Goal: Task Accomplishment & Management: Manage account settings

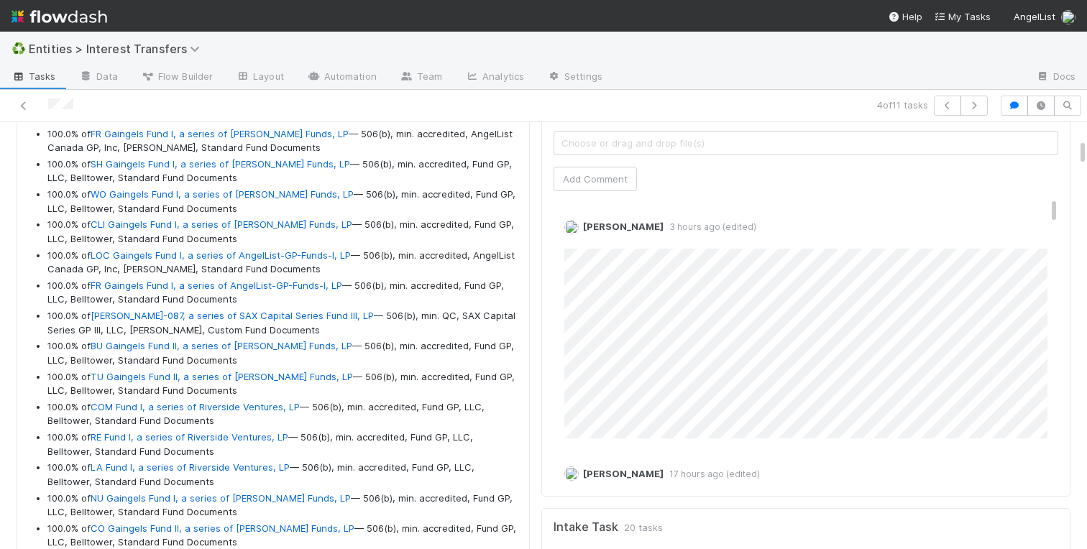
scroll to position [1600, 0]
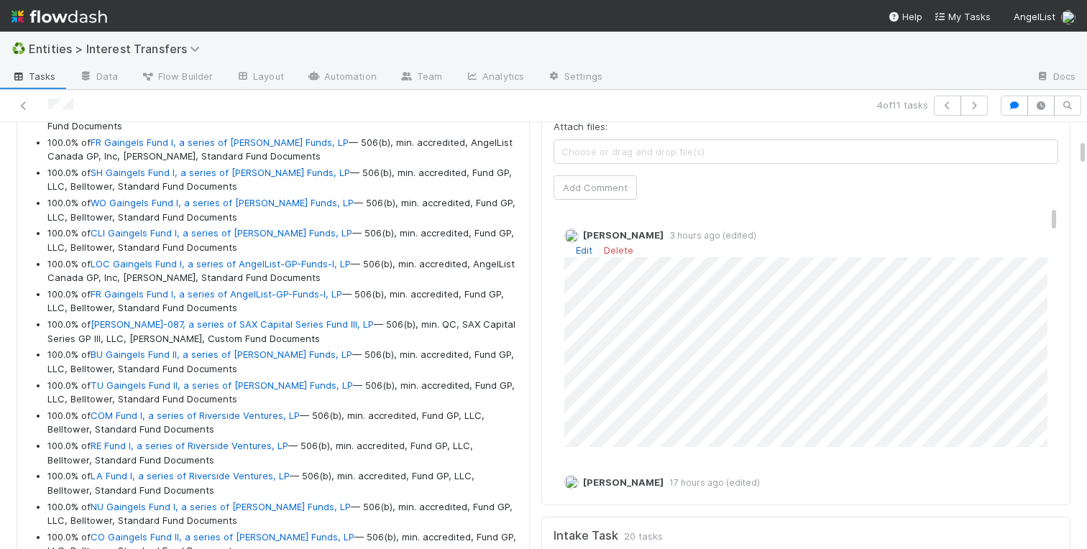
click at [582, 247] on link "Edit" at bounding box center [584, 250] width 17 height 12
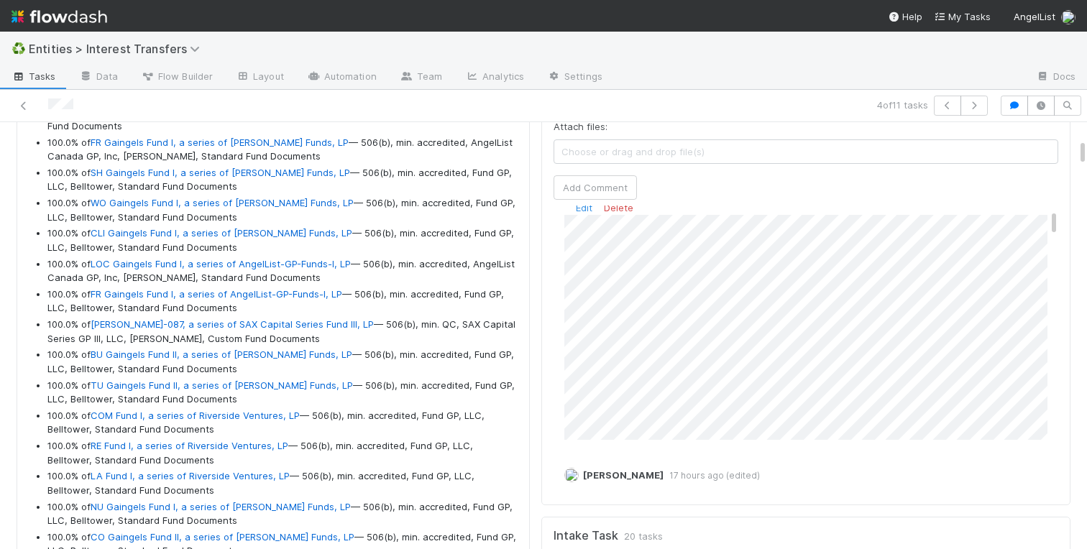
scroll to position [57, 0]
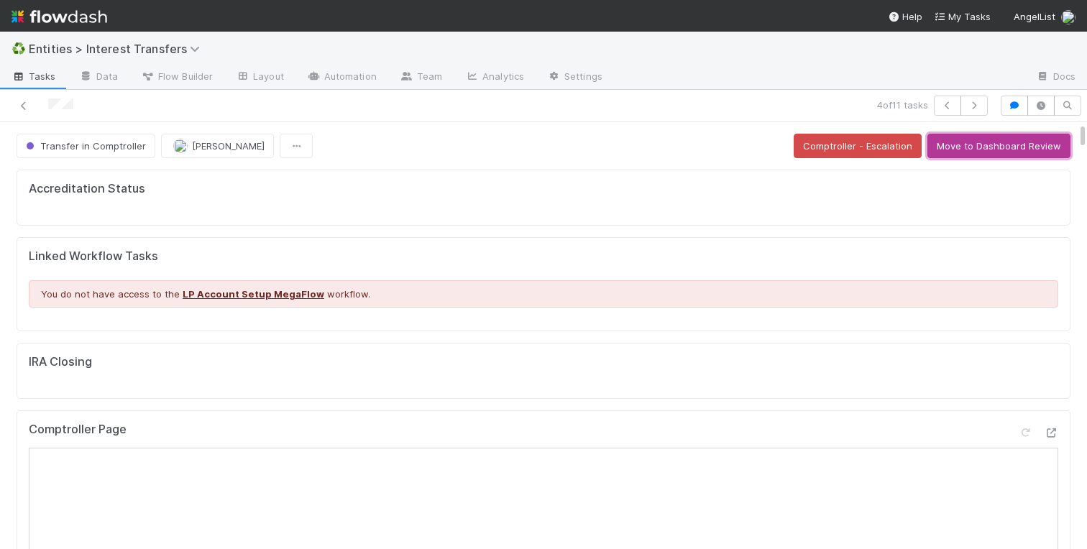
click at [1034, 150] on button "Move to Dashboard Review" at bounding box center [998, 146] width 143 height 24
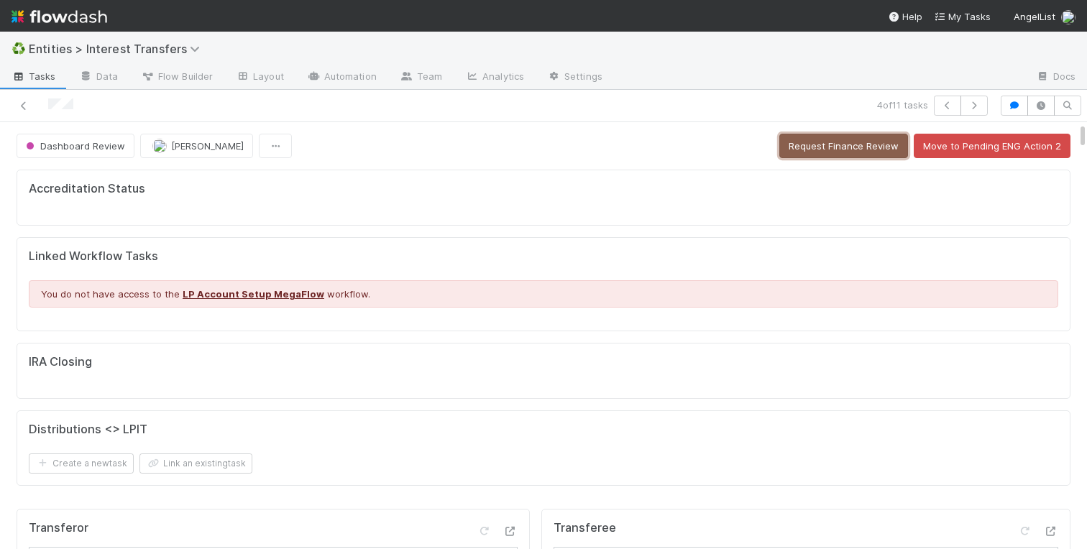
click at [804, 147] on button "Request Finance Review" at bounding box center [843, 146] width 129 height 24
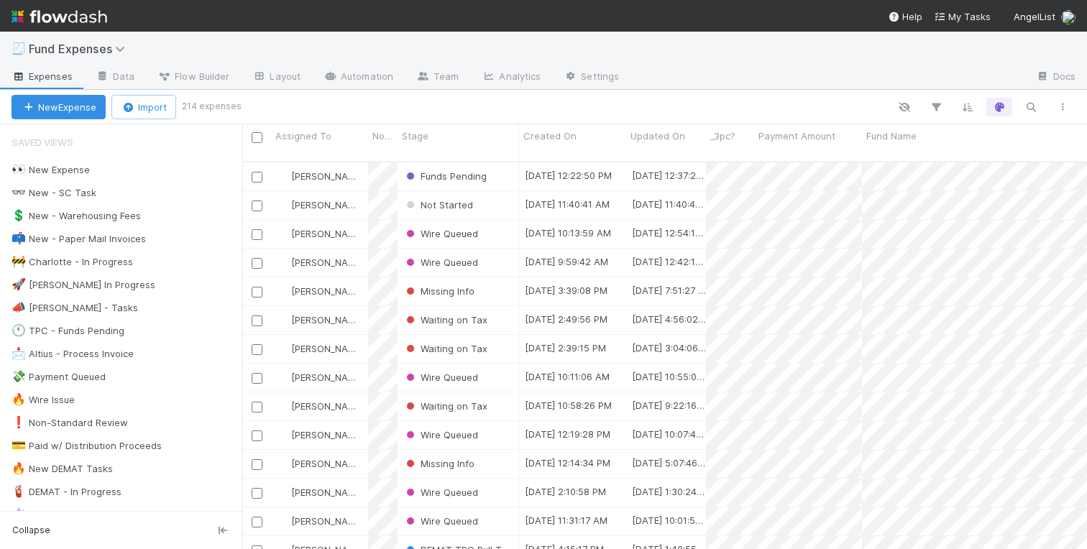
scroll to position [0, 1]
click at [59, 170] on div "👀 New Expense" at bounding box center [51, 170] width 78 height 18
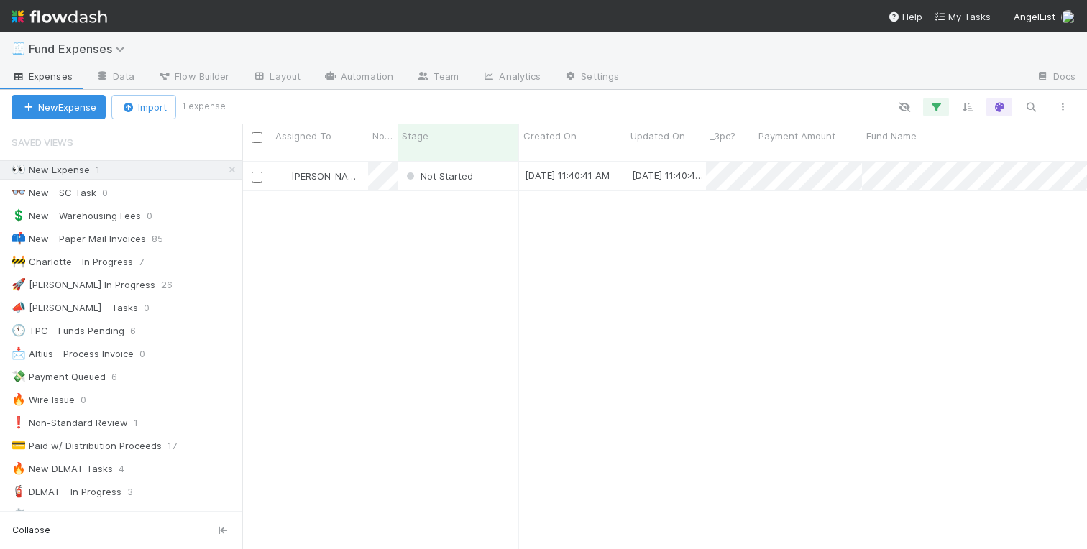
scroll to position [399, 845]
click at [502, 163] on div "Not Started" at bounding box center [458, 176] width 121 height 28
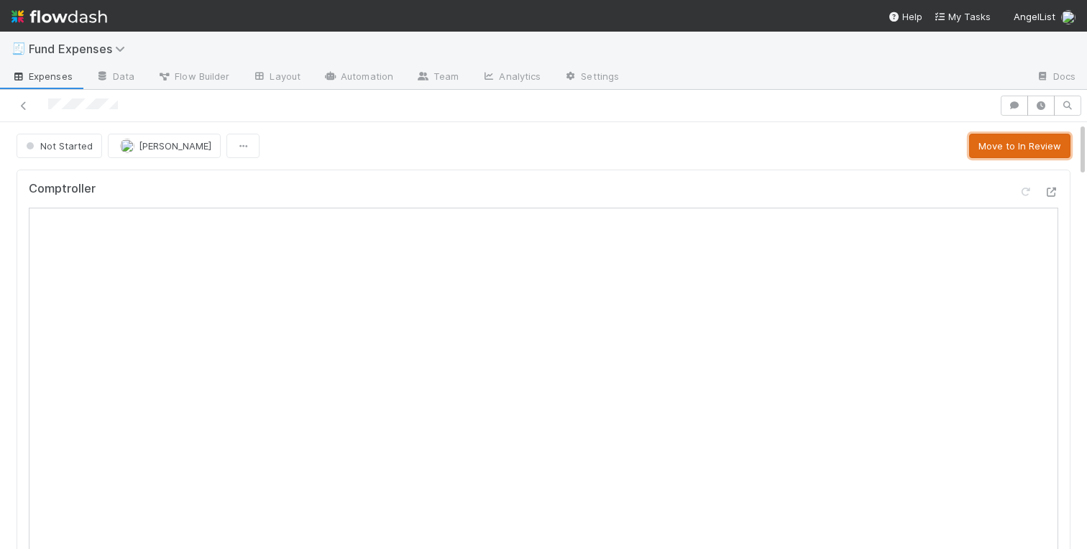
click at [999, 146] on button "Move to In Review" at bounding box center [1019, 146] width 101 height 24
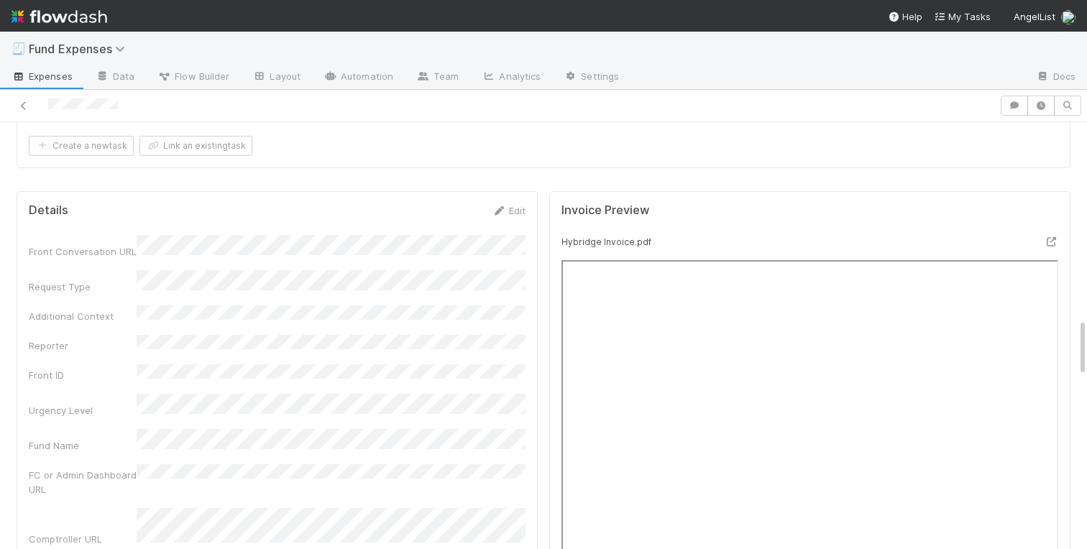
scroll to position [1264, 0]
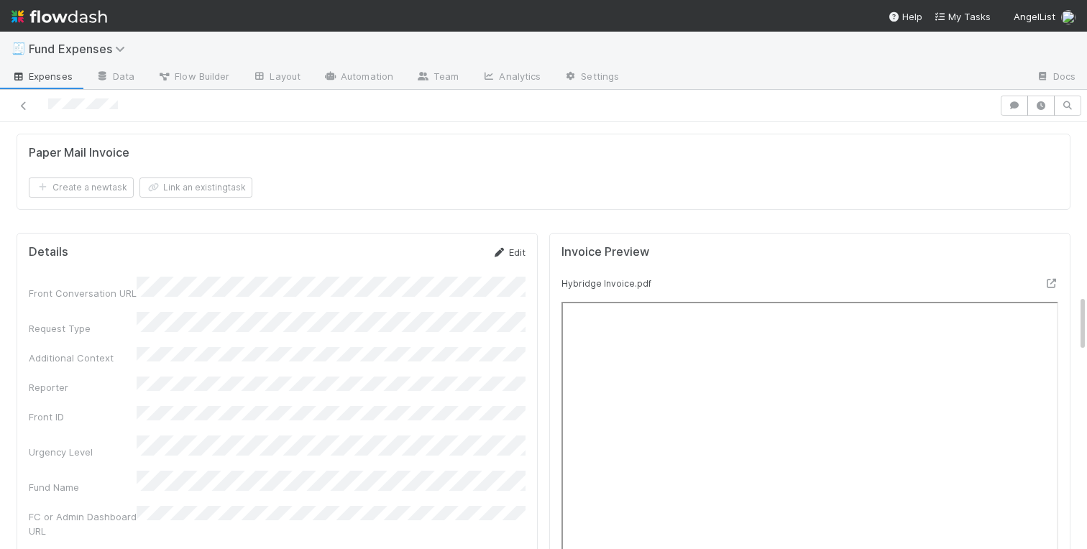
click at [513, 250] on link "Edit" at bounding box center [509, 253] width 34 height 12
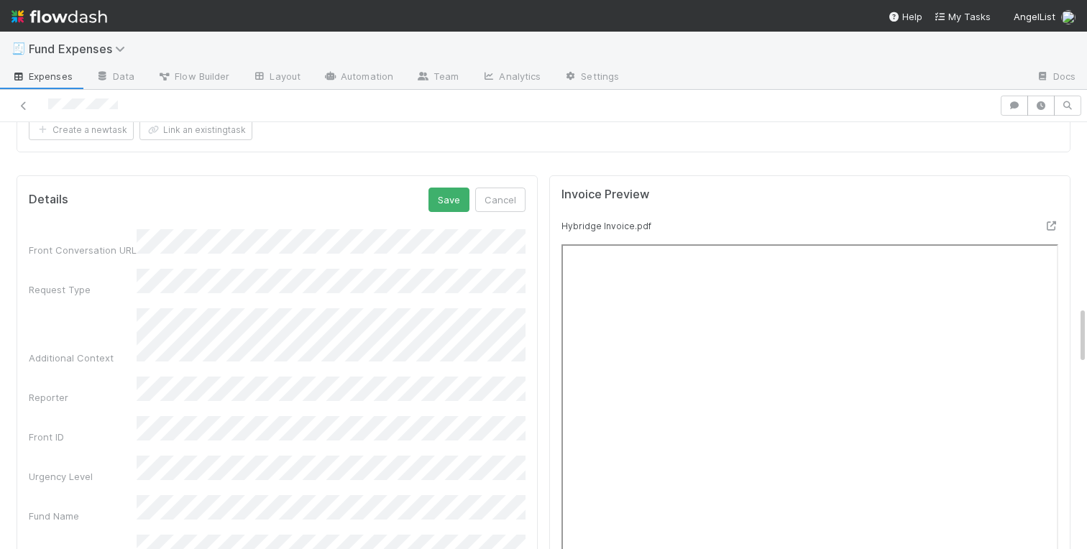
scroll to position [1277, 0]
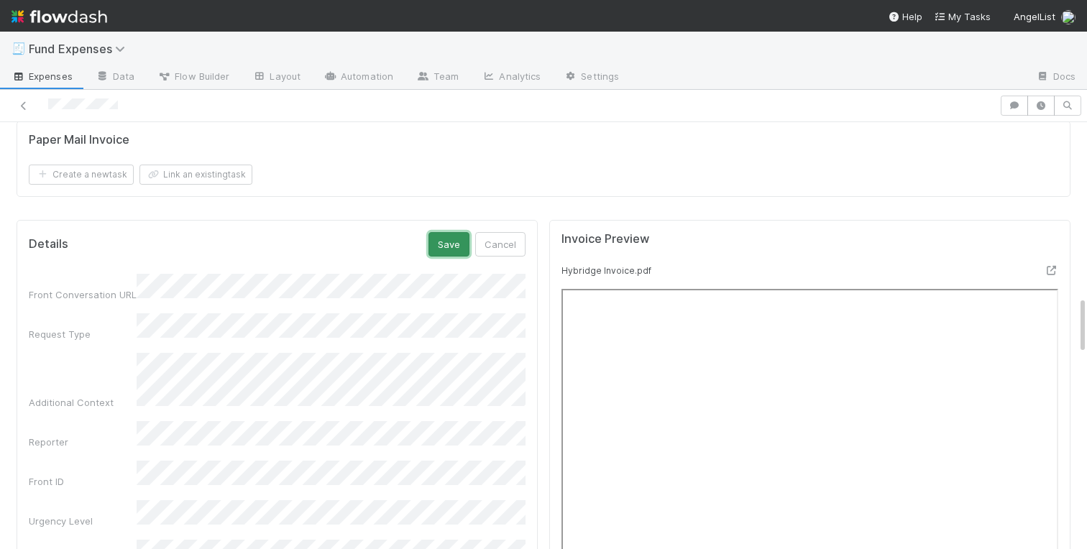
click at [449, 248] on button "Save" at bounding box center [448, 244] width 41 height 24
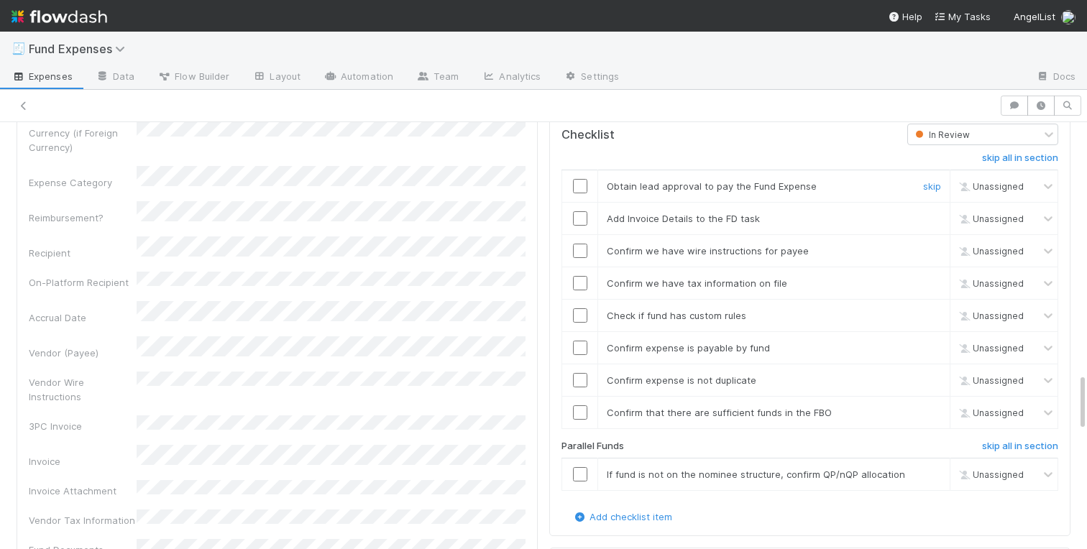
scroll to position [1842, 0]
click at [579, 186] on input "checkbox" at bounding box center [580, 185] width 14 height 14
click at [579, 217] on input "checkbox" at bounding box center [580, 218] width 14 height 14
click at [581, 250] on input "checkbox" at bounding box center [580, 250] width 14 height 14
click at [581, 280] on input "checkbox" at bounding box center [580, 282] width 14 height 14
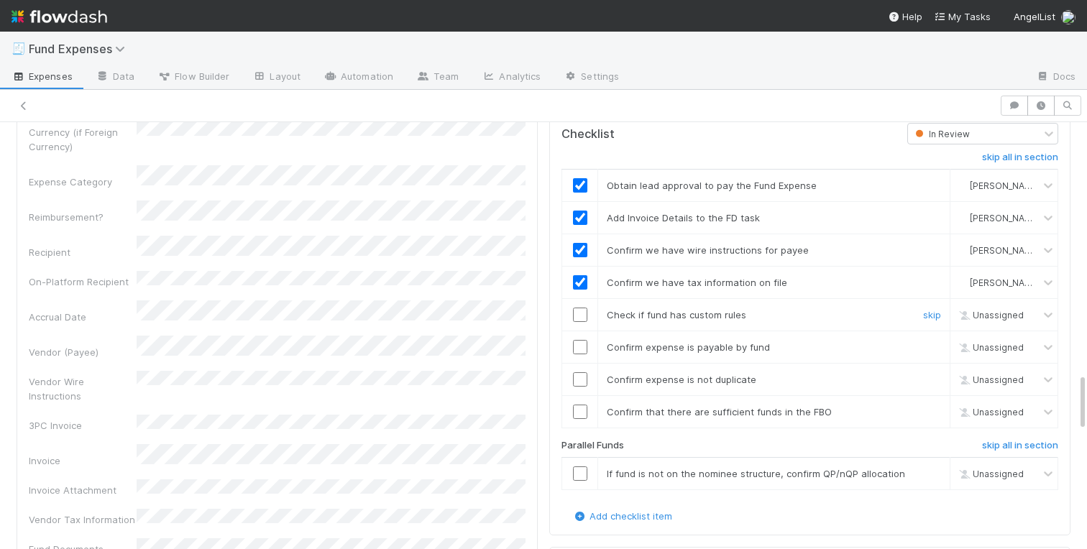
click at [581, 311] on input "checkbox" at bounding box center [580, 315] width 14 height 14
click at [581, 350] on input "checkbox" at bounding box center [580, 347] width 14 height 14
click at [579, 380] on input "checkbox" at bounding box center [580, 379] width 14 height 14
click at [579, 415] on input "checkbox" at bounding box center [580, 412] width 14 height 14
click at [933, 475] on link "skip" at bounding box center [932, 474] width 18 height 12
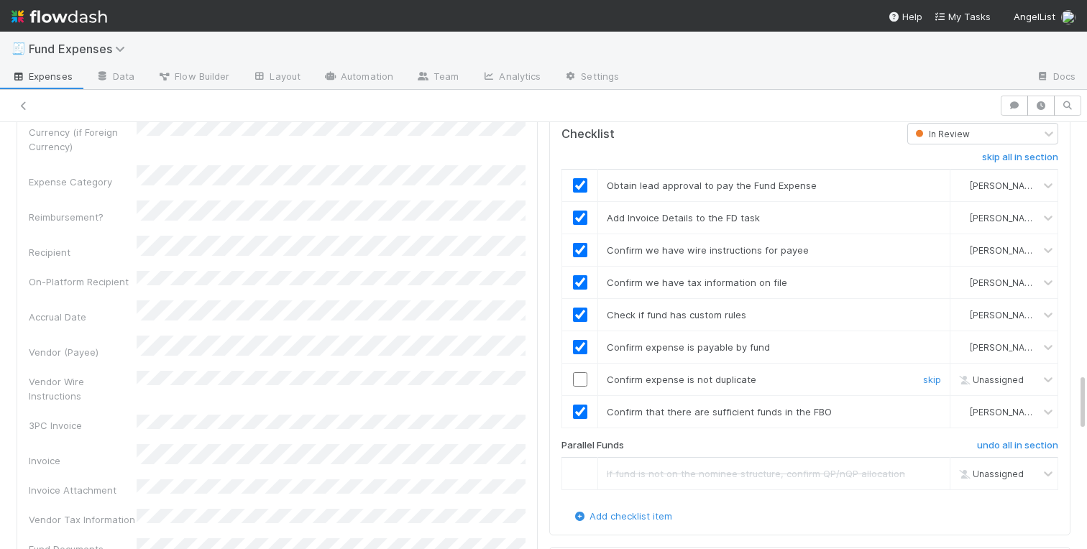
click at [580, 382] on input "checkbox" at bounding box center [580, 379] width 14 height 14
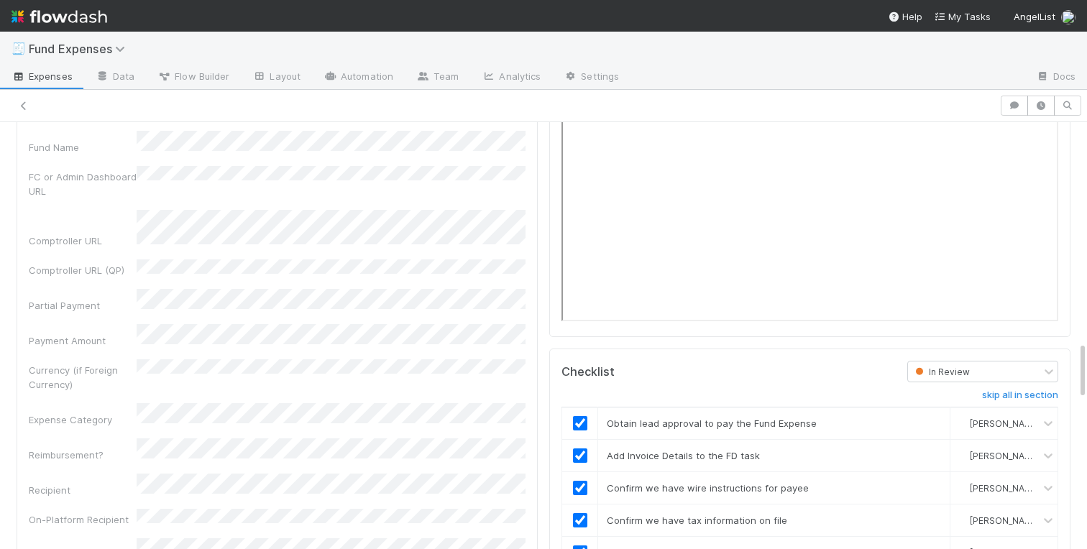
scroll to position [1592, 0]
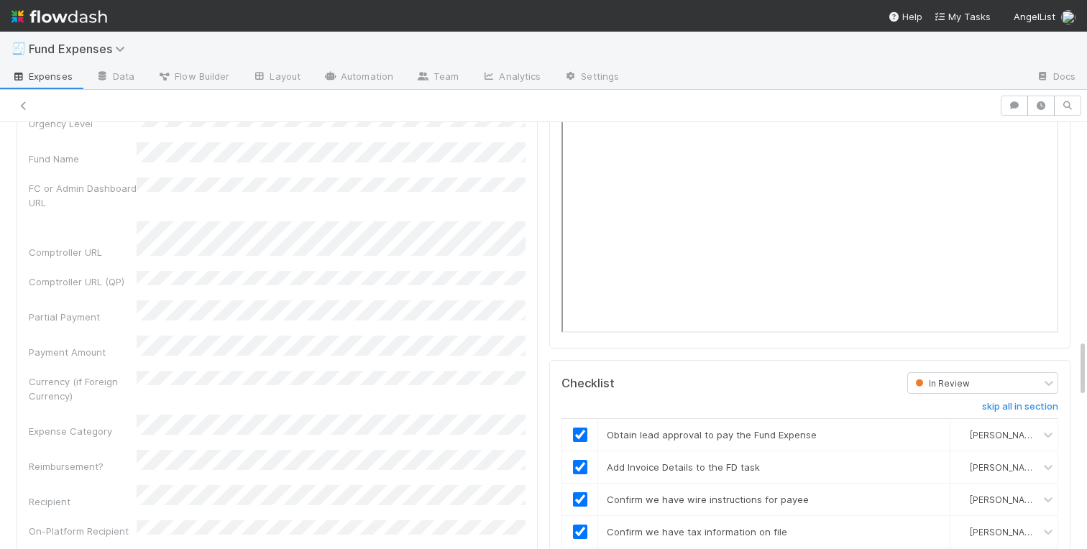
click at [5, 170] on div "Warehoused Investment Comptroller Fund Expenses - Custom Rules Sanity Check Cre…" at bounding box center [543, 117] width 1087 height 3091
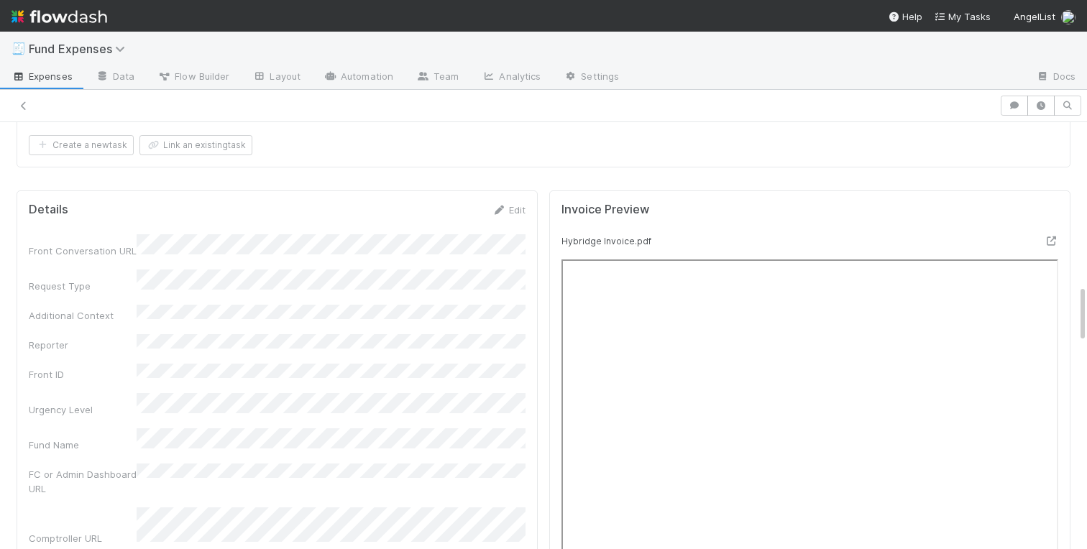
scroll to position [1167, 0]
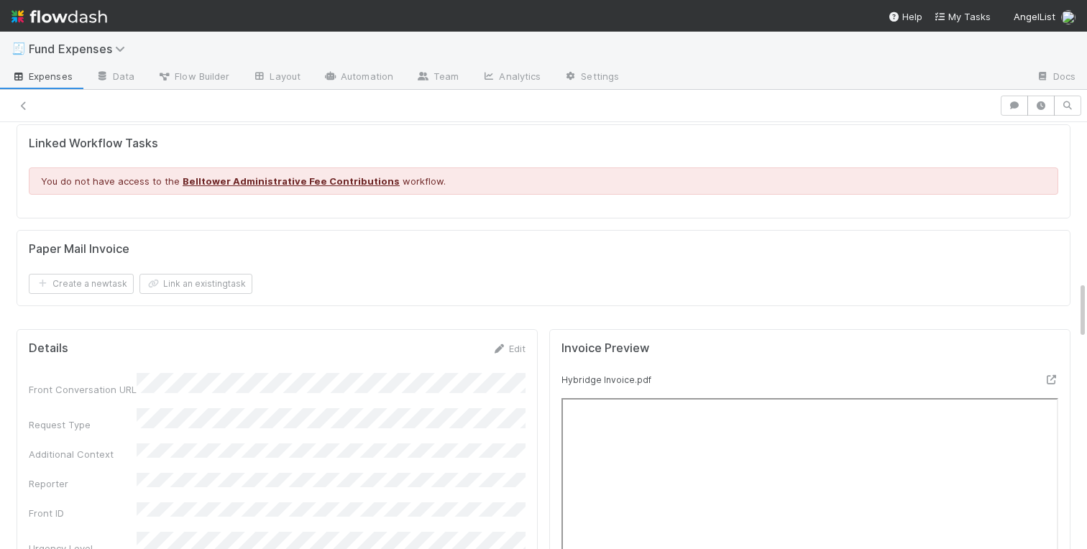
click at [4, 170] on div "Warehoused Investment Comptroller Fund Expenses - Custom Rules Sanity Check Cre…" at bounding box center [543, 542] width 1087 height 3091
click at [390, 236] on div "Paper Mail Invoice Create a new task Link an existing task" at bounding box center [544, 268] width 1054 height 76
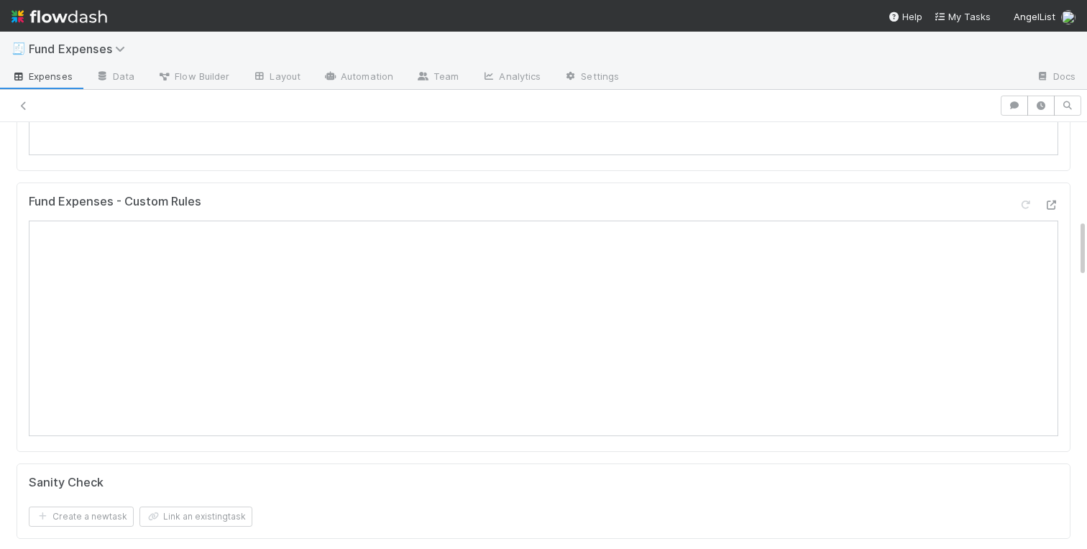
scroll to position [0, 0]
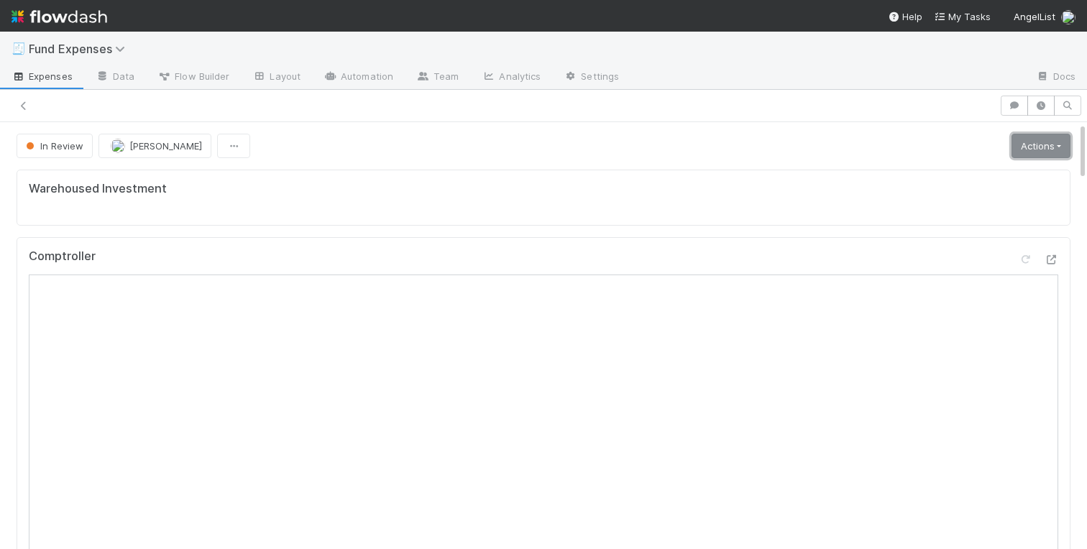
click at [1044, 139] on link "Actions" at bounding box center [1040, 146] width 59 height 24
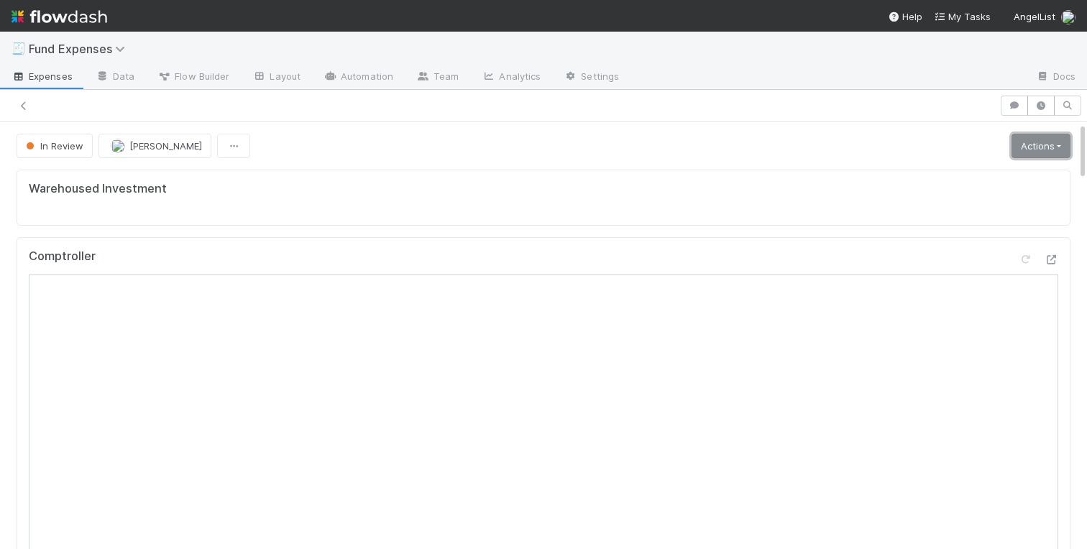
click at [1044, 148] on link "Actions" at bounding box center [1040, 146] width 59 height 24
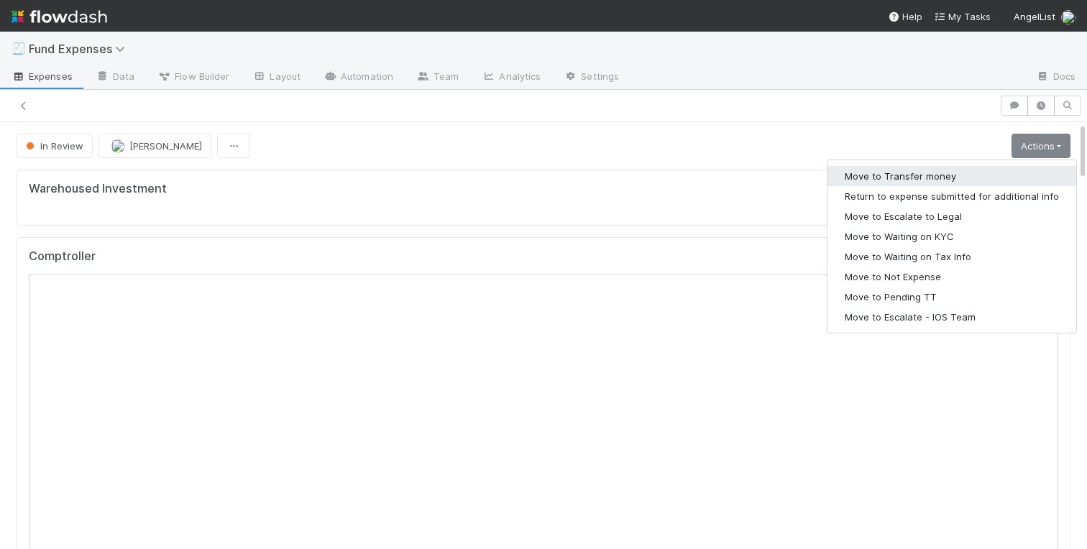
click at [959, 169] on button "Move to Transfer money" at bounding box center [951, 176] width 249 height 20
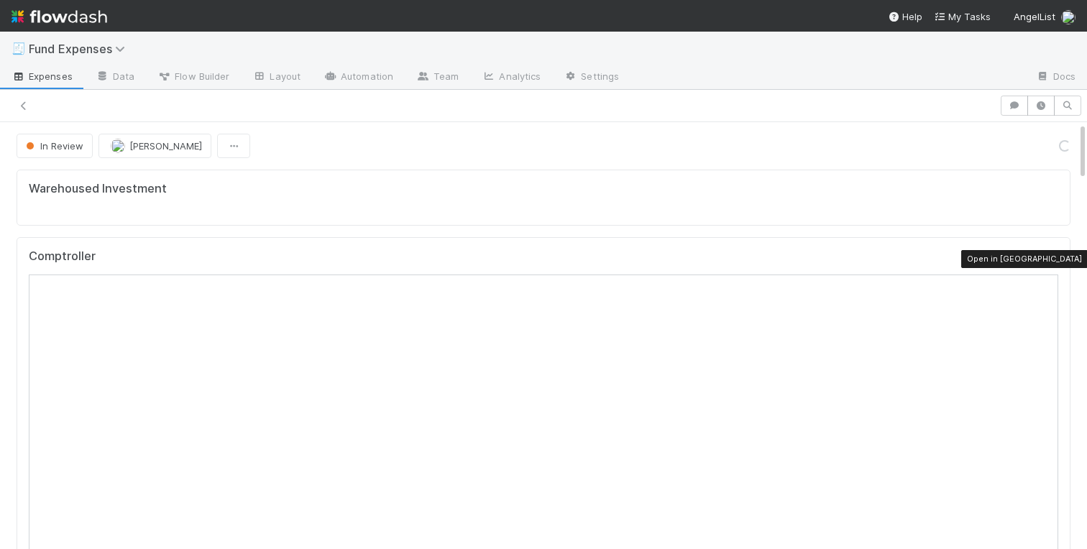
click at [1049, 256] on icon at bounding box center [1051, 259] width 14 height 9
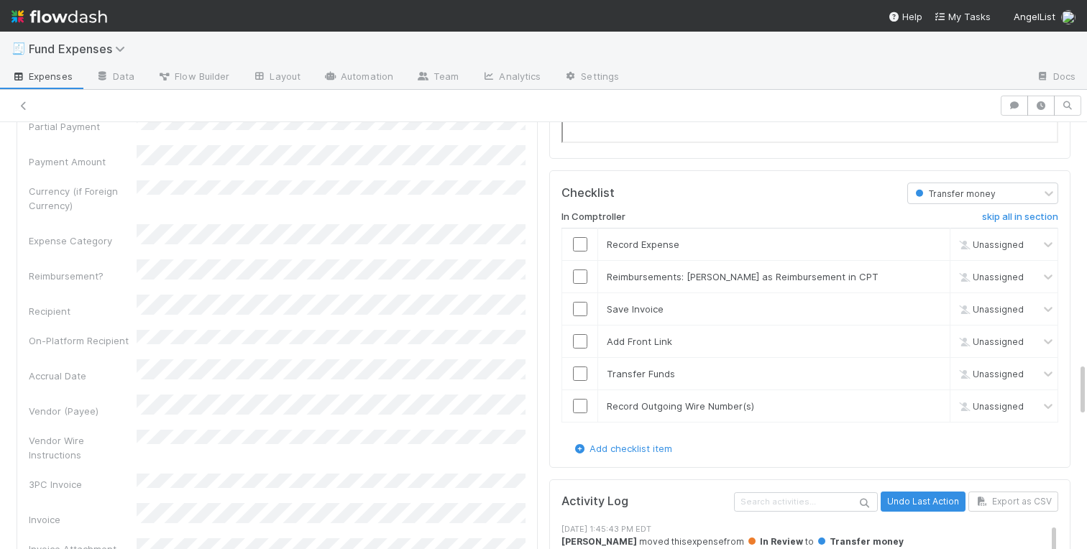
scroll to position [1890, 0]
click at [580, 247] on input "checkbox" at bounding box center [580, 243] width 14 height 14
click at [577, 310] on input "checkbox" at bounding box center [580, 307] width 14 height 14
click at [577, 340] on input "checkbox" at bounding box center [580, 340] width 14 height 14
click at [577, 375] on input "checkbox" at bounding box center [580, 372] width 14 height 14
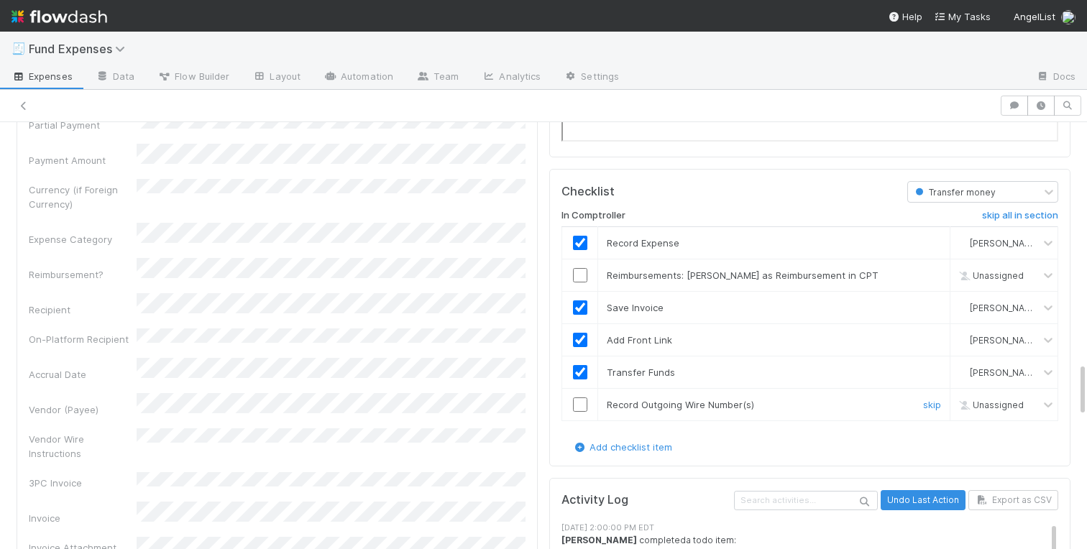
click at [579, 406] on input "checkbox" at bounding box center [580, 405] width 14 height 14
click at [929, 278] on link "skip" at bounding box center [932, 276] width 18 height 12
click at [580, 404] on input "checkbox" at bounding box center [580, 405] width 14 height 14
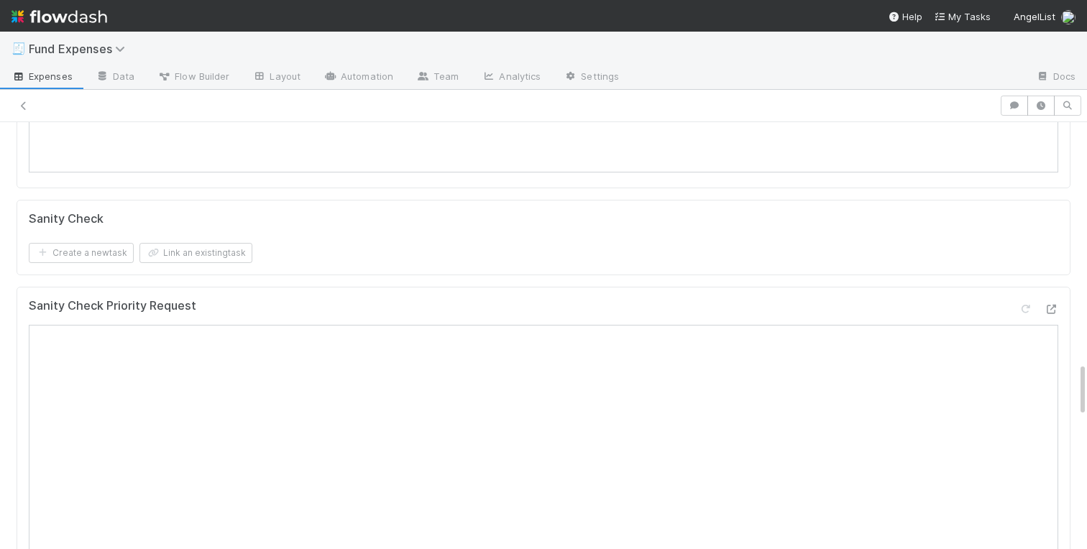
scroll to position [0, 0]
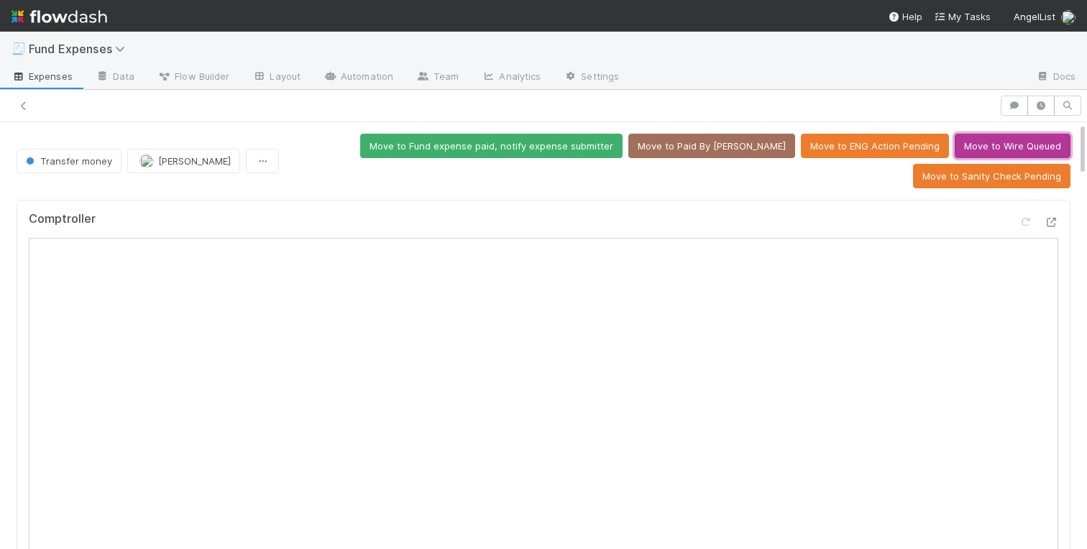
click at [980, 139] on button "Move to Wire Queued" at bounding box center [1013, 146] width 116 height 24
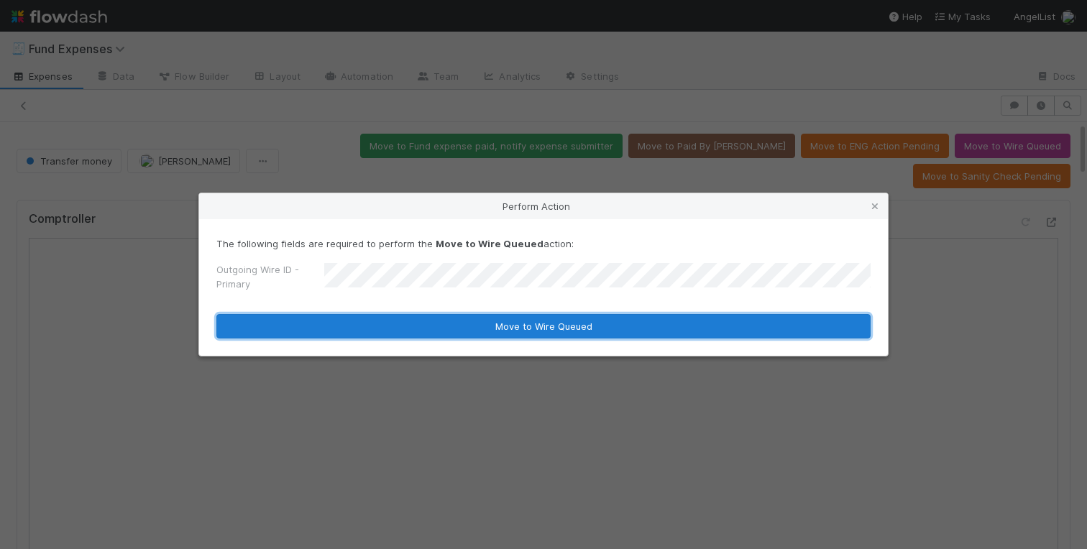
click at [364, 328] on button "Move to Wire Queued" at bounding box center [543, 326] width 654 height 24
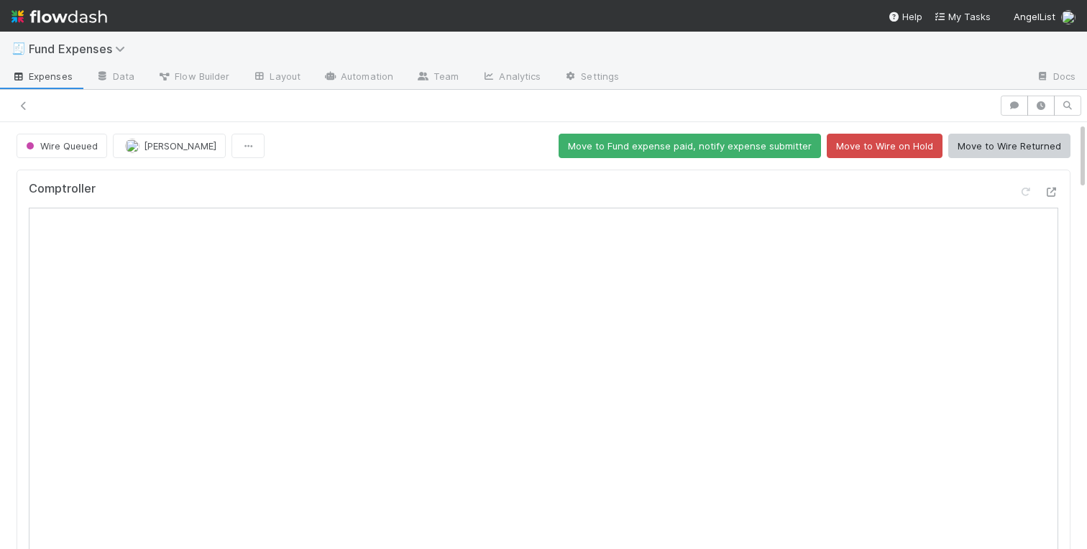
click at [15, 104] on div at bounding box center [500, 106] width 988 height 20
click at [27, 108] on icon at bounding box center [24, 105] width 14 height 9
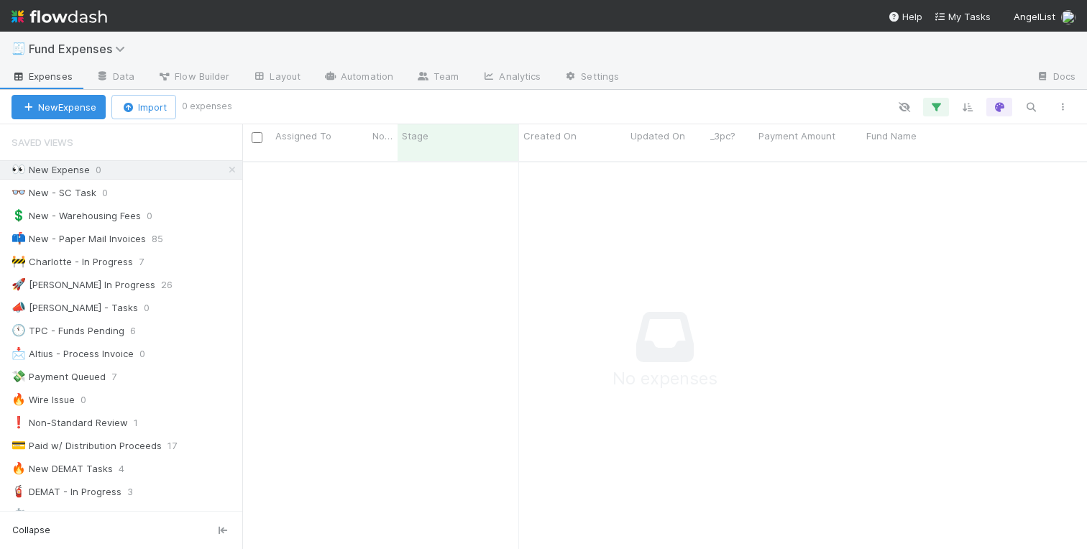
scroll to position [0, 1]
click at [111, 254] on div "🚧 Charlotte - In Progress" at bounding box center [72, 262] width 121 height 18
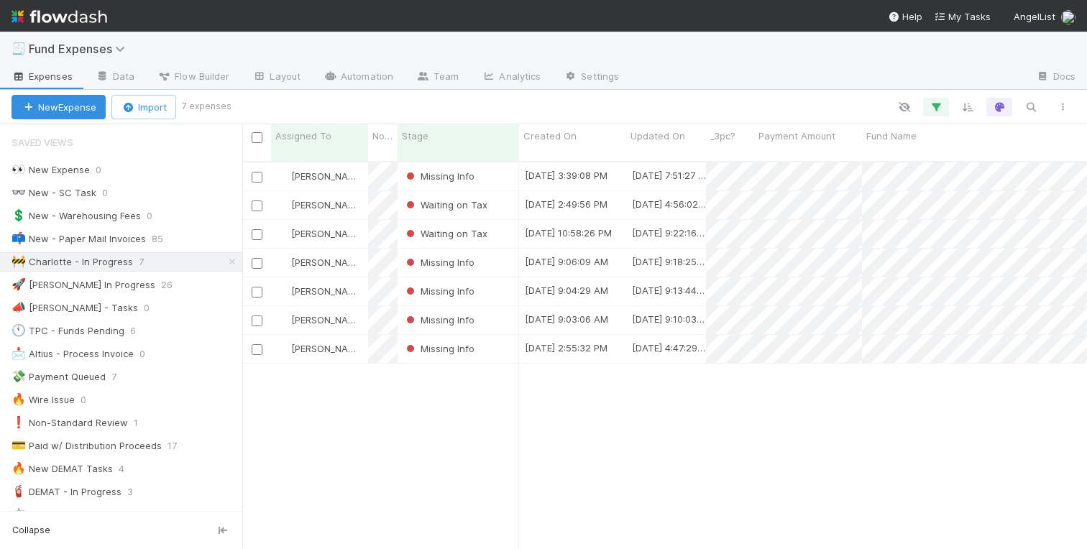
scroll to position [399, 845]
click at [497, 167] on div "Missing Info" at bounding box center [458, 176] width 121 height 28
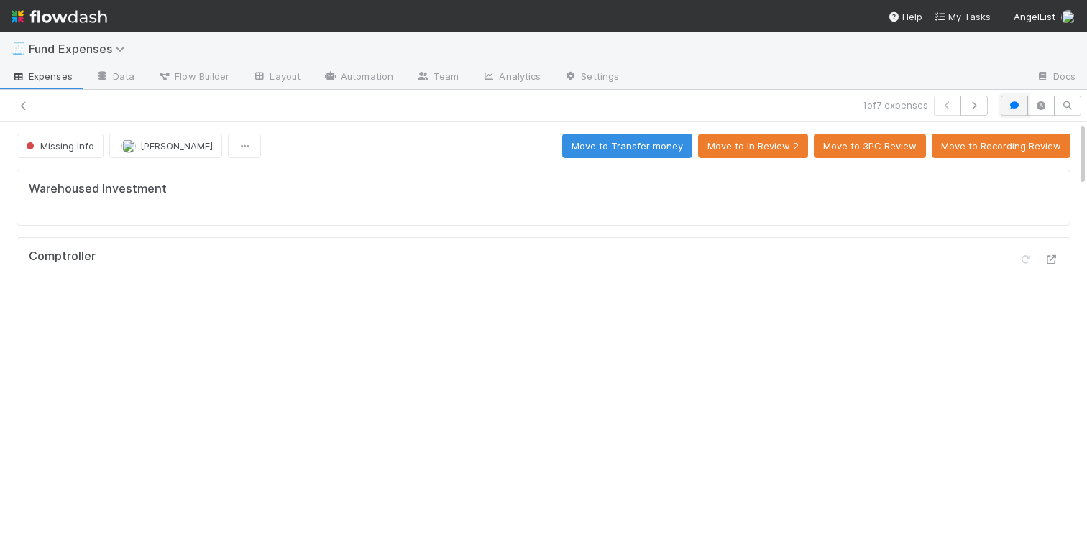
click at [1014, 104] on icon "button" at bounding box center [1014, 105] width 14 height 9
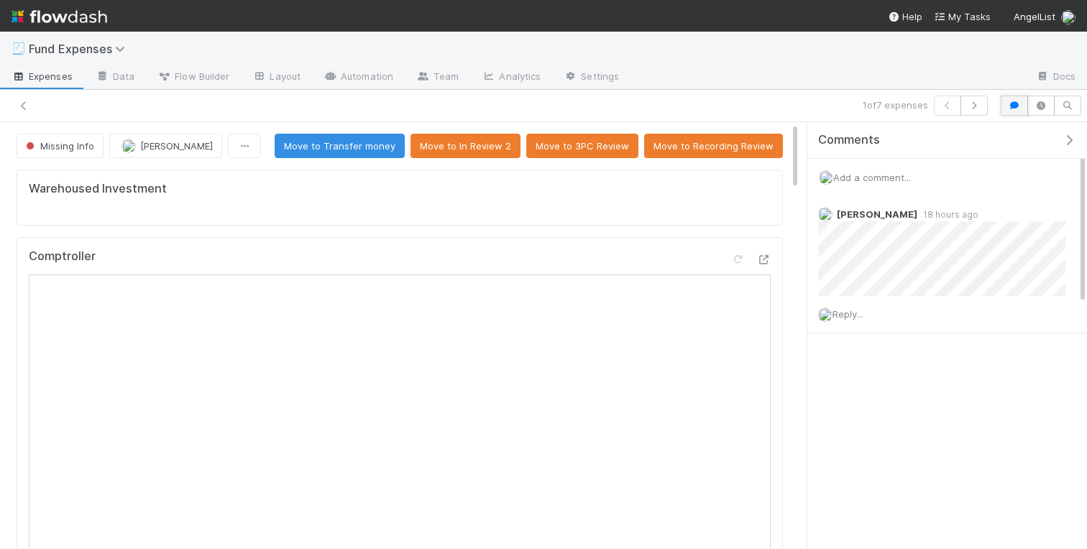
click at [1014, 104] on icon "button" at bounding box center [1014, 105] width 14 height 9
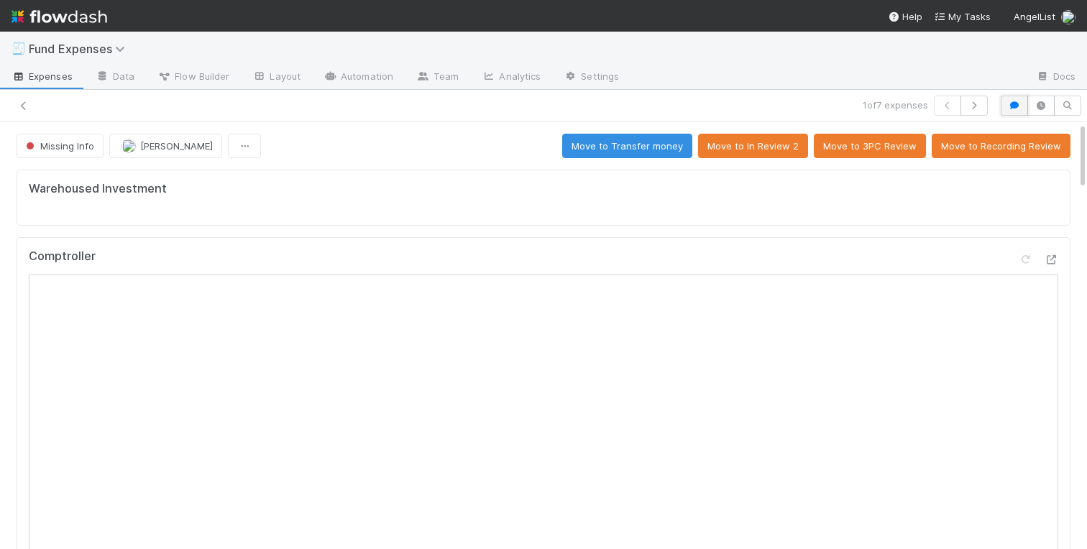
click at [1015, 111] on button "button" at bounding box center [1014, 106] width 27 height 20
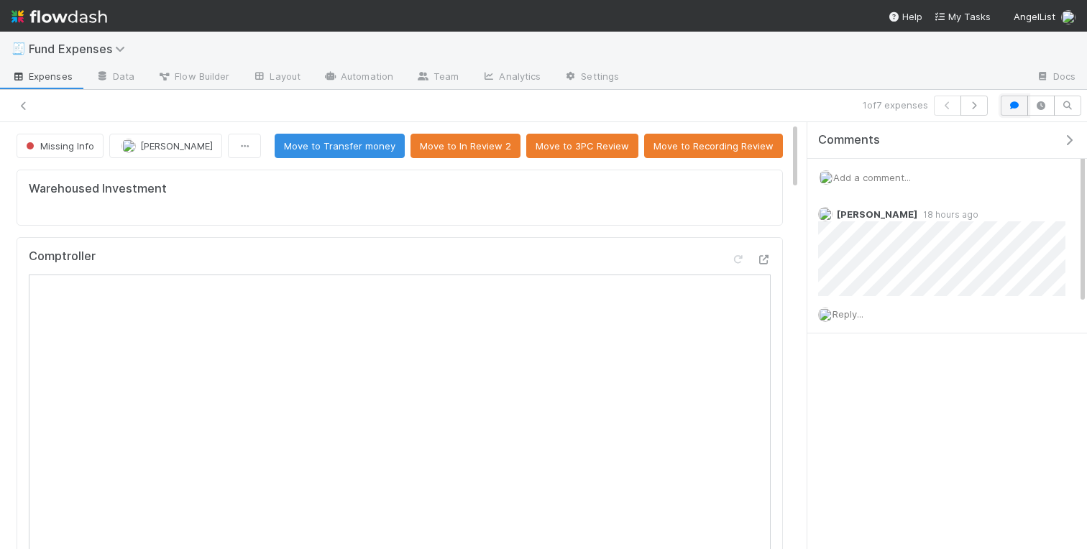
click at [1015, 111] on button "button" at bounding box center [1014, 106] width 27 height 20
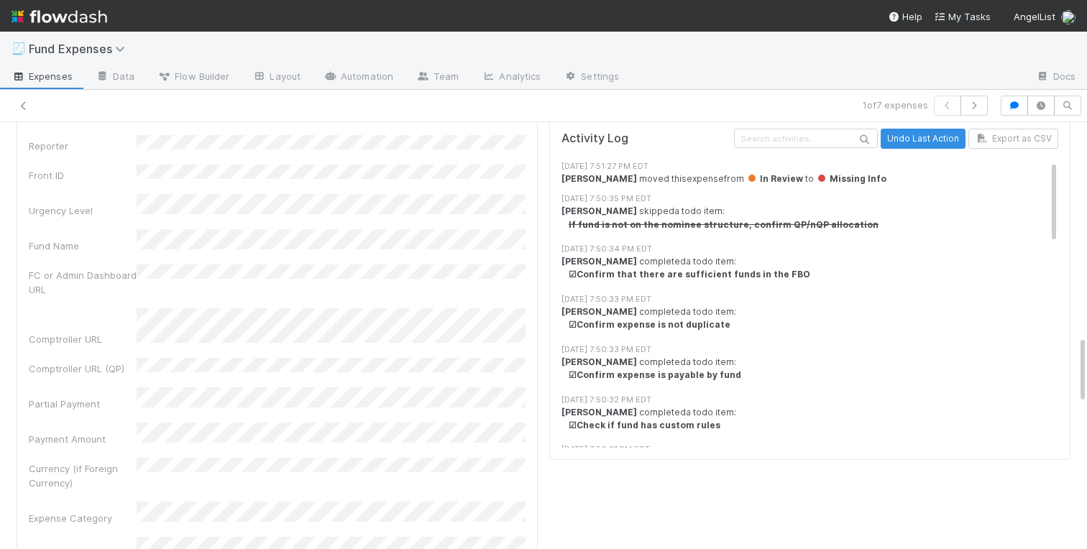
scroll to position [1379, 0]
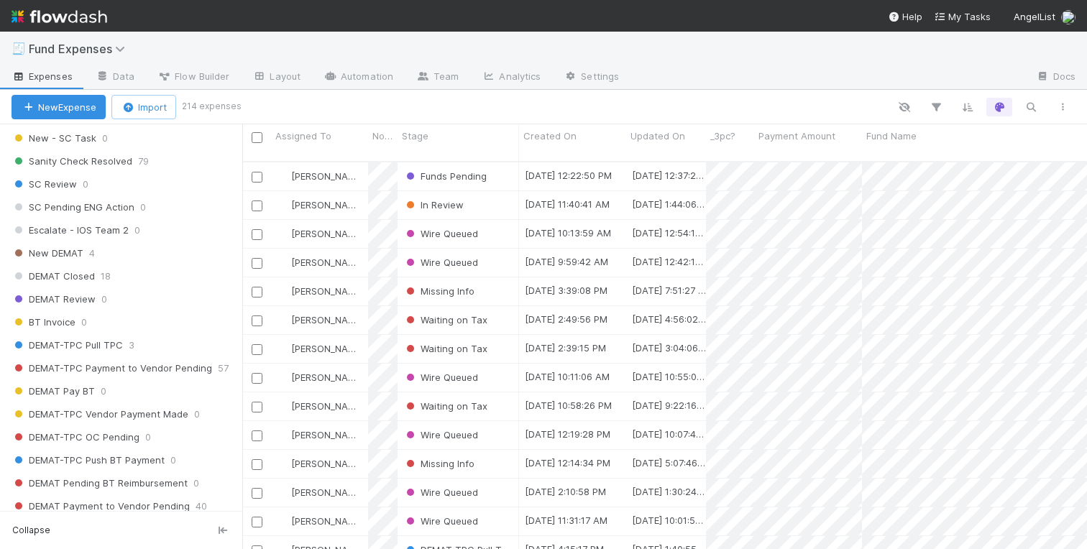
scroll to position [1738, 0]
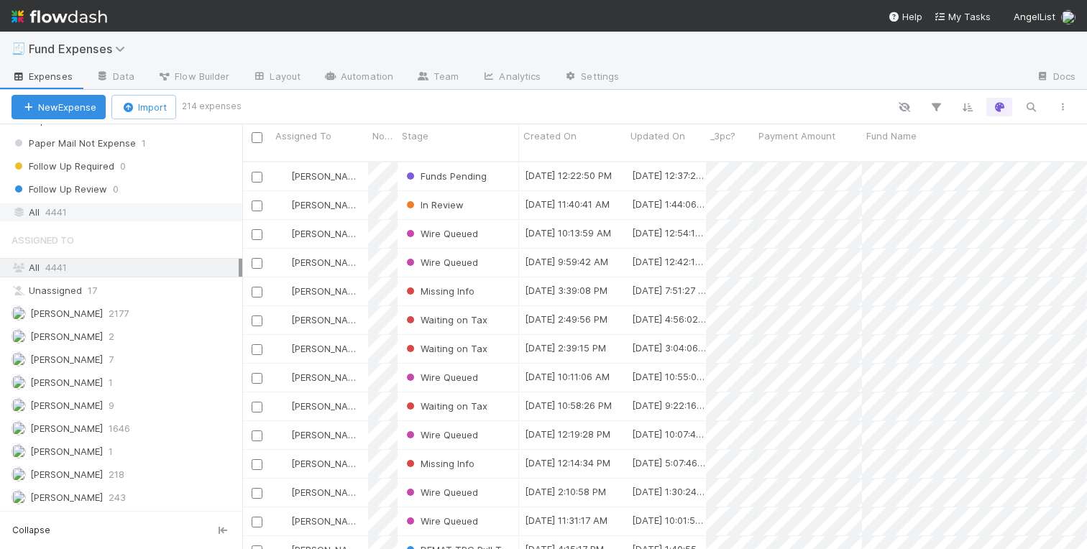
click at [47, 216] on span "4441" at bounding box center [56, 212] width 22 height 18
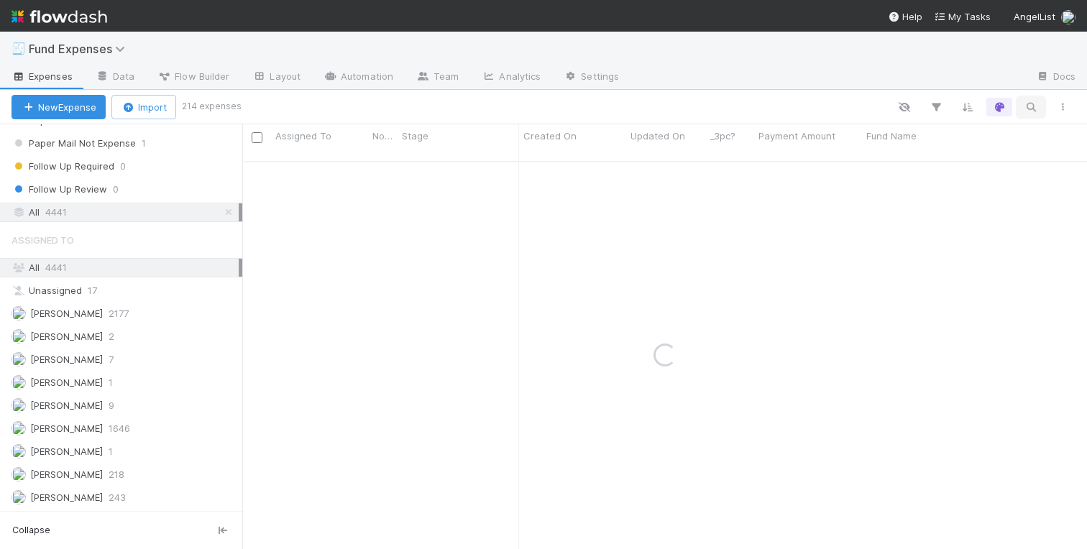
click at [1031, 105] on icon "button" at bounding box center [1031, 107] width 14 height 13
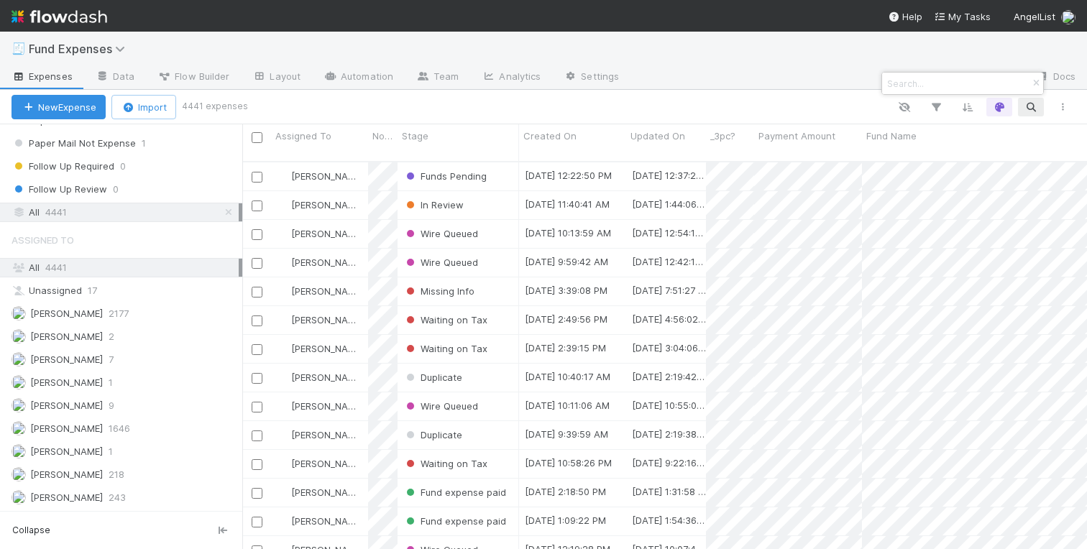
paste input "SHRUG SQUARED, L.P."
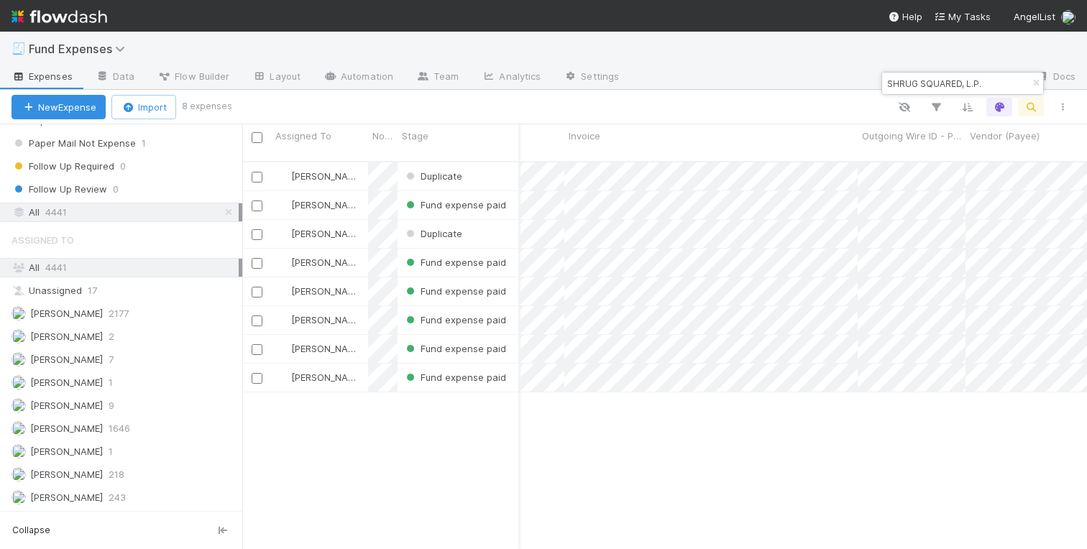
type input "SHRUG SQUARED, L.P."
click at [1033, 83] on div at bounding box center [543, 274] width 1087 height 549
click at [1033, 82] on icon "button" at bounding box center [1036, 83] width 14 height 9
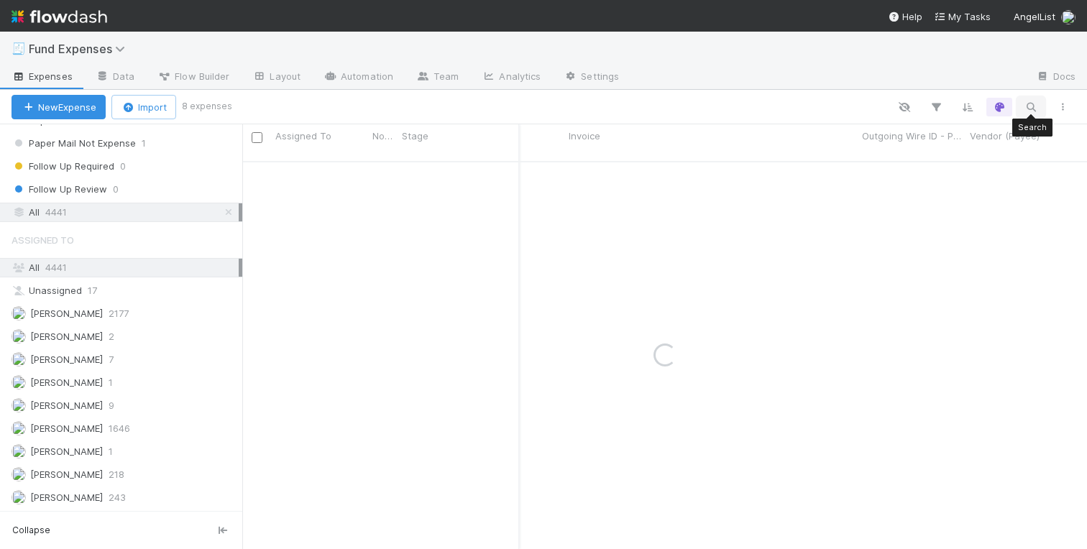
click at [1034, 107] on icon "button" at bounding box center [1031, 107] width 14 height 13
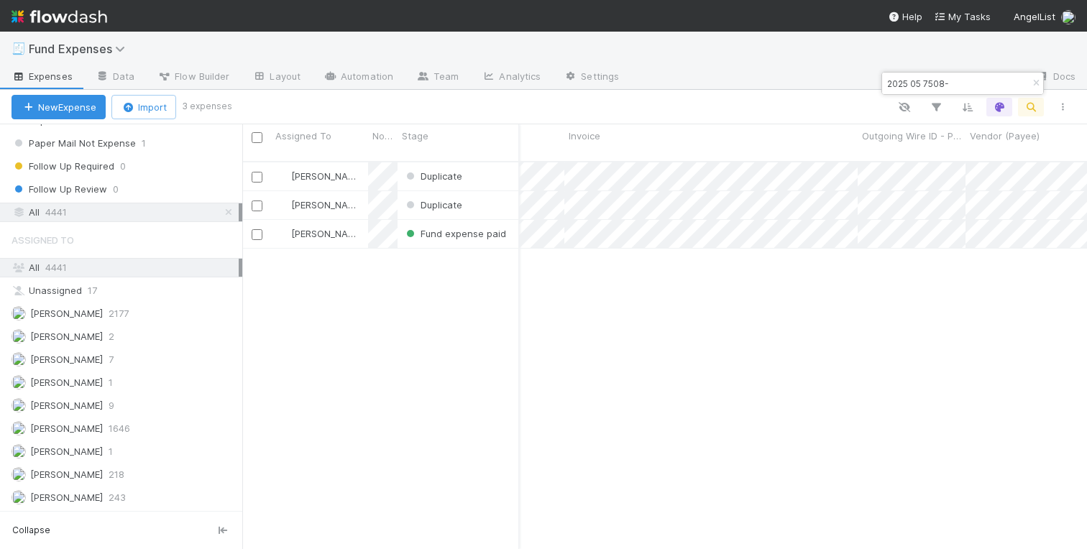
type input "2025 05 7508"
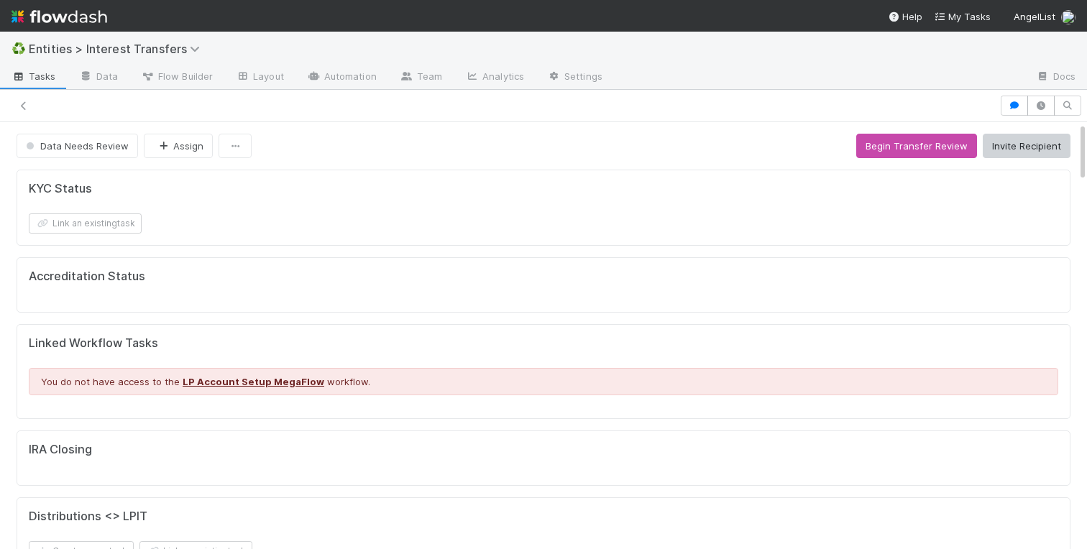
scroll to position [1, 1]
click at [180, 150] on button "Assign" at bounding box center [178, 146] width 69 height 24
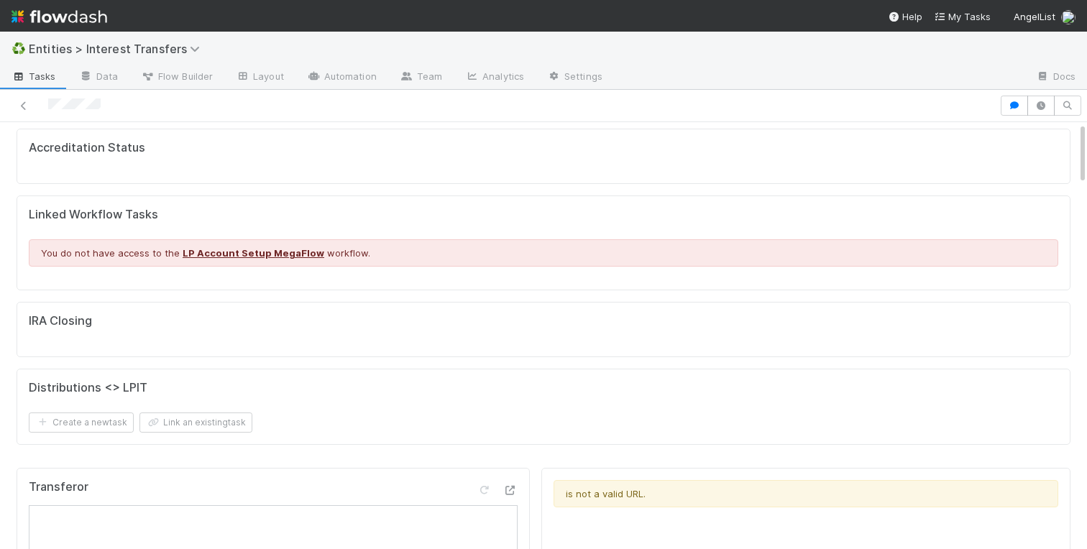
scroll to position [0, 0]
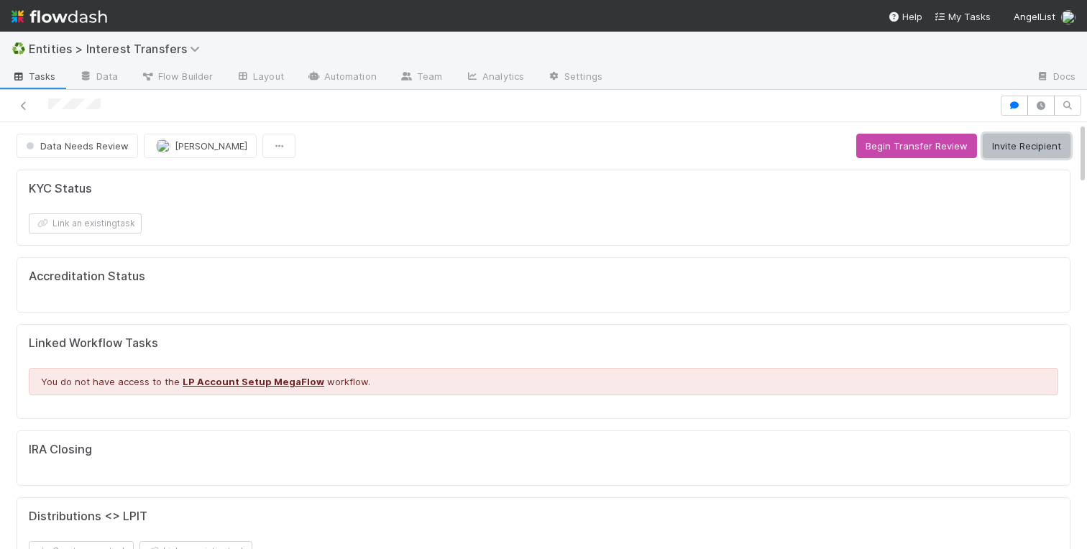
click at [1001, 143] on button "Invite Recipient" at bounding box center [1027, 146] width 88 height 24
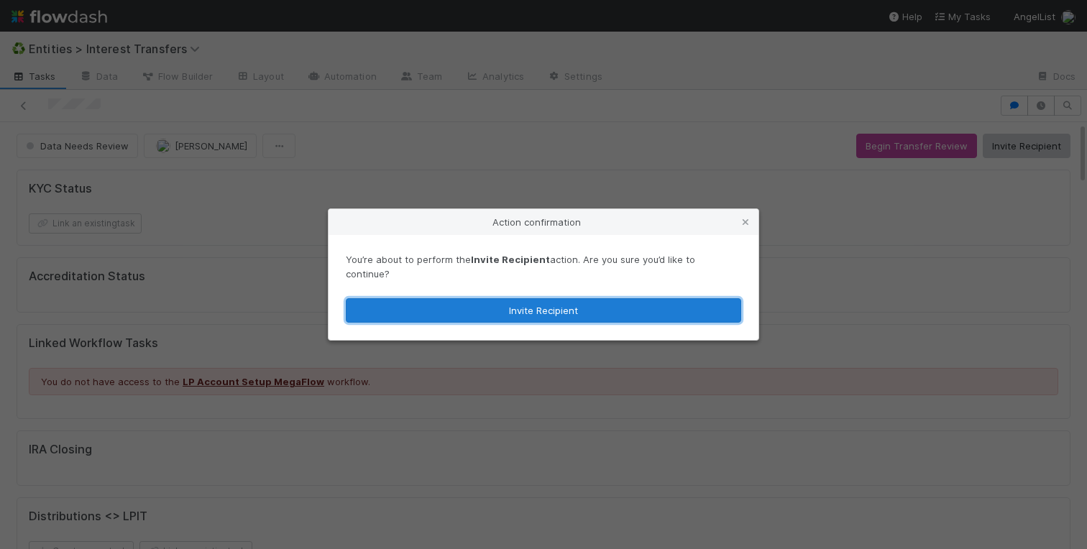
click at [576, 299] on button "Invite Recipient" at bounding box center [543, 310] width 395 height 24
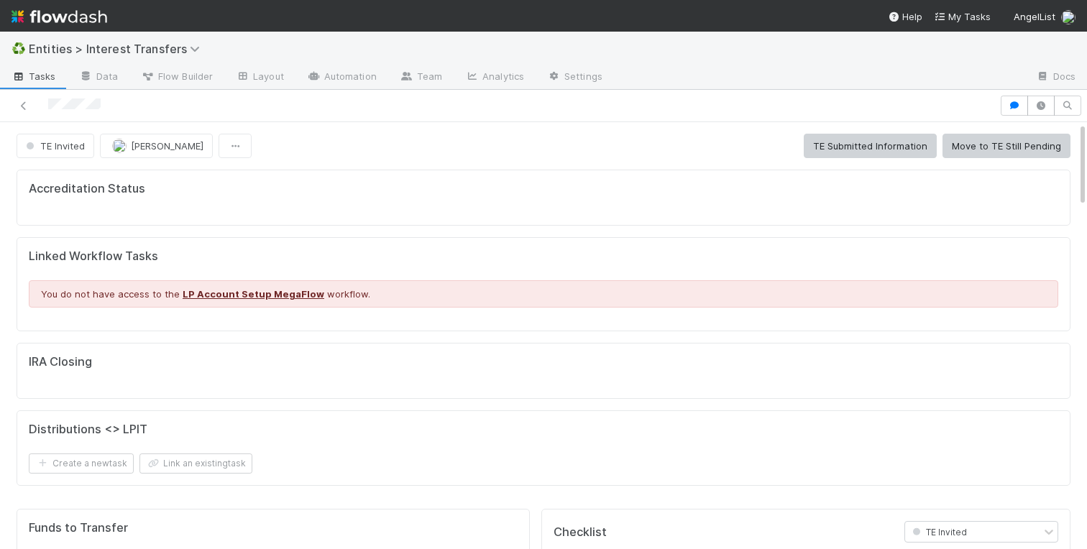
scroll to position [292, 505]
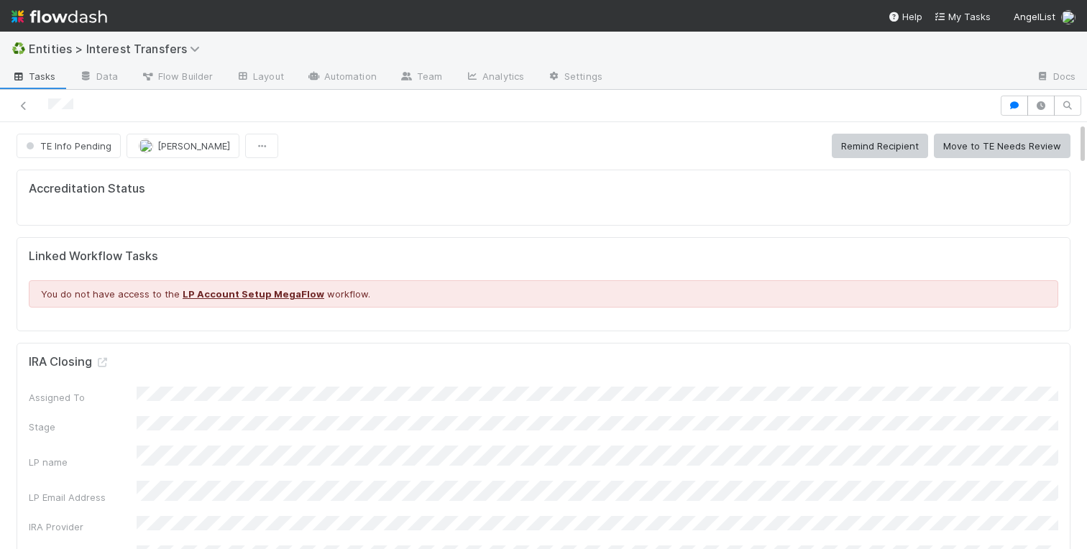
scroll to position [292, 505]
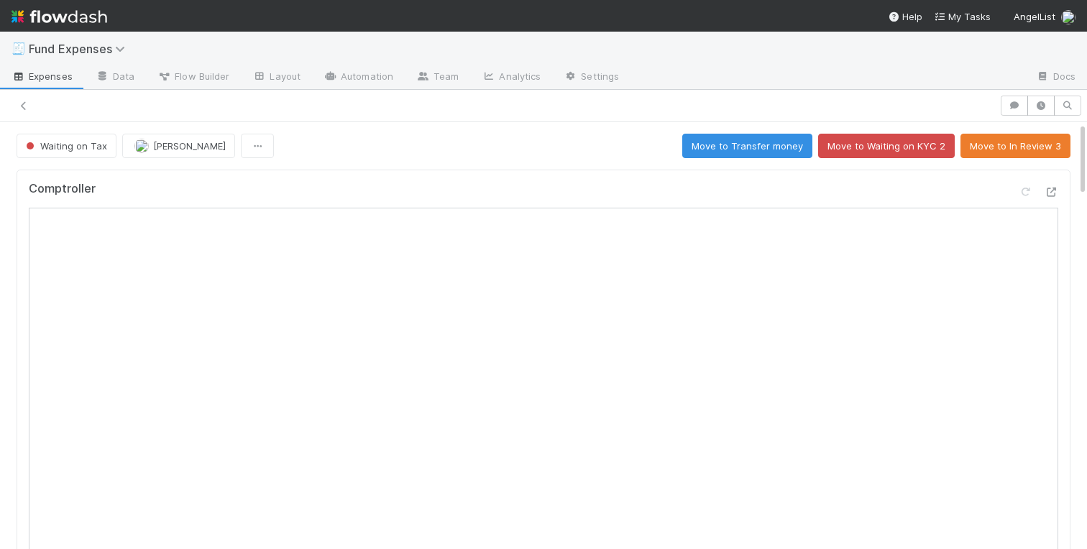
click at [983, 145] on button "Move to In Review 3" at bounding box center [1015, 146] width 110 height 24
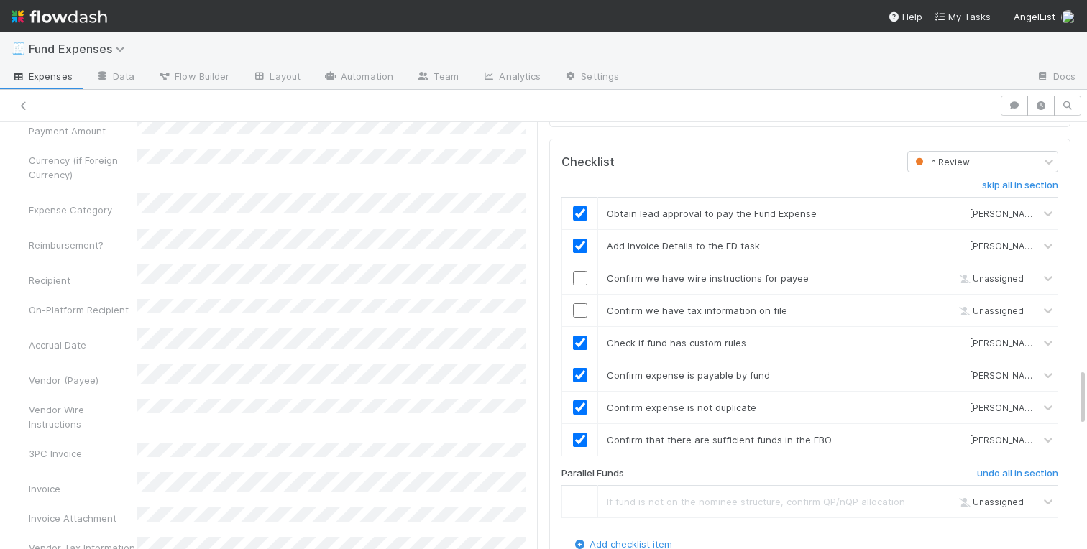
scroll to position [1850, 0]
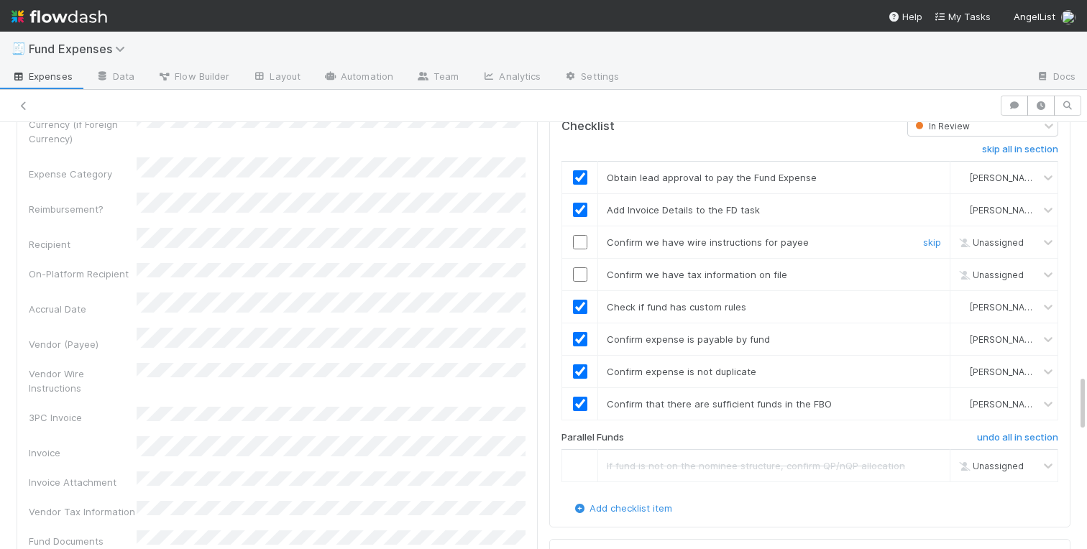
click at [580, 243] on input "checkbox" at bounding box center [580, 242] width 14 height 14
click at [580, 272] on input "checkbox" at bounding box center [580, 274] width 14 height 14
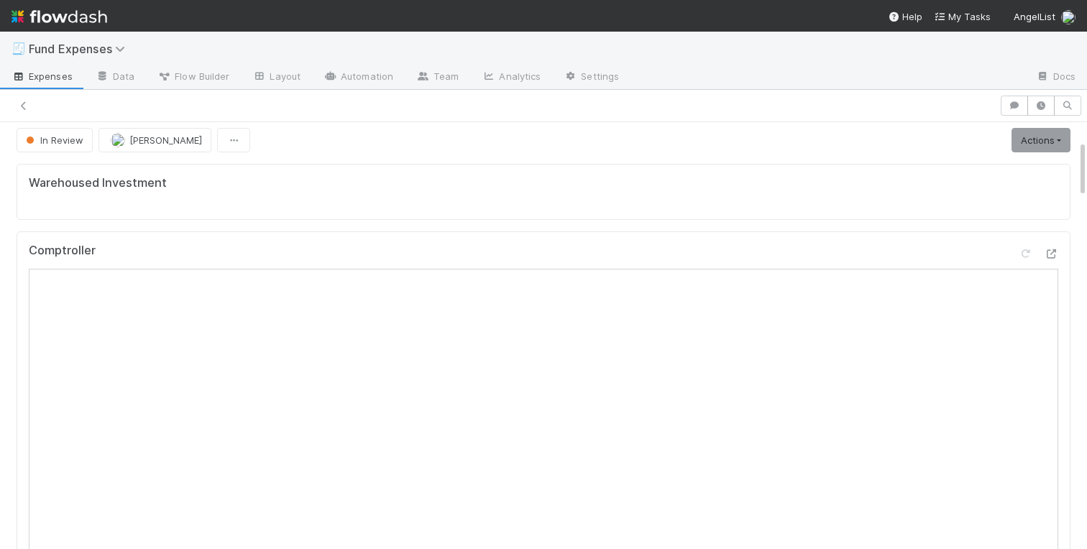
scroll to position [0, 0]
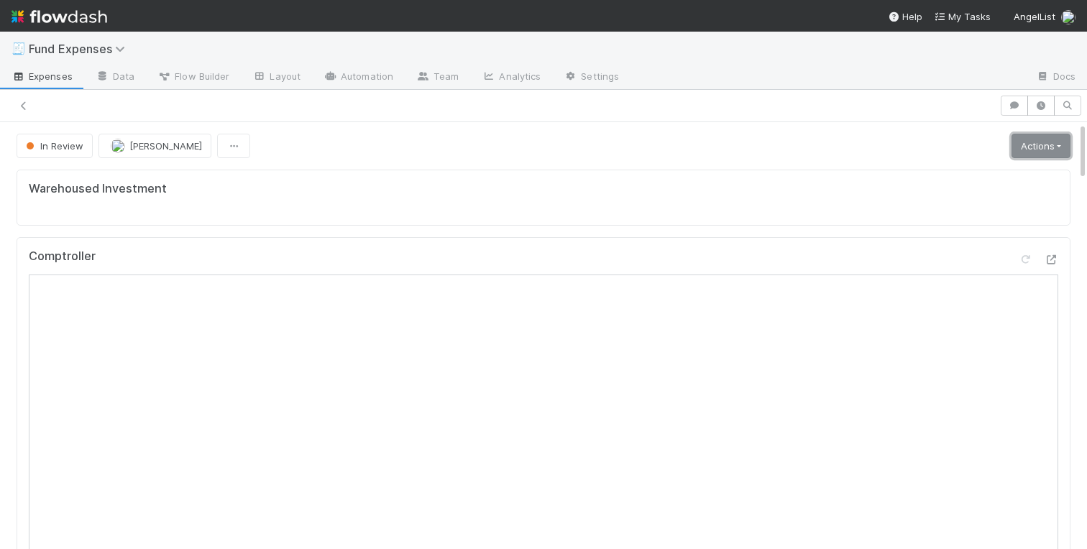
click at [1047, 139] on link "Actions" at bounding box center [1040, 146] width 59 height 24
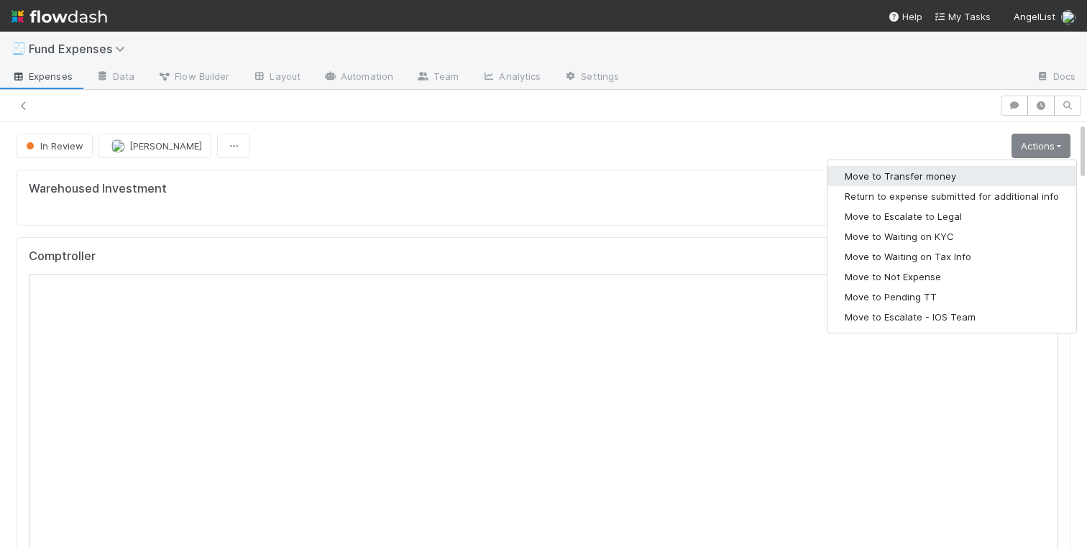
click at [937, 173] on button "Move to Transfer money" at bounding box center [951, 176] width 249 height 20
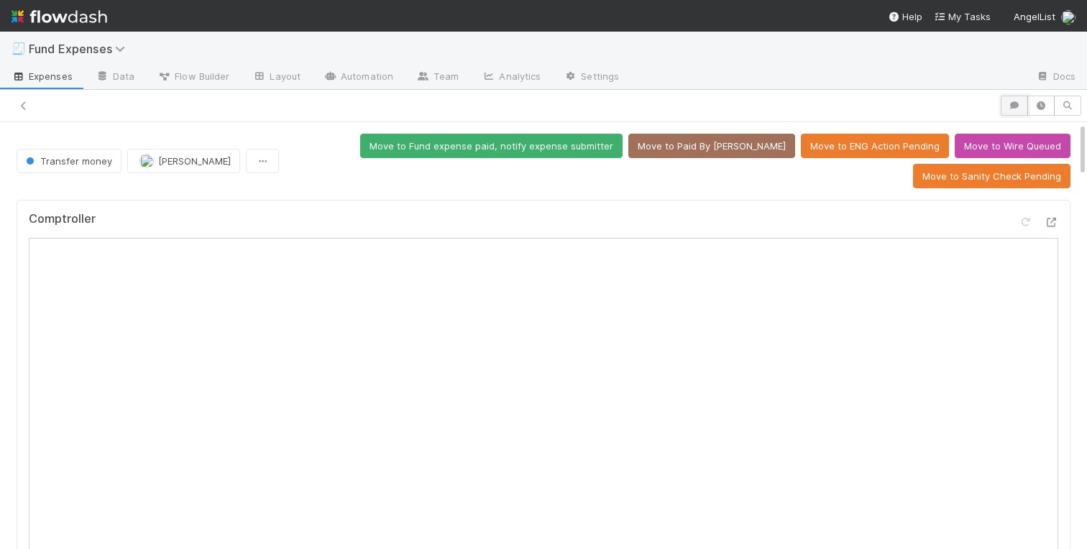
click at [1016, 104] on icon "button" at bounding box center [1014, 105] width 14 height 9
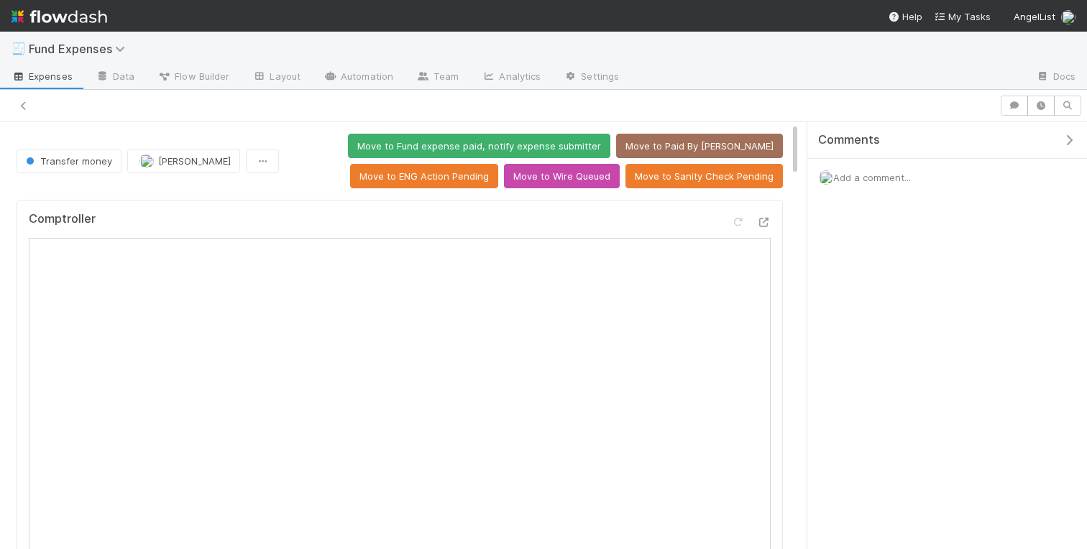
click at [859, 173] on span "Add a comment..." at bounding box center [872, 178] width 78 height 12
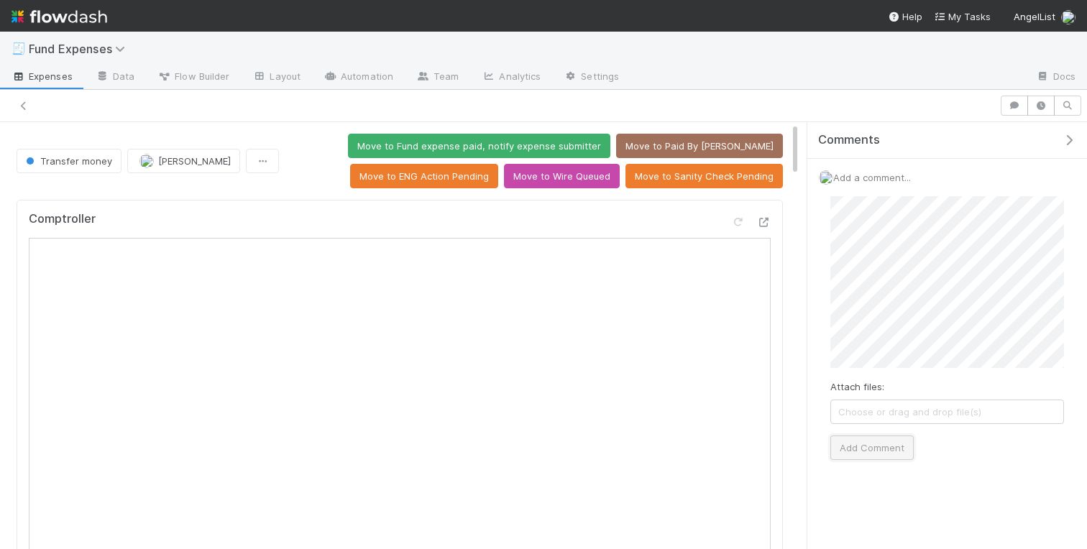
click at [874, 439] on button "Add Comment" at bounding box center [871, 448] width 83 height 24
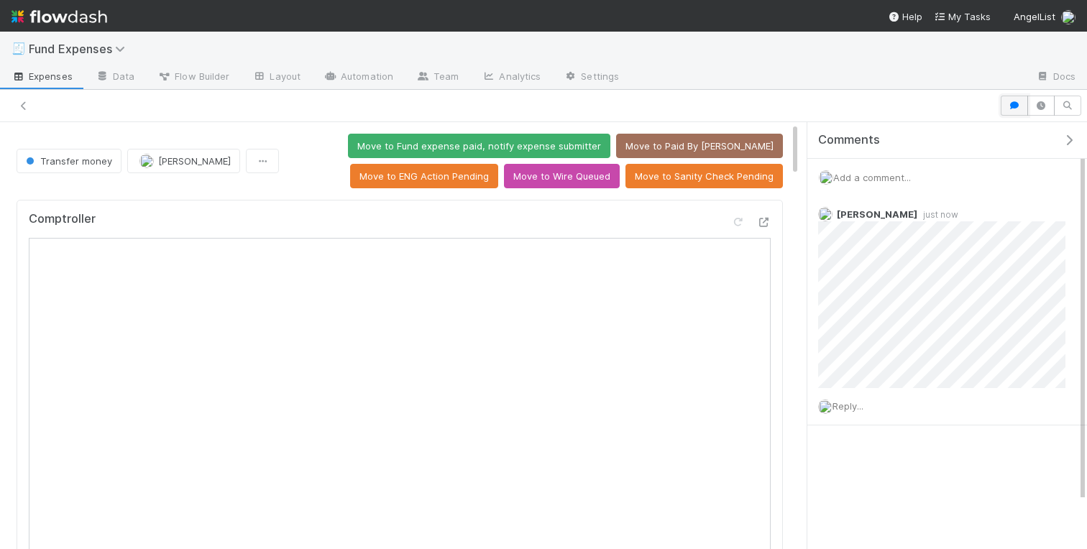
click at [1016, 104] on icon "button" at bounding box center [1014, 105] width 14 height 9
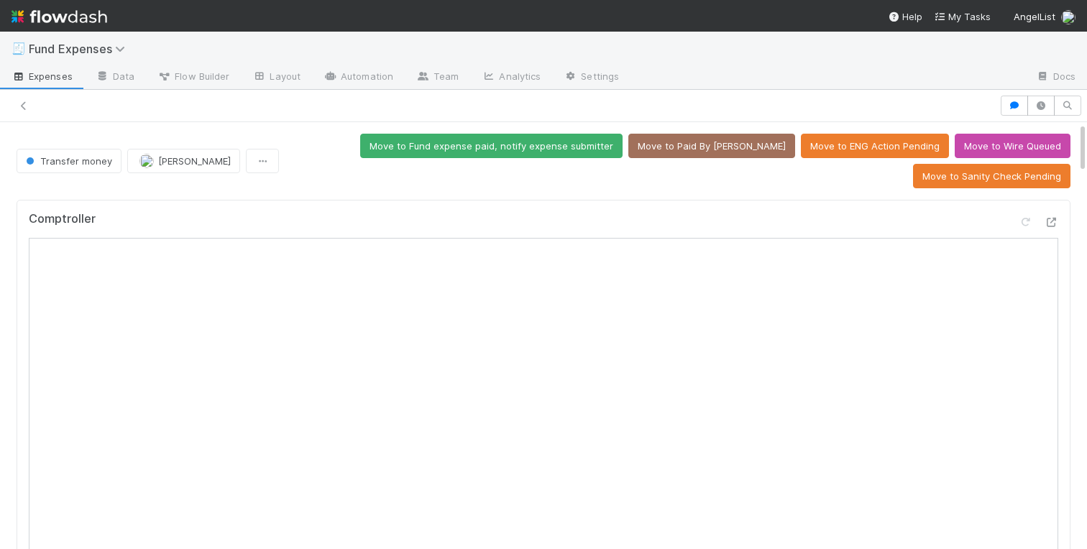
click at [1047, 222] on icon at bounding box center [1051, 222] width 14 height 9
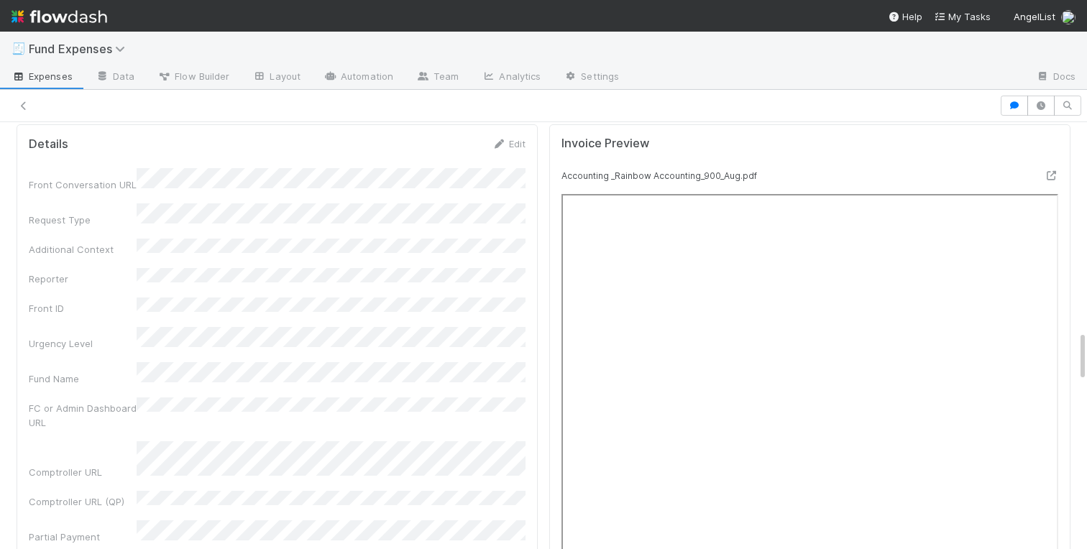
scroll to position [1697, 0]
click at [1049, 175] on icon at bounding box center [1051, 177] width 14 height 9
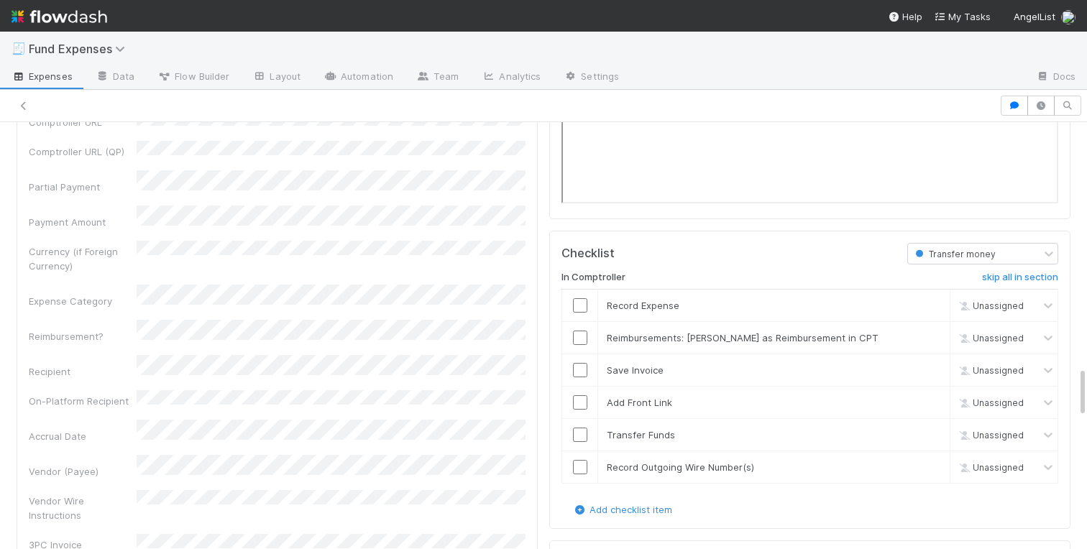
scroll to position [2068, 0]
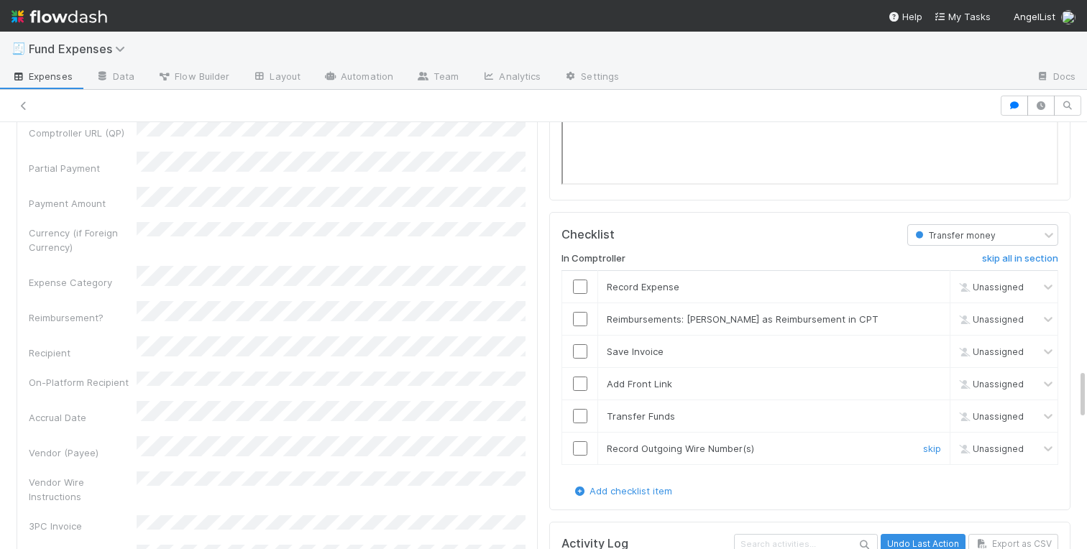
click at [582, 451] on input "checkbox" at bounding box center [580, 448] width 14 height 14
click at [578, 411] on input "checkbox" at bounding box center [580, 416] width 14 height 14
click at [578, 385] on input "checkbox" at bounding box center [580, 384] width 14 height 14
click at [580, 346] on input "checkbox" at bounding box center [580, 351] width 14 height 14
click at [582, 274] on td at bounding box center [580, 286] width 36 height 32
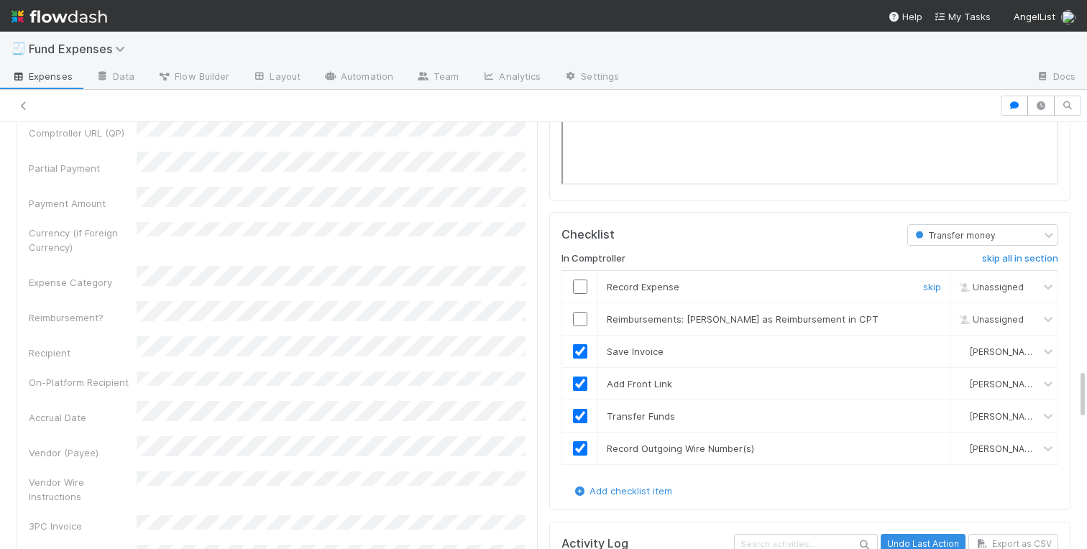
click at [582, 277] on td at bounding box center [580, 286] width 36 height 32
click at [582, 285] on input "checkbox" at bounding box center [580, 287] width 14 height 14
click at [929, 318] on link "skip" at bounding box center [932, 319] width 18 height 12
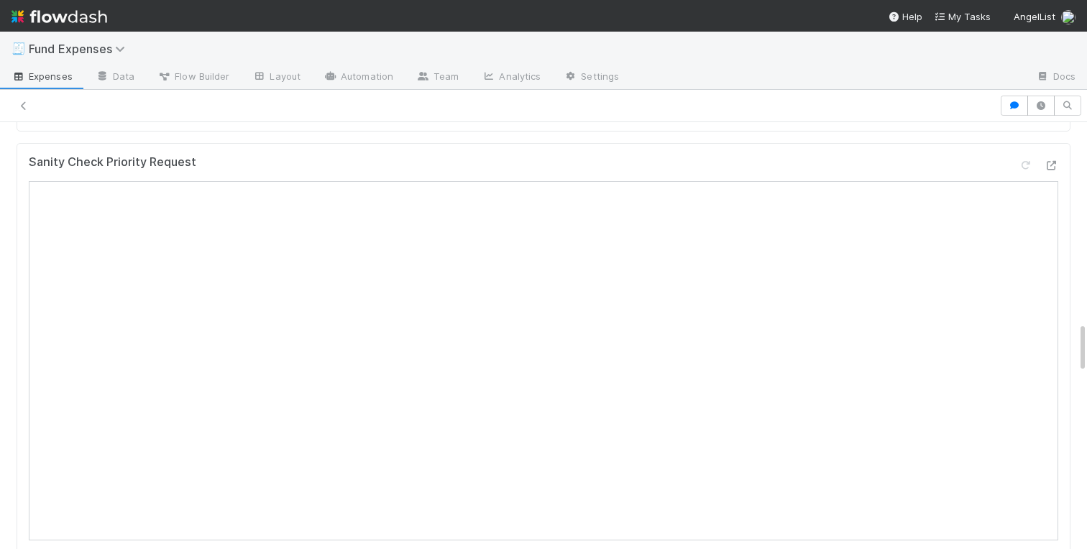
scroll to position [0, 0]
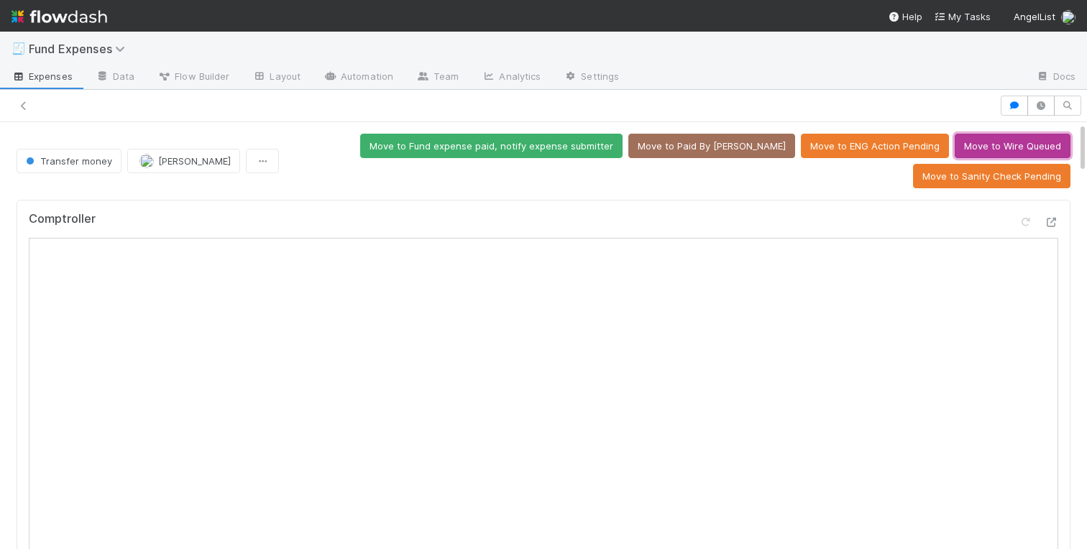
click at [1020, 145] on button "Move to Wire Queued" at bounding box center [1013, 146] width 116 height 24
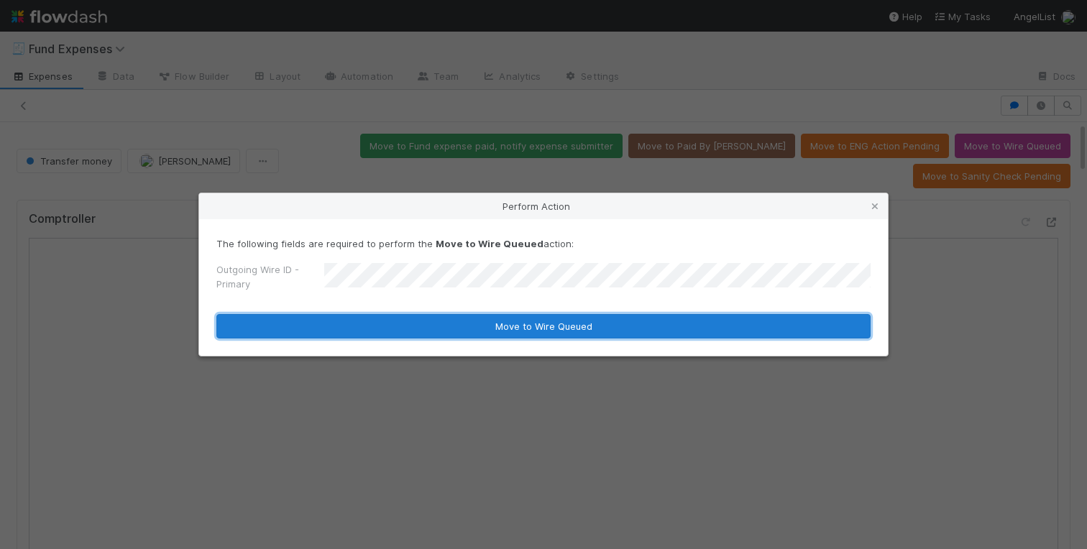
click at [420, 326] on button "Move to Wire Queued" at bounding box center [543, 326] width 654 height 24
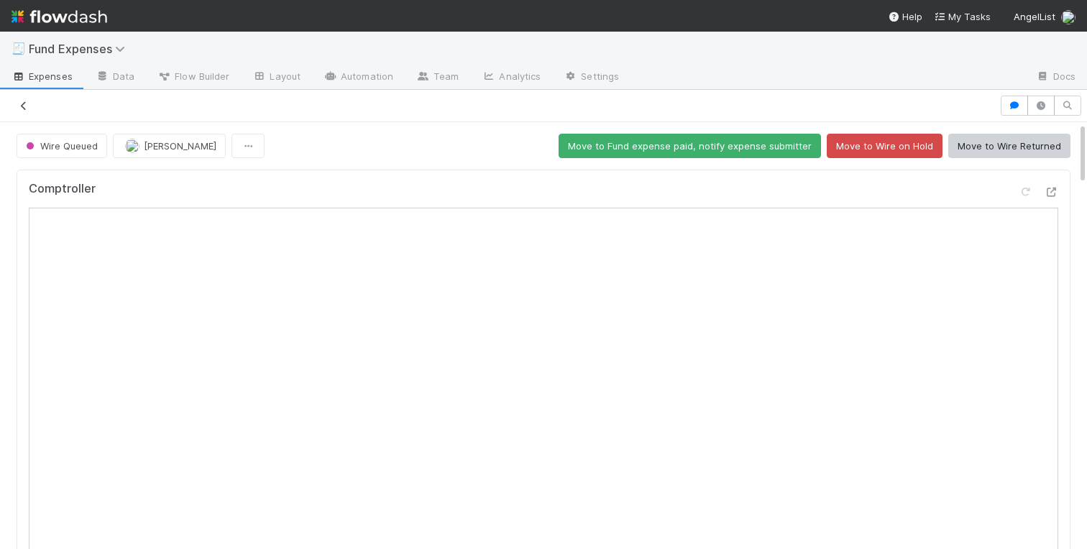
click at [18, 109] on icon at bounding box center [24, 105] width 14 height 9
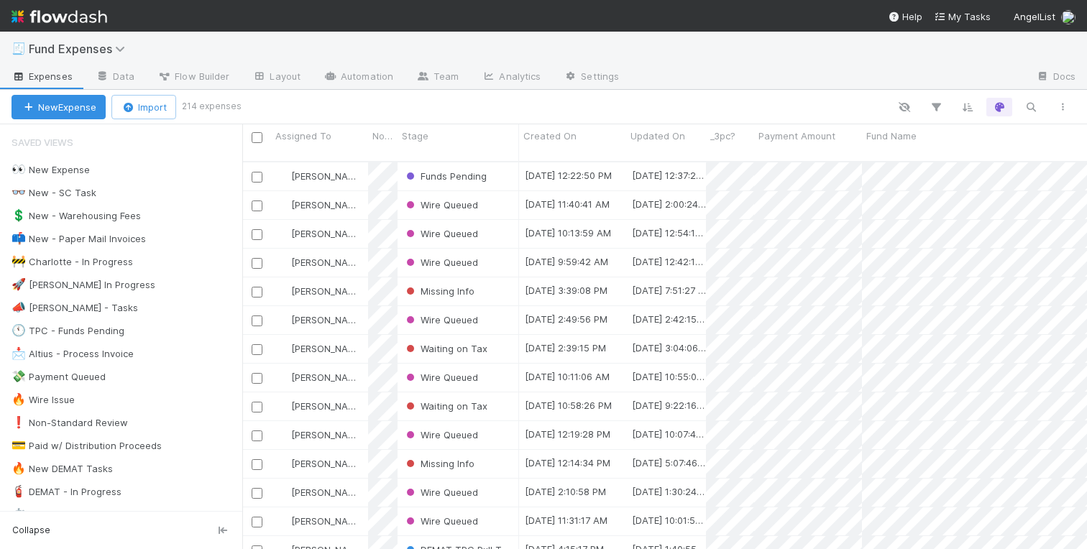
scroll to position [0, 1]
click at [55, 327] on div "🕚 TPC - Funds Pending" at bounding box center [68, 331] width 113 height 18
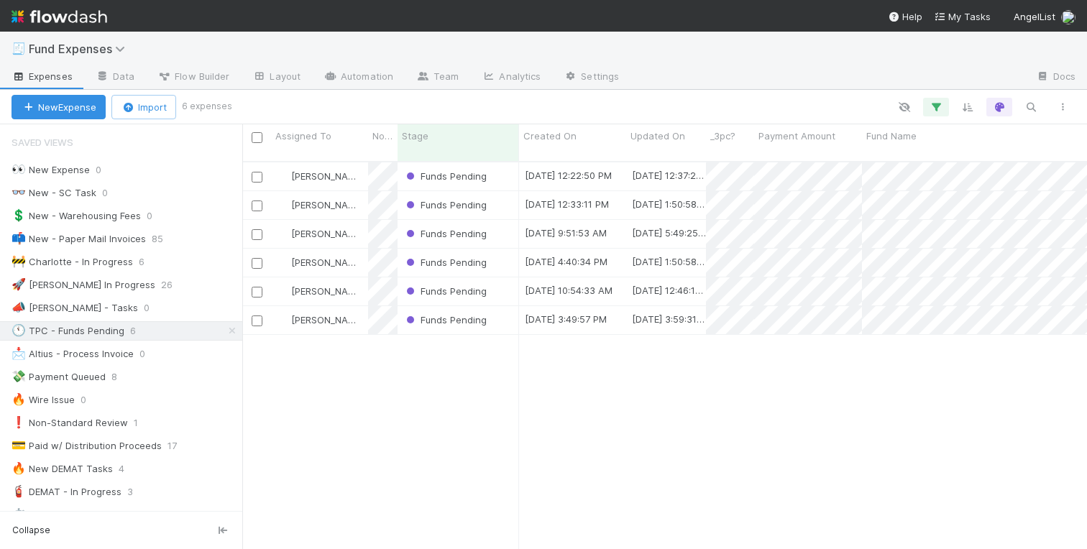
scroll to position [399, 845]
click at [234, 330] on icon at bounding box center [232, 330] width 14 height 9
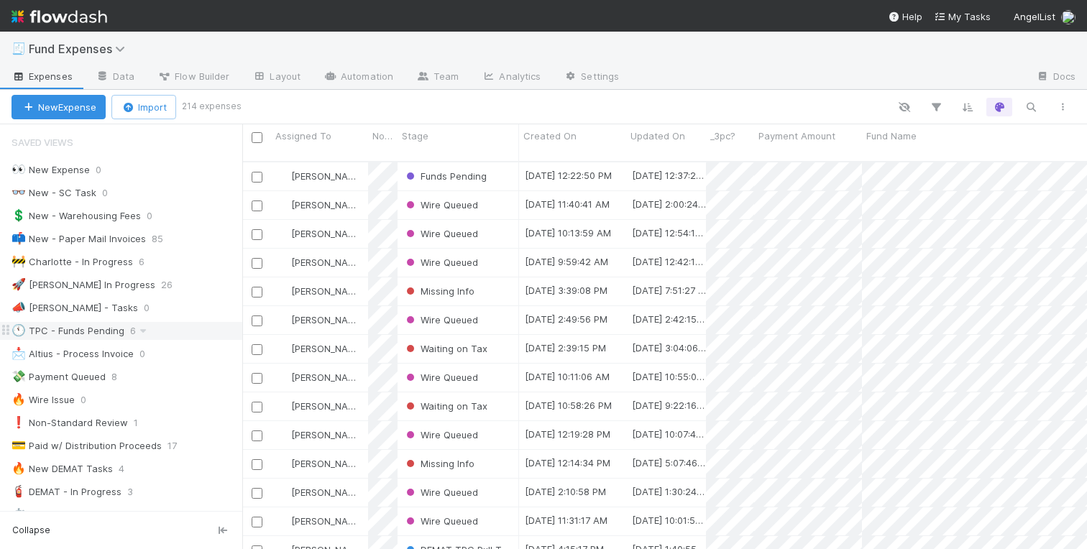
scroll to position [0, 1]
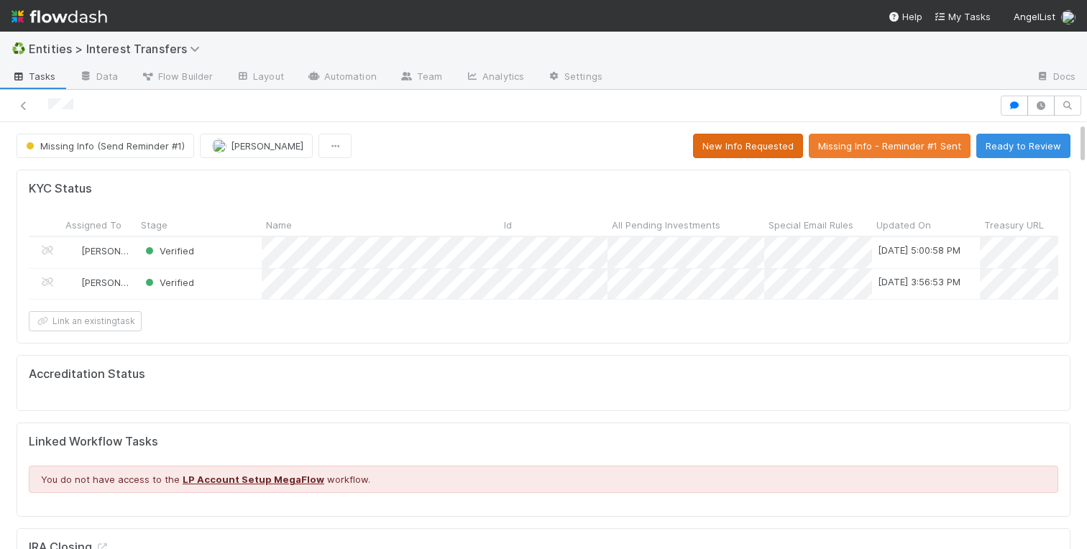
scroll to position [292, 505]
click at [776, 145] on button "New Info Requested" at bounding box center [748, 146] width 110 height 24
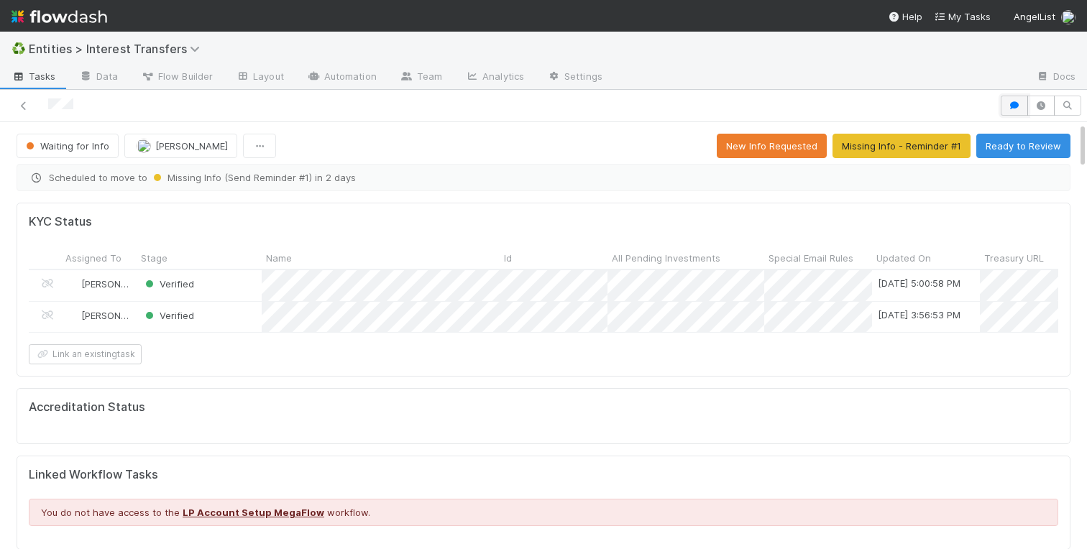
click at [1013, 101] on icon "button" at bounding box center [1014, 105] width 14 height 9
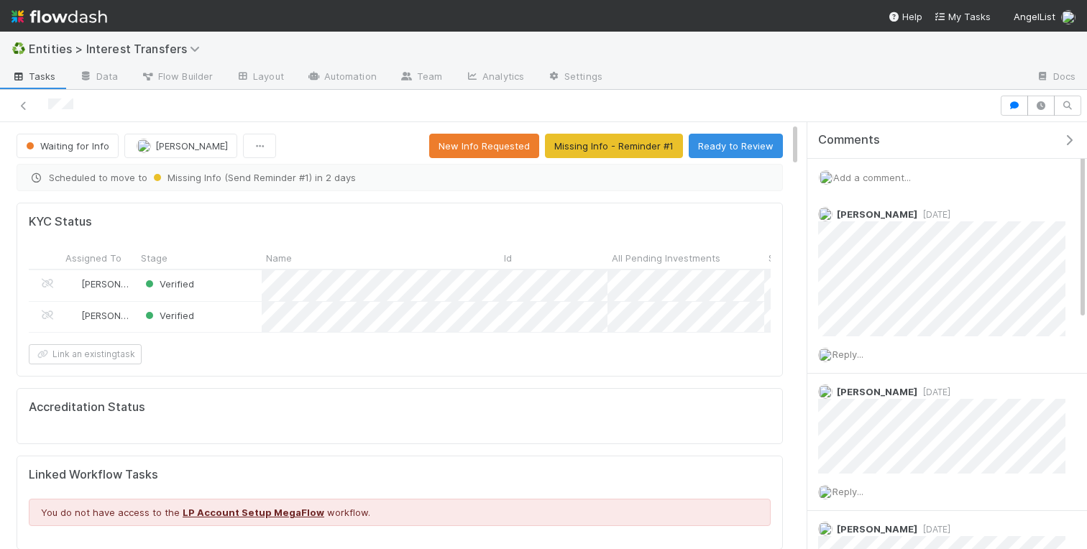
click at [856, 177] on span "Add a comment..." at bounding box center [872, 178] width 78 height 12
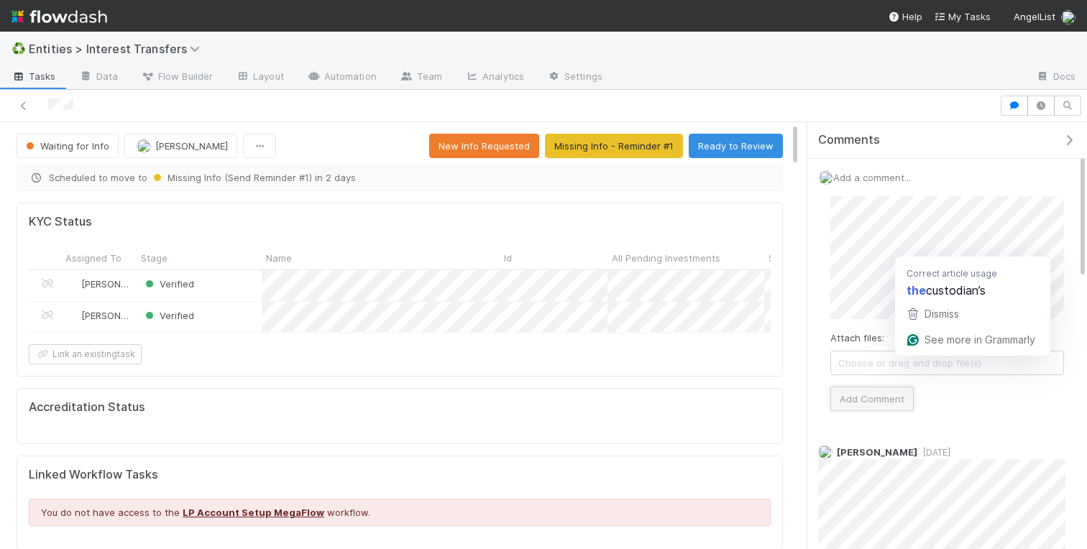
click at [879, 407] on button "Add Comment" at bounding box center [871, 399] width 83 height 24
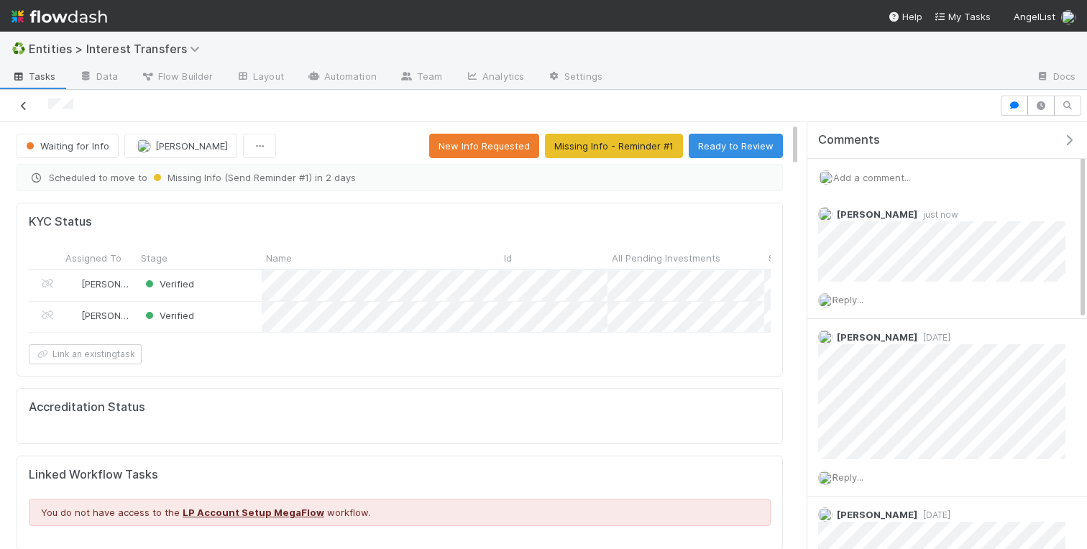
click at [24, 104] on icon at bounding box center [24, 105] width 14 height 9
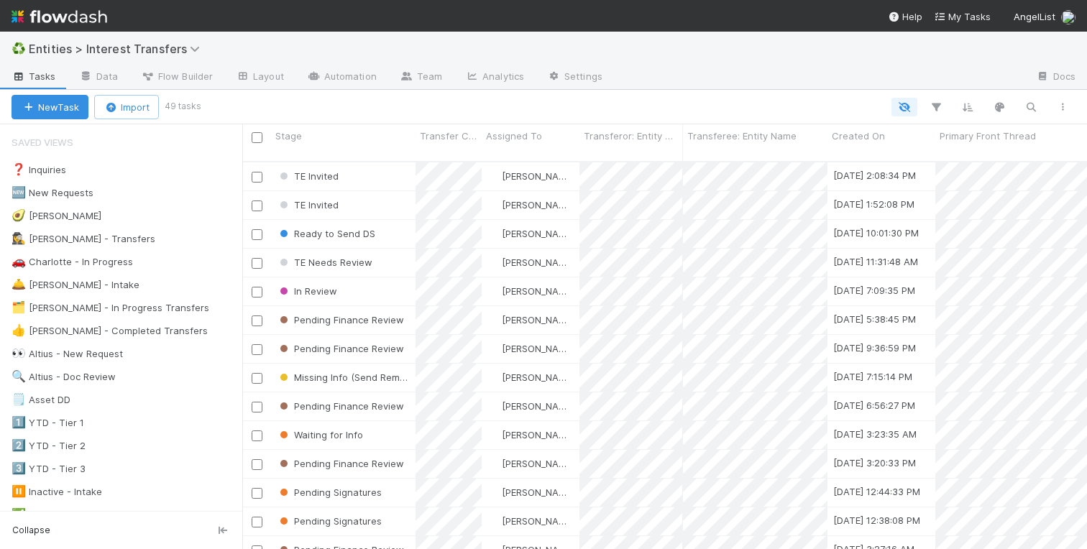
scroll to position [0, 1]
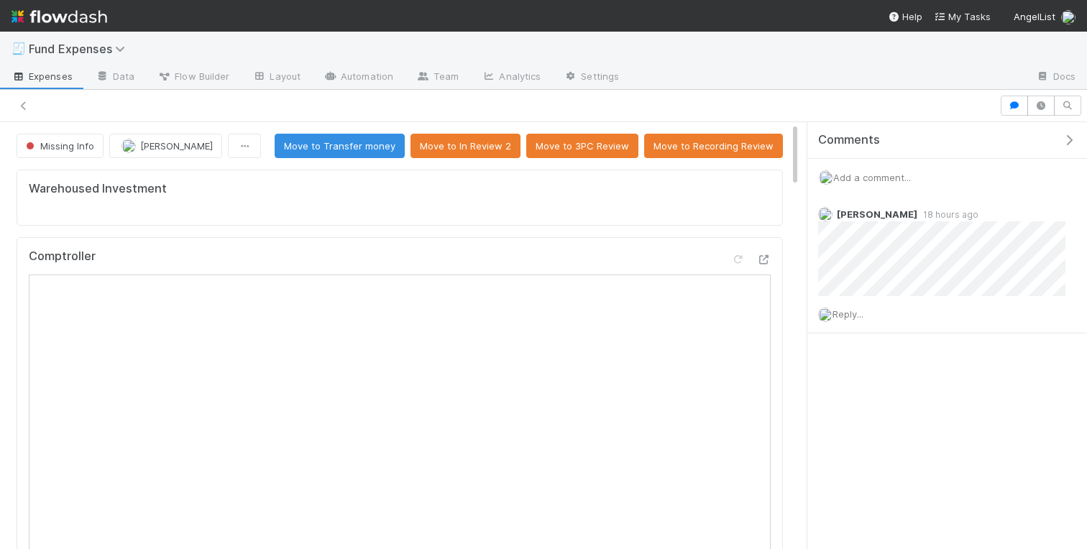
click at [1070, 140] on icon "button" at bounding box center [1069, 140] width 14 height 12
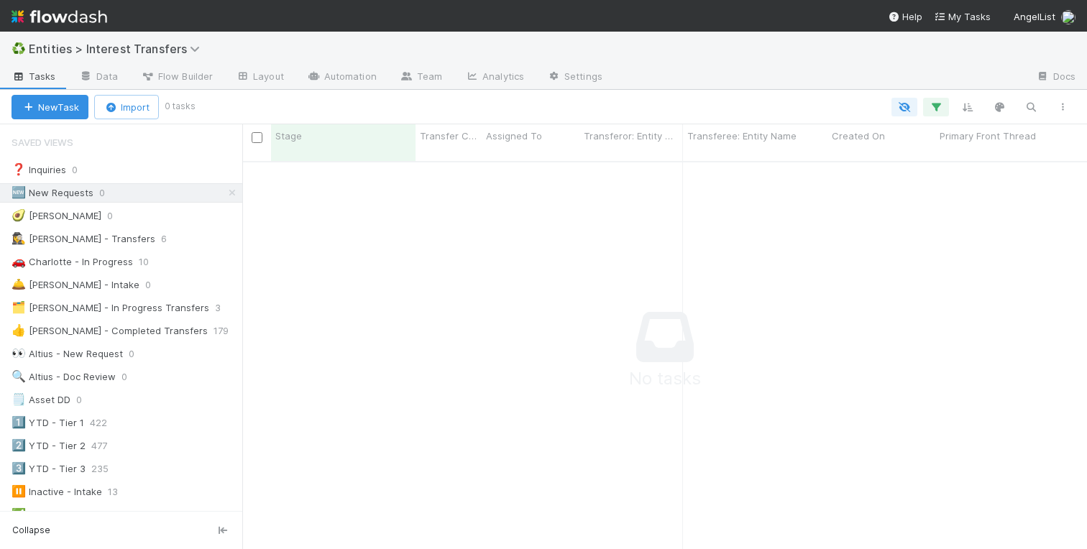
scroll to position [399, 845]
click at [102, 269] on div "🚗 Charlotte - In Progress" at bounding box center [72, 262] width 121 height 18
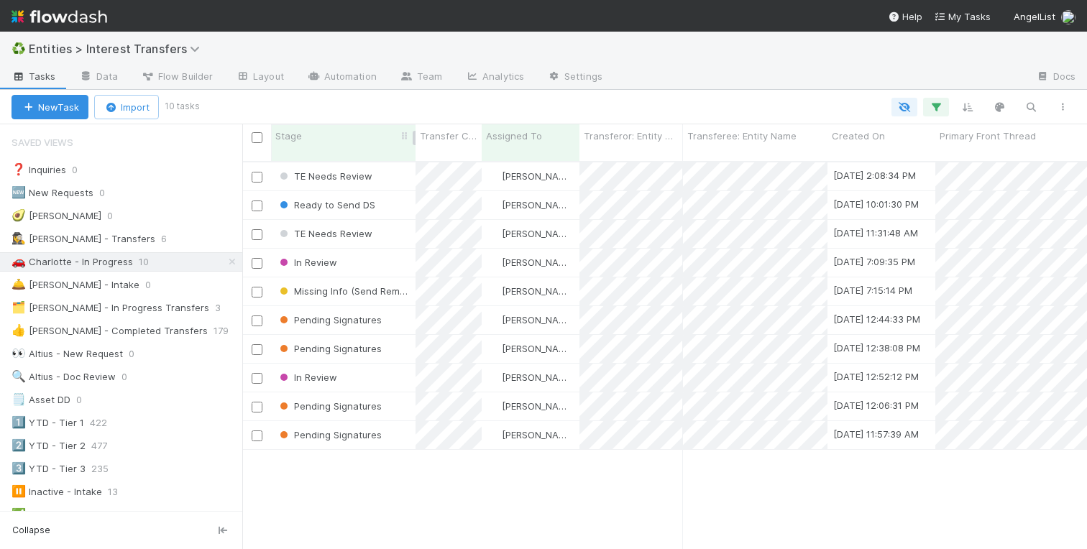
click at [345, 133] on div "Stage" at bounding box center [343, 136] width 137 height 14
click at [341, 180] on div "Sort Last → First" at bounding box center [358, 185] width 164 height 22
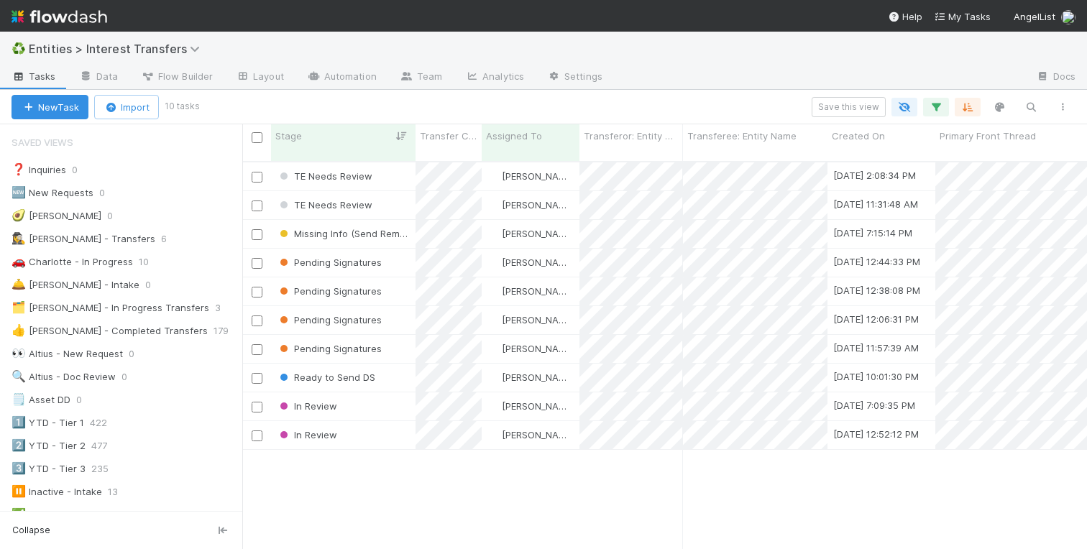
scroll to position [399, 845]
click at [392, 162] on div "TE Needs Review" at bounding box center [343, 176] width 144 height 28
click at [400, 488] on div "TE Needs Review [PERSON_NAME] [DATE] 2:08:34 PM [DATE] 2:50:10 PM 1 0 0 0 TE Ne…" at bounding box center [664, 361] width 845 height 398
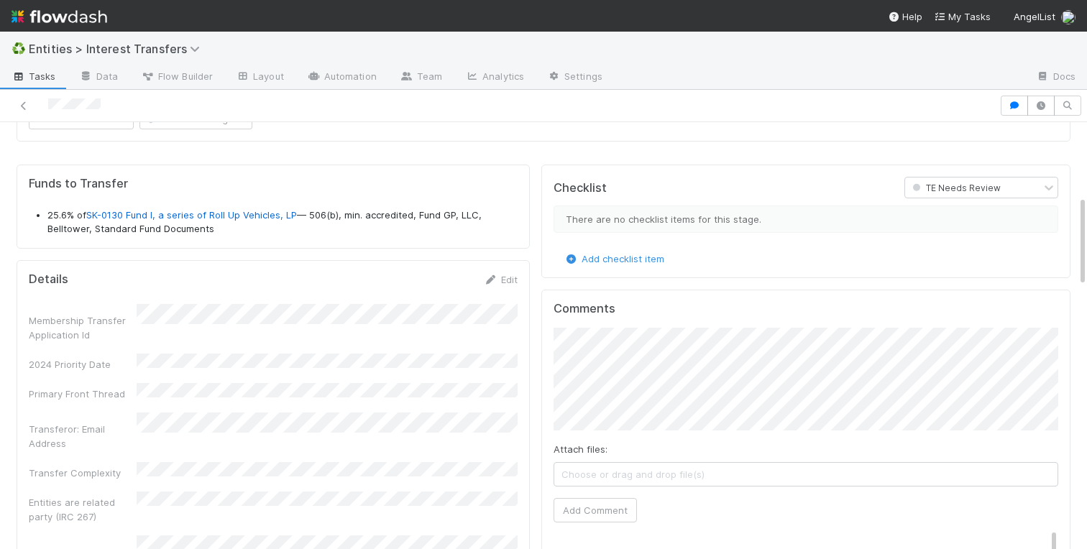
scroll to position [345, 0]
click at [510, 277] on link "Edit" at bounding box center [501, 279] width 34 height 12
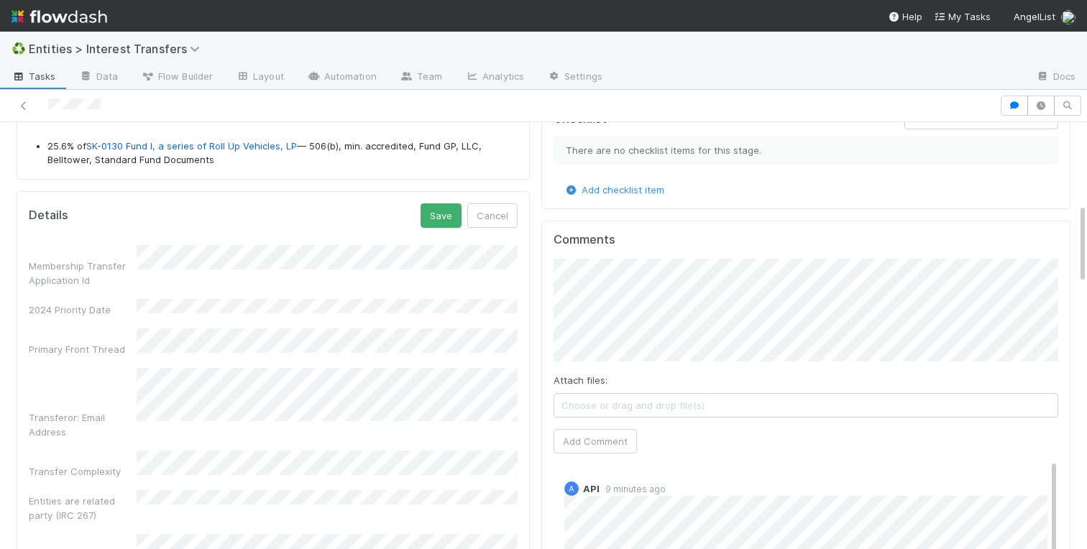
scroll to position [470, 0]
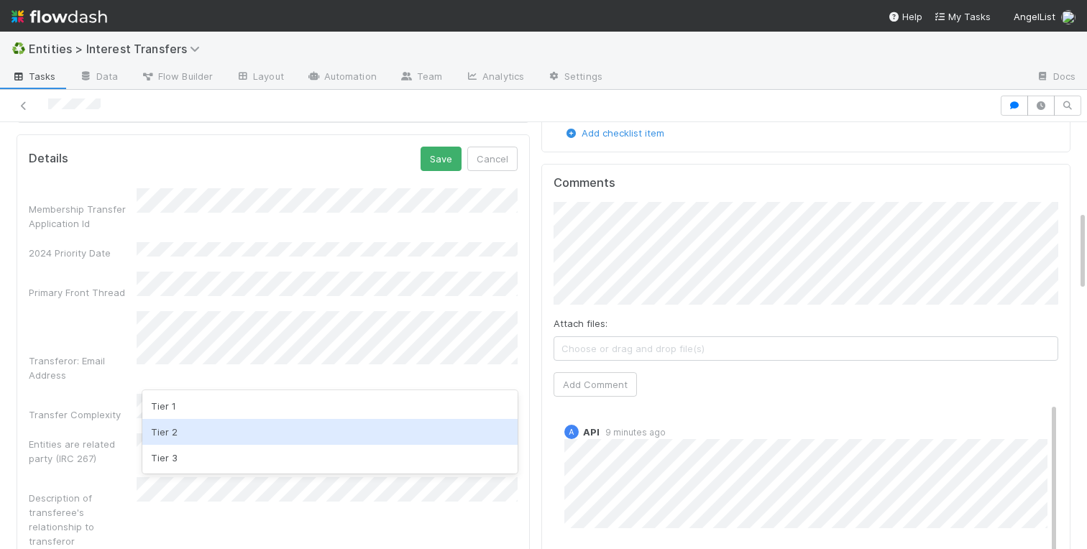
click at [201, 419] on div "Tier 2" at bounding box center [329, 432] width 375 height 26
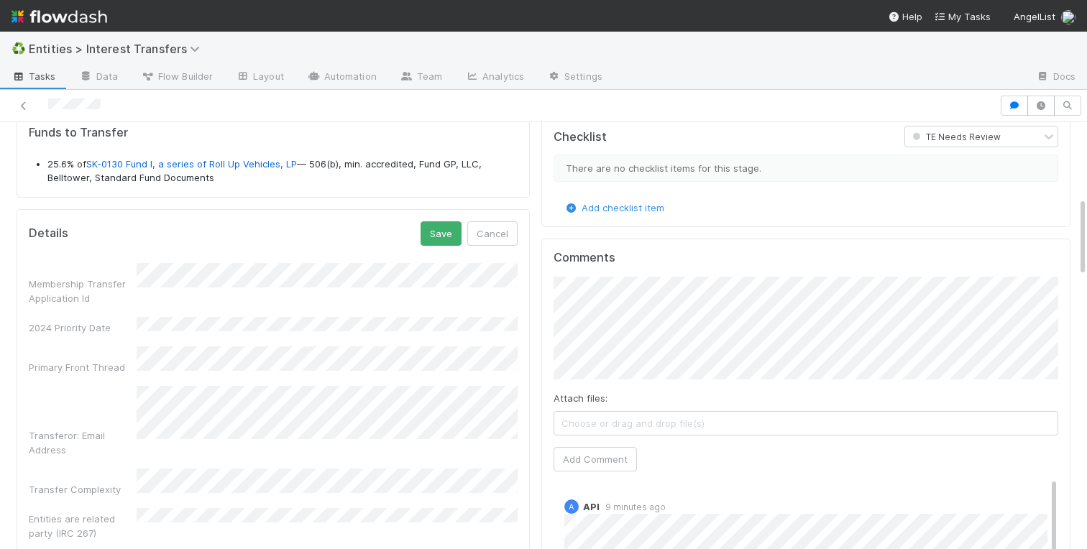
scroll to position [393, 0]
click at [441, 239] on button "Save" at bounding box center [441, 236] width 41 height 24
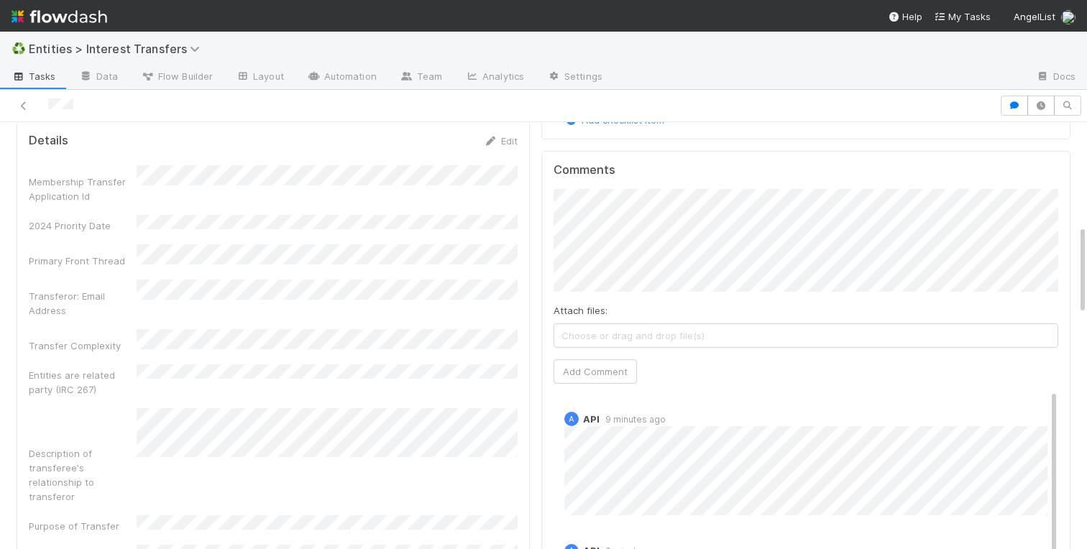
scroll to position [0, 0]
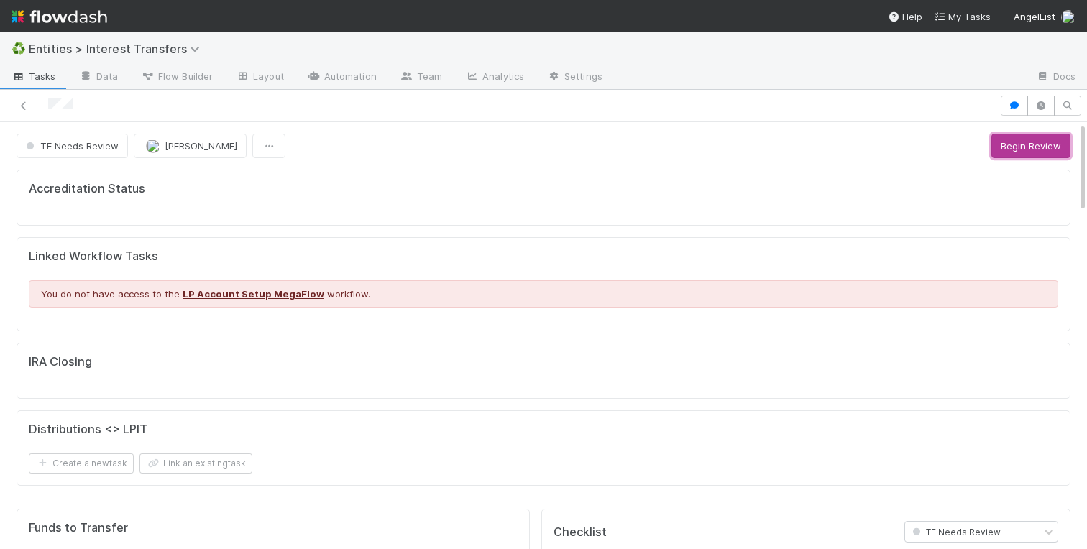
click at [1039, 157] on button "Begin Review" at bounding box center [1030, 146] width 79 height 24
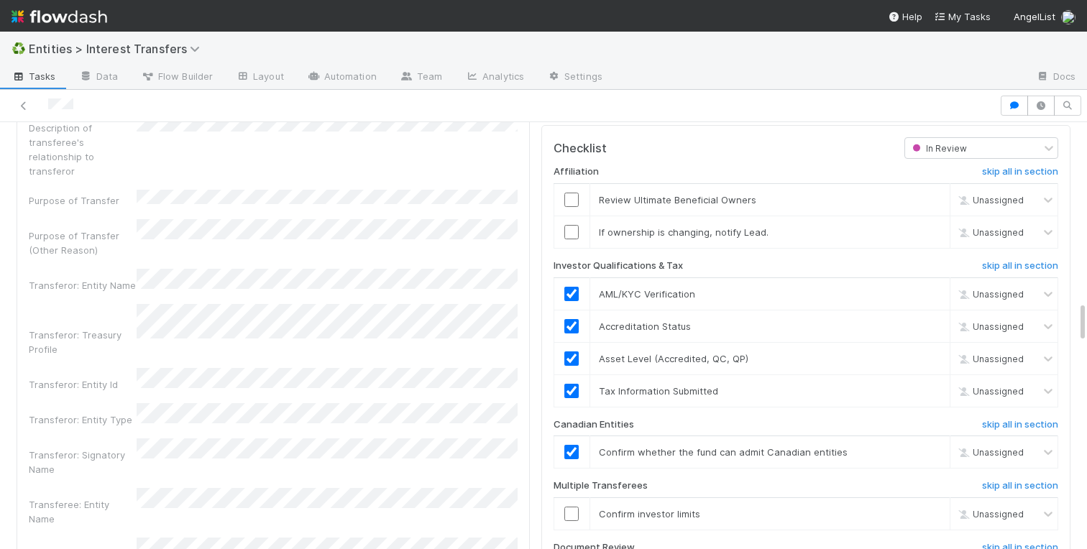
scroll to position [1844, 0]
click at [571, 201] on input "checkbox" at bounding box center [571, 199] width 14 height 14
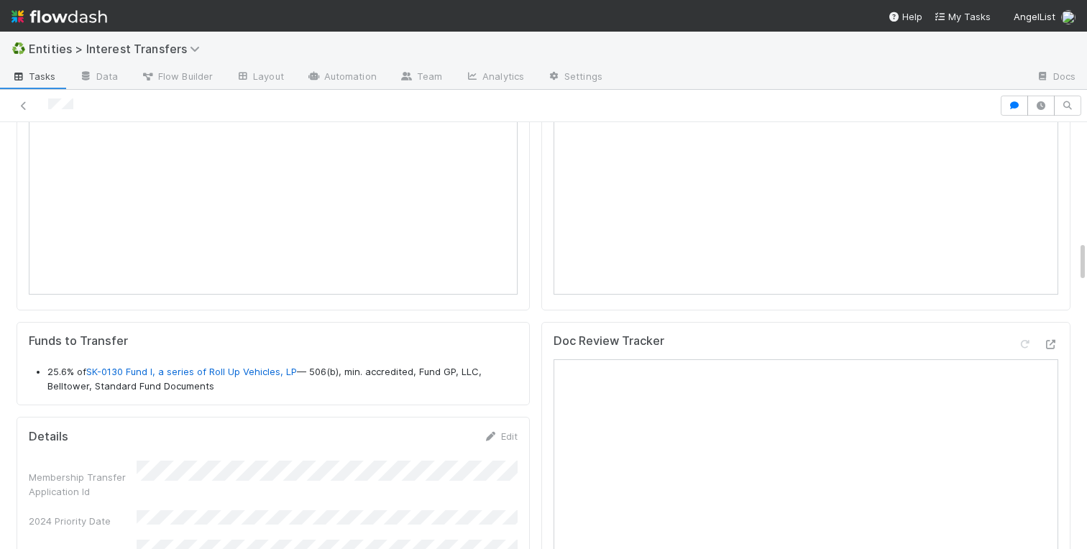
scroll to position [1223, 0]
drag, startPoint x: 291, startPoint y: 373, endPoint x: 88, endPoint y: 370, distance: 202.7
click at [88, 370] on li "25.6% of SK-0130 Fund I, a series of Roll Up Vehicles, LP — 506(b), min. accred…" at bounding box center [282, 378] width 470 height 28
copy link "SK-0130 Fund I, a series of Roll Up Vehicles, LP"
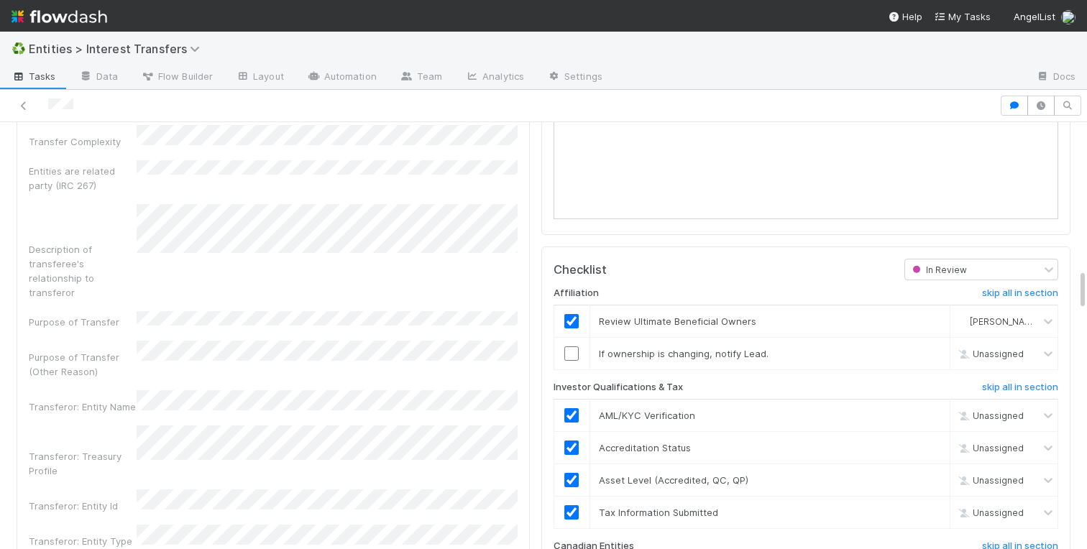
scroll to position [1819, 0]
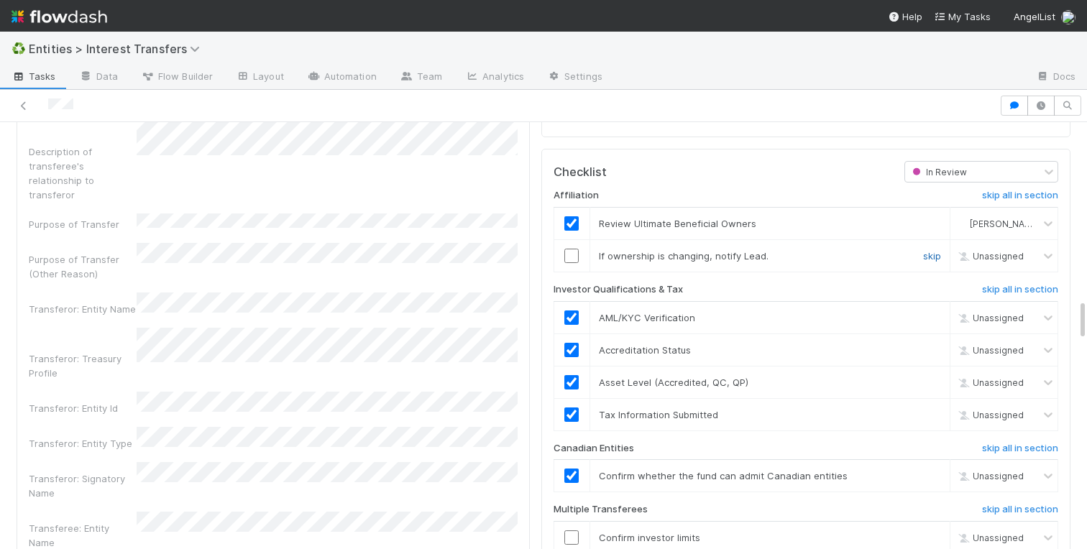
click at [931, 255] on link "skip" at bounding box center [932, 256] width 18 height 12
click at [1018, 110] on button "button" at bounding box center [1014, 106] width 27 height 20
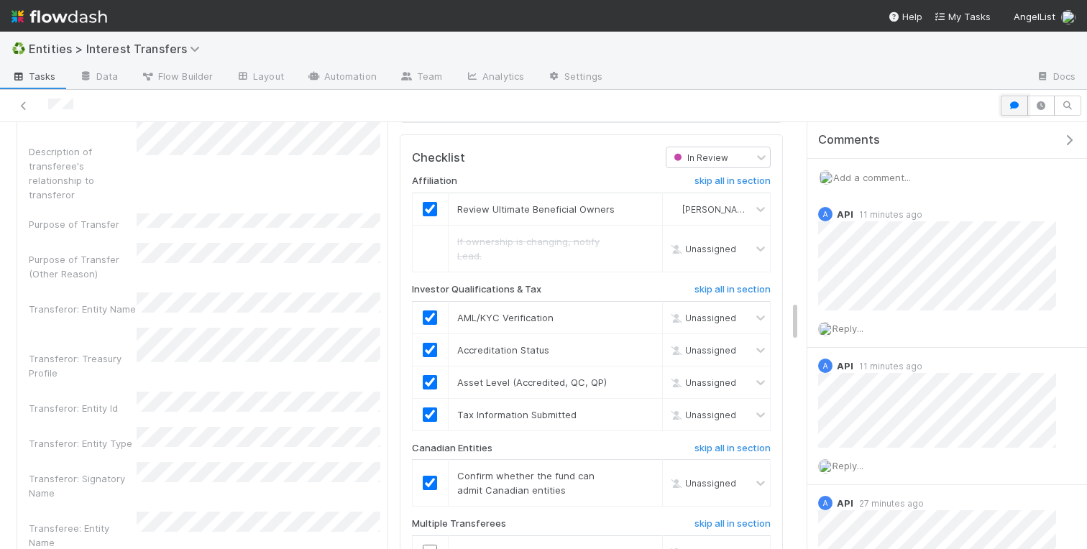
scroll to position [1, 1]
click at [855, 178] on span "Add a comment..." at bounding box center [872, 178] width 78 height 12
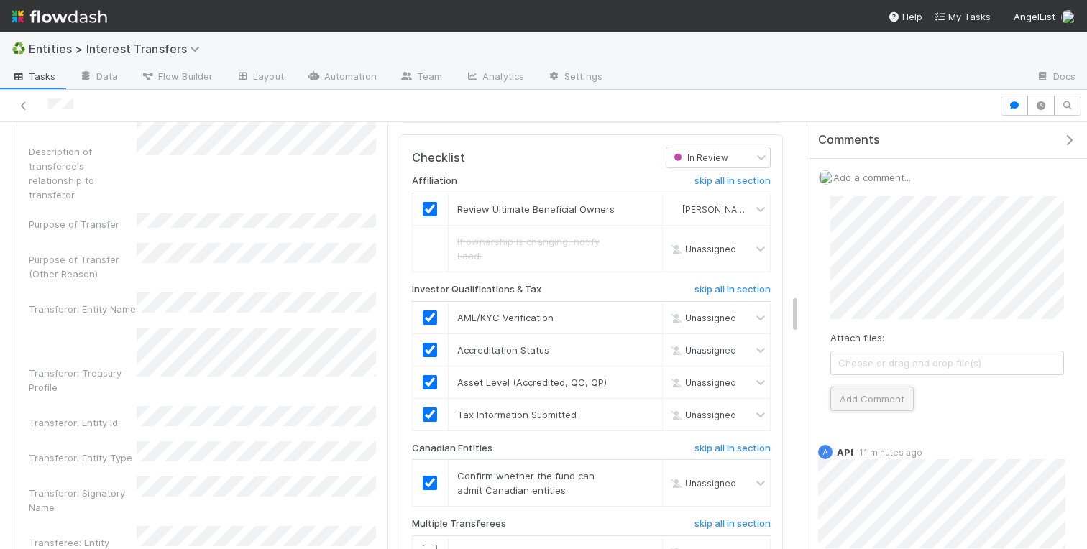
click at [854, 398] on button "Add Comment" at bounding box center [871, 399] width 83 height 24
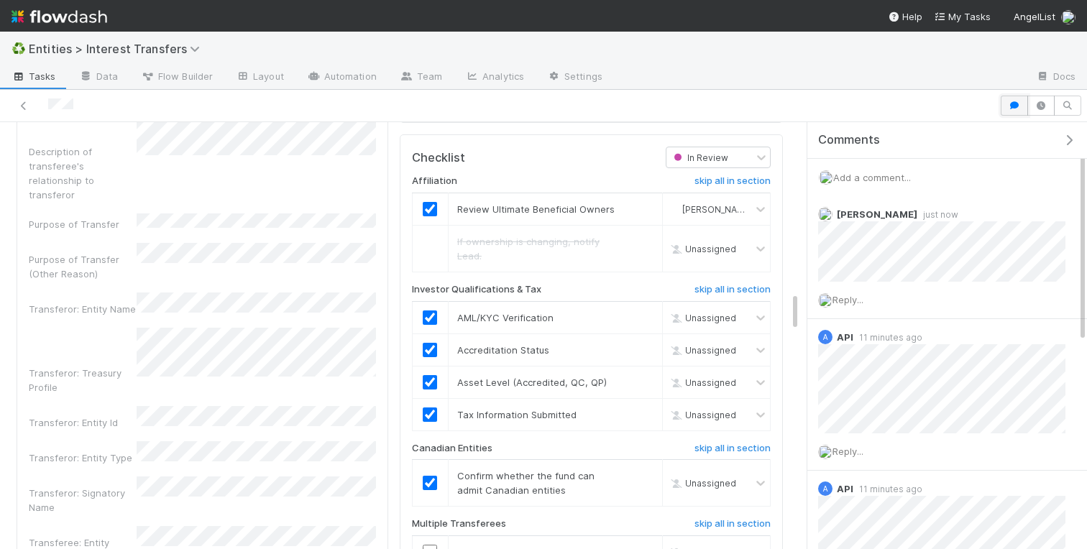
click at [1012, 104] on icon "button" at bounding box center [1014, 105] width 14 height 9
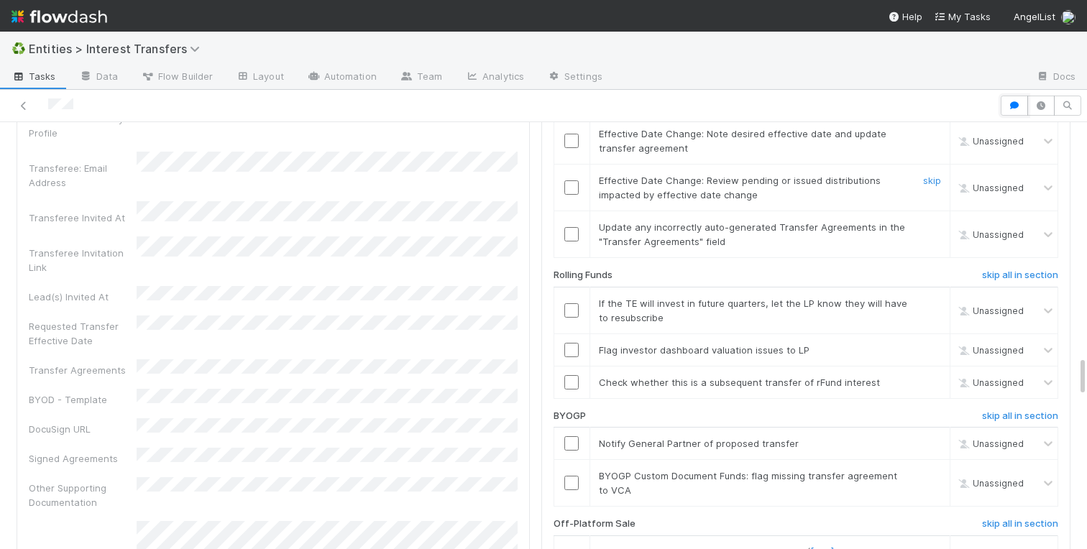
scroll to position [2460, 0]
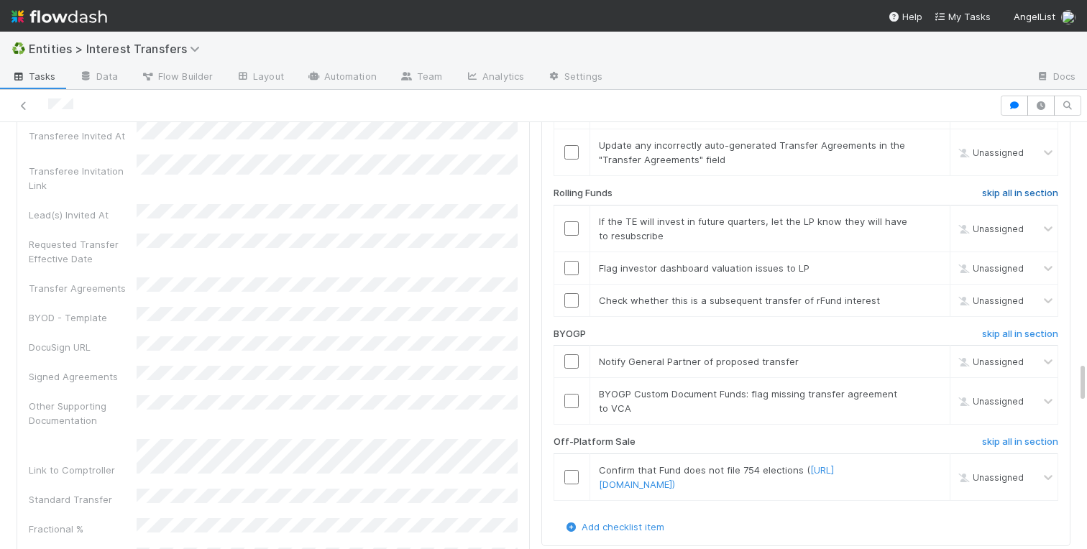
click at [992, 191] on h6 "skip all in section" at bounding box center [1020, 194] width 76 height 12
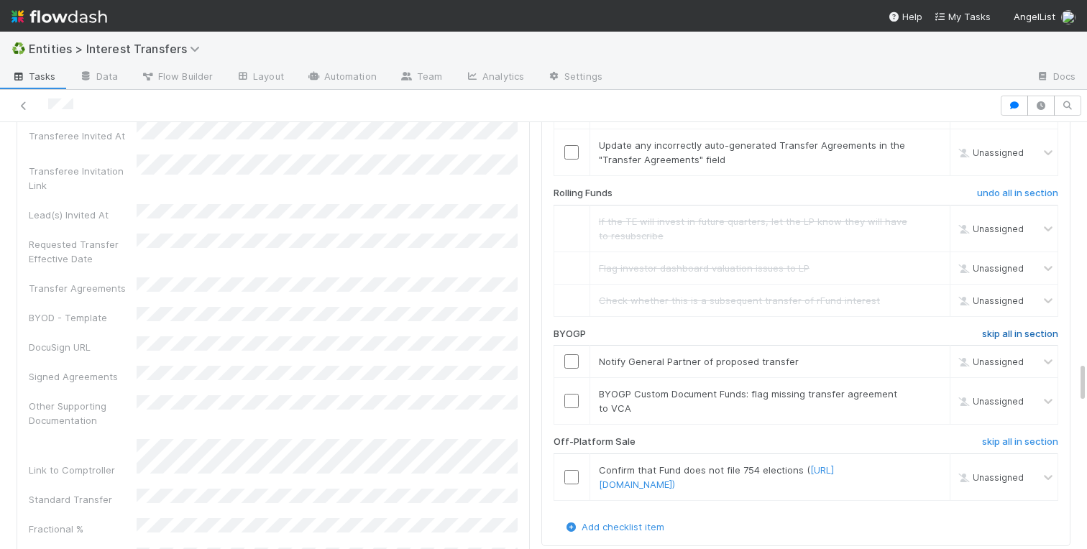
click at [1000, 336] on h6 "skip all in section" at bounding box center [1020, 334] width 76 height 12
click at [1012, 446] on h6 "skip all in section" at bounding box center [1020, 442] width 76 height 12
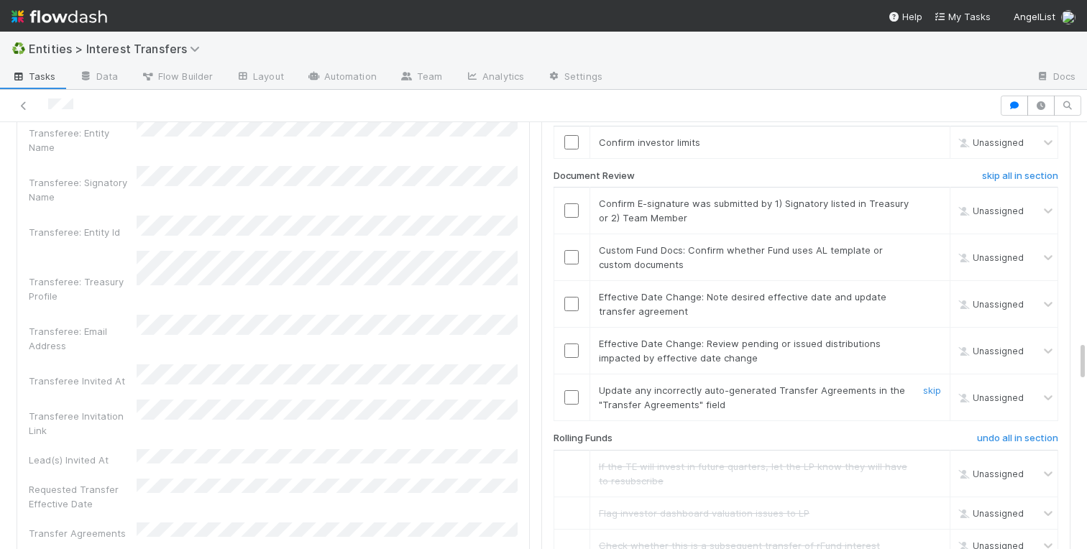
scroll to position [2213, 0]
click at [929, 298] on link "skip" at bounding box center [932, 299] width 18 height 12
click at [929, 342] on link "skip" at bounding box center [932, 345] width 18 height 12
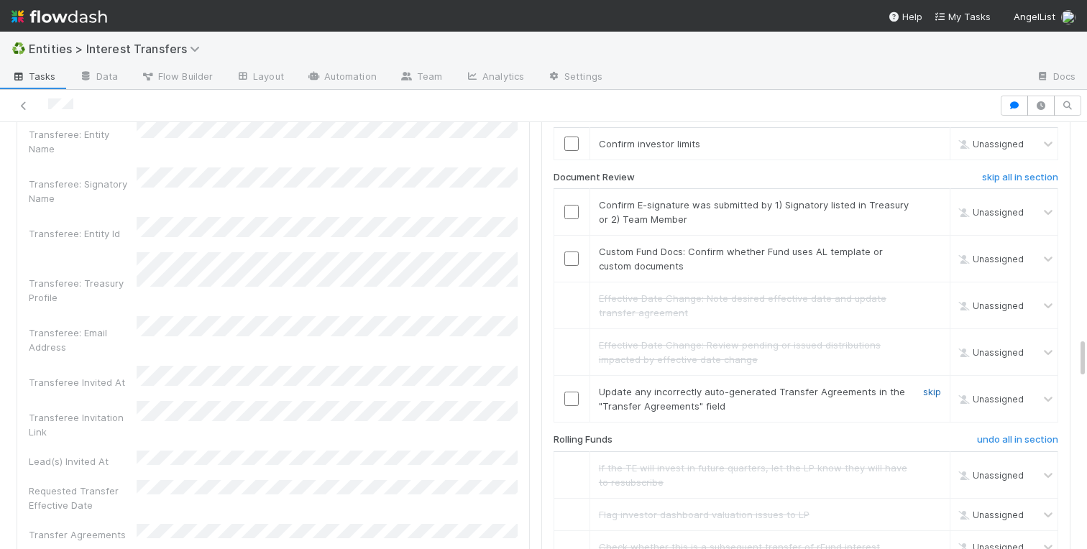
click at [932, 393] on link "skip" at bounding box center [932, 392] width 18 height 12
click at [577, 210] on input "checkbox" at bounding box center [571, 212] width 14 height 14
click at [930, 253] on link "skip" at bounding box center [932, 252] width 18 height 12
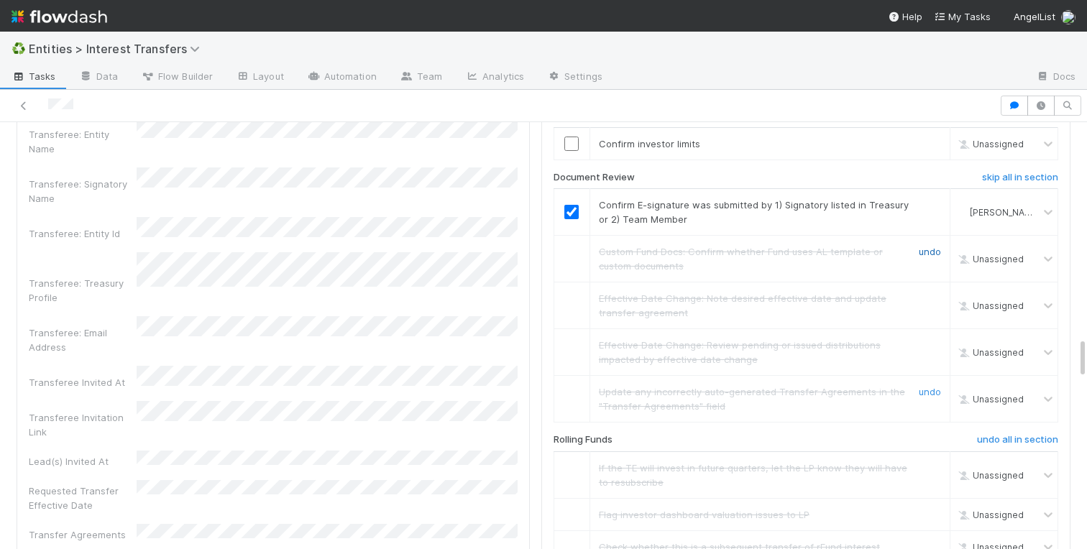
click at [929, 251] on link "undo" at bounding box center [930, 252] width 22 height 12
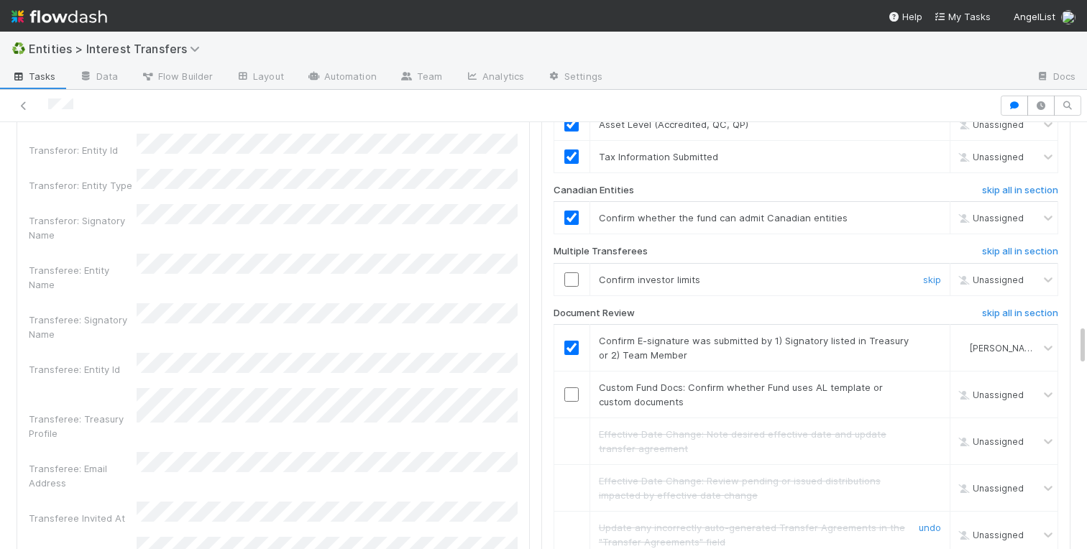
scroll to position [2075, 0]
click at [570, 282] on input "checkbox" at bounding box center [571, 282] width 14 height 14
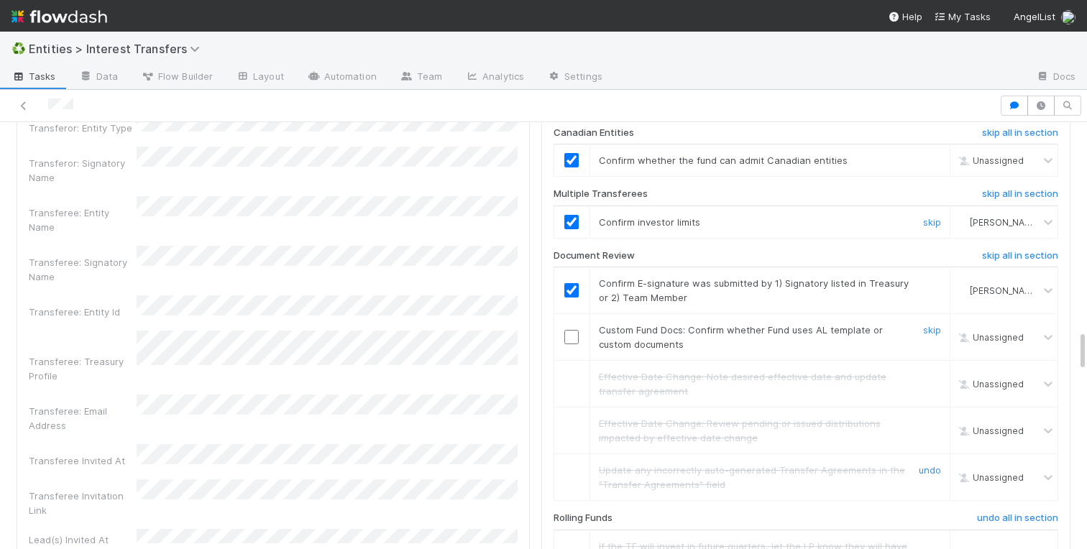
scroll to position [2149, 0]
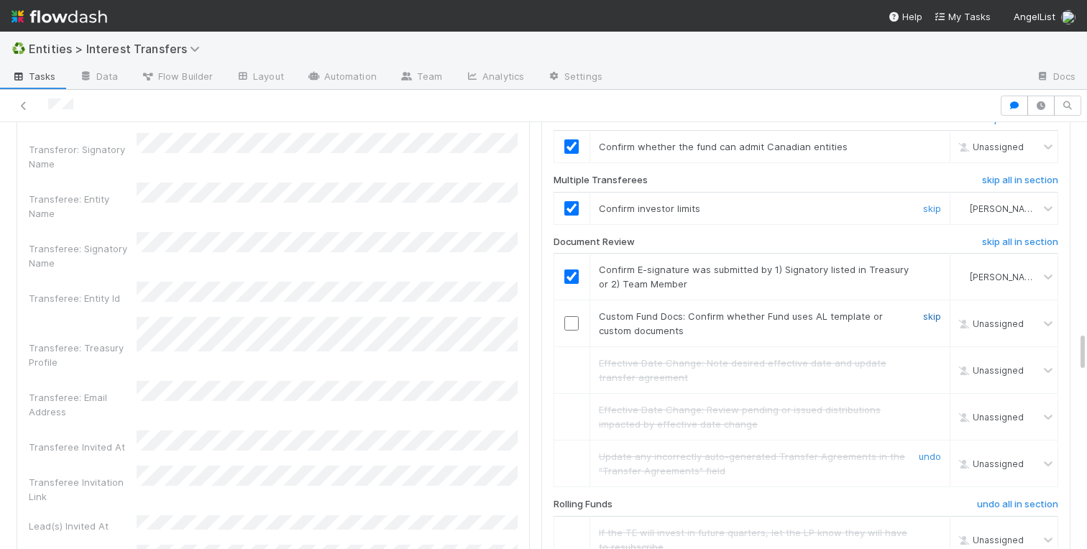
click at [924, 317] on link "skip" at bounding box center [932, 317] width 18 height 12
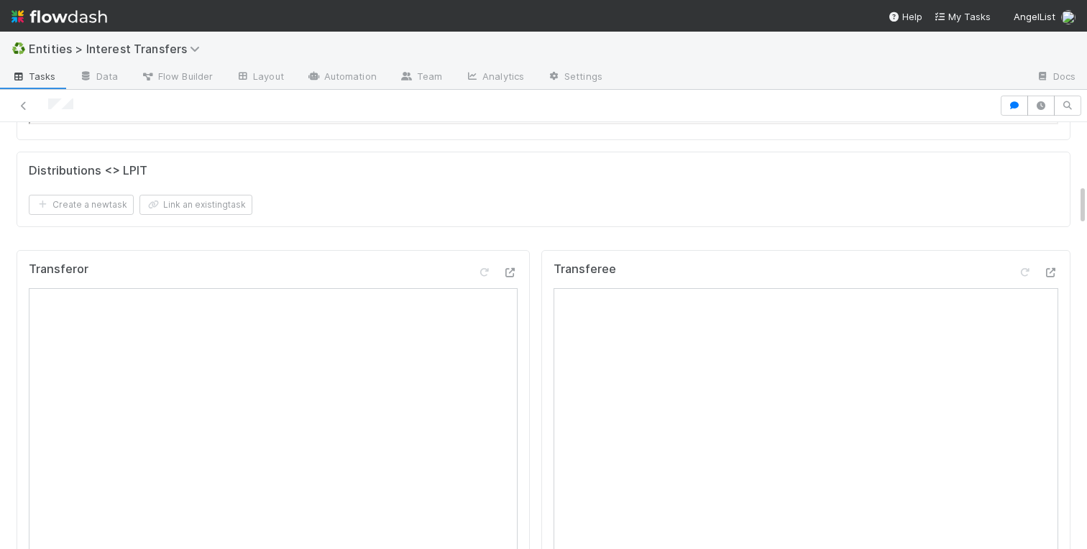
scroll to position [0, 0]
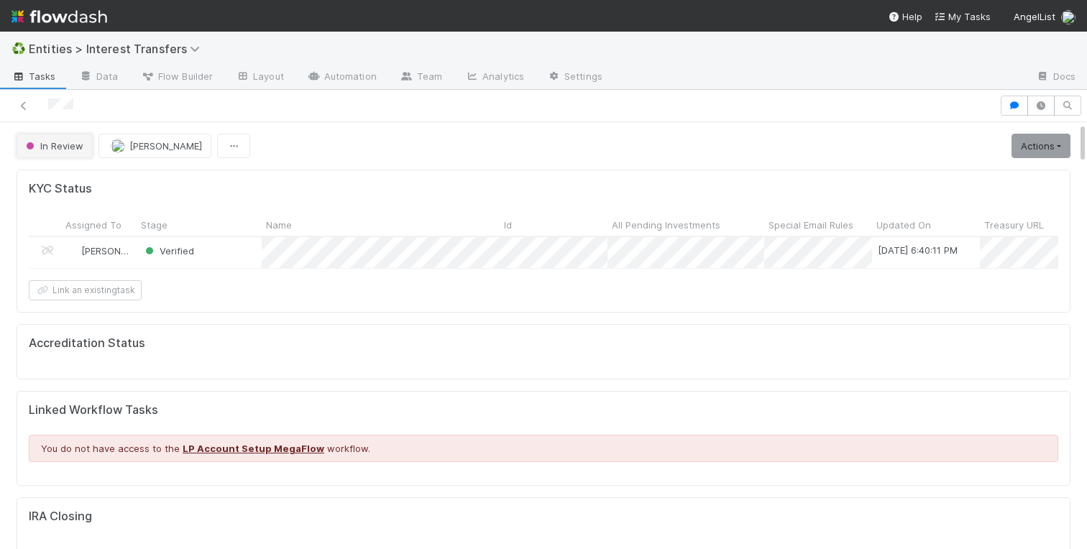
click at [61, 150] on span "In Review" at bounding box center [53, 146] width 60 height 12
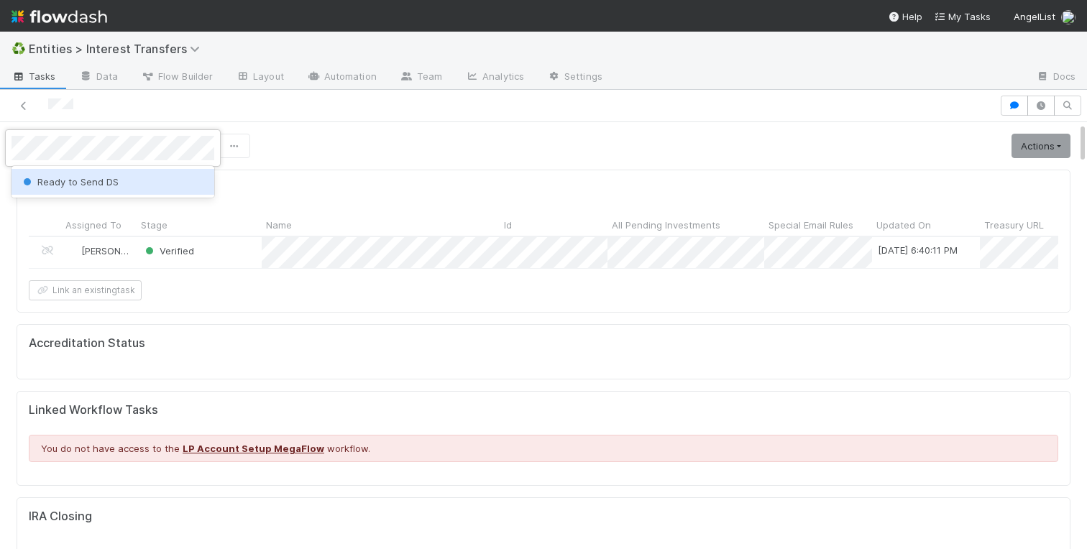
click at [99, 183] on span "Ready to Send DS" at bounding box center [69, 182] width 98 height 12
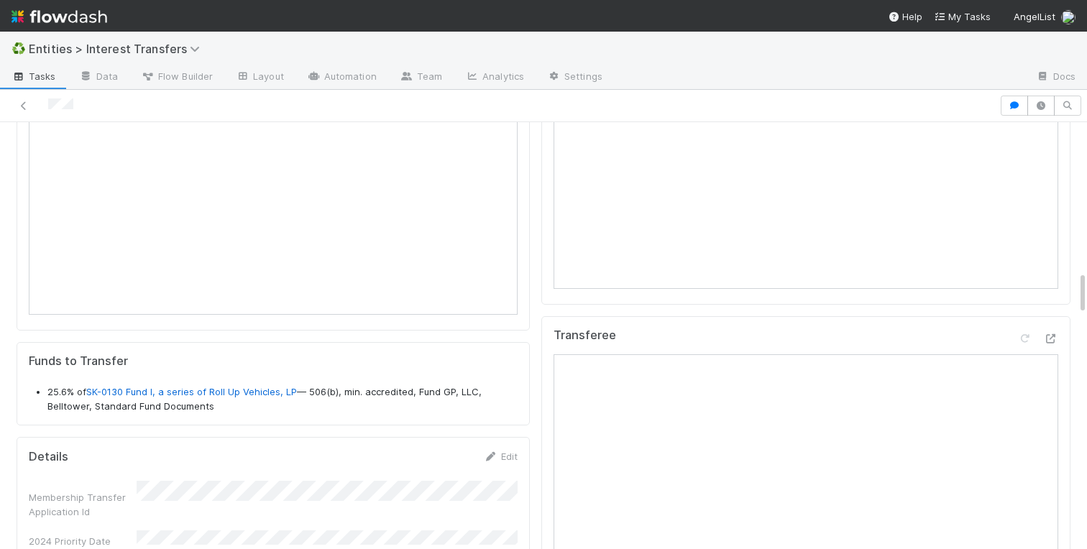
scroll to position [1755, 0]
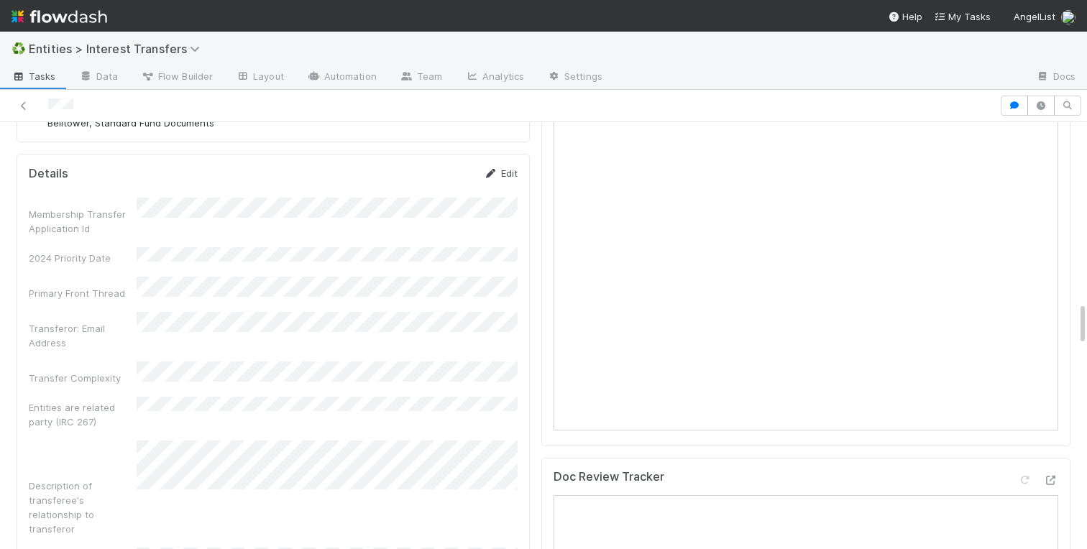
click at [505, 173] on link "Edit" at bounding box center [501, 173] width 34 height 12
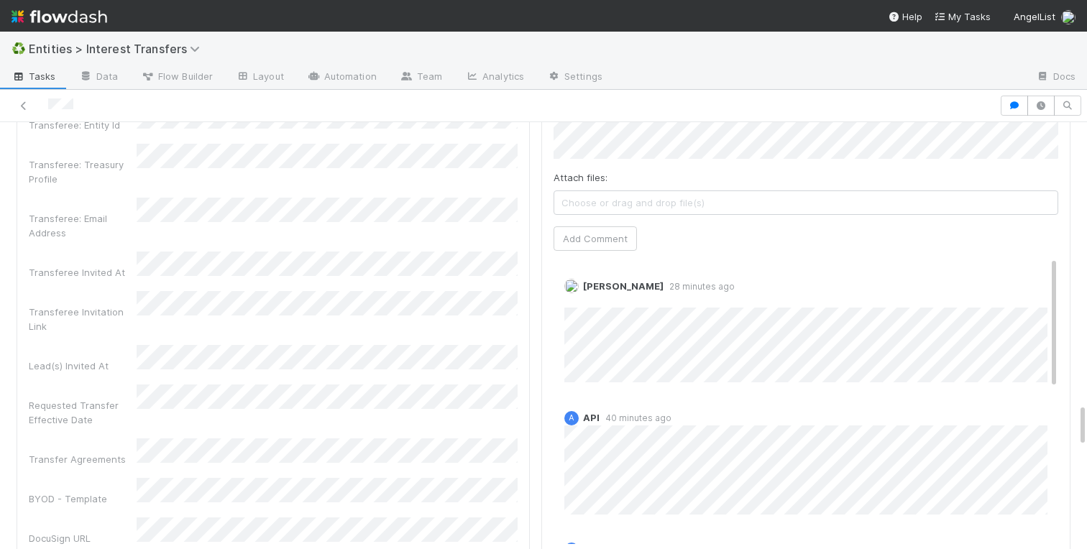
scroll to position [2748, 0]
click at [93, 435] on div "Transfer Agreements" at bounding box center [273, 456] width 489 height 42
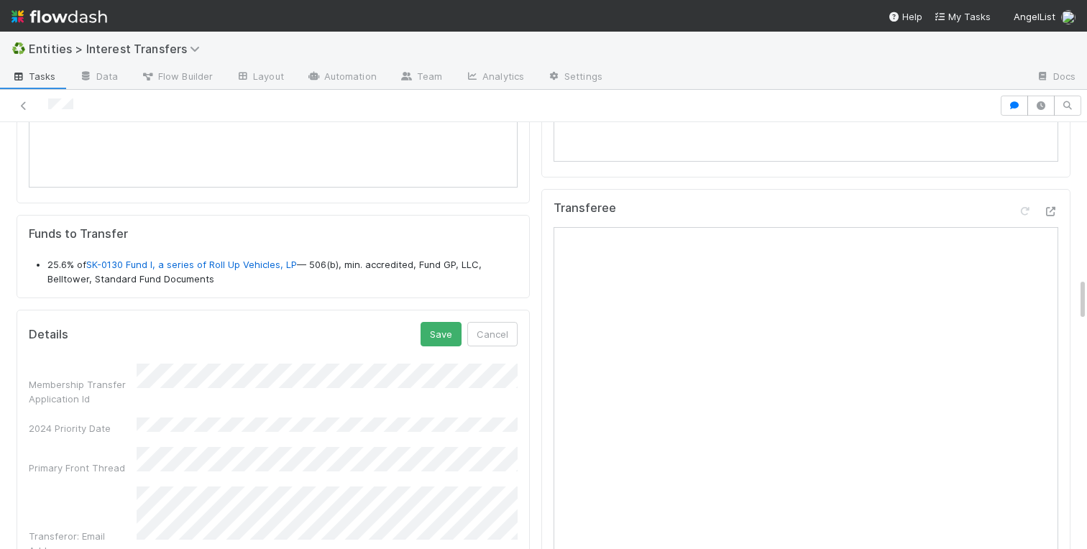
scroll to position [1517, 0]
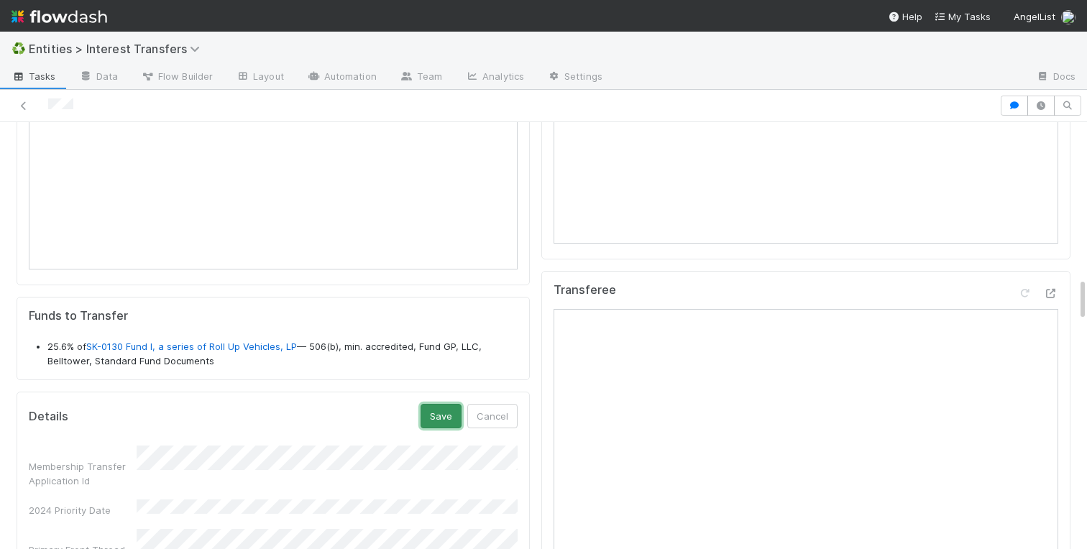
click at [439, 415] on button "Save" at bounding box center [441, 416] width 41 height 24
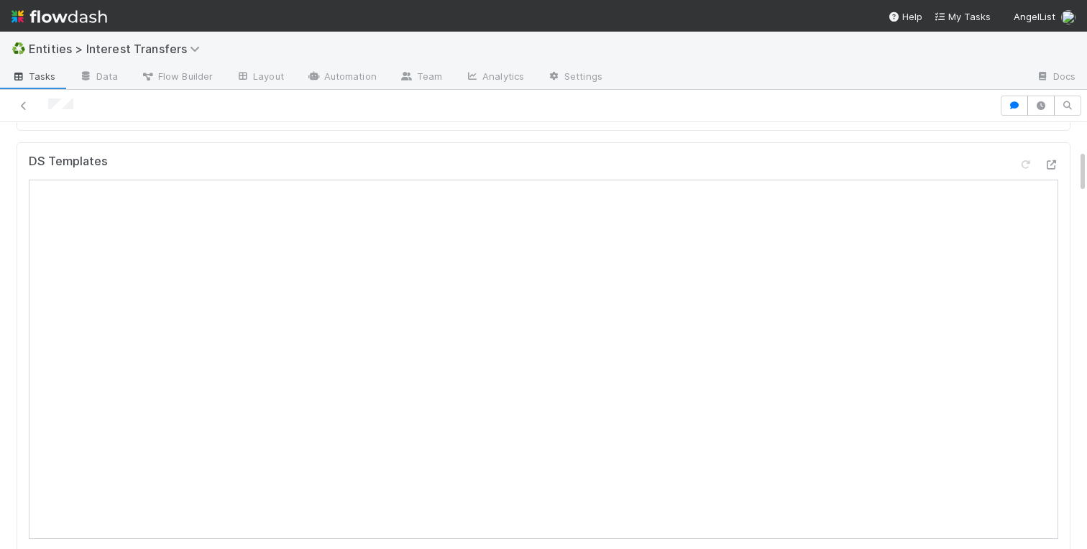
scroll to position [0, 0]
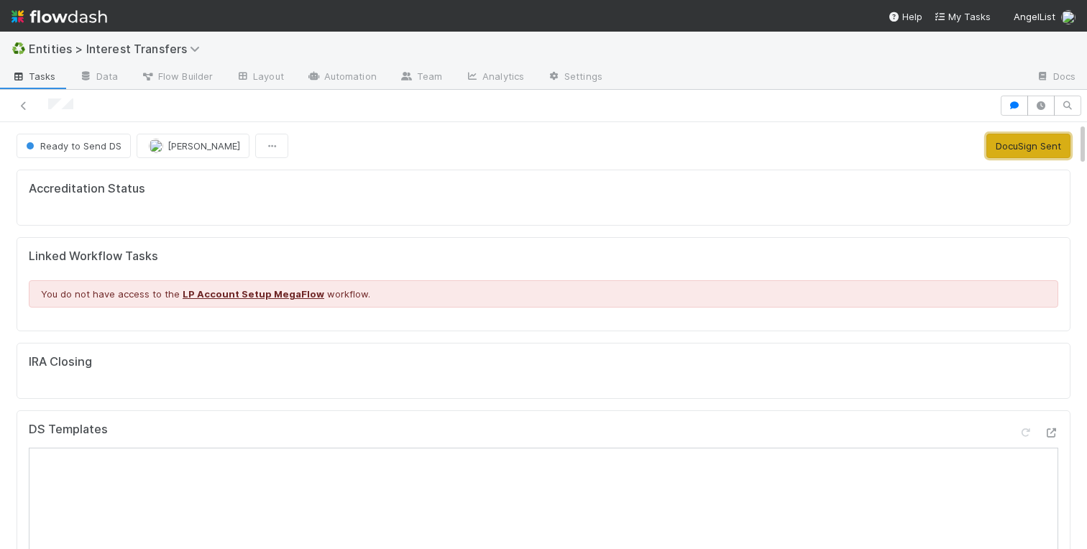
click at [1013, 136] on button "DocuSign Sent" at bounding box center [1028, 146] width 84 height 24
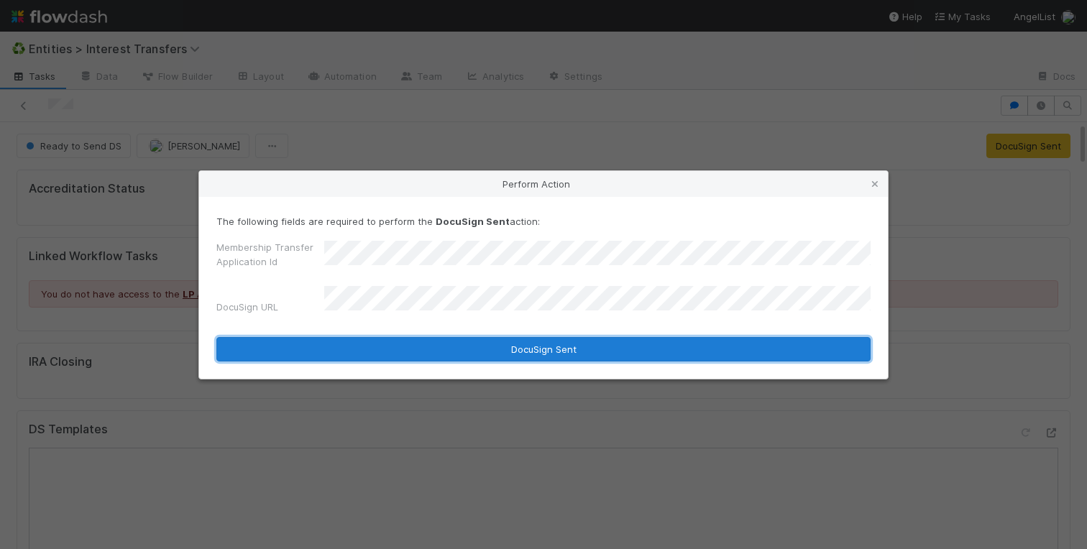
click at [436, 344] on button "DocuSign Sent" at bounding box center [543, 349] width 654 height 24
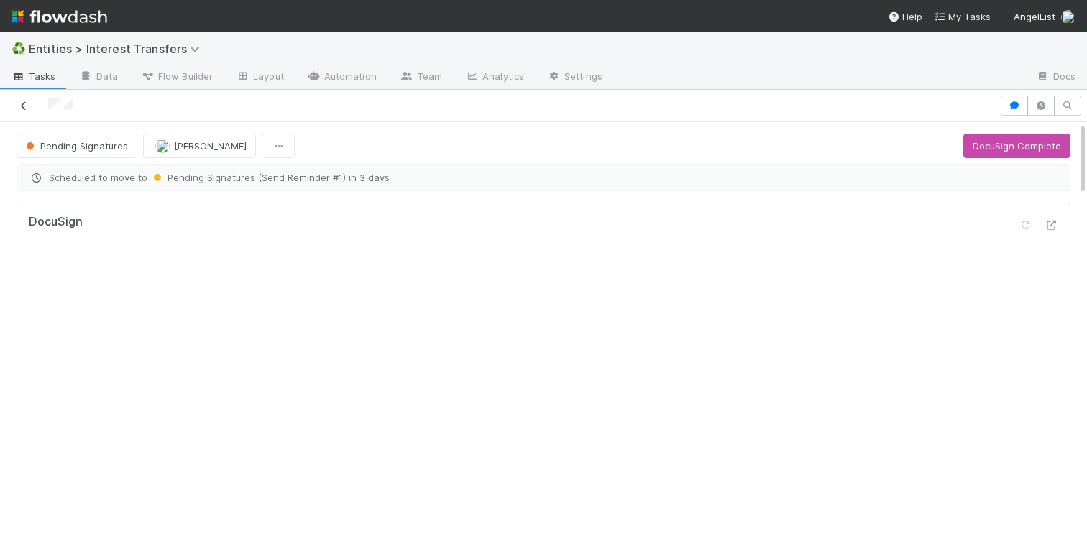
click at [19, 107] on icon at bounding box center [24, 105] width 14 height 9
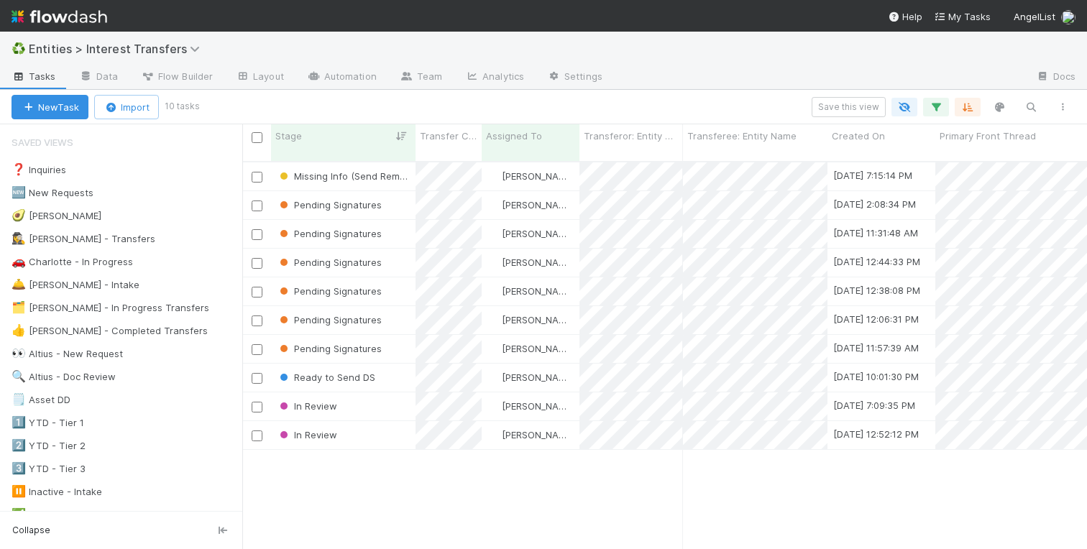
scroll to position [0, 1]
click at [351, 487] on div "Missing Info (Send Reminder #1) Charlotte Mas 8/20/25, 7:15:14 PM 8/25/25, 5:01…" at bounding box center [664, 361] width 845 height 398
click at [452, 486] on div "Missing Info (Send Reminder #1) Charlotte Mas 8/20/25, 7:15:14 PM 8/25/25, 5:01…" at bounding box center [664, 361] width 845 height 398
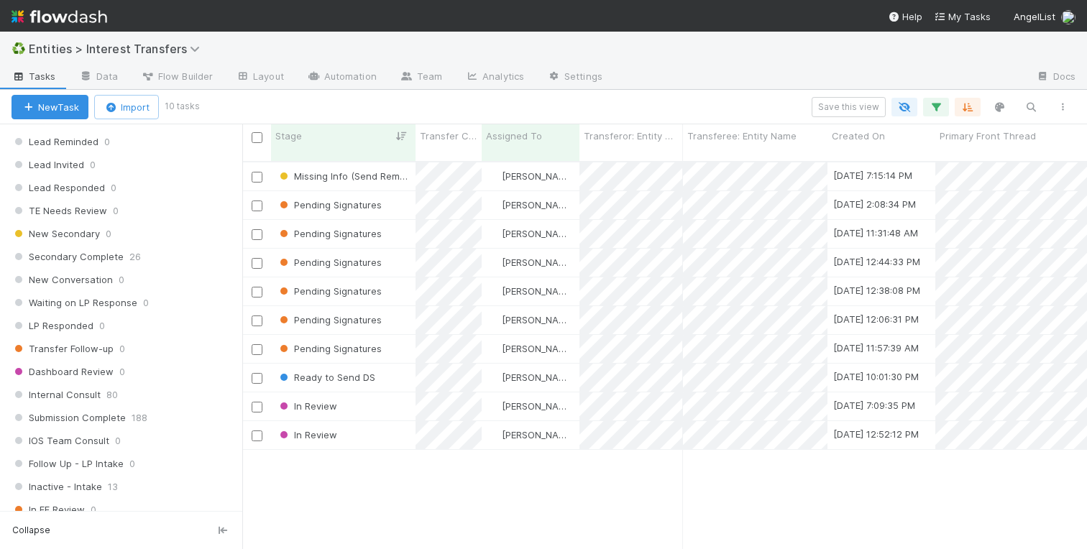
scroll to position [1738, 0]
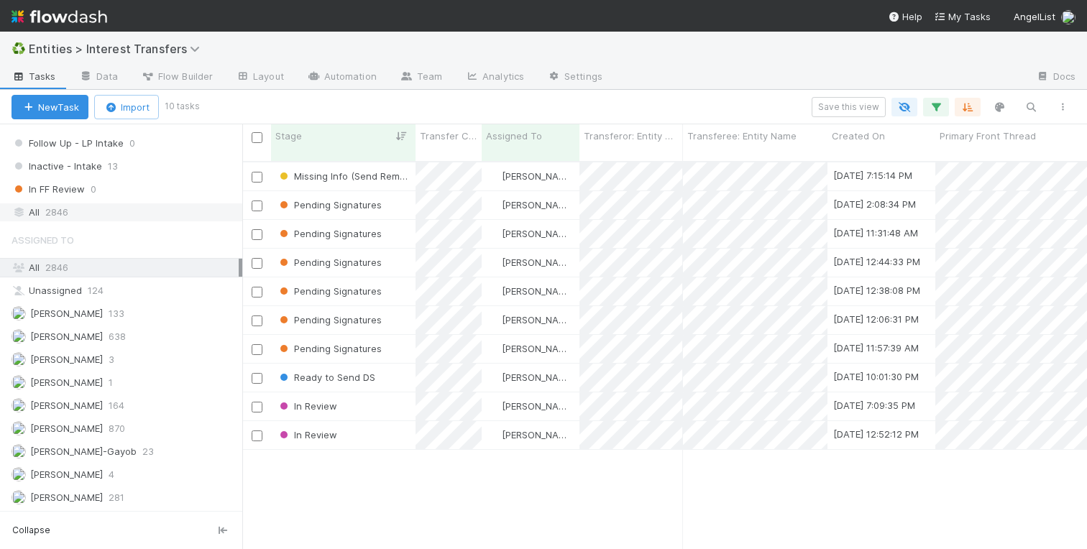
click at [63, 208] on span "2846" at bounding box center [56, 212] width 23 height 18
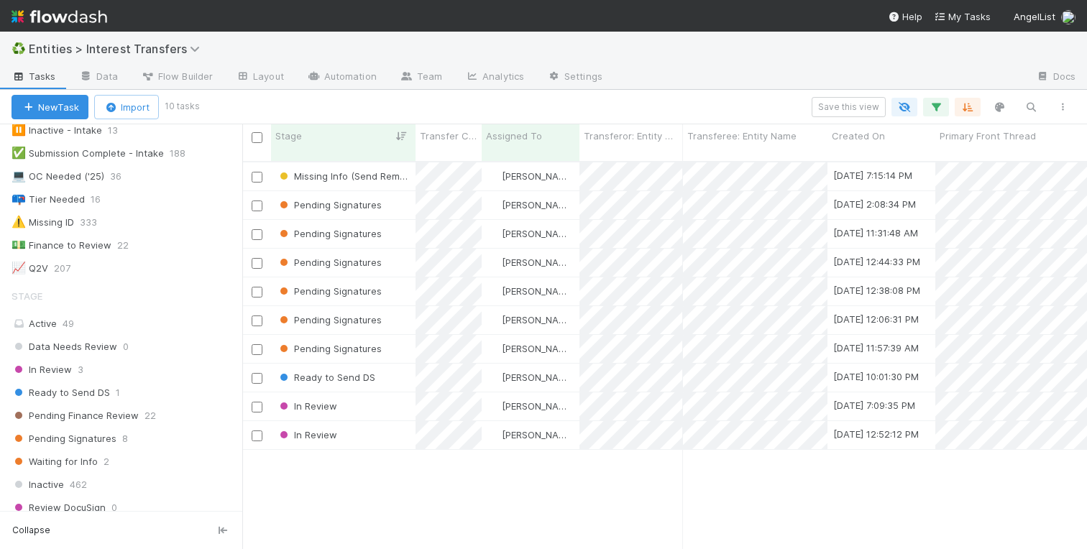
scroll to position [351, 0]
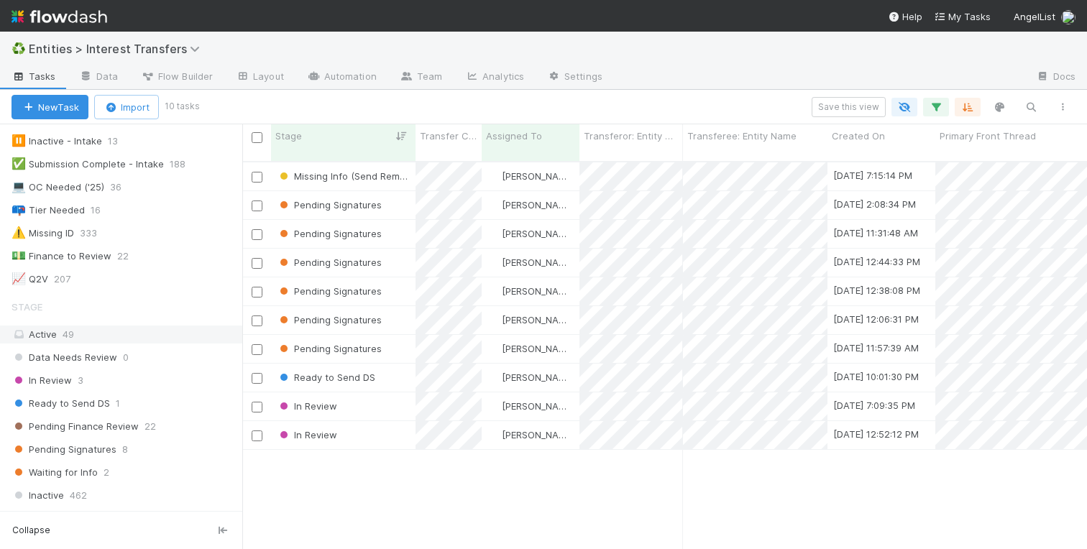
click at [87, 331] on div "Active 49" at bounding box center [125, 335] width 227 height 18
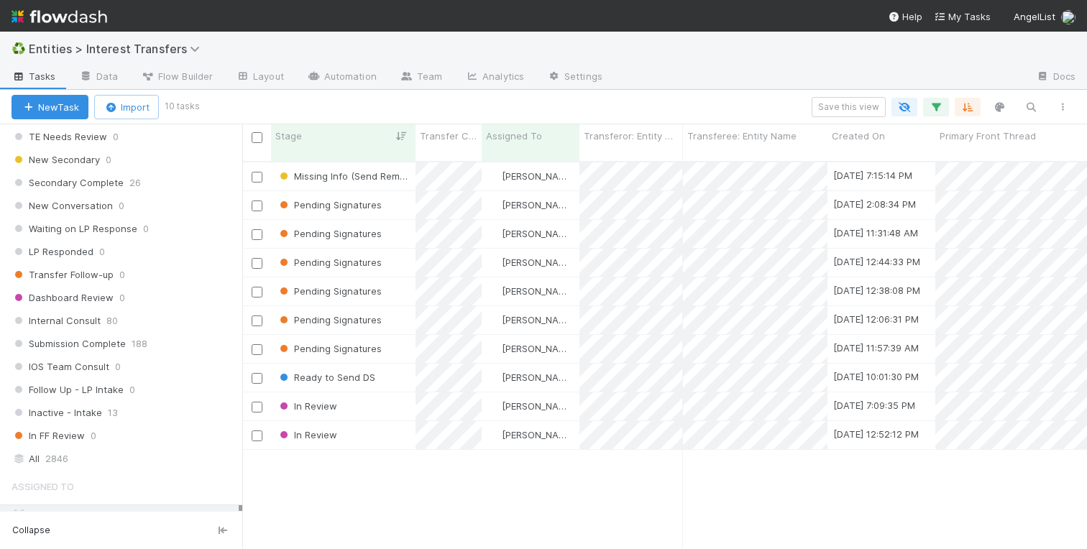
scroll to position [1738, 0]
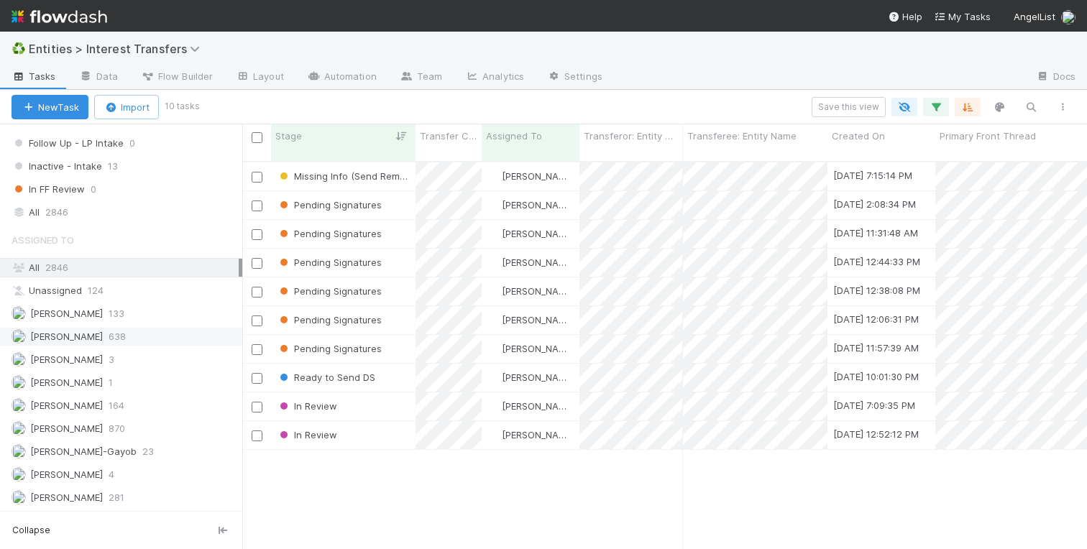
click at [109, 337] on span "638" at bounding box center [117, 337] width 17 height 18
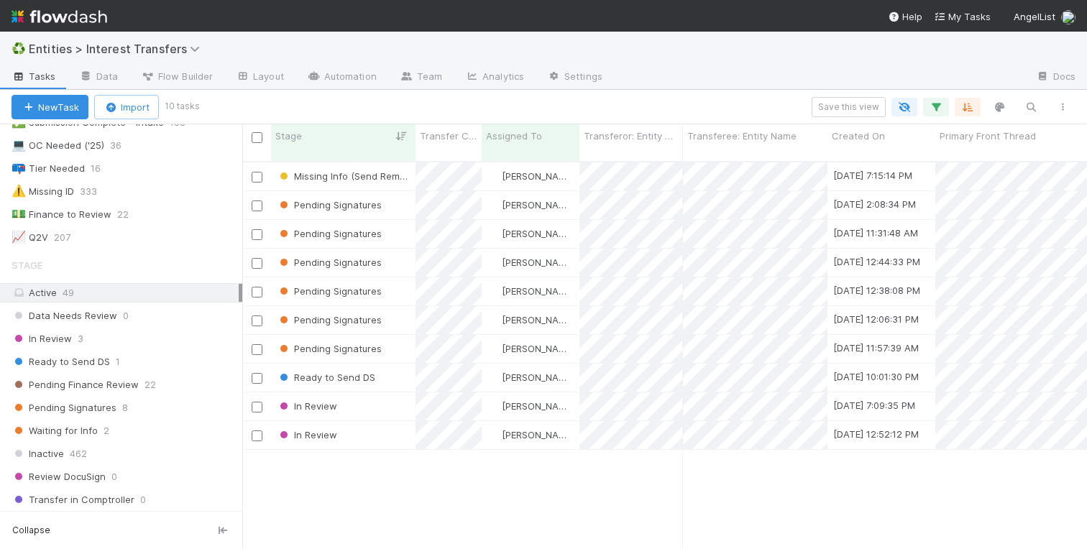
scroll to position [461, 0]
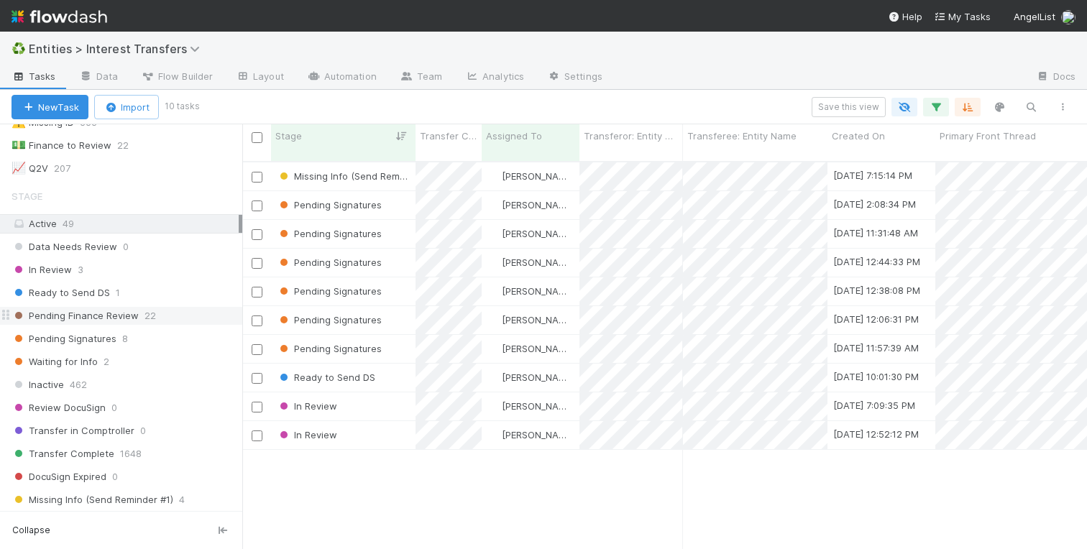
click at [164, 313] on div "Pending Finance Review 22" at bounding box center [127, 316] width 231 height 18
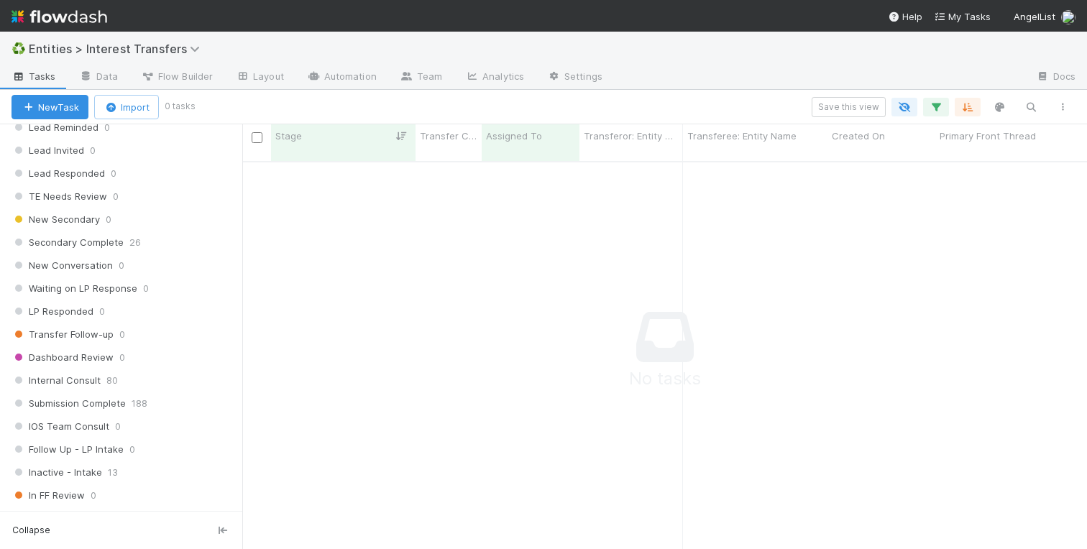
scroll to position [1738, 0]
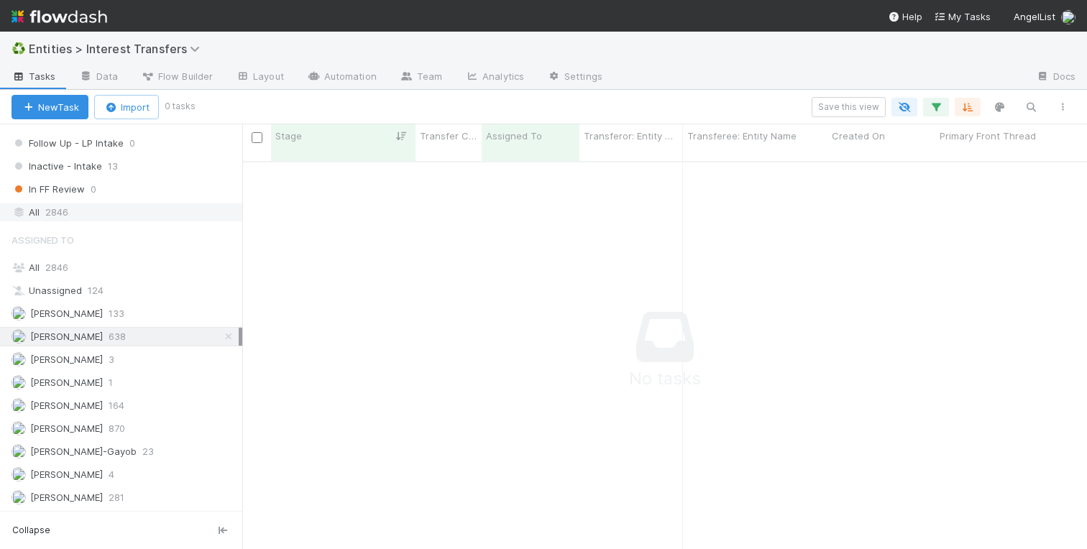
click at [63, 216] on span "2846" at bounding box center [56, 212] width 23 height 18
click at [59, 271] on span "2846" at bounding box center [56, 268] width 23 height 12
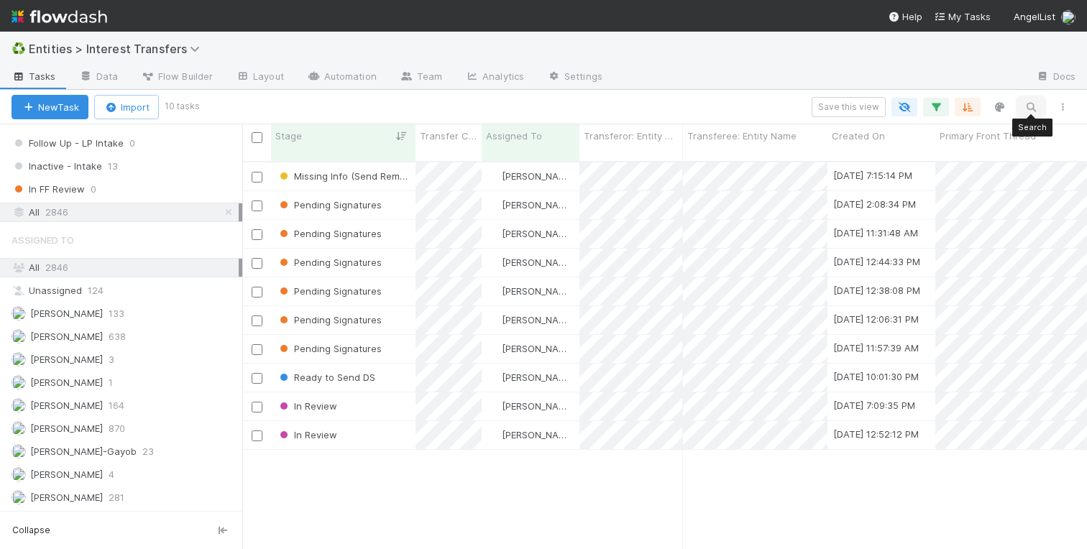
scroll to position [399, 845]
click at [1028, 108] on icon "button" at bounding box center [1031, 107] width 14 height 13
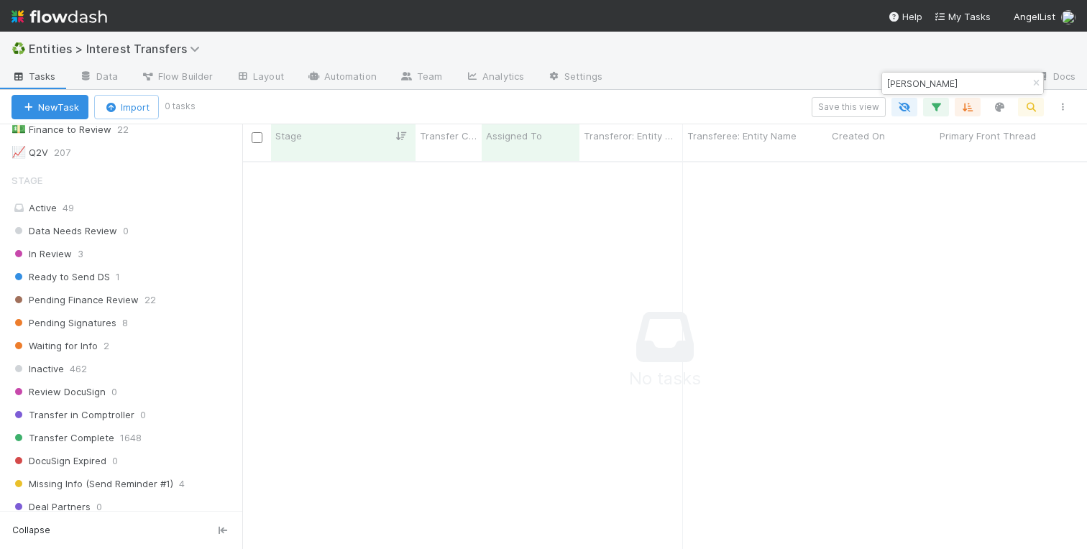
scroll to position [0, 0]
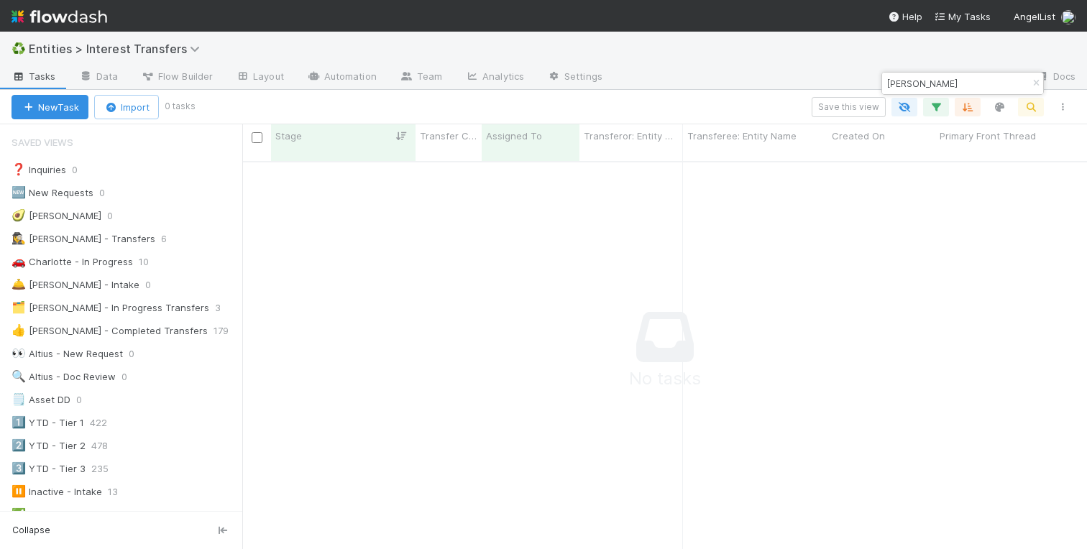
type input "sheldon"
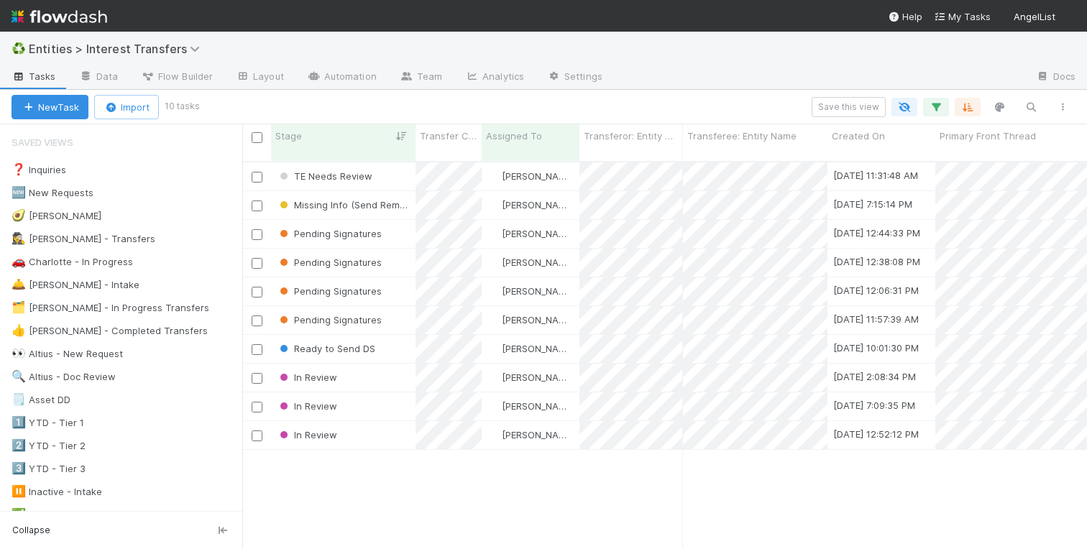
scroll to position [399, 845]
click at [394, 167] on div "TE Needs Review" at bounding box center [343, 176] width 144 height 28
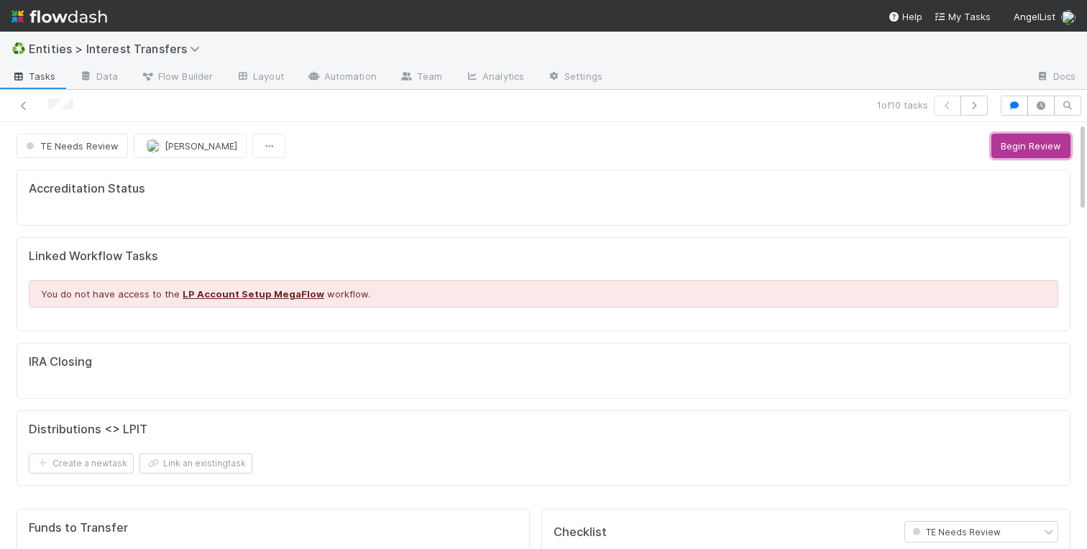
click at [1006, 144] on button "Begin Review" at bounding box center [1030, 146] width 79 height 24
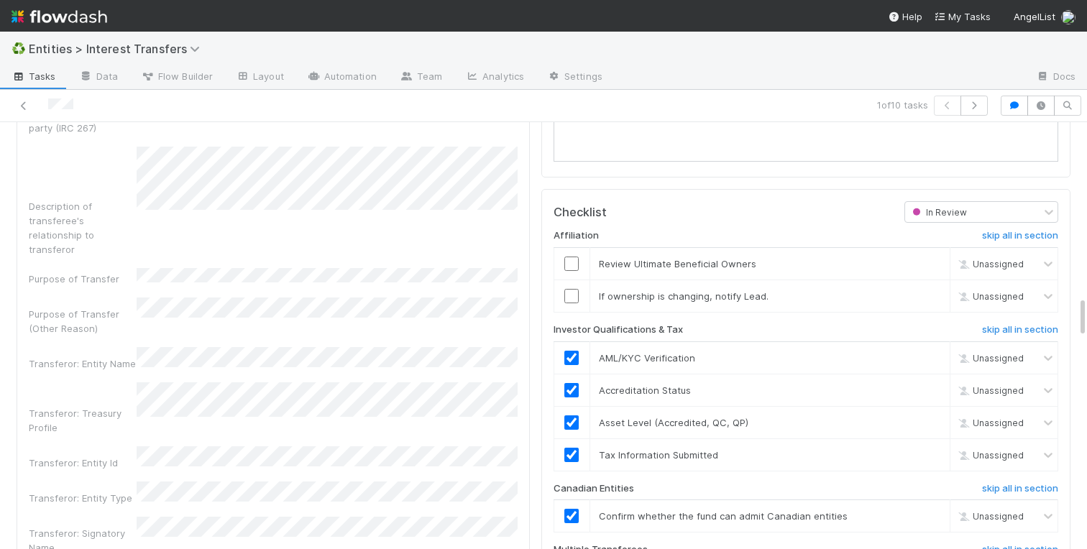
scroll to position [1790, 0]
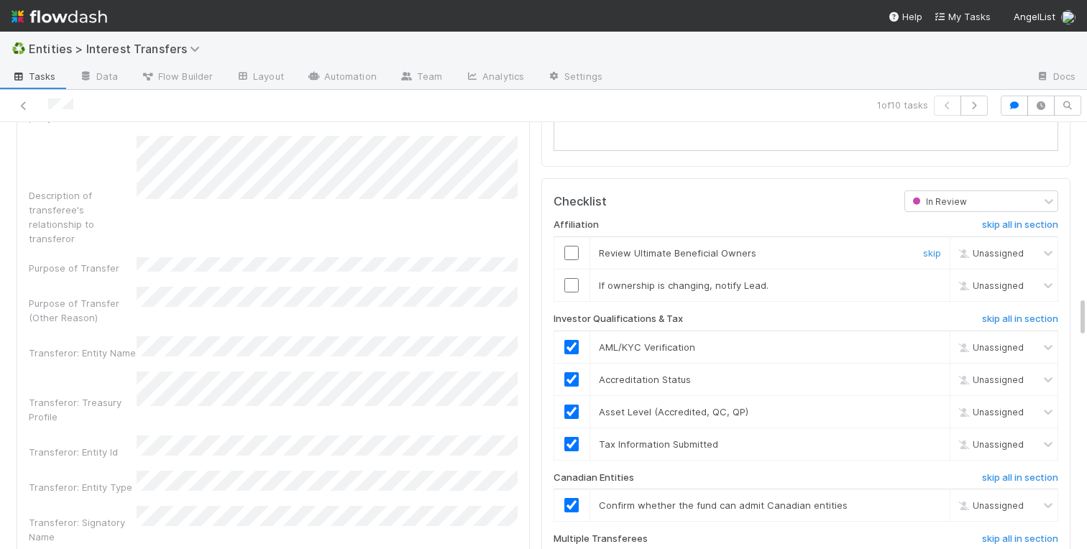
click at [572, 255] on input "checkbox" at bounding box center [571, 253] width 14 height 14
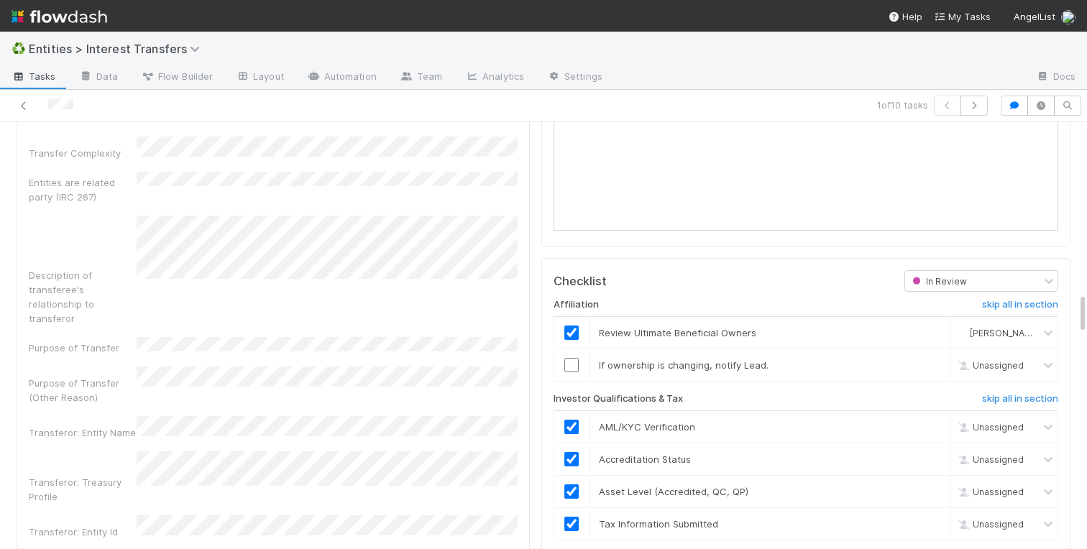
scroll to position [1764, 0]
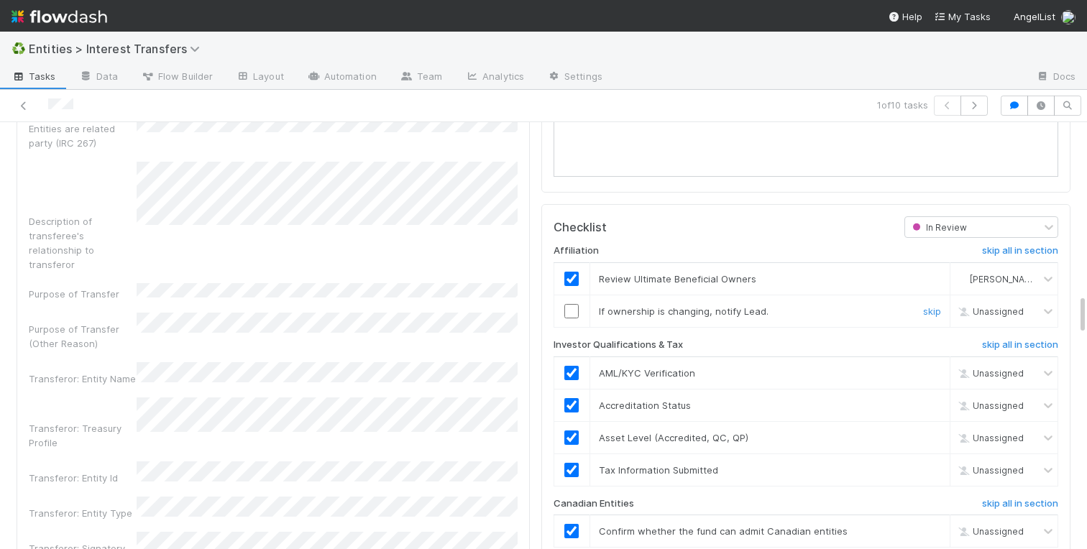
click at [574, 308] on input "checkbox" at bounding box center [571, 311] width 14 height 14
click at [934, 313] on link "skip" at bounding box center [932, 311] width 18 height 12
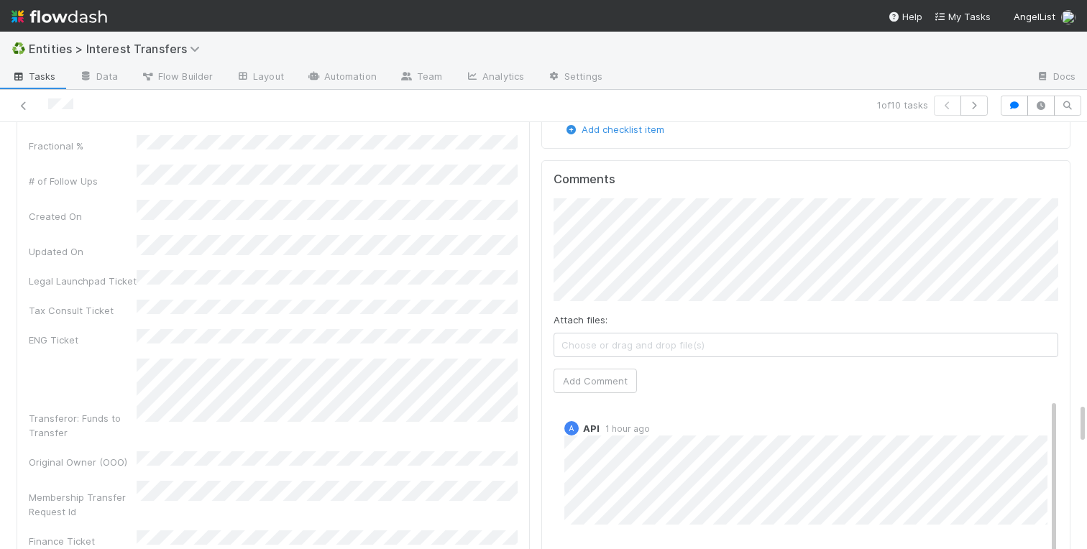
scroll to position [2844, 0]
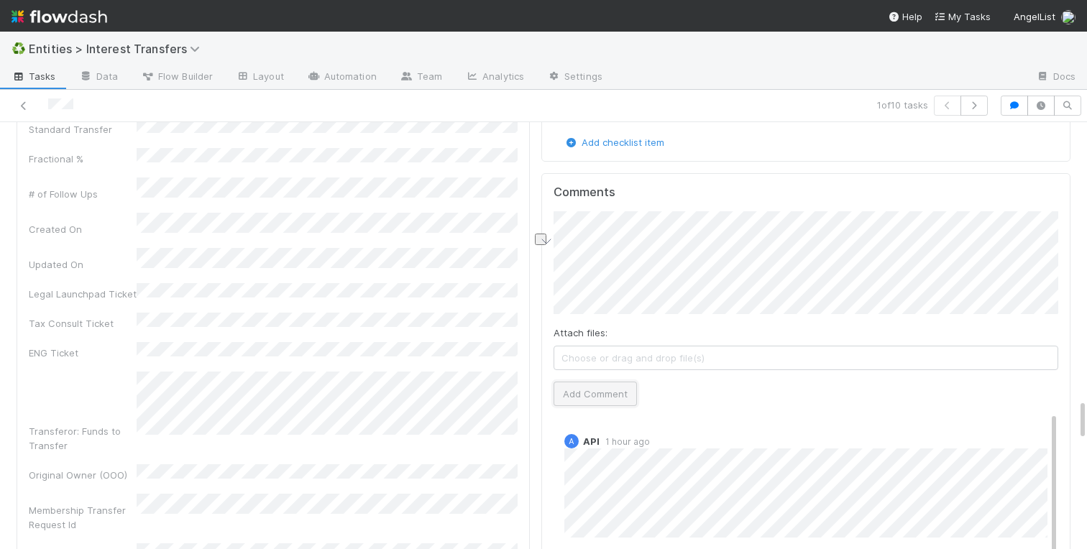
click at [594, 398] on button "Add Comment" at bounding box center [594, 394] width 83 height 24
click at [1011, 105] on icon "button" at bounding box center [1014, 105] width 14 height 9
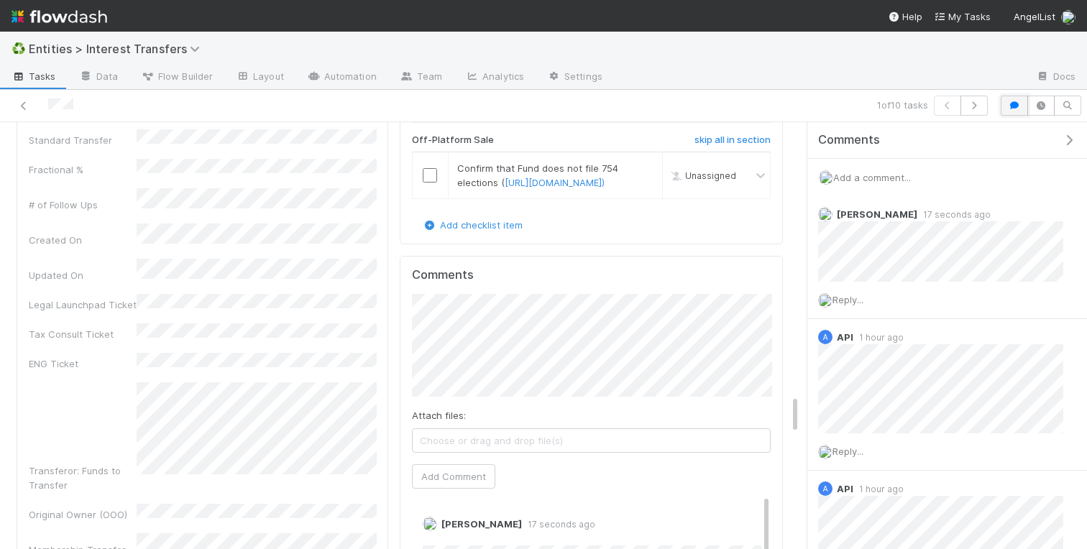
scroll to position [292, 359]
click at [1011, 105] on icon "button" at bounding box center [1014, 105] width 14 height 9
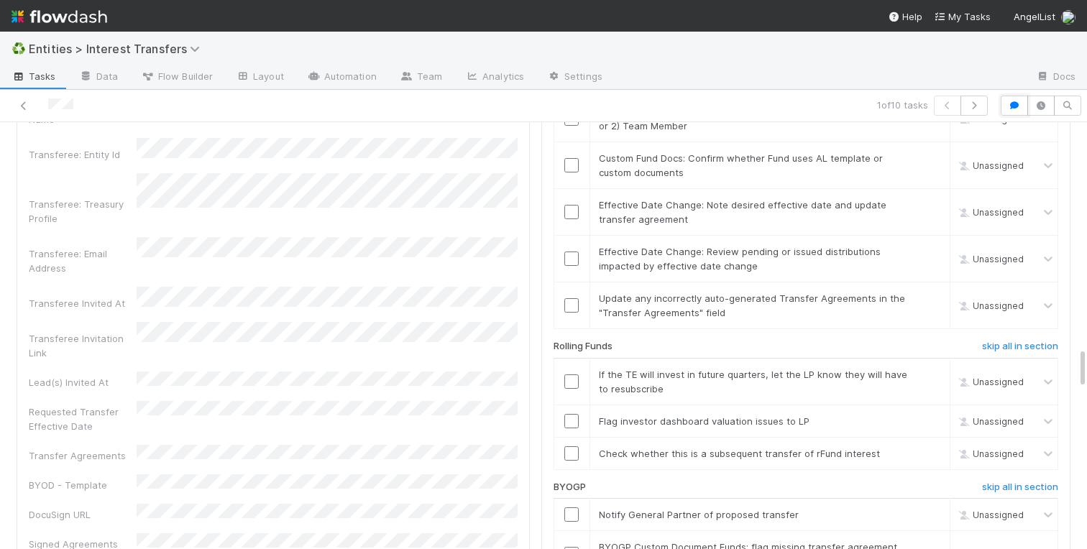
scroll to position [2366, 0]
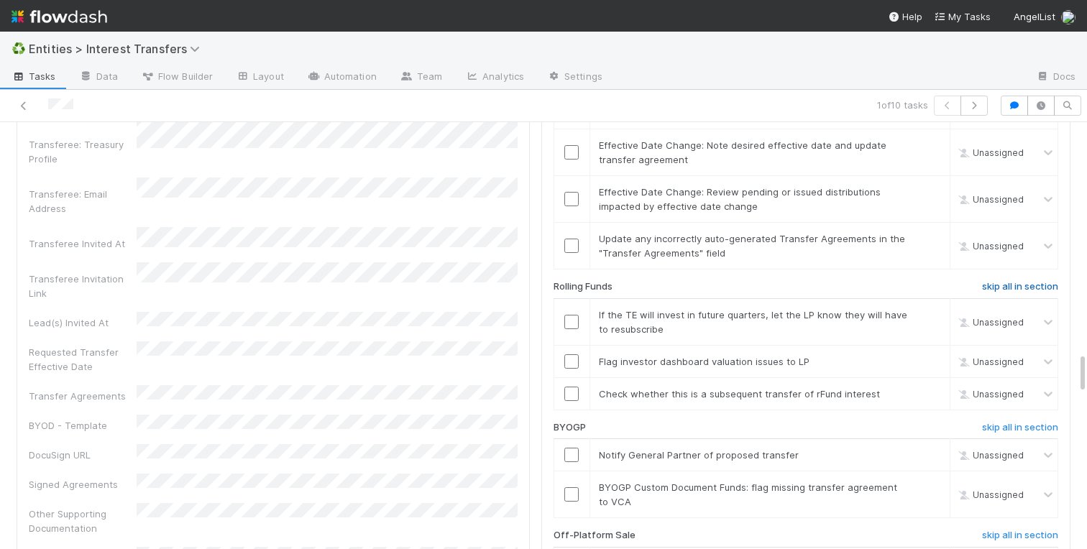
click at [988, 288] on h6 "skip all in section" at bounding box center [1020, 287] width 76 height 12
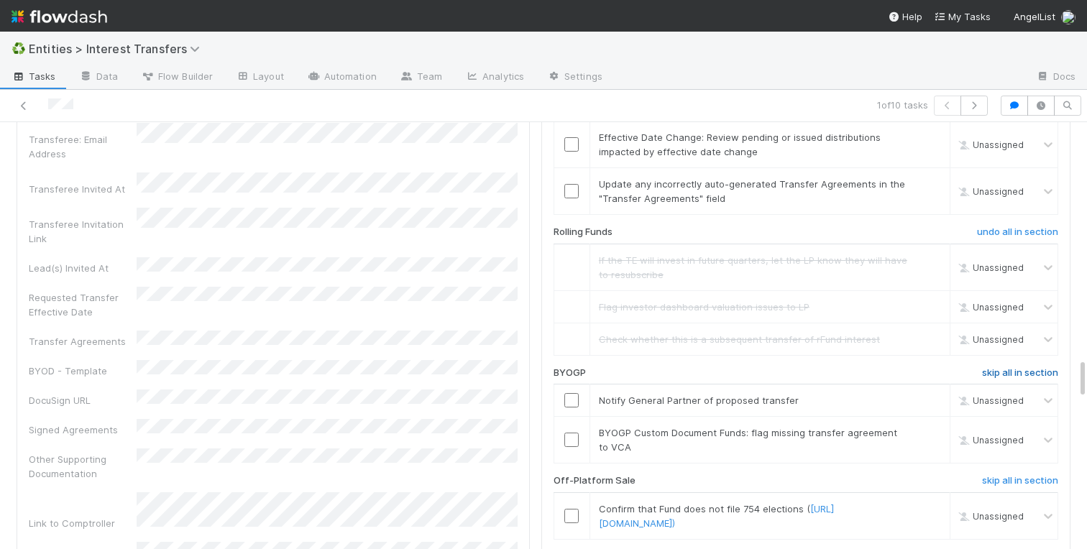
click at [1019, 375] on h6 "skip all in section" at bounding box center [1020, 373] width 76 height 12
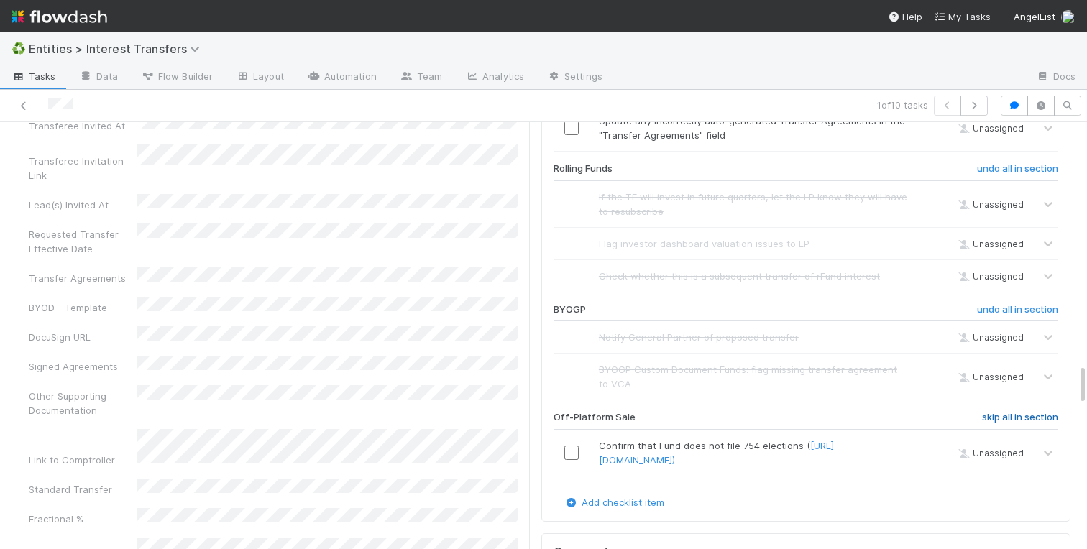
click at [1019, 416] on h6 "skip all in section" at bounding box center [1020, 418] width 76 height 12
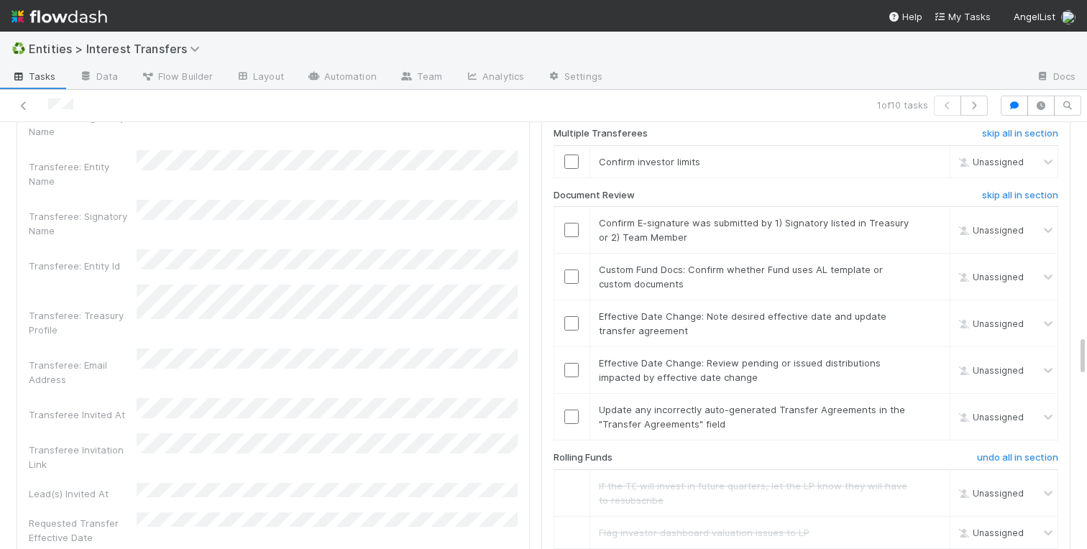
scroll to position [2184, 0]
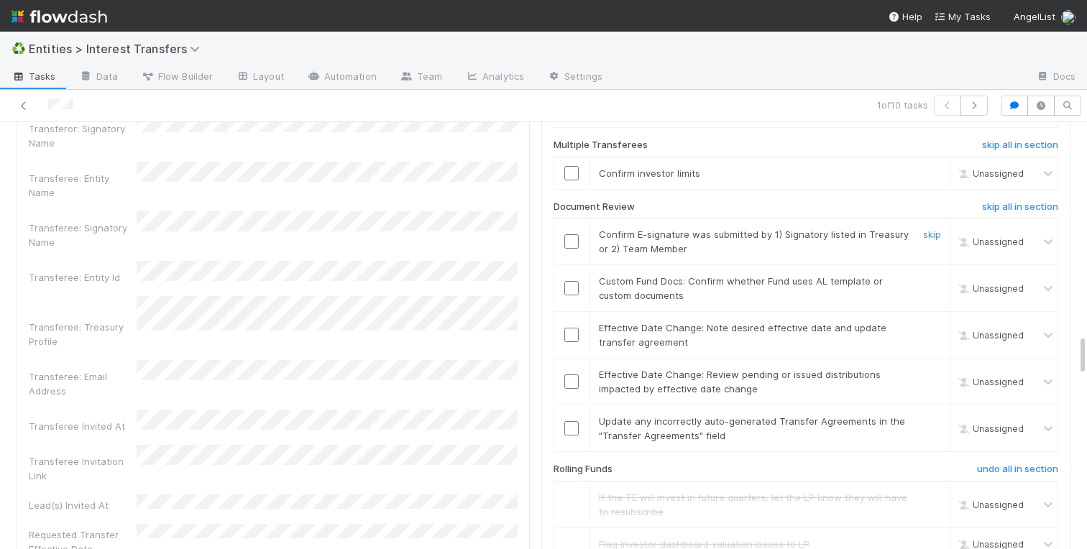
click at [574, 244] on input "checkbox" at bounding box center [571, 241] width 14 height 14
click at [930, 421] on link "skip" at bounding box center [932, 421] width 18 height 12
click at [930, 375] on link "skip" at bounding box center [932, 375] width 18 height 12
click at [931, 325] on link "skip" at bounding box center [932, 328] width 18 height 12
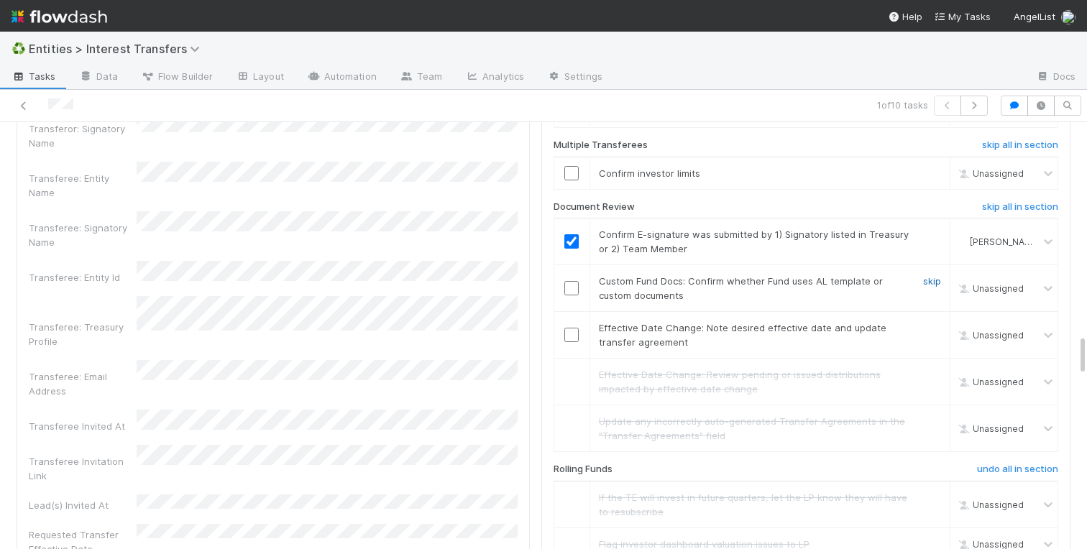
click at [931, 278] on link "skip" at bounding box center [932, 281] width 18 height 12
click at [933, 280] on link "skip" at bounding box center [932, 281] width 18 height 12
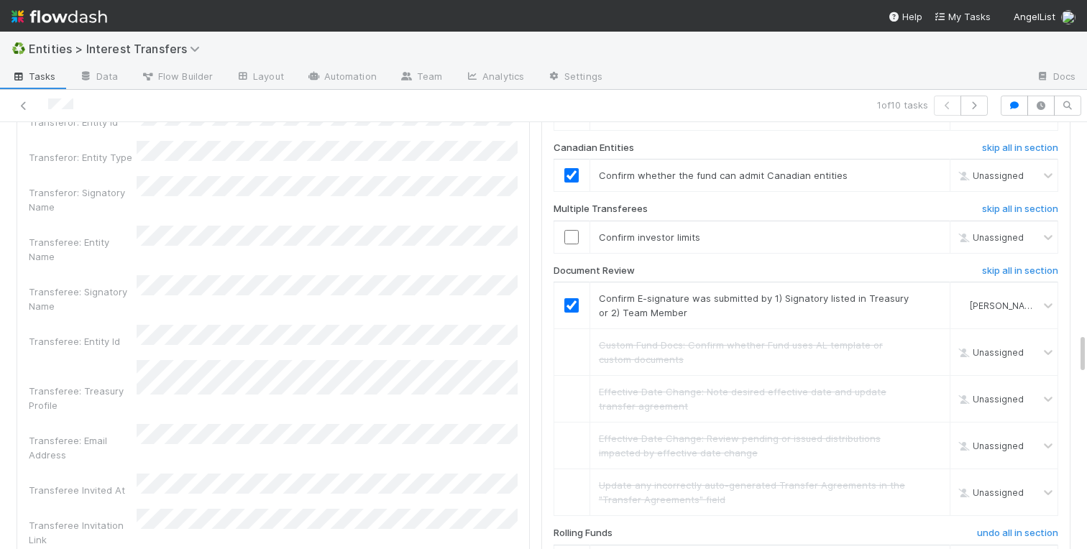
scroll to position [2113, 0]
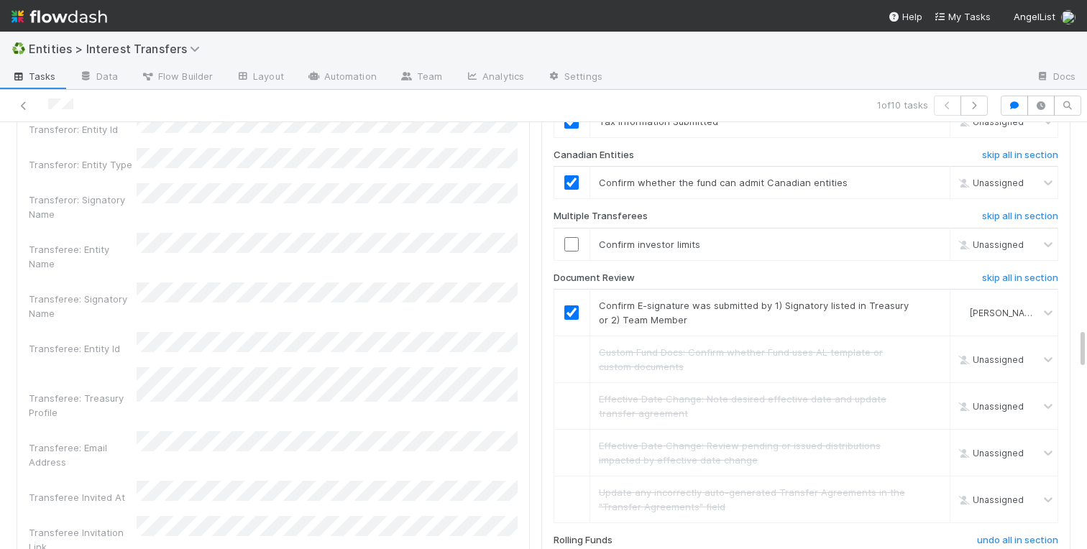
click at [571, 244] on input "checkbox" at bounding box center [571, 244] width 14 height 14
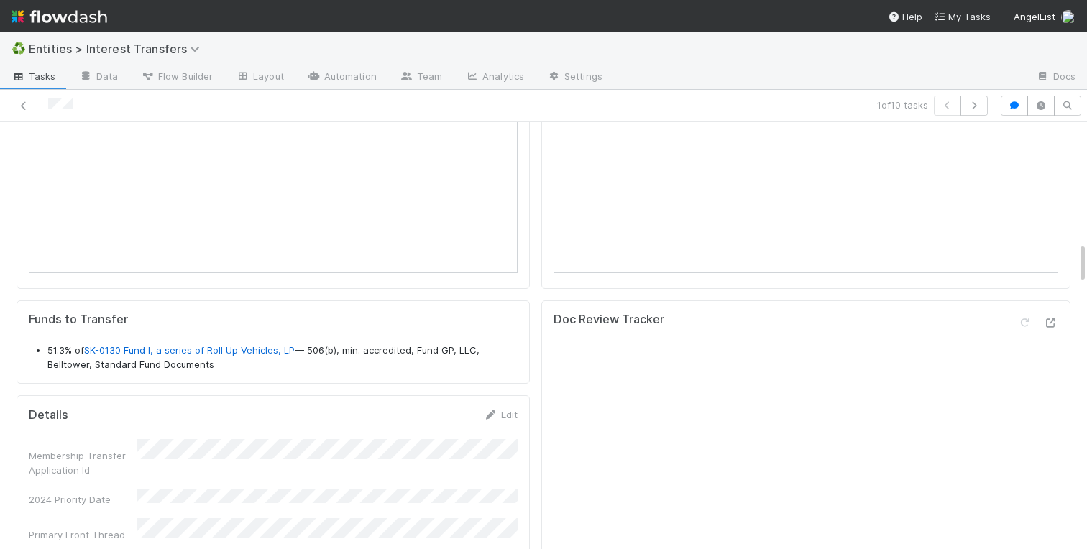
scroll to position [1225, 0]
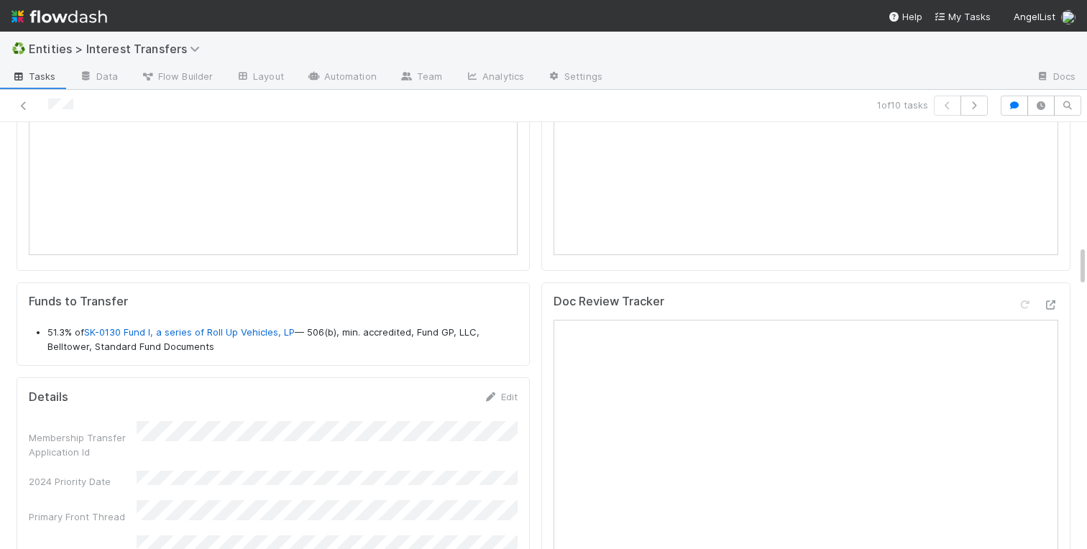
scroll to position [1265, 0]
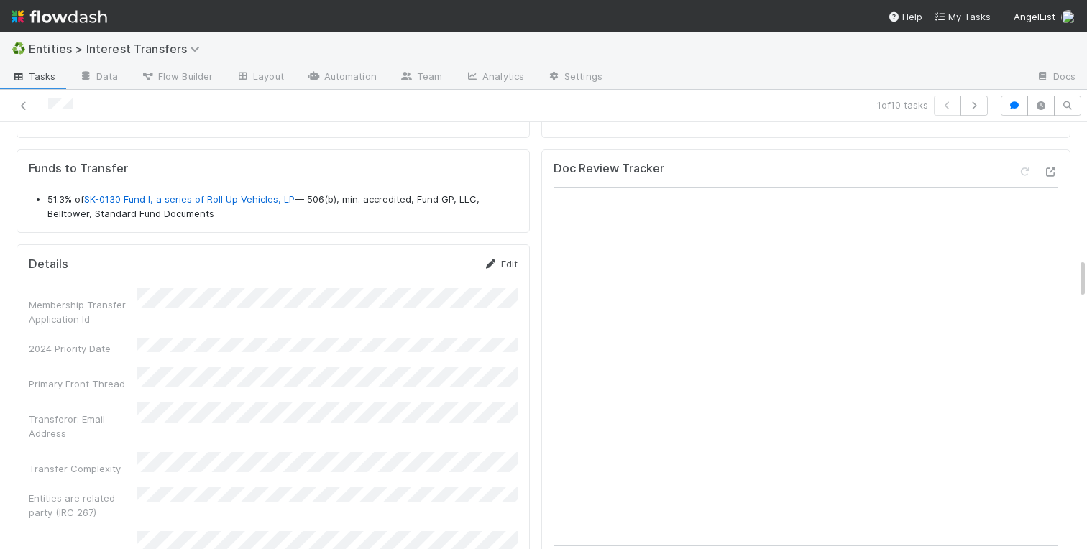
click at [509, 266] on link "Edit" at bounding box center [501, 264] width 34 height 12
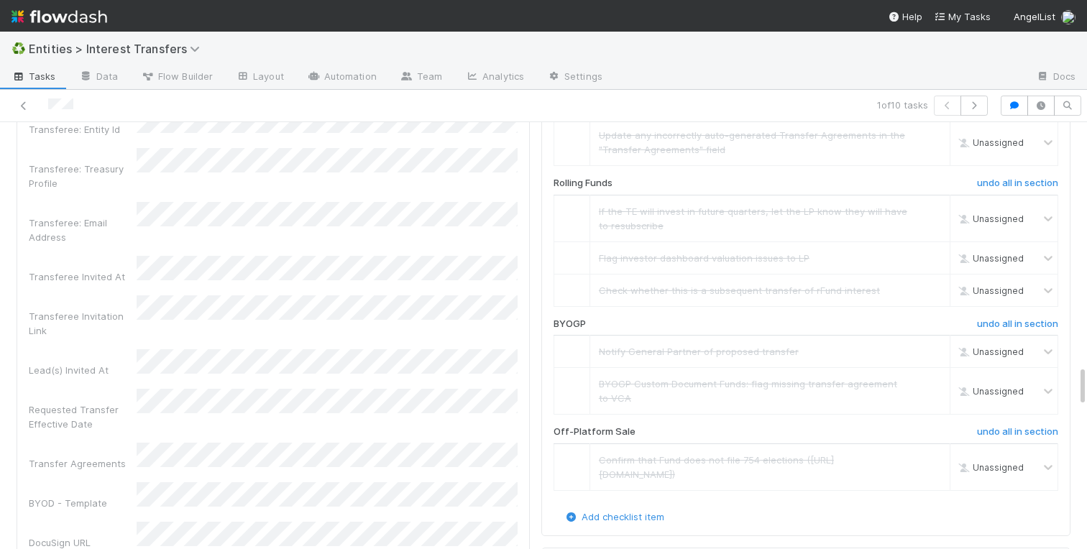
scroll to position [2500, 0]
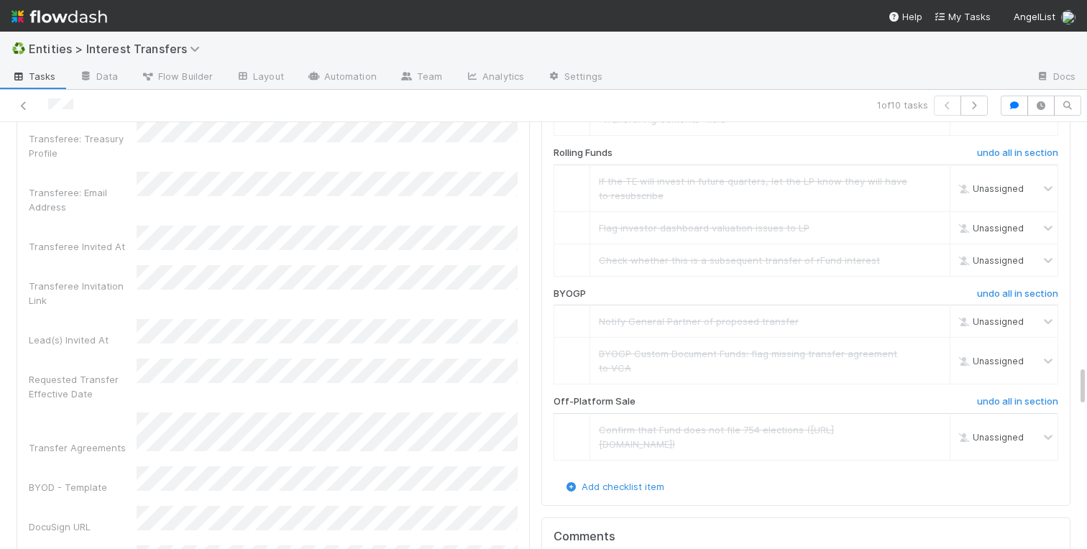
click at [81, 260] on div "Membership Transfer Application Id 2024 Priority Date Primary Front Thread Tran…" at bounding box center [273, 196] width 489 height 2007
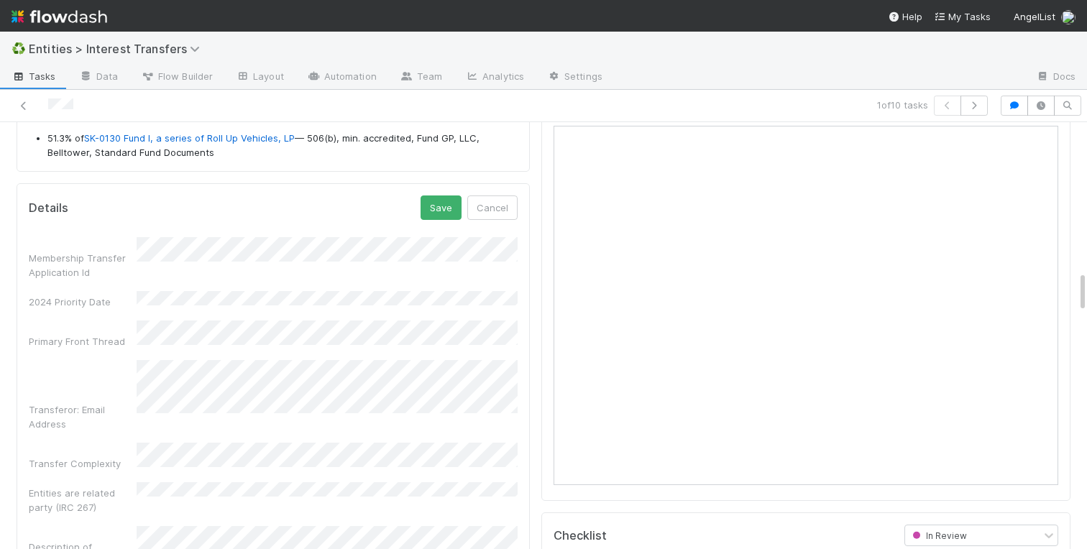
scroll to position [1303, 0]
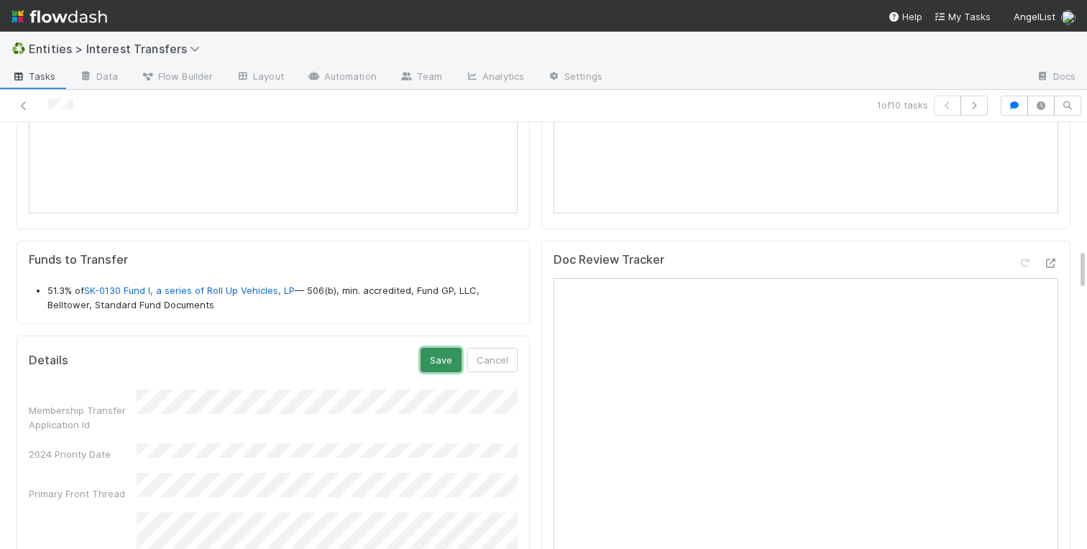
click at [442, 357] on button "Save" at bounding box center [441, 360] width 41 height 24
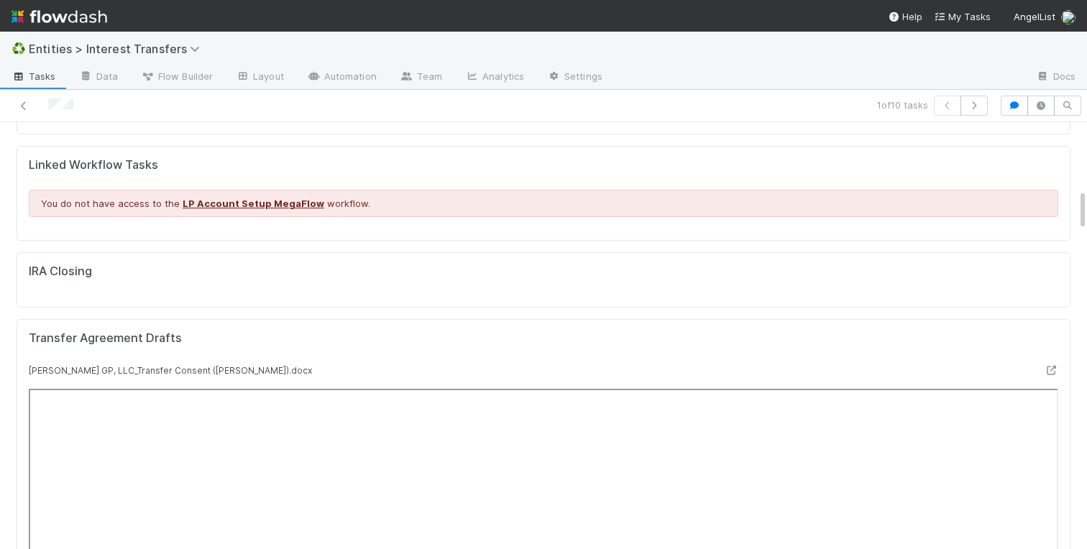
scroll to position [0, 0]
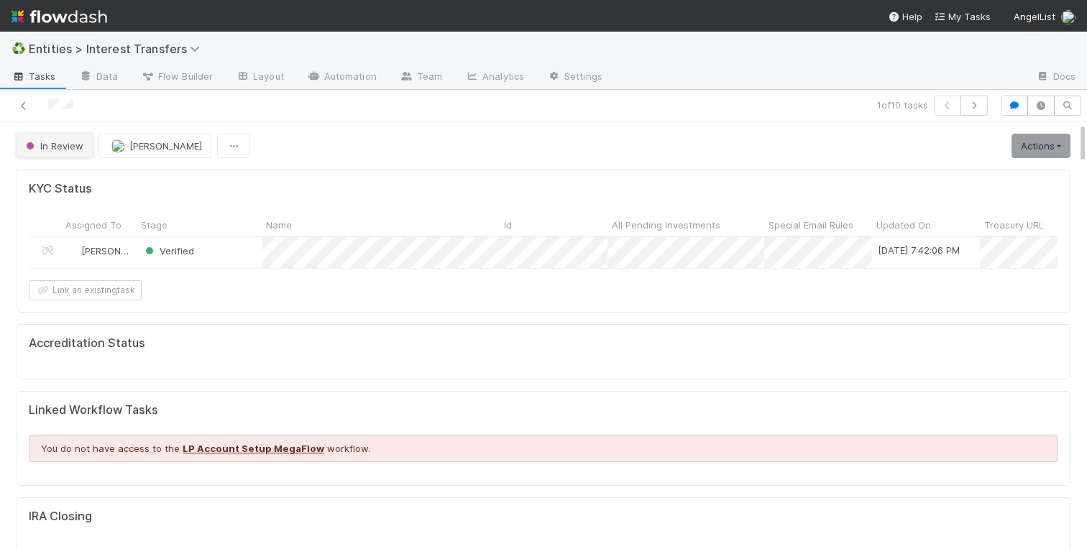
click at [49, 149] on span "In Review" at bounding box center [53, 146] width 60 height 12
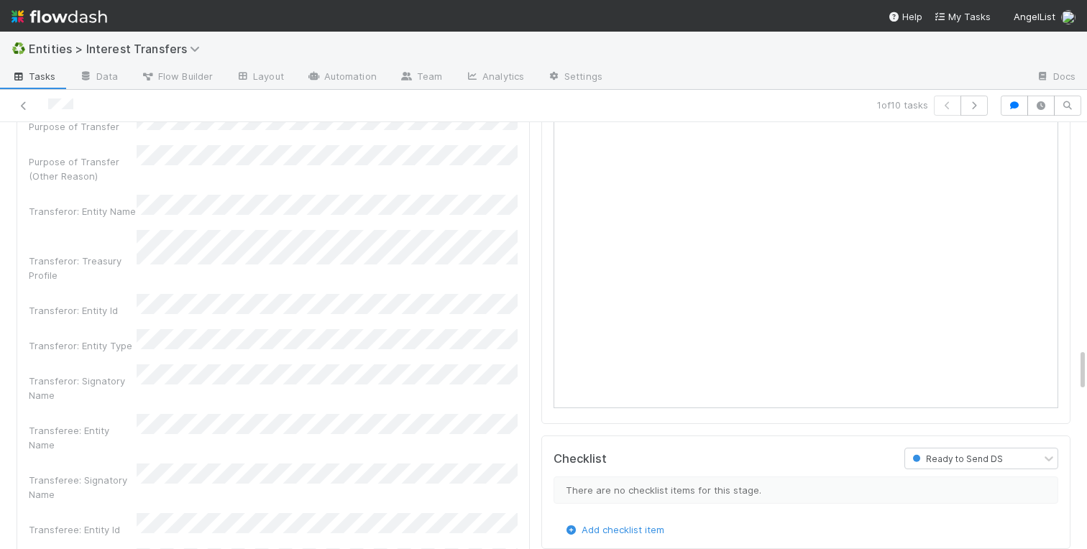
scroll to position [2247, 0]
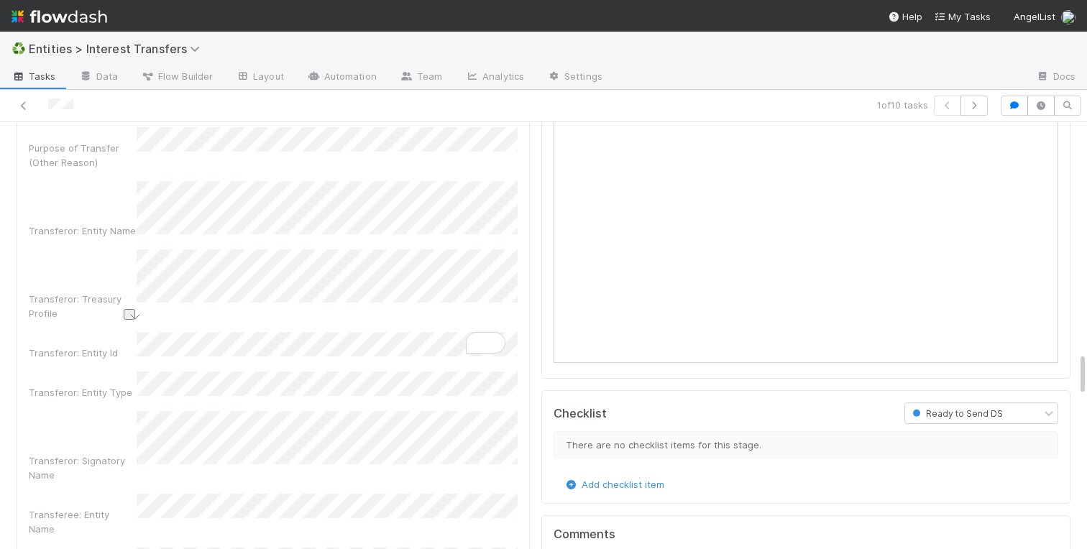
click at [104, 411] on div "Transferor: Signatory Name" at bounding box center [273, 446] width 489 height 71
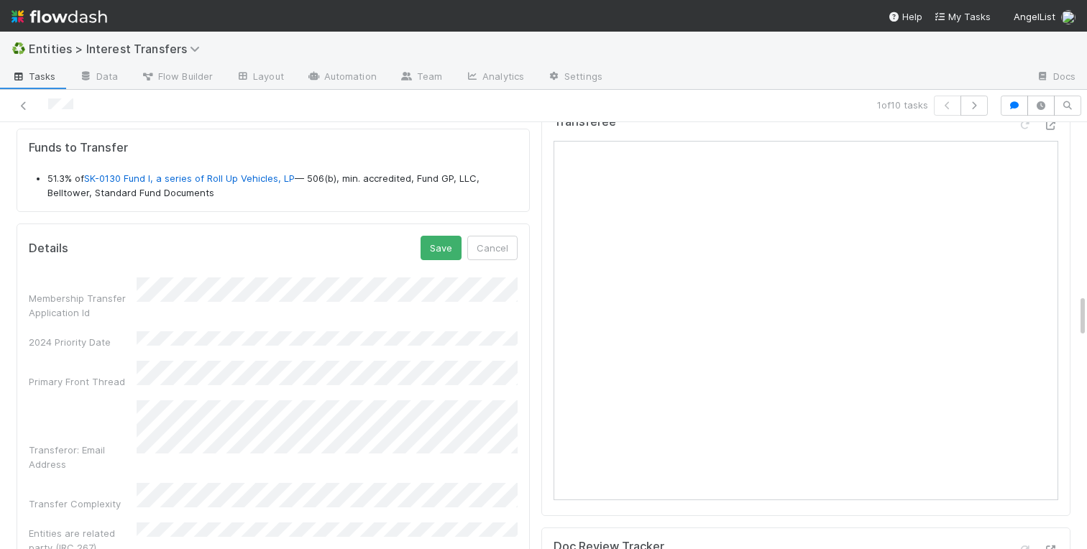
scroll to position [1679, 0]
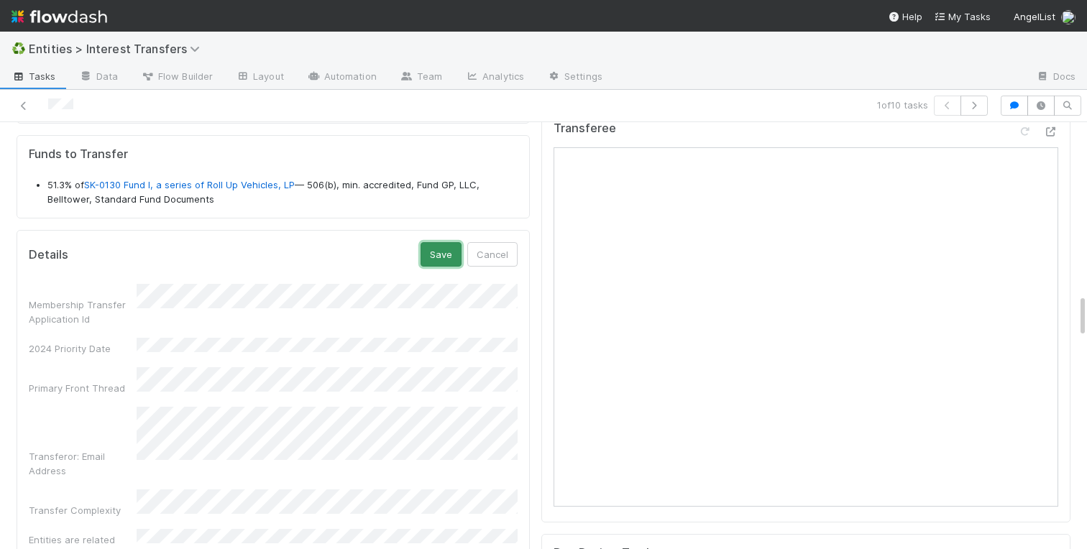
click at [438, 259] on button "Save" at bounding box center [441, 254] width 41 height 24
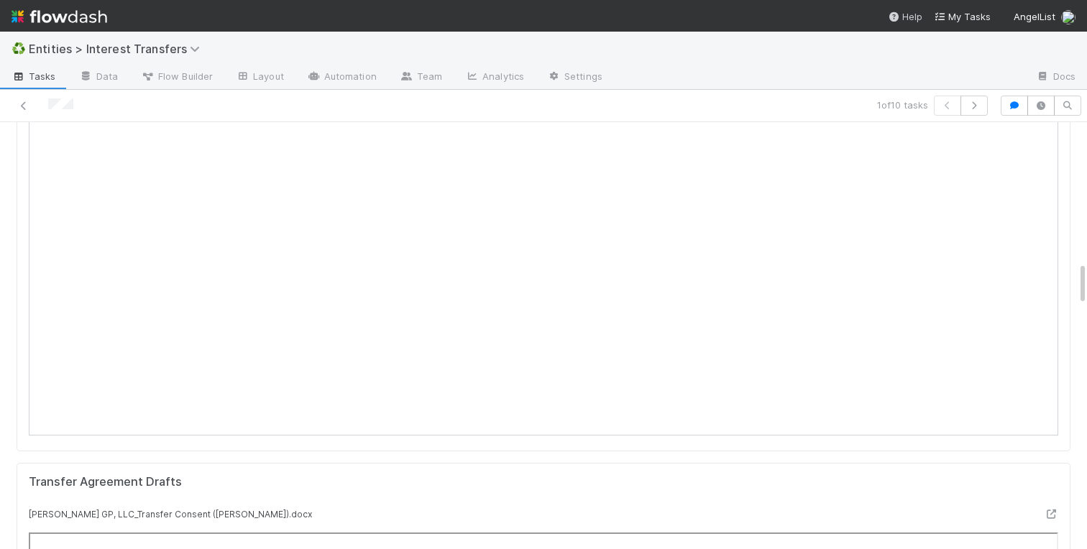
scroll to position [0, 0]
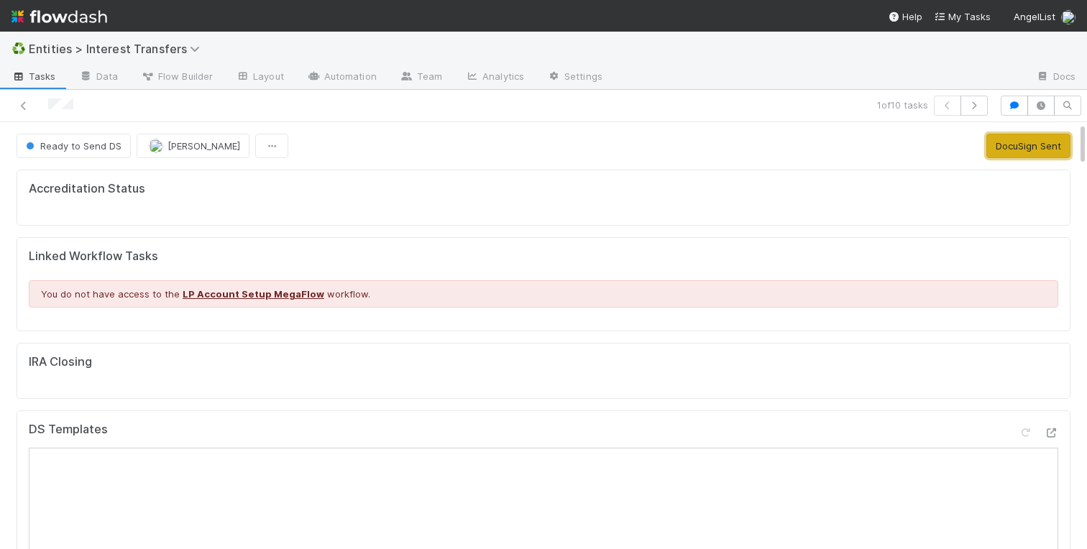
click at [1014, 150] on button "DocuSign Sent" at bounding box center [1028, 146] width 84 height 24
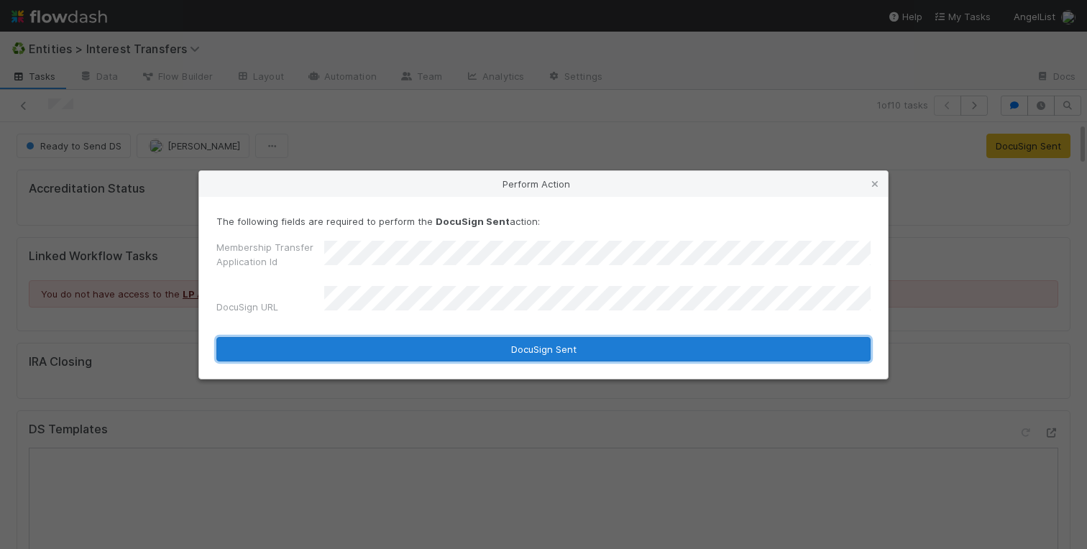
click at [410, 346] on button "DocuSign Sent" at bounding box center [543, 349] width 654 height 24
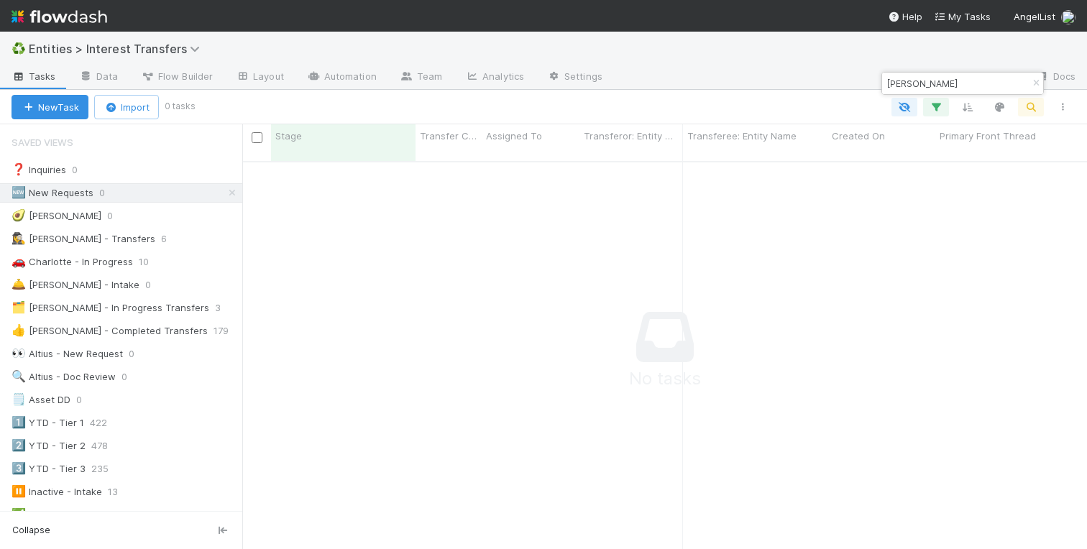
scroll to position [399, 845]
click at [1033, 82] on icon "button" at bounding box center [1036, 83] width 14 height 9
click at [234, 189] on icon at bounding box center [232, 192] width 14 height 9
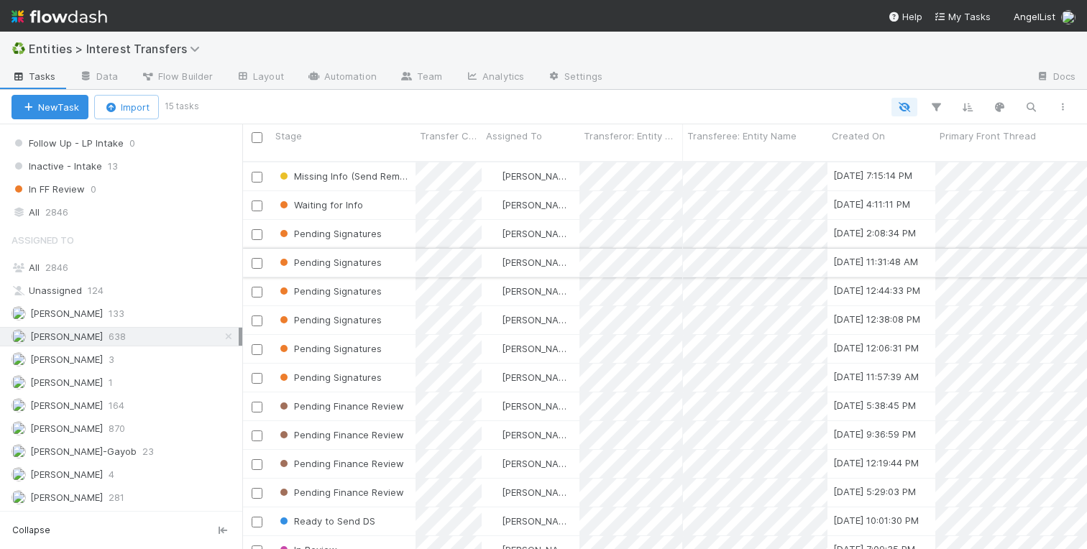
scroll to position [33, 0]
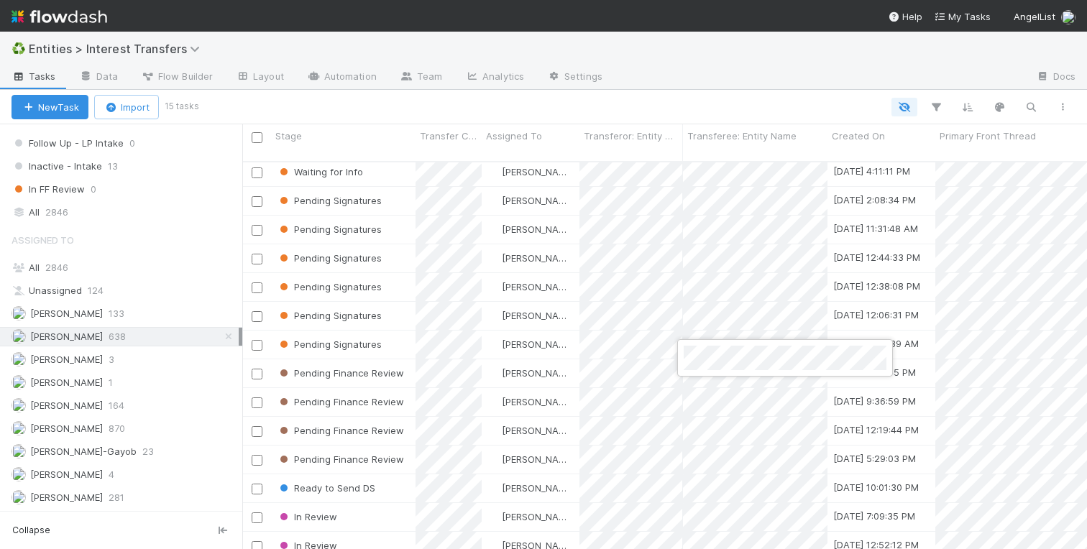
click at [403, 356] on div at bounding box center [543, 274] width 1087 height 549
click at [412, 363] on div "Pending Finance Review" at bounding box center [343, 373] width 144 height 28
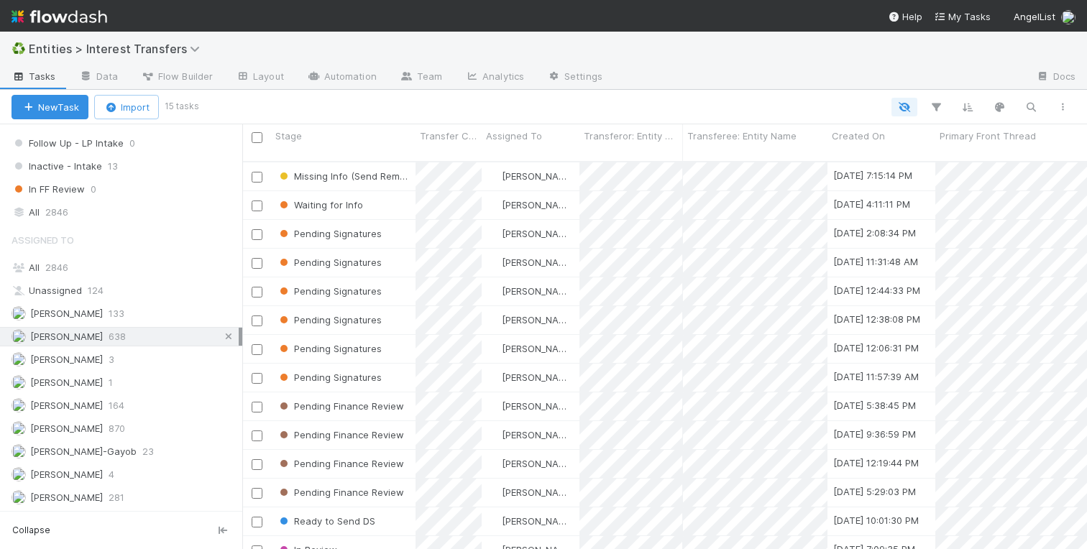
click at [229, 334] on icon at bounding box center [228, 336] width 14 height 9
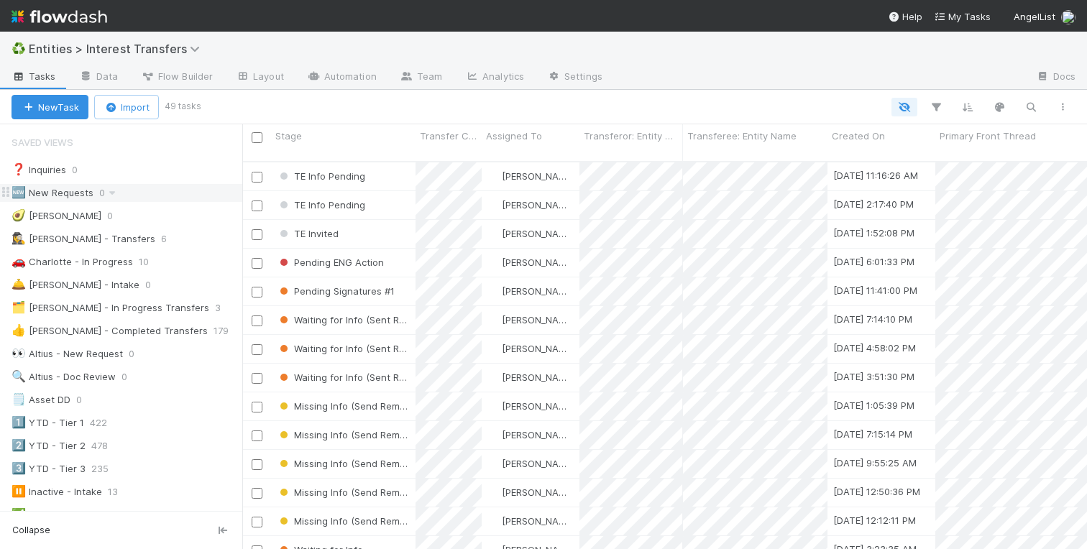
scroll to position [399, 845]
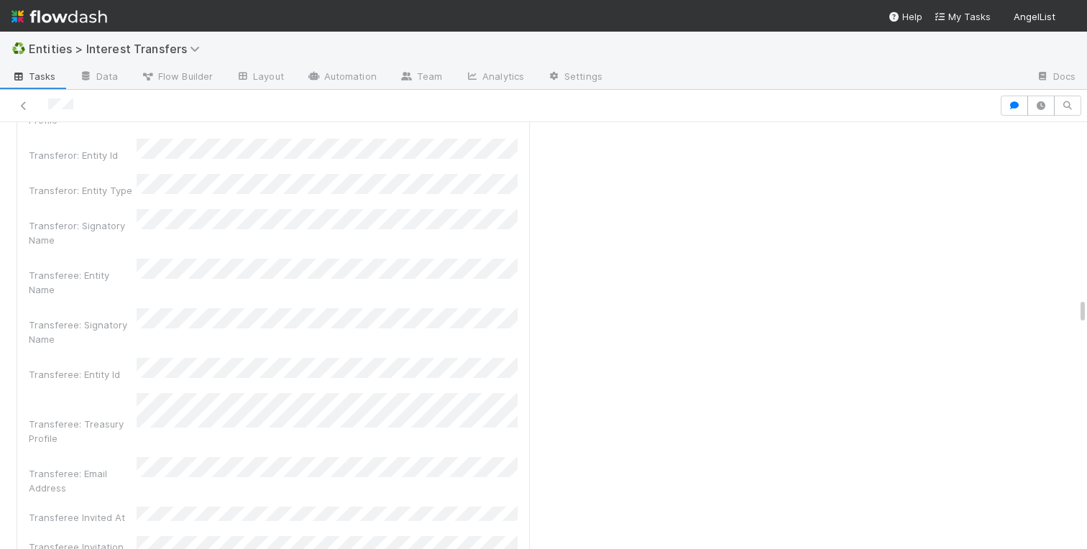
scroll to position [4513, 0]
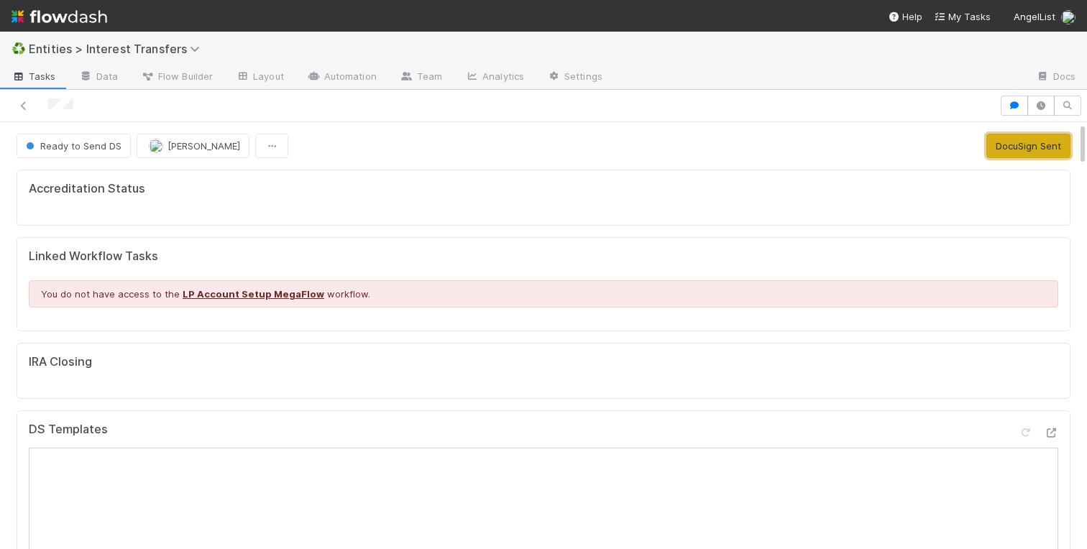
click at [1034, 151] on button "DocuSign Sent" at bounding box center [1028, 146] width 84 height 24
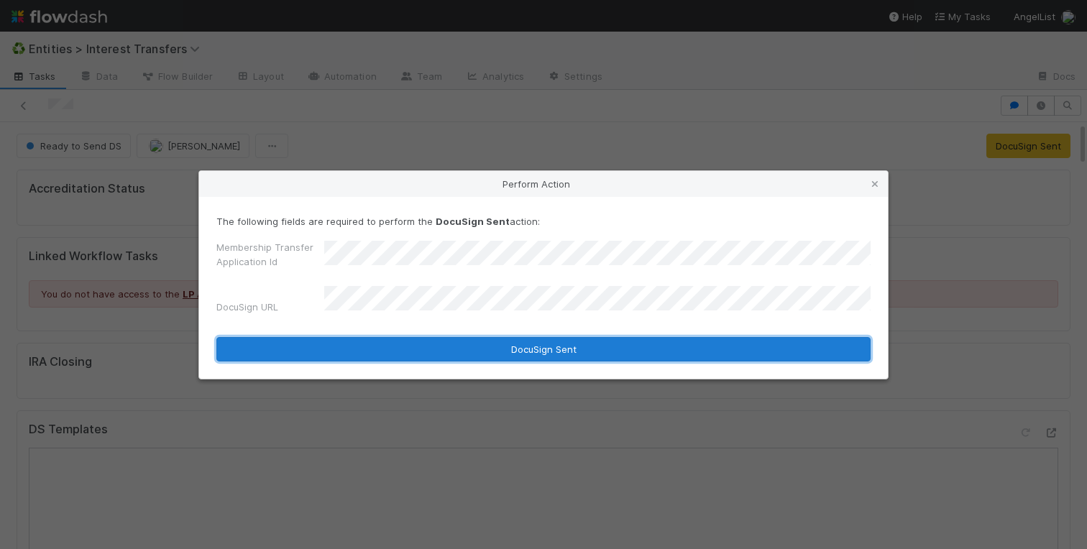
click at [429, 341] on button "DocuSign Sent" at bounding box center [543, 349] width 654 height 24
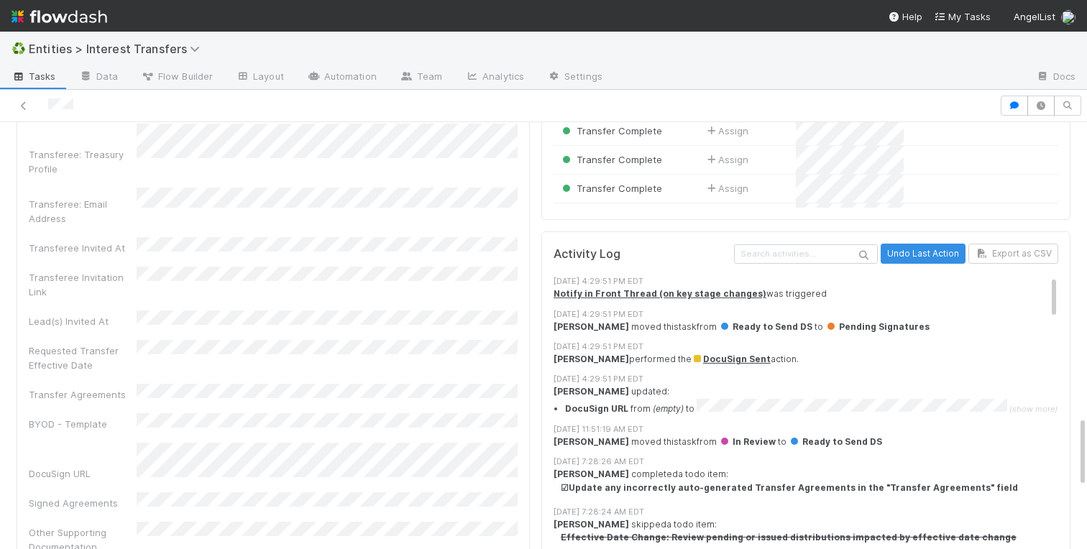
scroll to position [1744, 0]
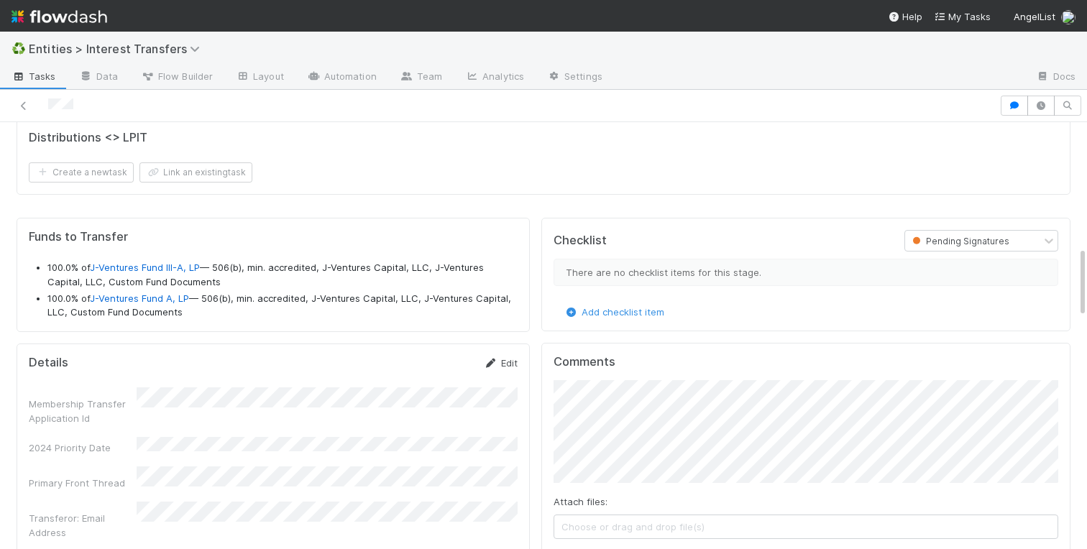
click at [500, 360] on link "Edit" at bounding box center [501, 363] width 34 height 12
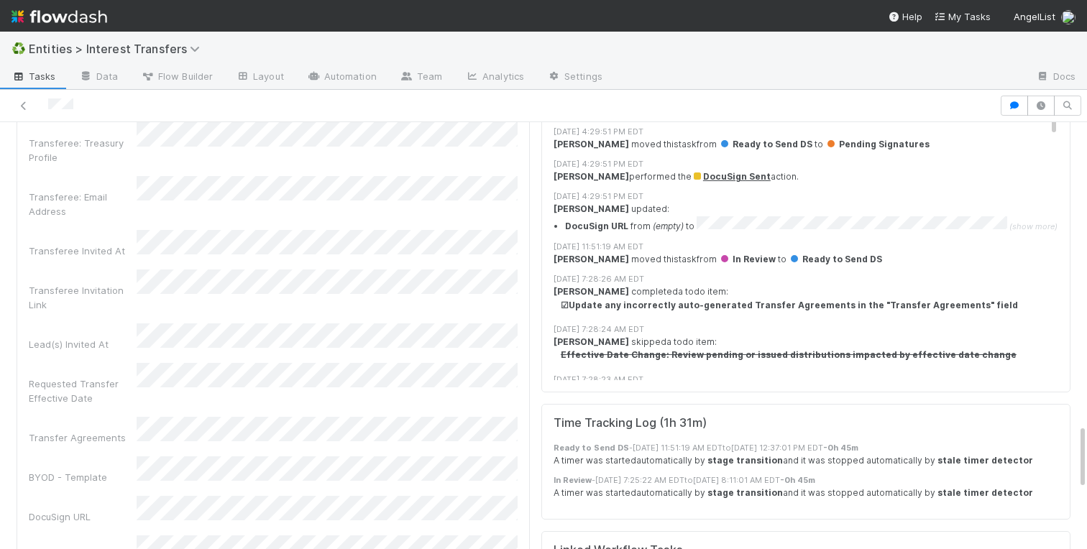
scroll to position [1952, 0]
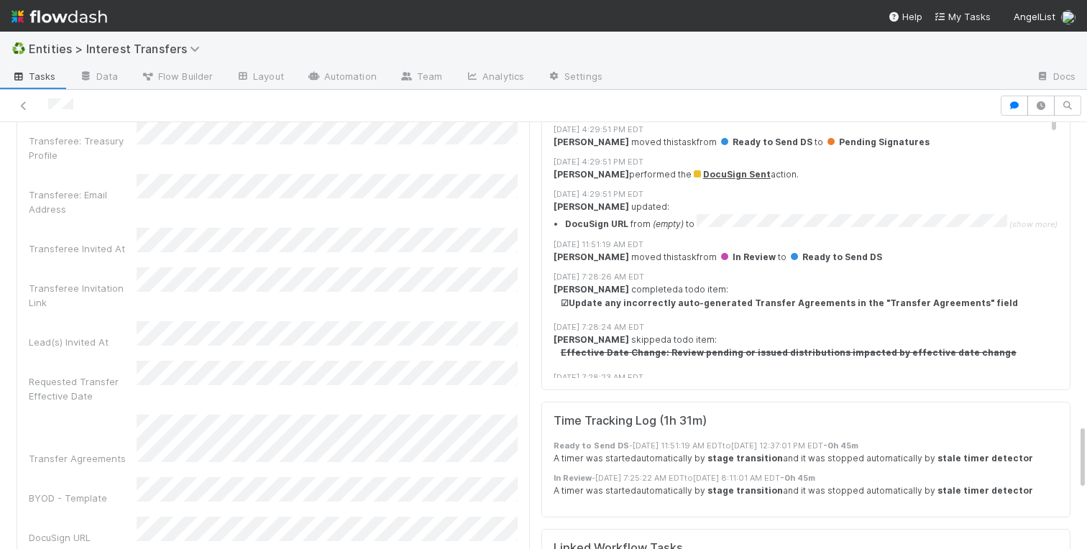
click at [85, 415] on div "Transfer Agreements" at bounding box center [273, 440] width 489 height 51
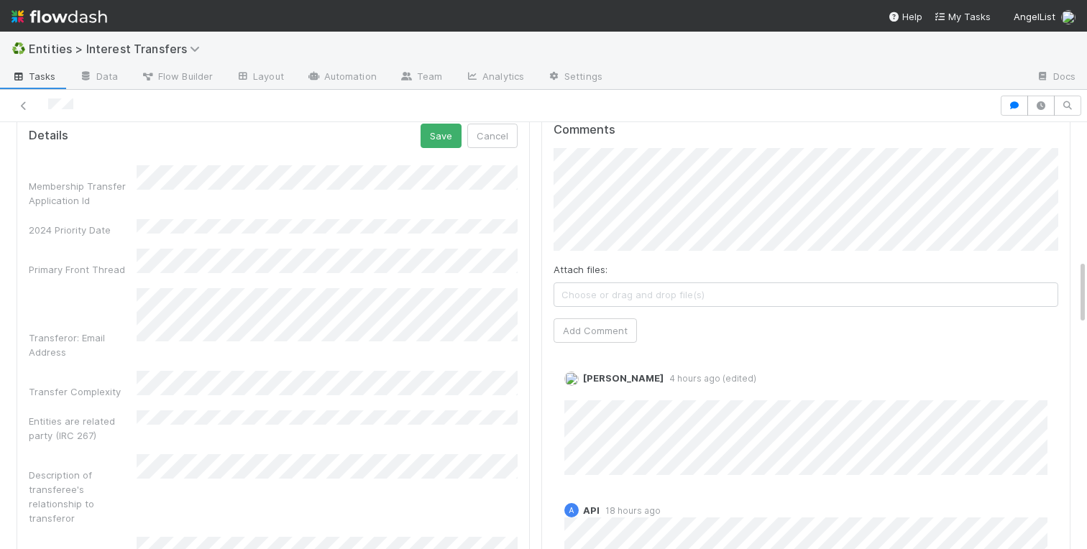
scroll to position [856, 0]
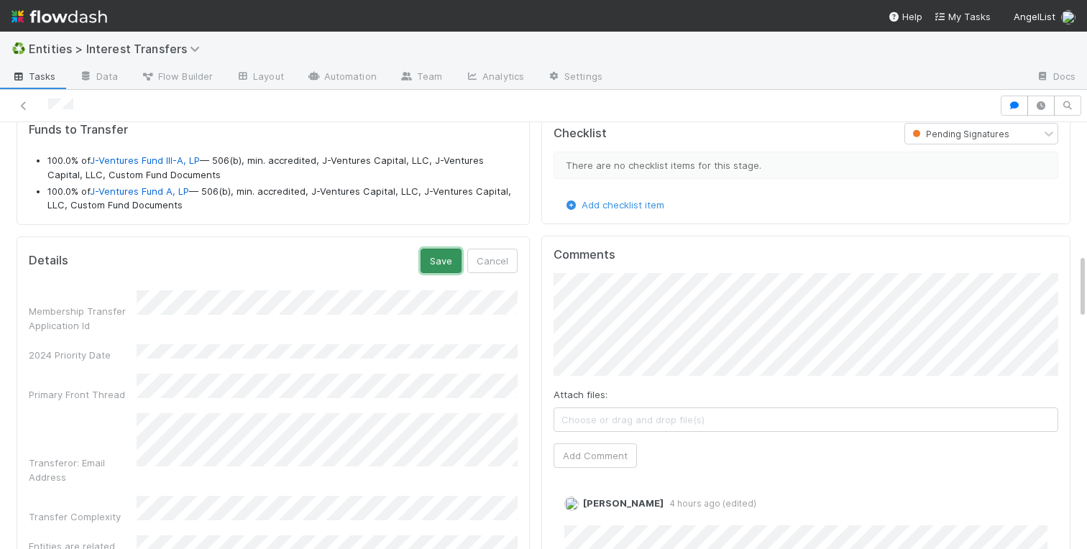
click at [452, 257] on button "Save" at bounding box center [441, 261] width 41 height 24
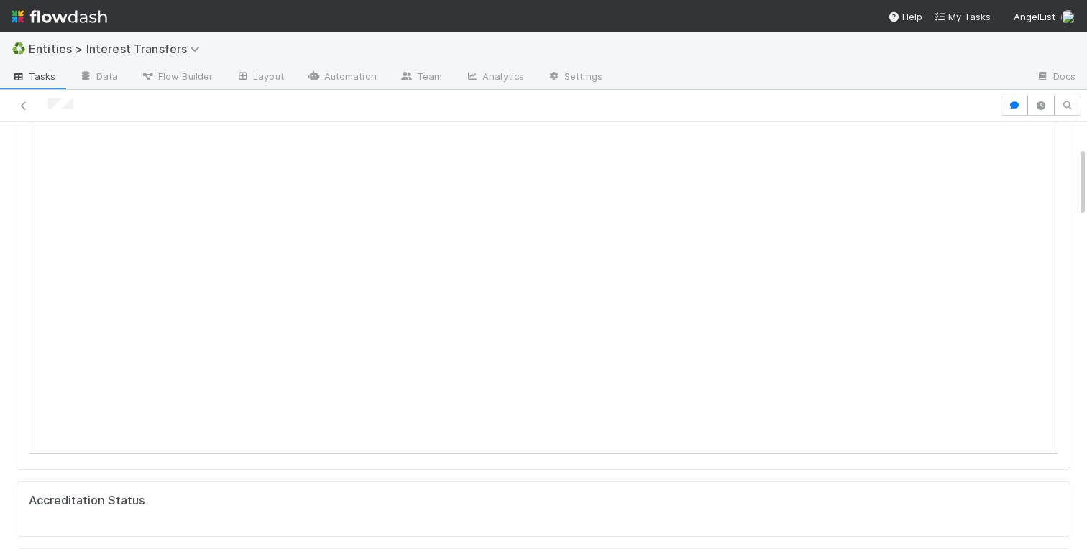
scroll to position [0, 0]
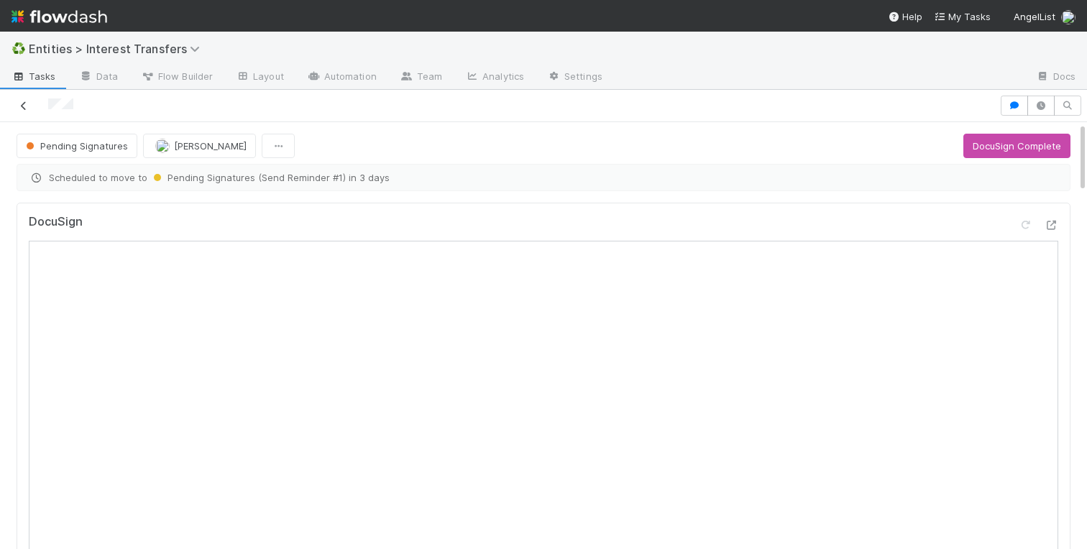
click at [23, 104] on icon at bounding box center [24, 105] width 14 height 9
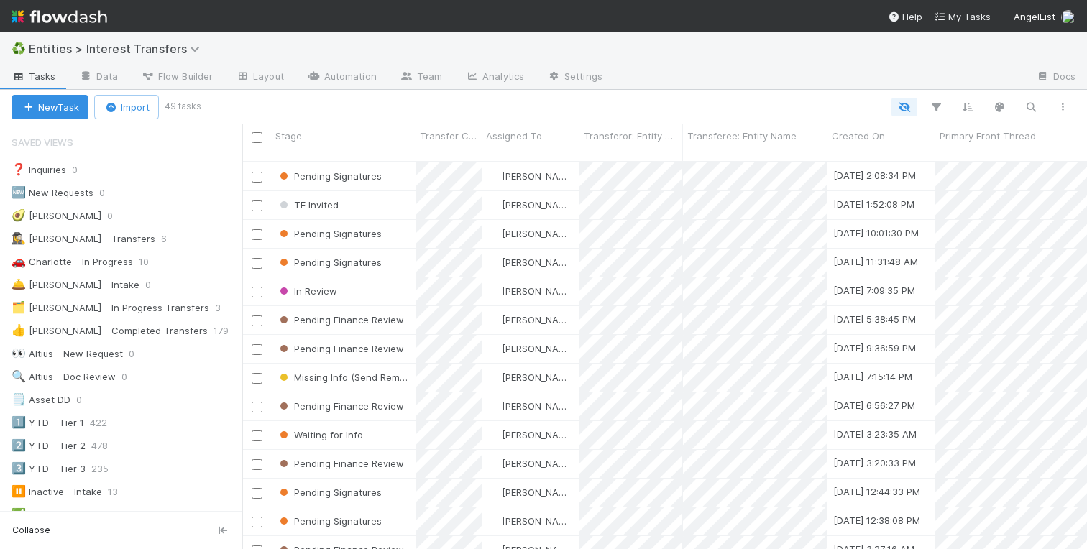
scroll to position [0, 1]
click at [98, 258] on div "🚗 Charlotte - In Progress" at bounding box center [72, 262] width 121 height 18
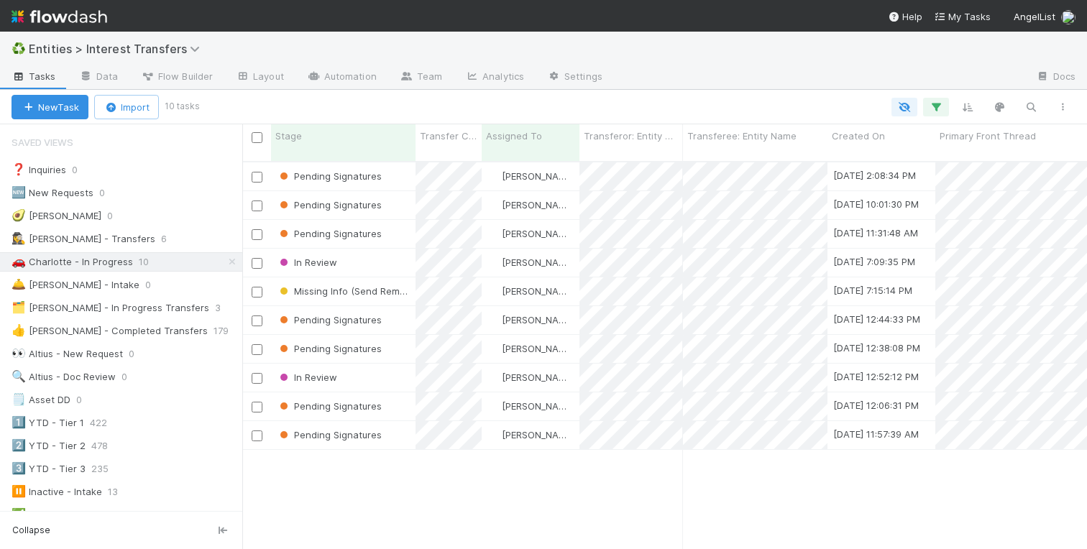
scroll to position [399, 845]
click at [336, 133] on div "Stage" at bounding box center [343, 136] width 137 height 14
click at [330, 180] on div "Sort Last → First" at bounding box center [358, 185] width 164 height 22
click at [414, 173] on div "Missing Info (Send Reminder #1)" at bounding box center [343, 176] width 144 height 28
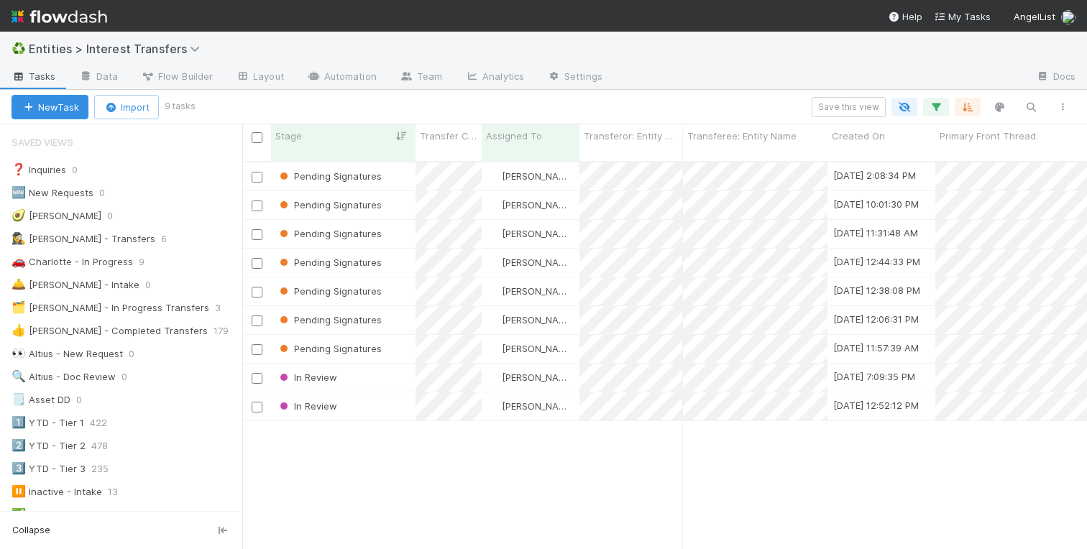
click at [372, 490] on div "Pending Signatures [PERSON_NAME] [DATE] 2:08:34 PM [DATE] 3:27:29 PM 1 0 0 0 Pe…" at bounding box center [664, 361] width 845 height 398
click at [364, 449] on div "Pending Signatures [PERSON_NAME] [DATE] 2:08:34 PM [DATE] 3:27:29 PM 1 0 0 0 Pe…" at bounding box center [664, 361] width 845 height 398
click at [362, 366] on div "In Review" at bounding box center [343, 378] width 144 height 28
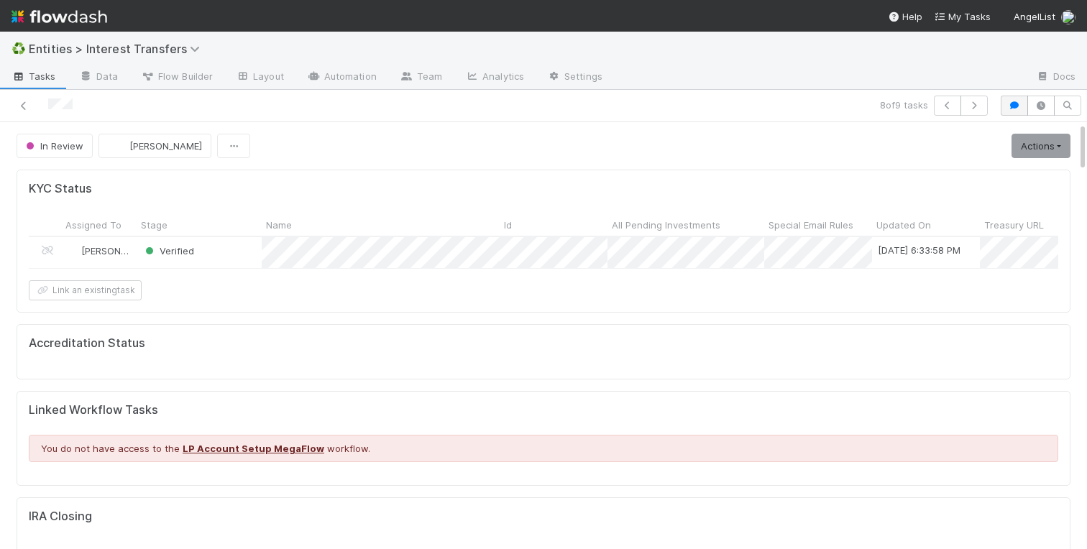
scroll to position [1, 1]
click at [1010, 109] on icon "button" at bounding box center [1014, 105] width 14 height 9
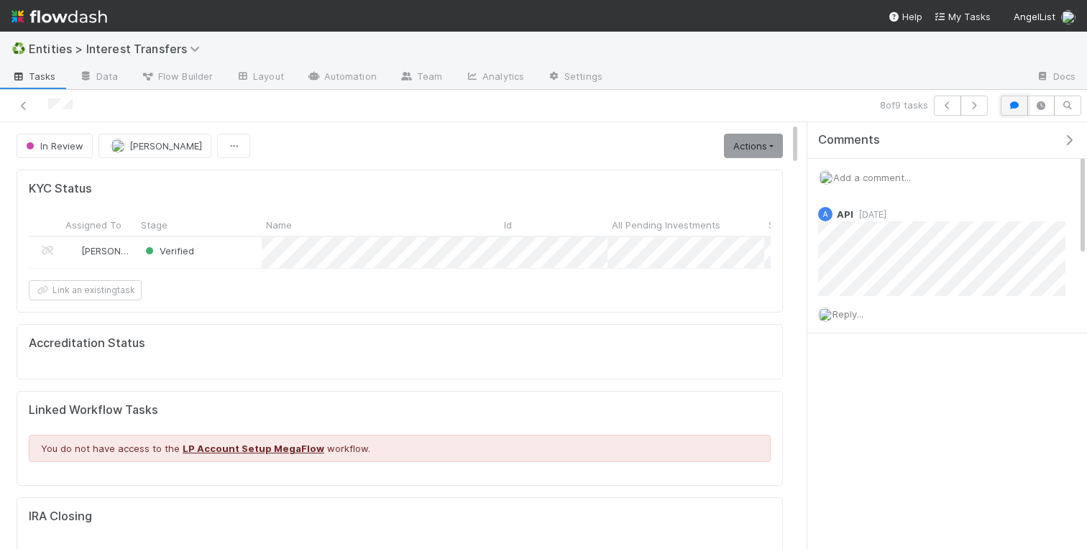
click at [1010, 109] on icon "button" at bounding box center [1014, 105] width 14 height 9
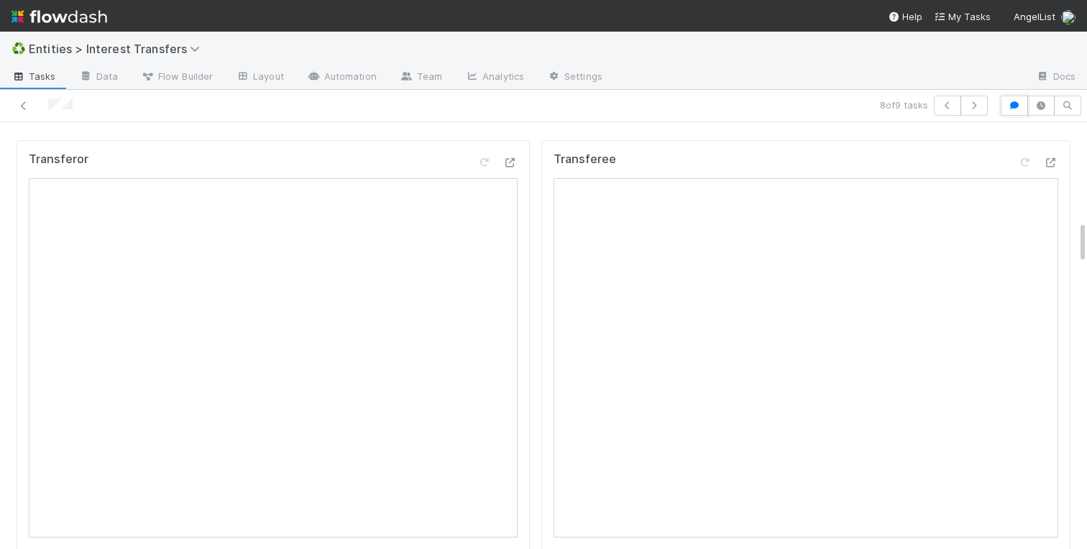
scroll to position [980, 0]
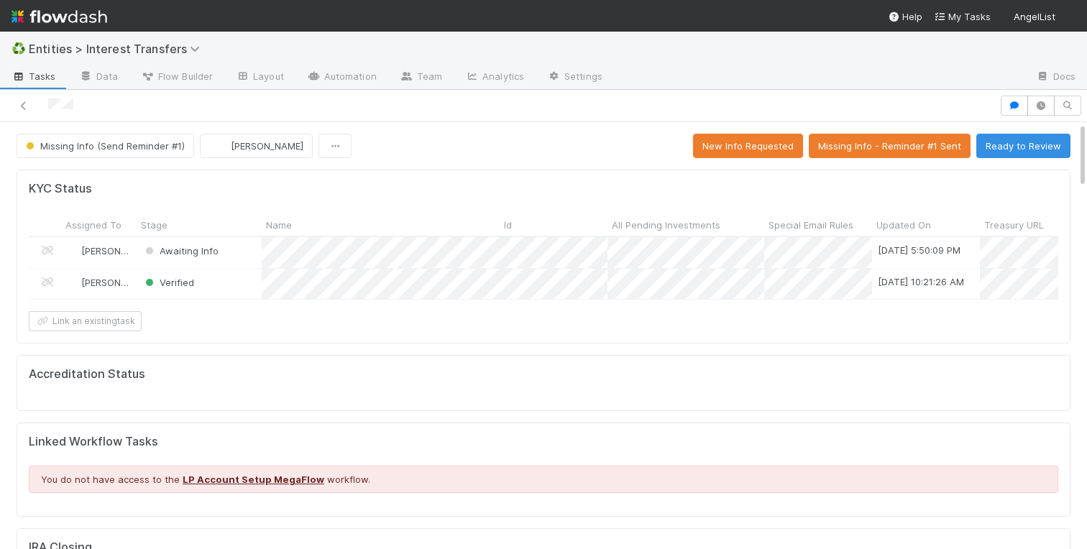
click at [850, 147] on button "Missing Info - Reminder #1 Sent" at bounding box center [890, 146] width 162 height 24
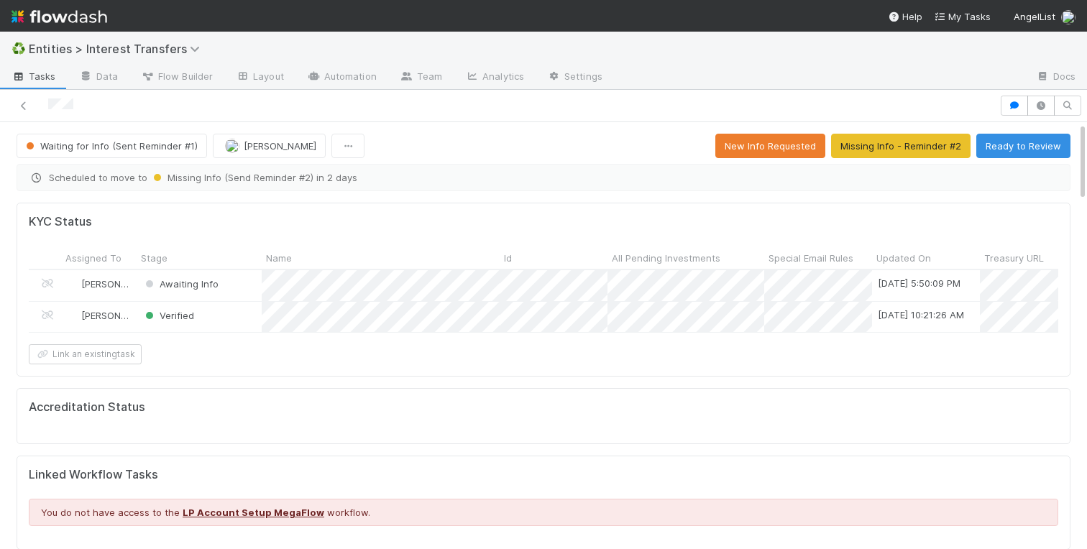
scroll to position [292, 505]
click at [24, 109] on icon at bounding box center [24, 105] width 14 height 9
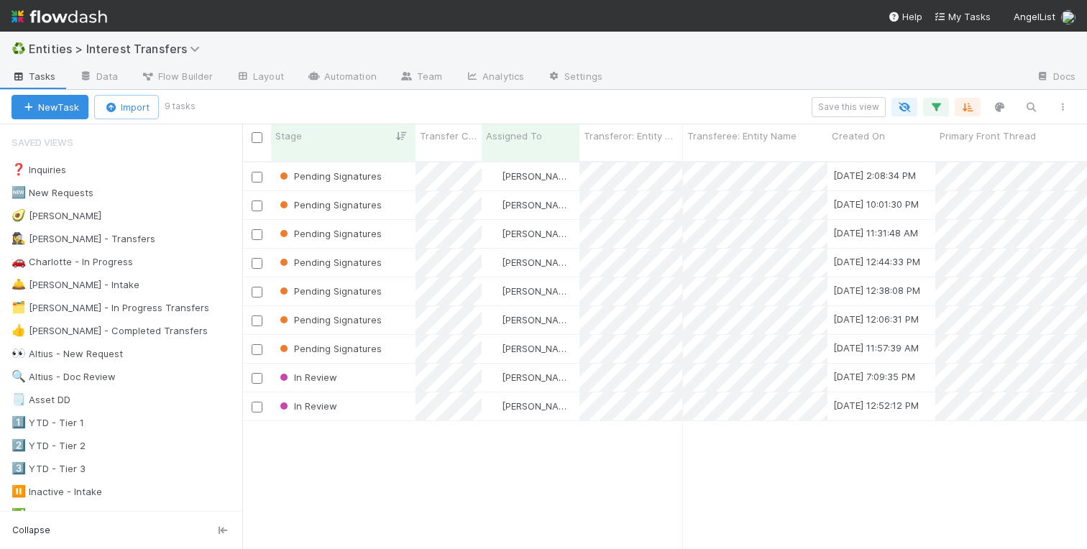
scroll to position [0, 1]
click at [390, 482] on div "Pending Signatures [PERSON_NAME] [DATE] 2:08:34 PM [DATE] 3:27:29 PM 1 0 0 0 Pe…" at bounding box center [664, 361] width 845 height 398
click at [393, 165] on div "Pending Signatures" at bounding box center [343, 176] width 144 height 28
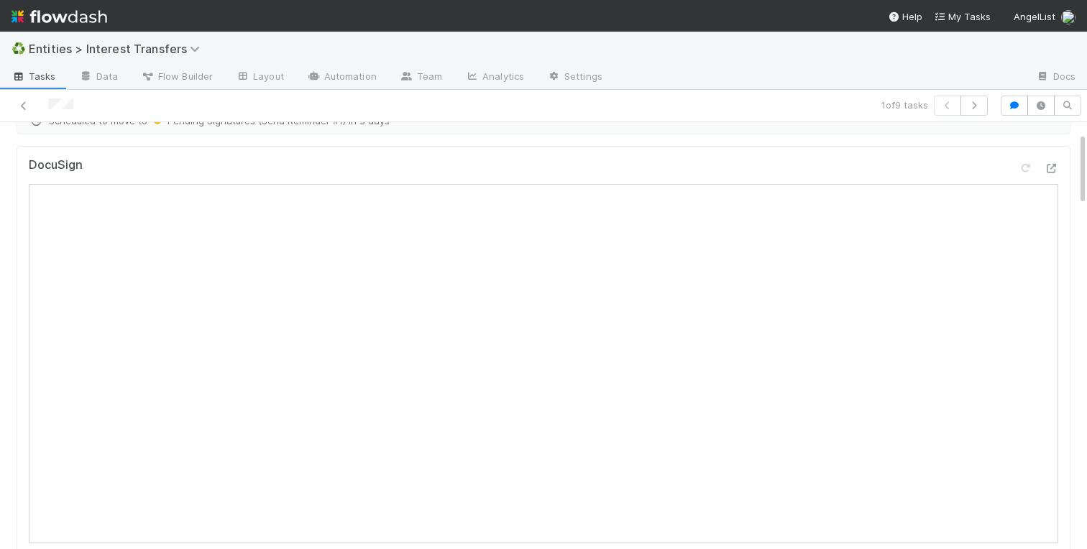
scroll to position [53, 0]
click at [1052, 173] on icon at bounding box center [1051, 171] width 14 height 9
click at [1028, 170] on icon at bounding box center [1025, 171] width 14 height 9
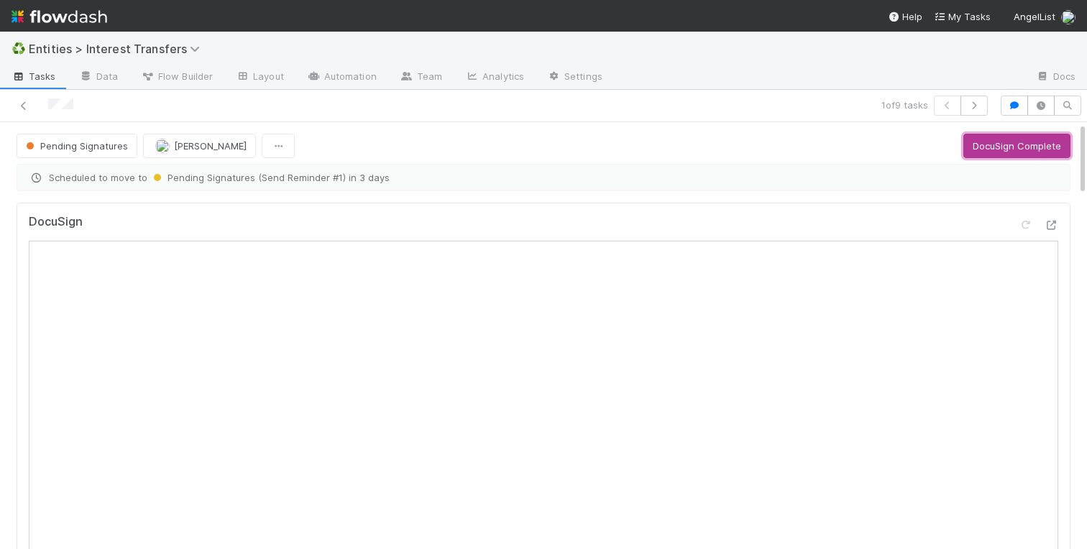
click at [1006, 146] on button "DocuSign Complete" at bounding box center [1016, 146] width 107 height 24
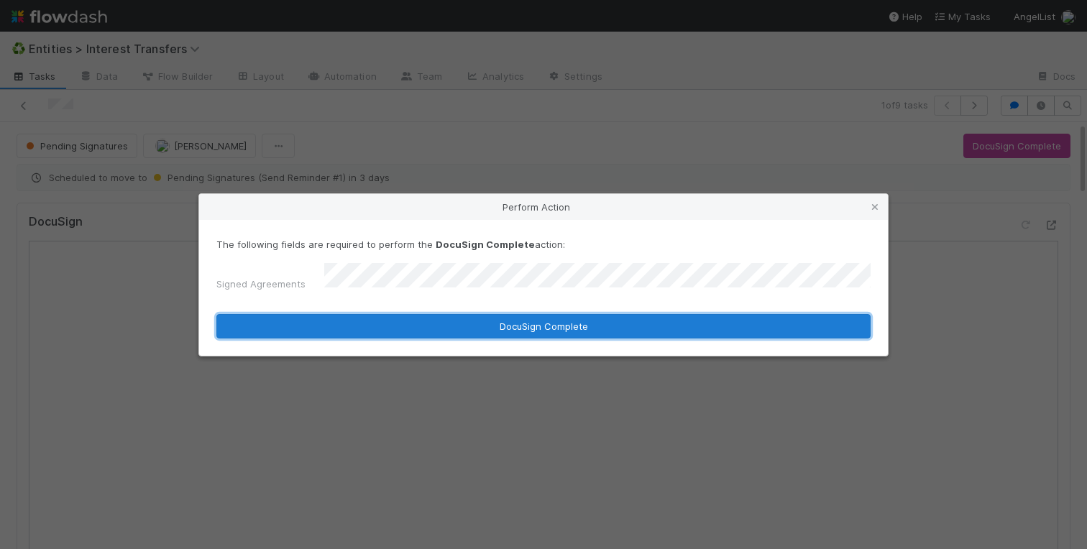
click at [586, 321] on button "DocuSign Complete" at bounding box center [543, 326] width 654 height 24
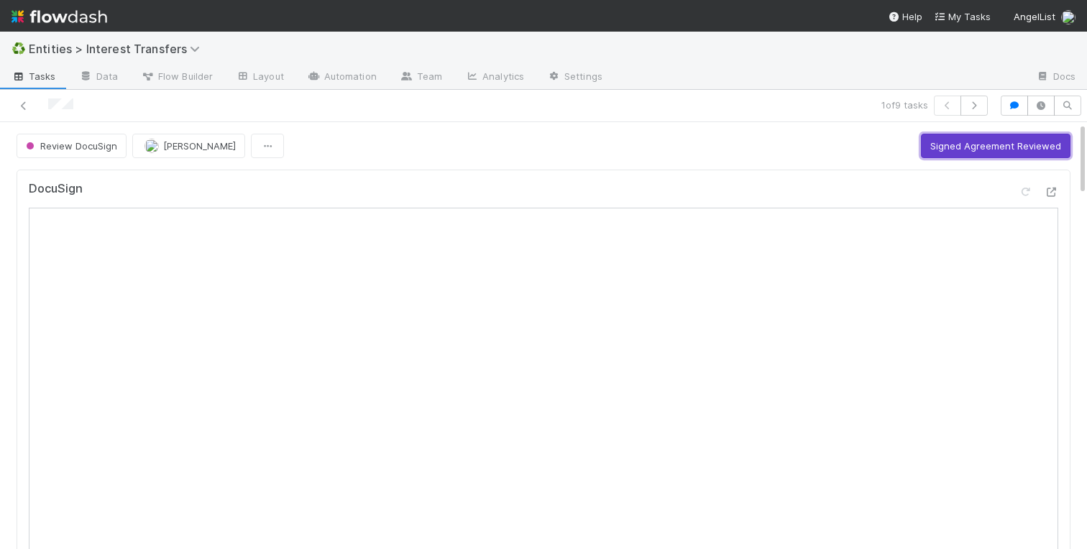
click at [950, 152] on button "Signed Agreement Reviewed" at bounding box center [996, 146] width 150 height 24
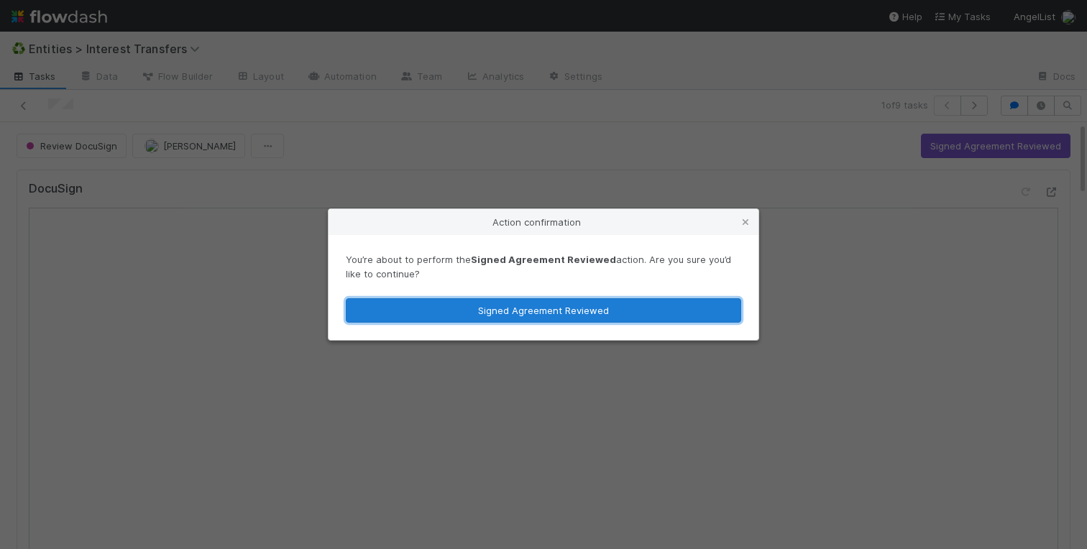
click at [400, 307] on button "Signed Agreement Reviewed" at bounding box center [543, 310] width 395 height 24
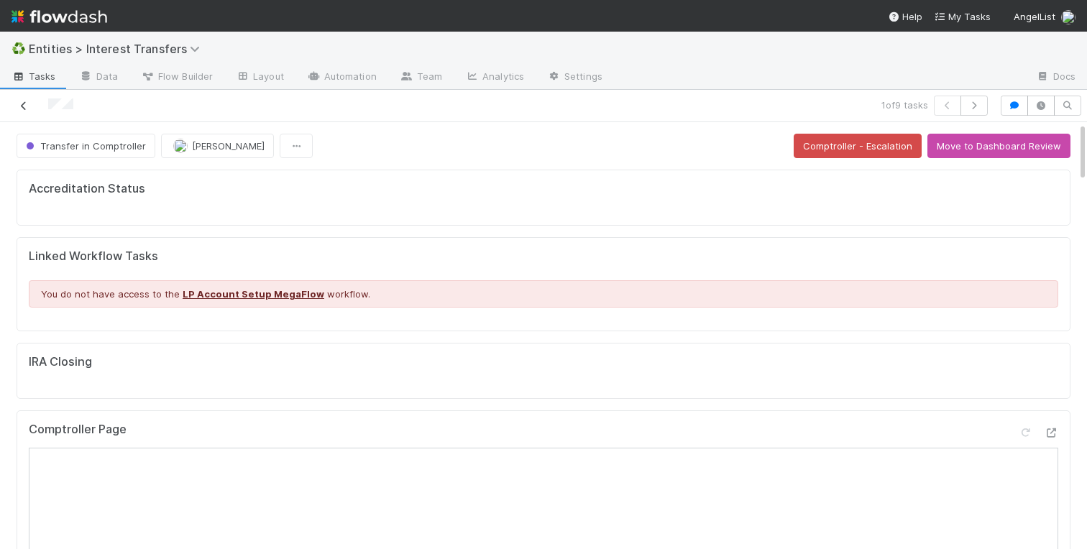
click at [25, 106] on icon at bounding box center [24, 105] width 14 height 9
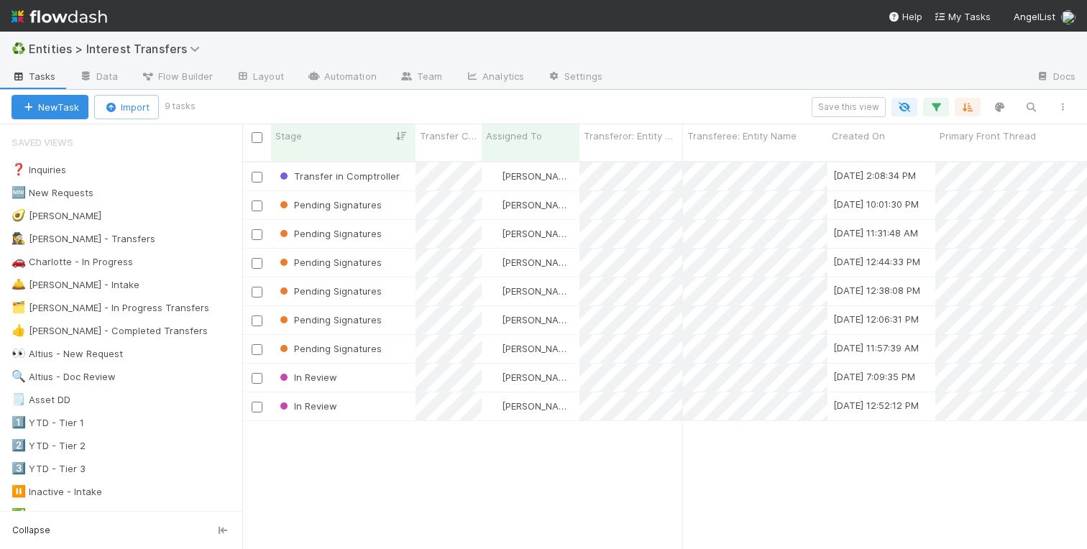
scroll to position [399, 845]
click at [408, 436] on div "Transfer in Comptroller Charlotte Mas 8/26/25, 2:08:34 PM 8/26/25, 4:54:52 PM 1…" at bounding box center [664, 361] width 845 height 398
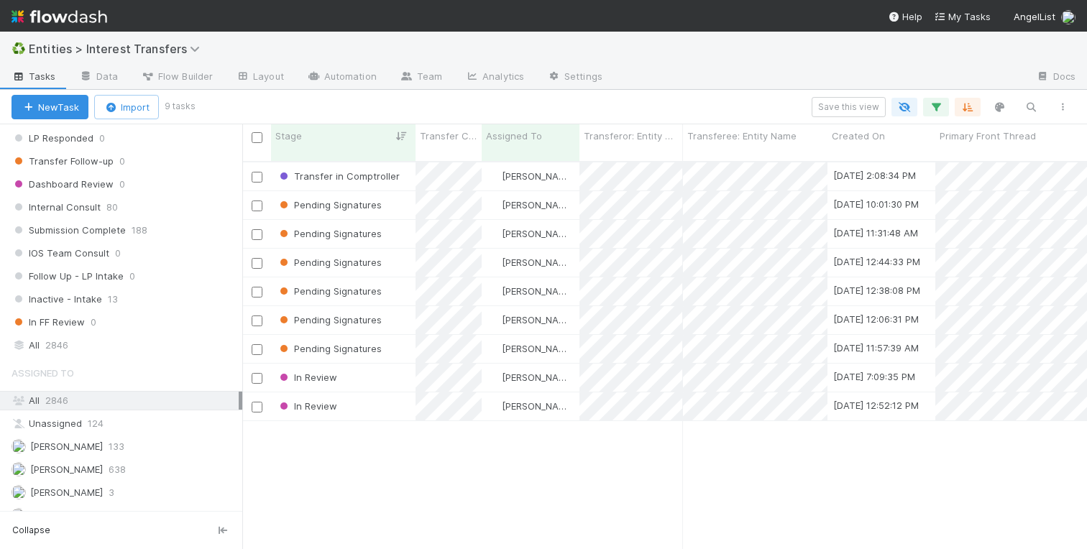
scroll to position [1738, 0]
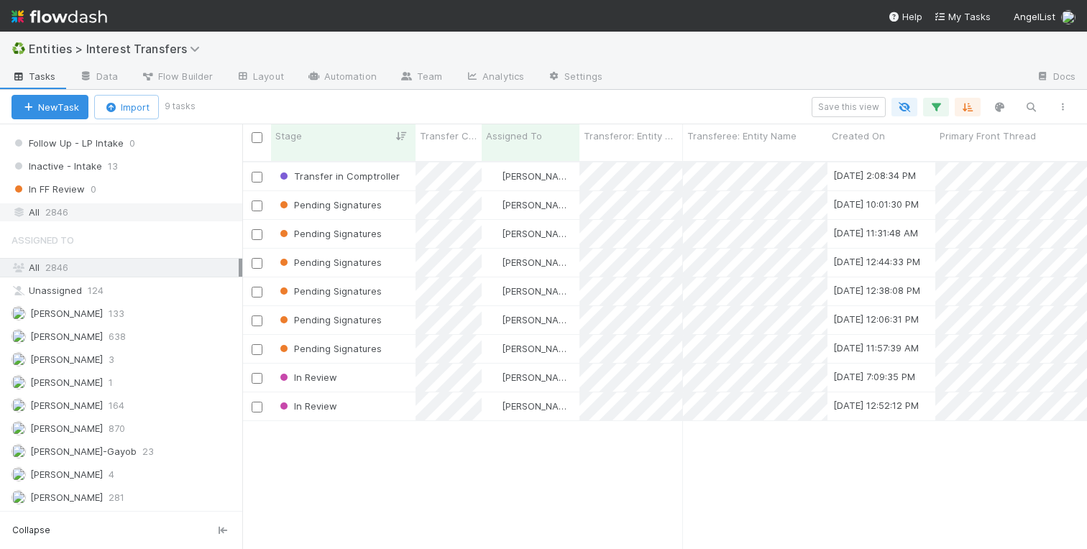
click at [83, 211] on div "All 2846" at bounding box center [125, 212] width 227 height 18
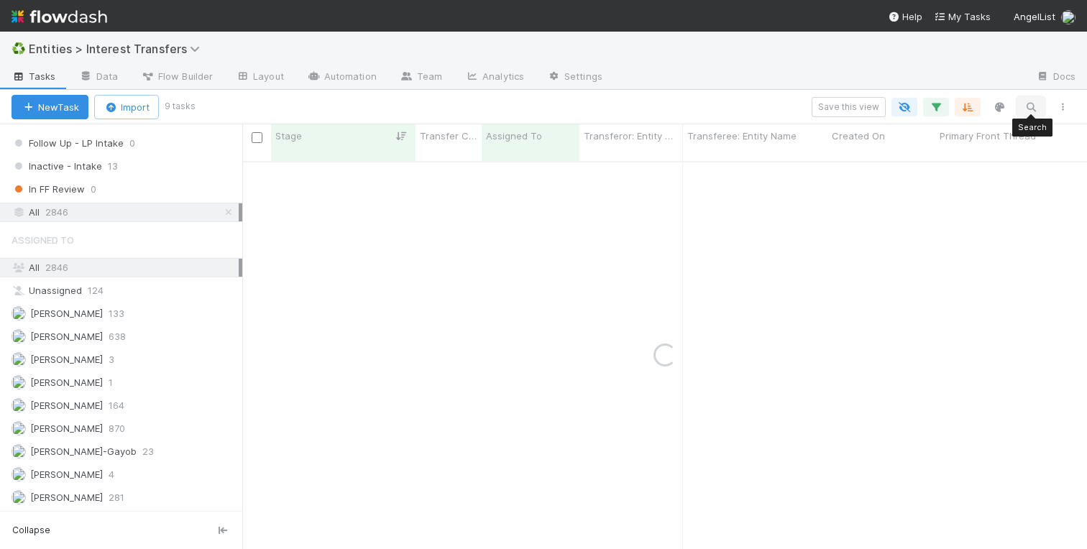
click at [1034, 104] on icon "button" at bounding box center [1031, 107] width 14 height 13
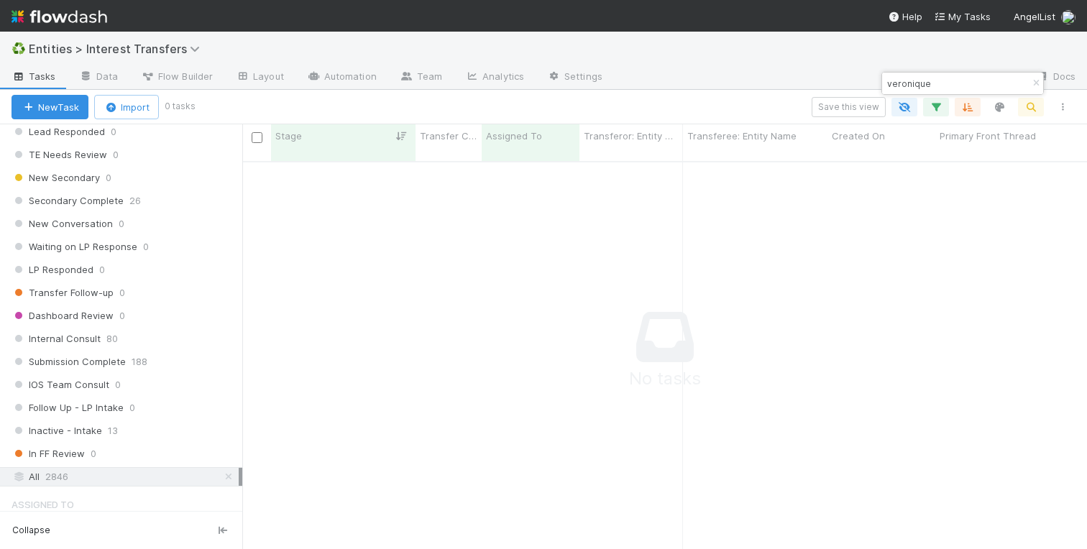
scroll to position [1738, 0]
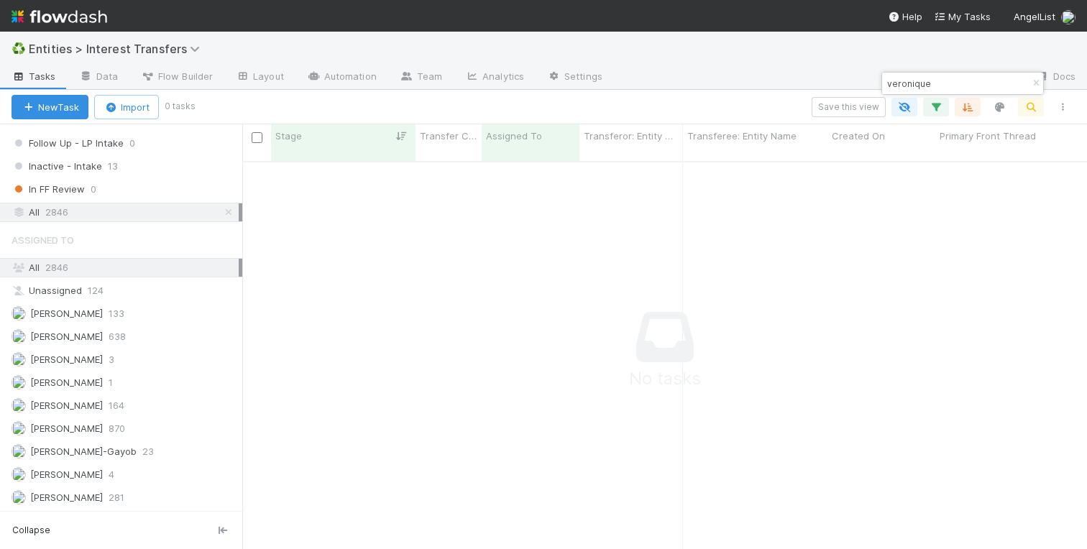
type input "veronique"
click at [96, 208] on div "All 2846" at bounding box center [125, 212] width 227 height 18
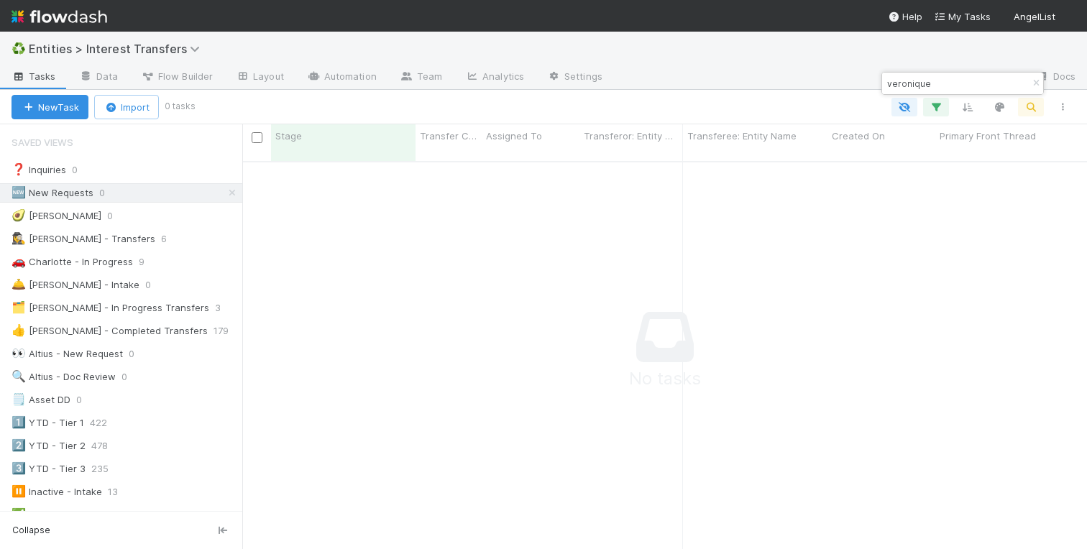
scroll to position [0, 1]
click at [231, 194] on icon at bounding box center [232, 192] width 14 height 9
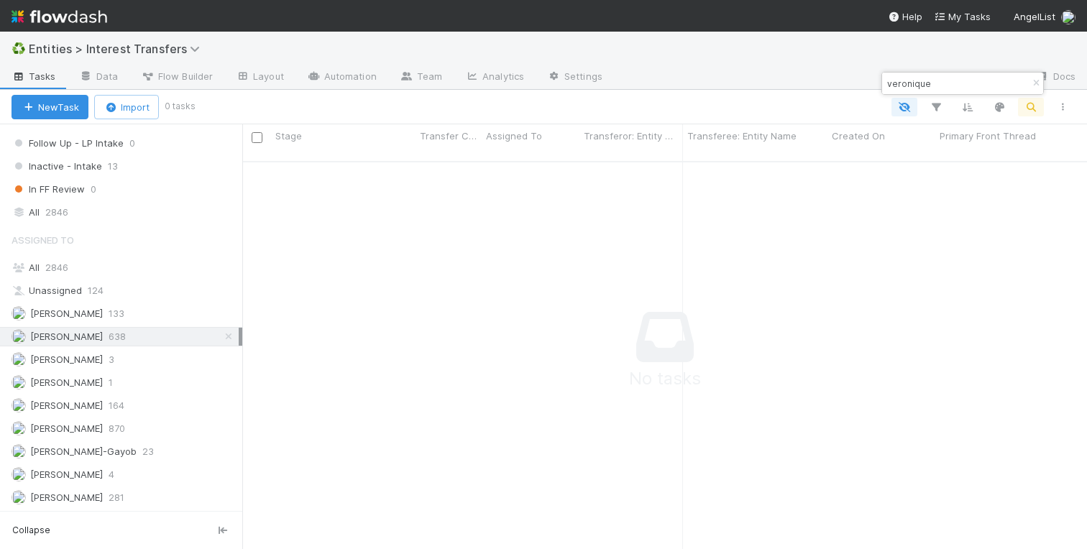
scroll to position [399, 845]
click at [41, 210] on div "All 2846" at bounding box center [125, 212] width 227 height 18
click at [41, 265] on div "All 2846" at bounding box center [125, 268] width 227 height 18
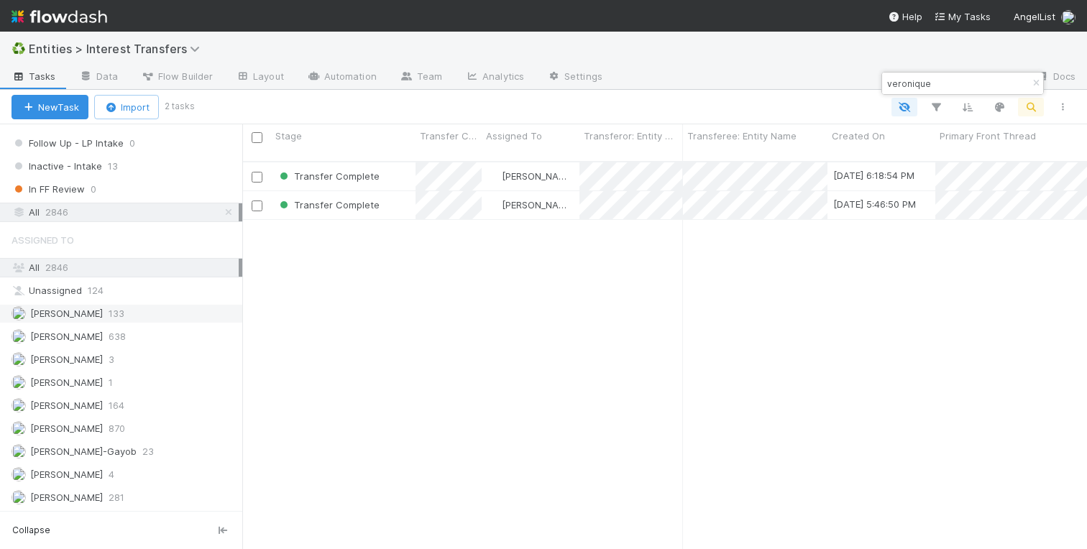
scroll to position [399, 845]
click at [398, 167] on div "Transfer Complete" at bounding box center [343, 176] width 144 height 28
click at [400, 201] on div "Transfer Complete" at bounding box center [343, 205] width 144 height 28
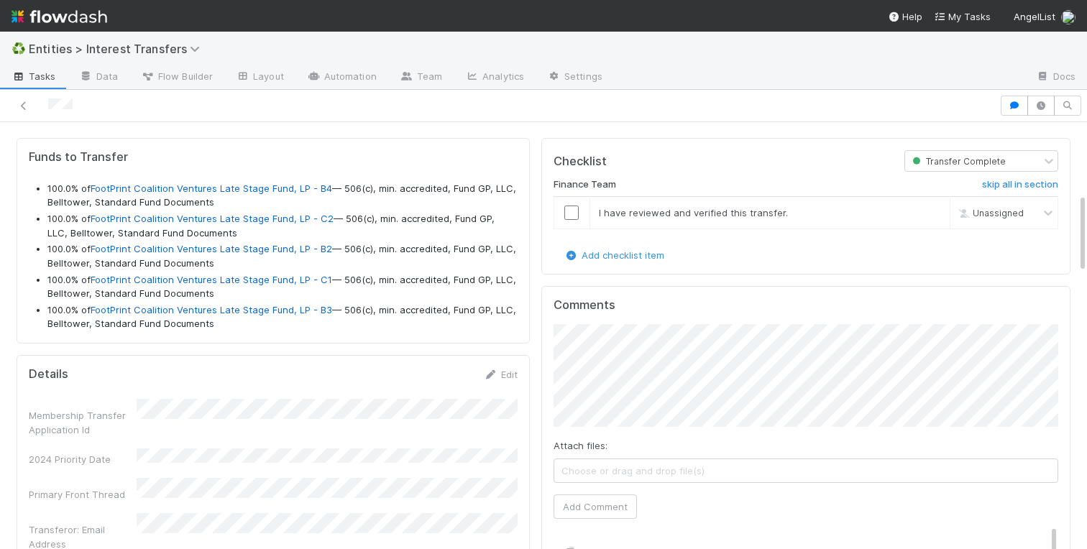
scroll to position [361, 0]
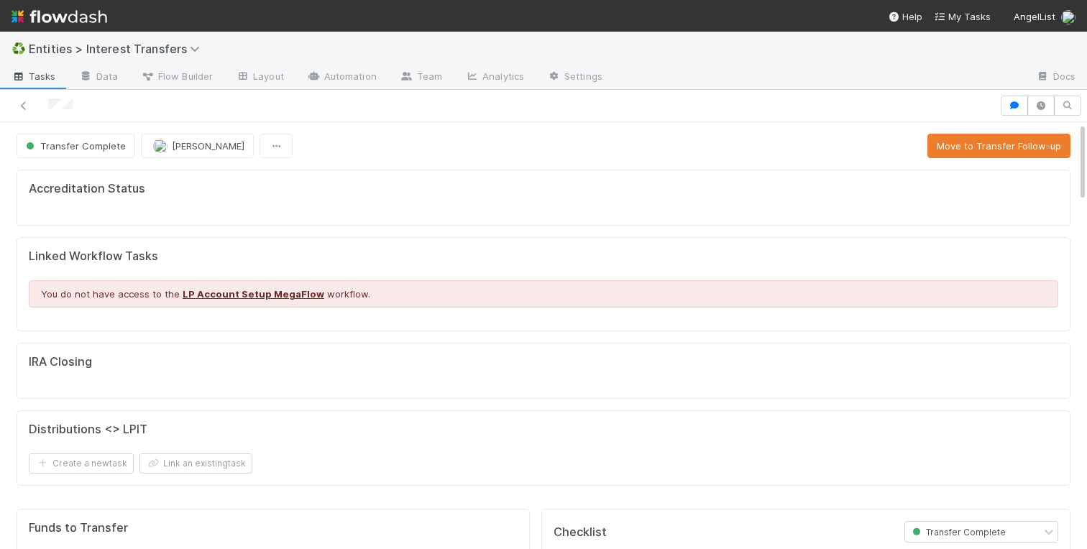
scroll to position [1426, 0]
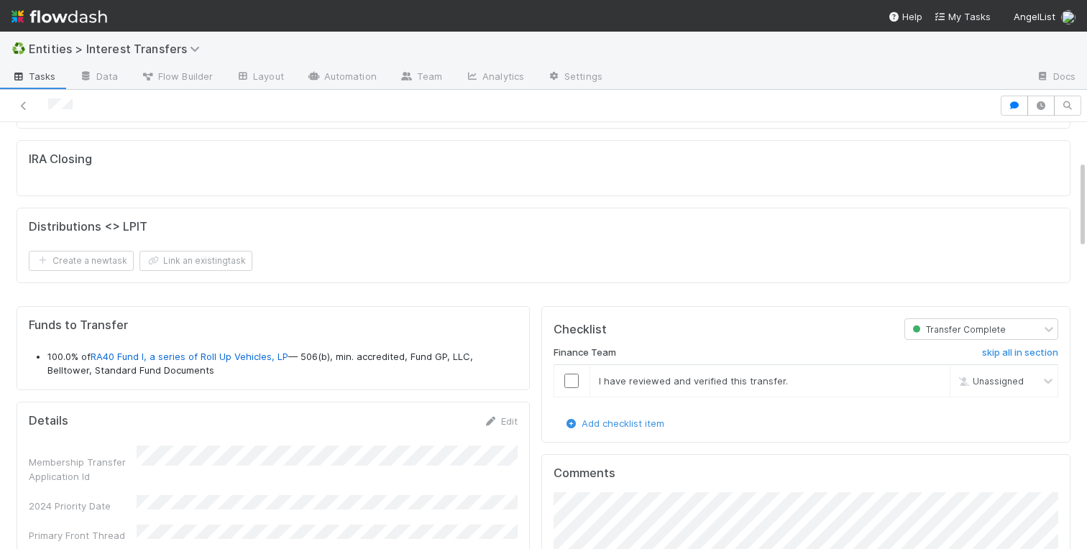
scroll to position [377, 0]
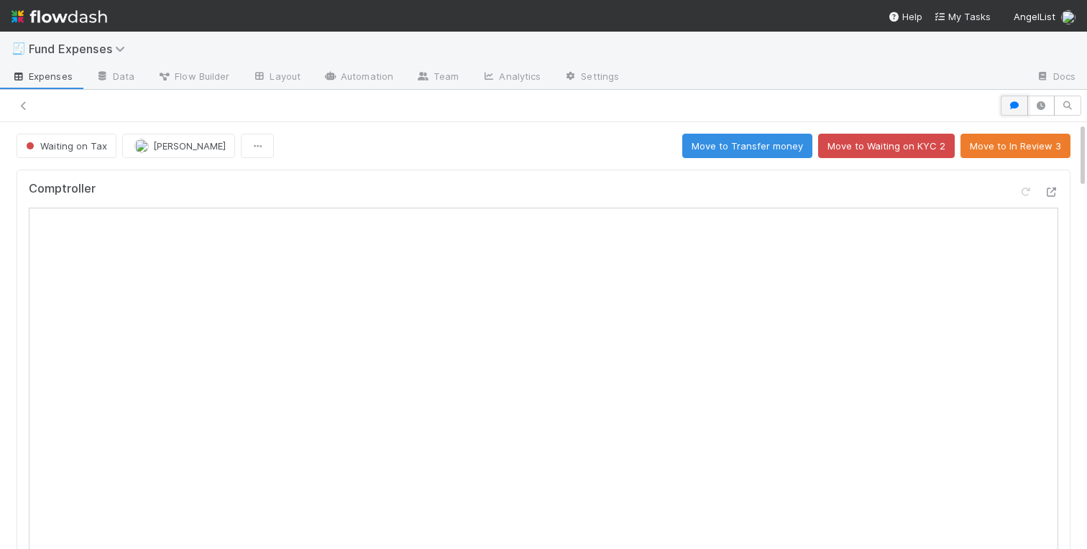
click at [1020, 109] on icon "button" at bounding box center [1014, 105] width 14 height 9
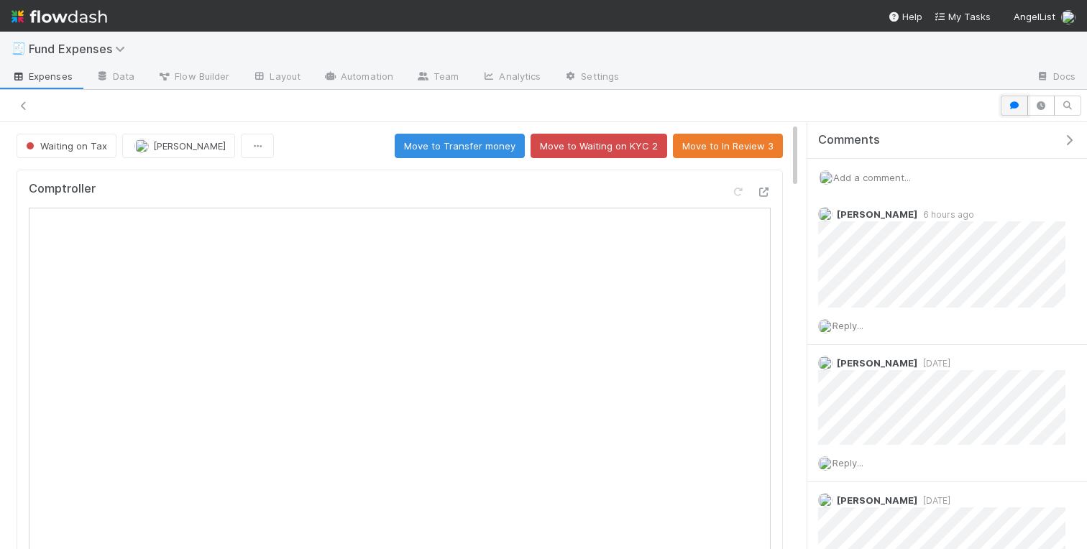
click at [1020, 109] on icon "button" at bounding box center [1014, 105] width 14 height 9
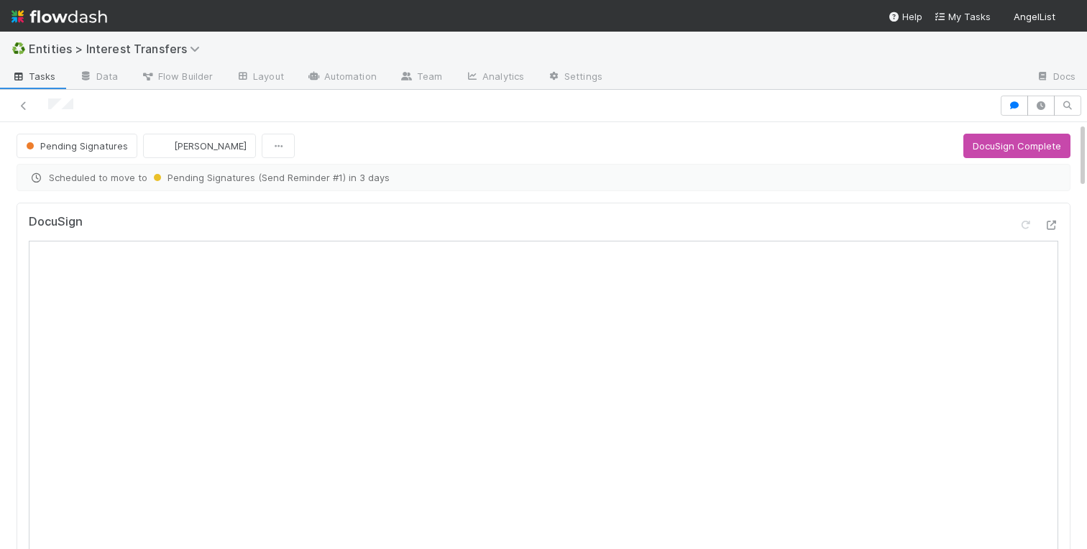
scroll to position [1, 1]
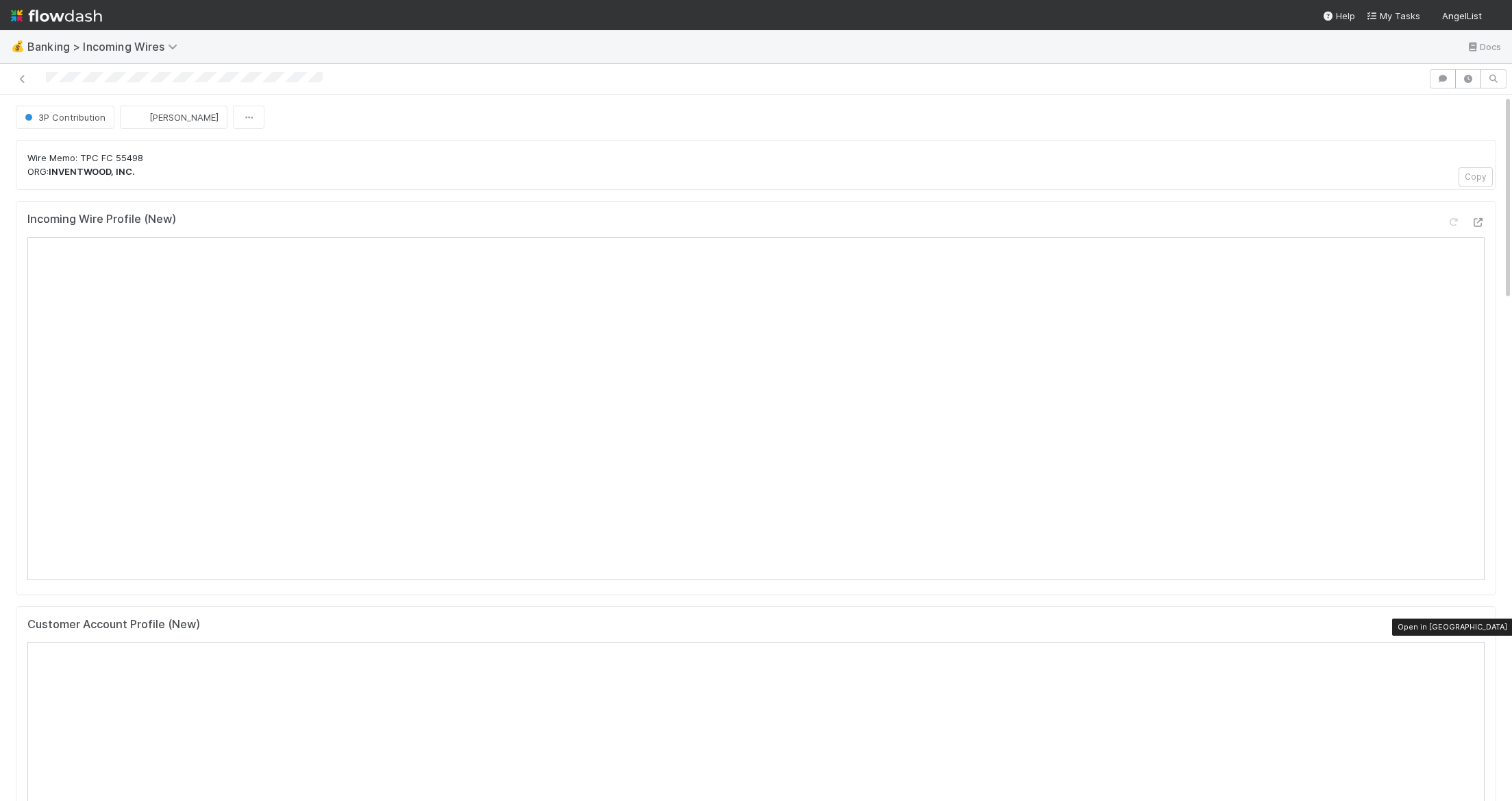
click at [1035, 523] on icon at bounding box center [1478, 626] width 13 height 9
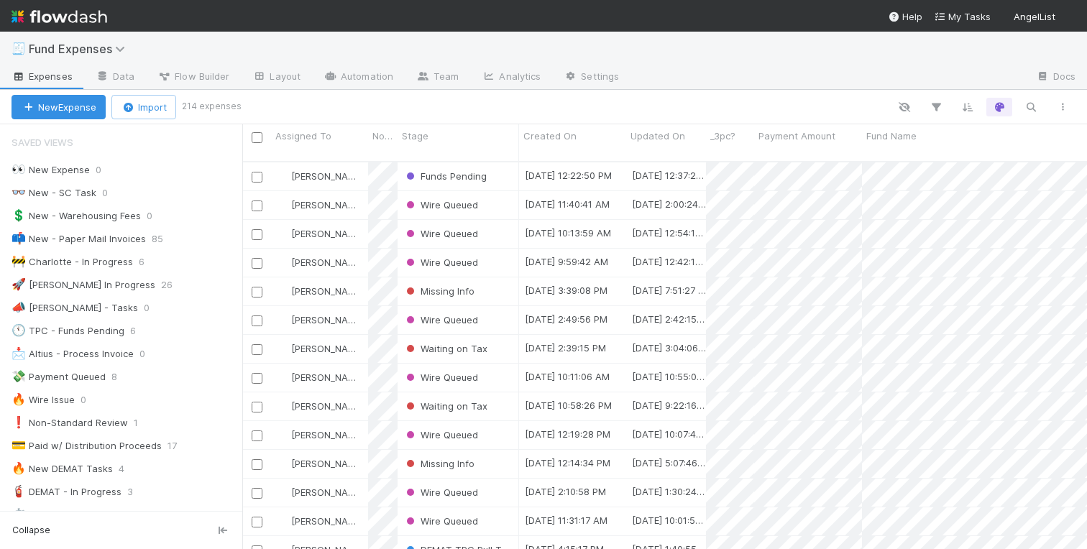
scroll to position [0, 1]
click at [92, 336] on div "🕚 TPC - Funds Pending" at bounding box center [68, 331] width 113 height 18
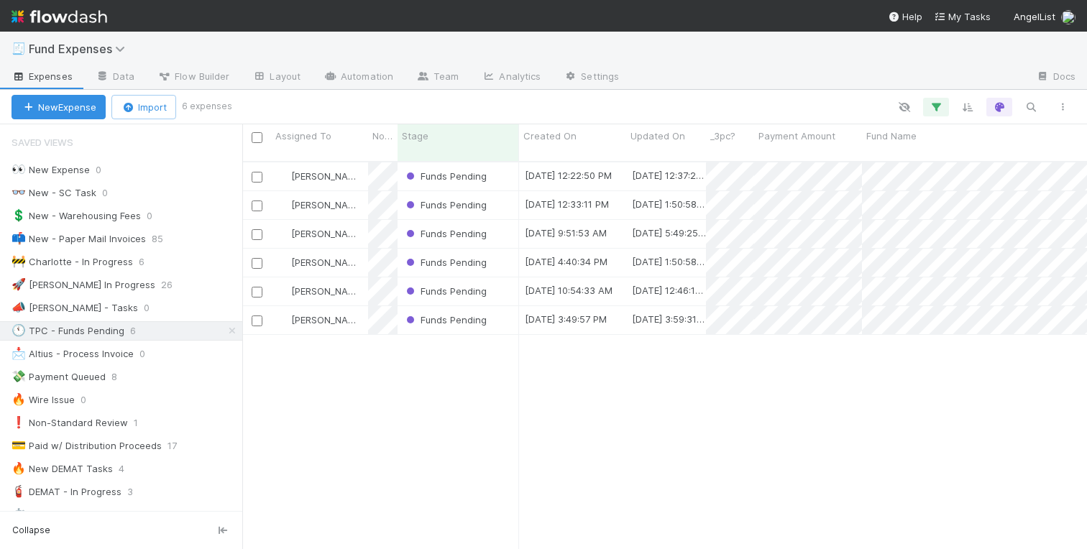
scroll to position [399, 845]
click at [1031, 111] on icon "button" at bounding box center [1031, 107] width 14 height 13
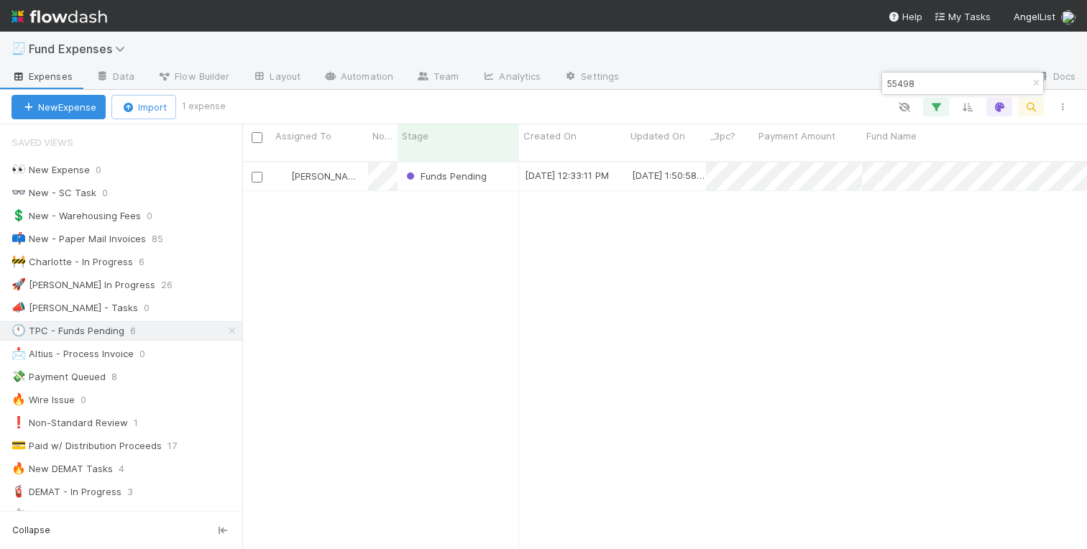
type input "55498"
click at [574, 246] on div "Charlotte Mas Funds Pending 8/11/25, 12:33:11 PM 8/25/25, 1:50:58 PM 0 0 0 0 0 …" at bounding box center [664, 361] width 845 height 398
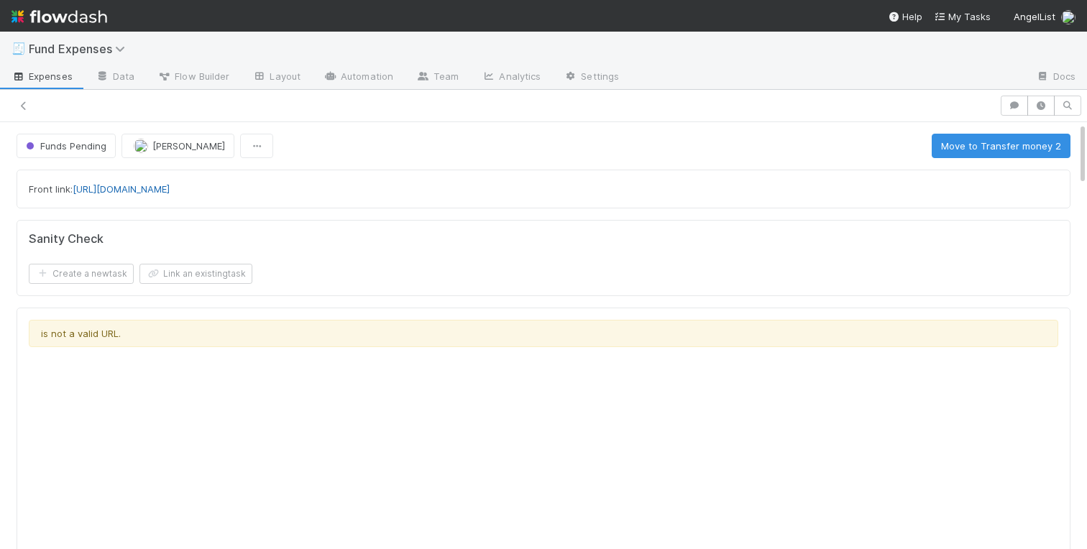
click at [170, 186] on link "https://app.frontapp.com/open/cnv_qmzq8w7" at bounding box center [121, 189] width 97 height 12
click at [962, 144] on button "Move to Transfer money 2" at bounding box center [1001, 146] width 139 height 24
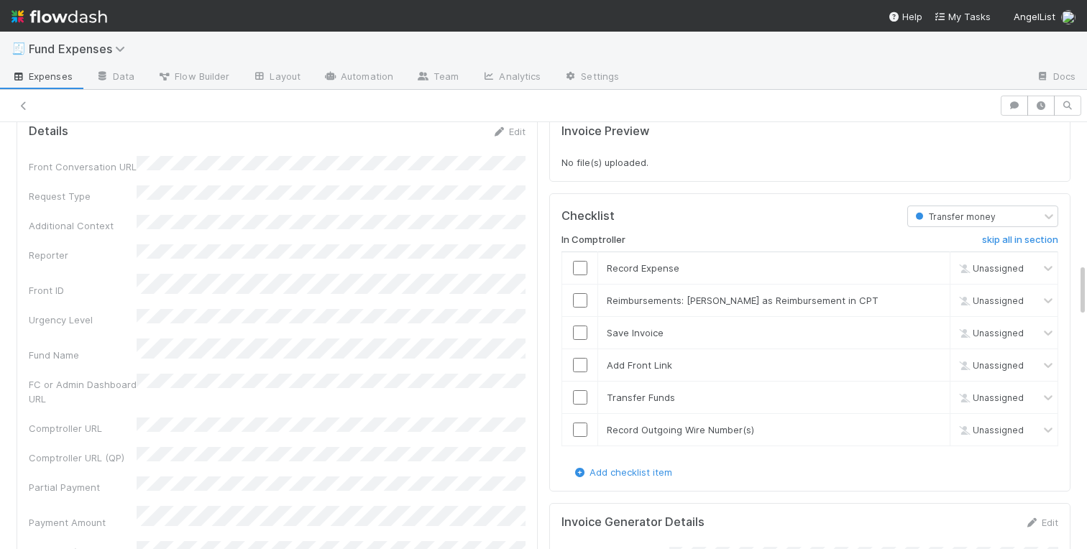
scroll to position [989, 0]
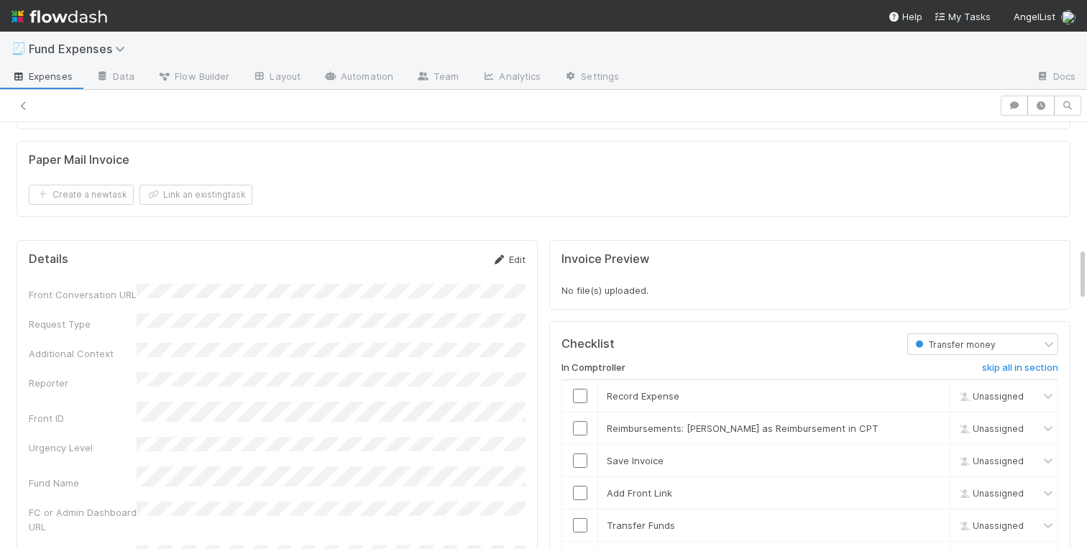
click at [520, 259] on link "Edit" at bounding box center [509, 260] width 34 height 12
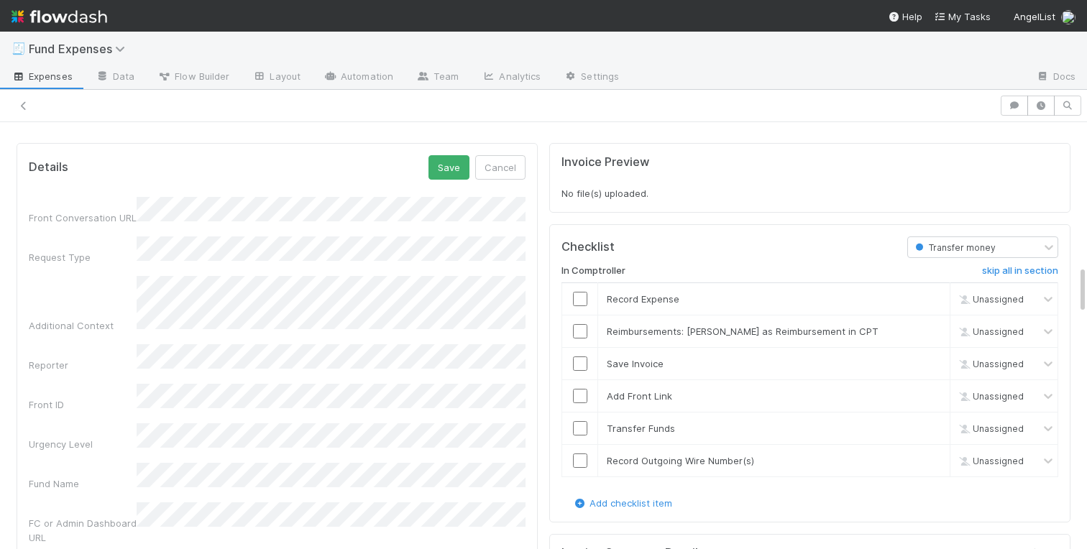
scroll to position [1033, 0]
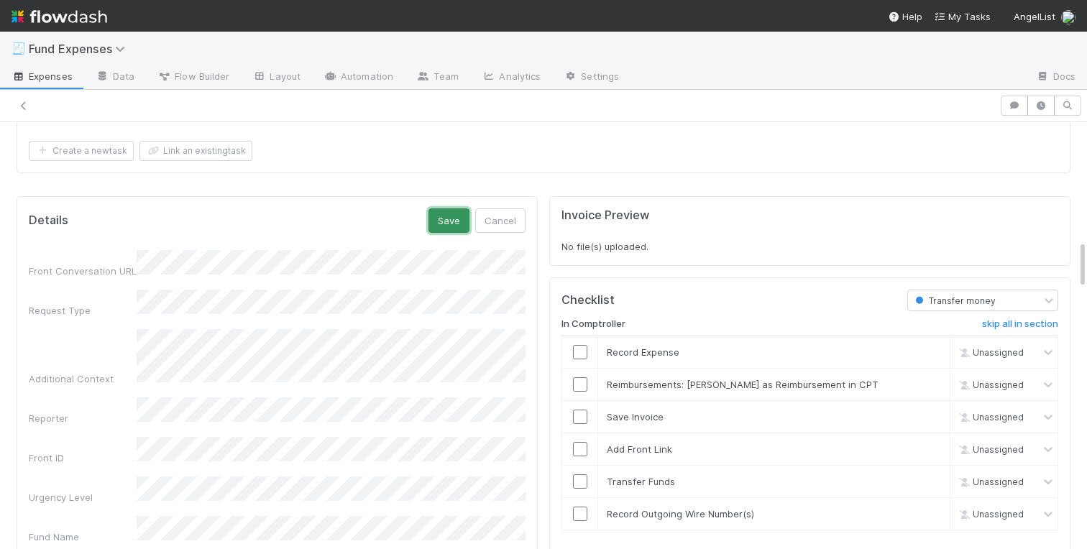
click at [452, 221] on button "Save" at bounding box center [448, 220] width 41 height 24
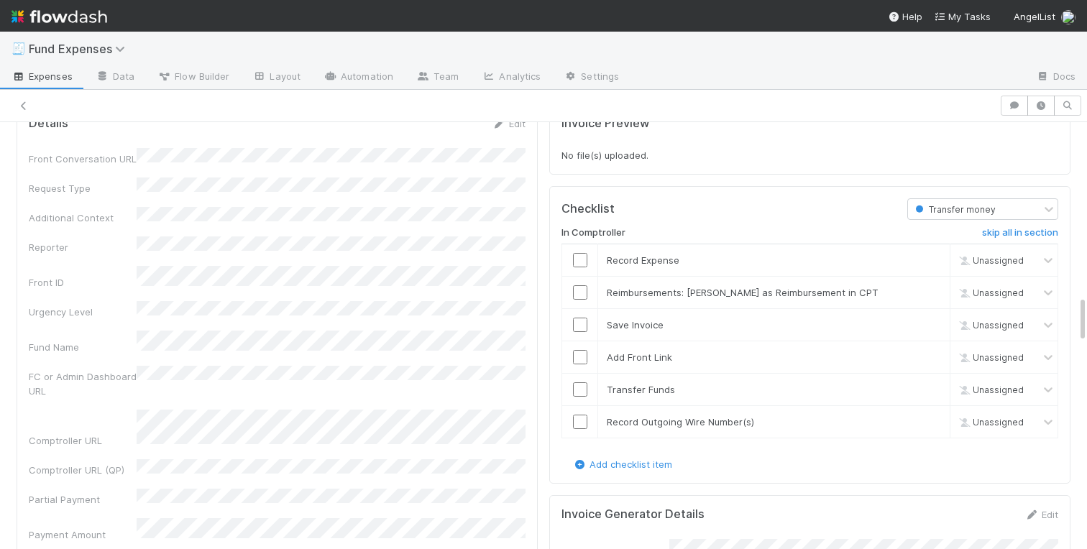
scroll to position [1553, 0]
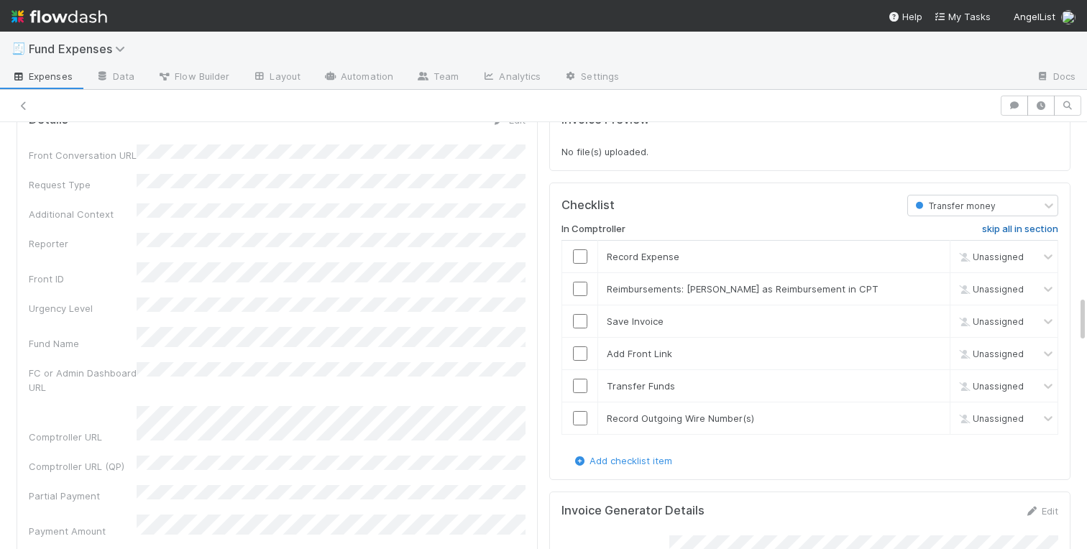
click at [991, 230] on h6 "skip all in section" at bounding box center [1020, 230] width 76 height 12
click at [1004, 234] on h6 "skip all in section" at bounding box center [1020, 230] width 76 height 12
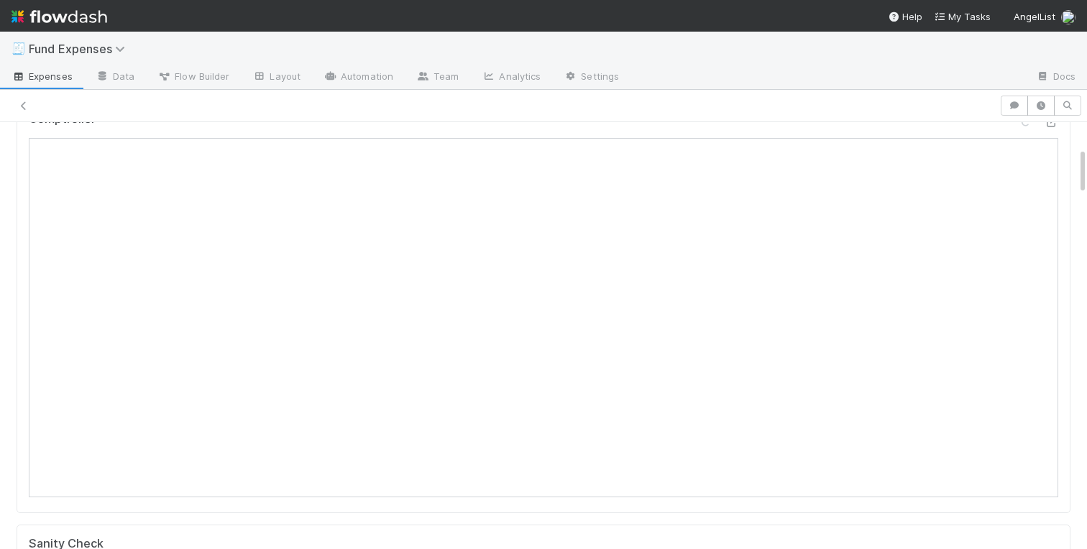
scroll to position [0, 0]
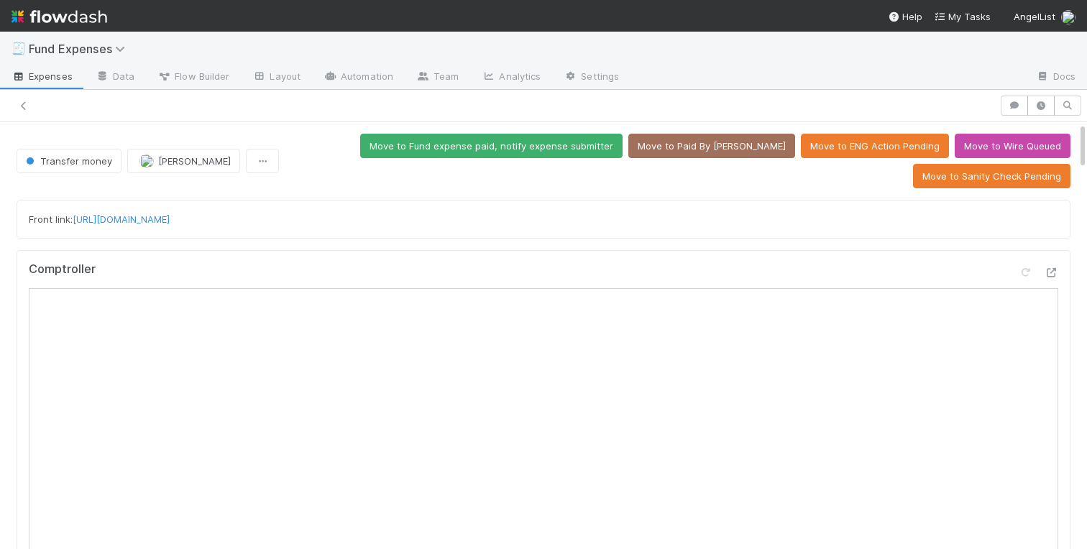
click at [293, 221] on div "Front link: https://app.frontapp.com/open/cnv_qmzq8w7" at bounding box center [543, 219] width 1029 height 14
drag, startPoint x: 280, startPoint y: 221, endPoint x: 76, endPoint y: 217, distance: 204.2
click at [76, 217] on div "Front link: https://app.frontapp.com/open/cnv_qmzq8w7" at bounding box center [543, 219] width 1029 height 14
copy link "https://app.frontapp.com/open/cnv_qmzq8w7"
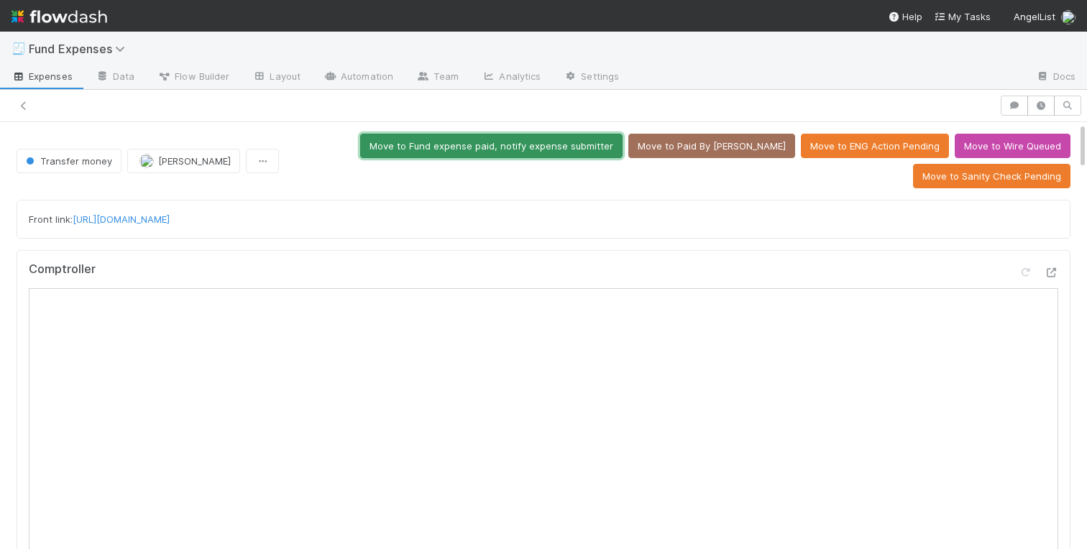
click at [514, 143] on button "Move to Fund expense paid, notify expense submitter" at bounding box center [491, 146] width 262 height 24
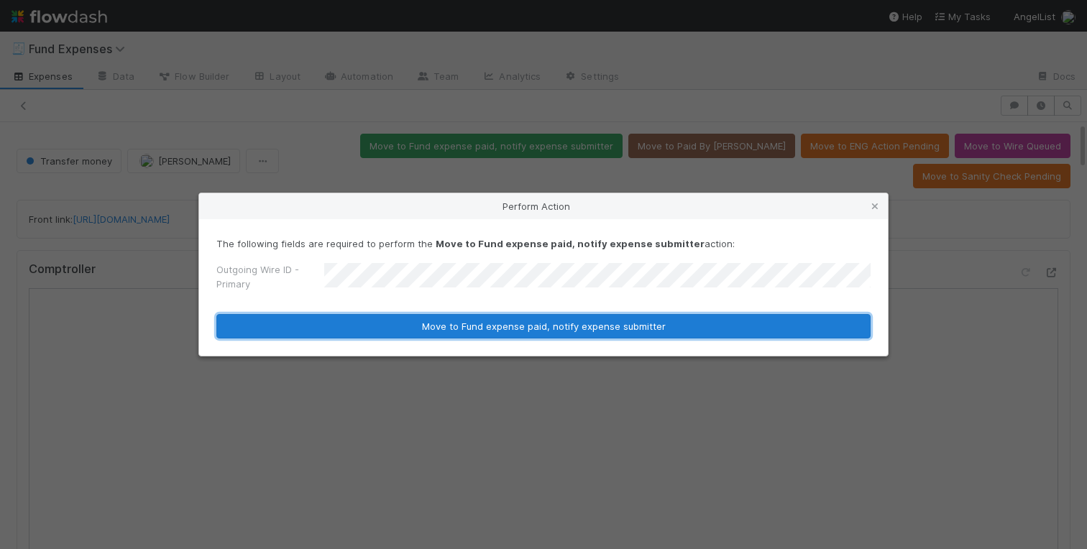
click at [428, 325] on button "Move to Fund expense paid, notify expense submitter" at bounding box center [543, 326] width 654 height 24
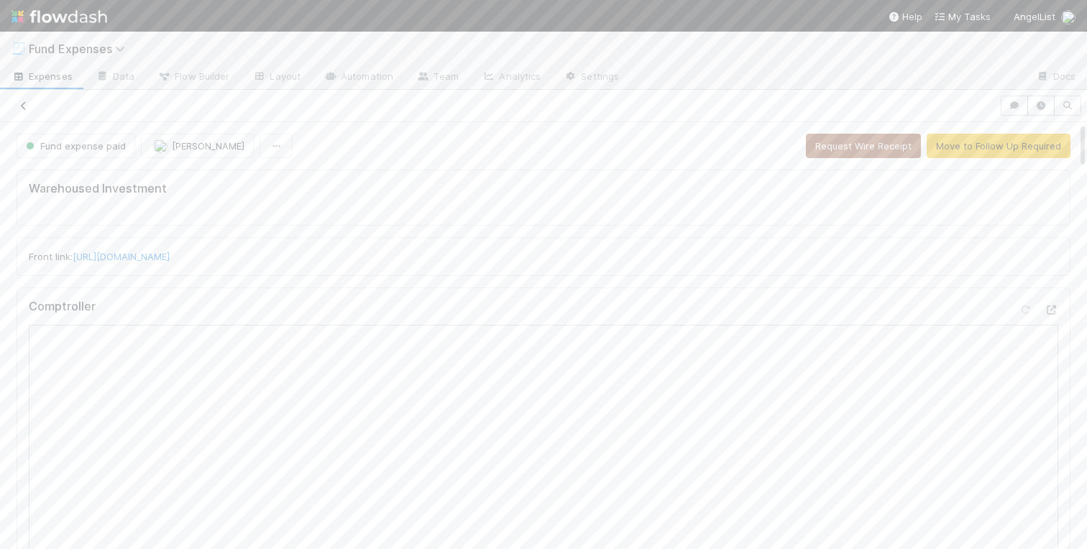
click at [27, 98] on link at bounding box center [24, 105] width 14 height 14
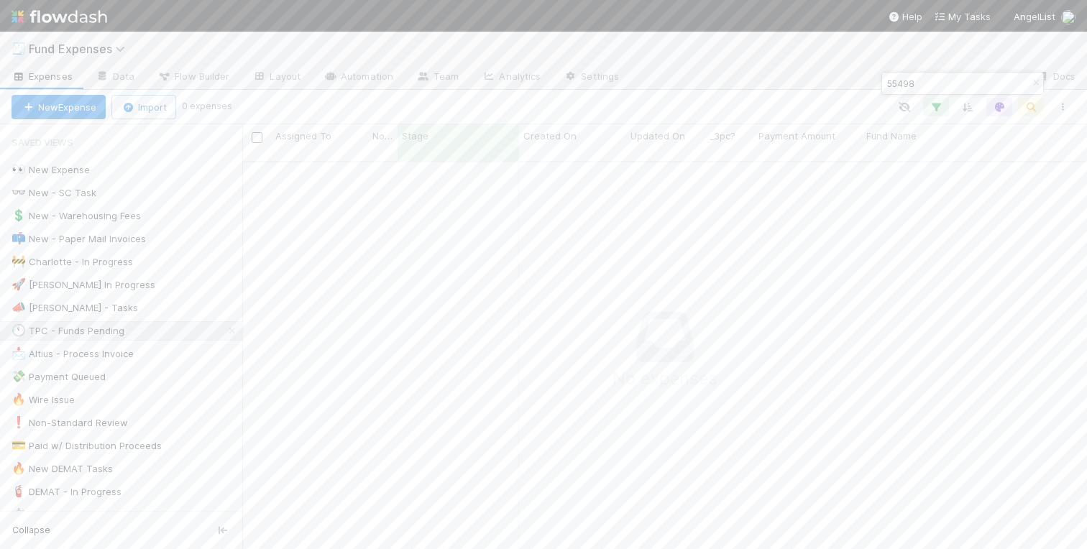
scroll to position [0, 1]
click at [229, 329] on icon at bounding box center [232, 330] width 14 height 9
click at [1038, 81] on icon "button" at bounding box center [1036, 83] width 14 height 9
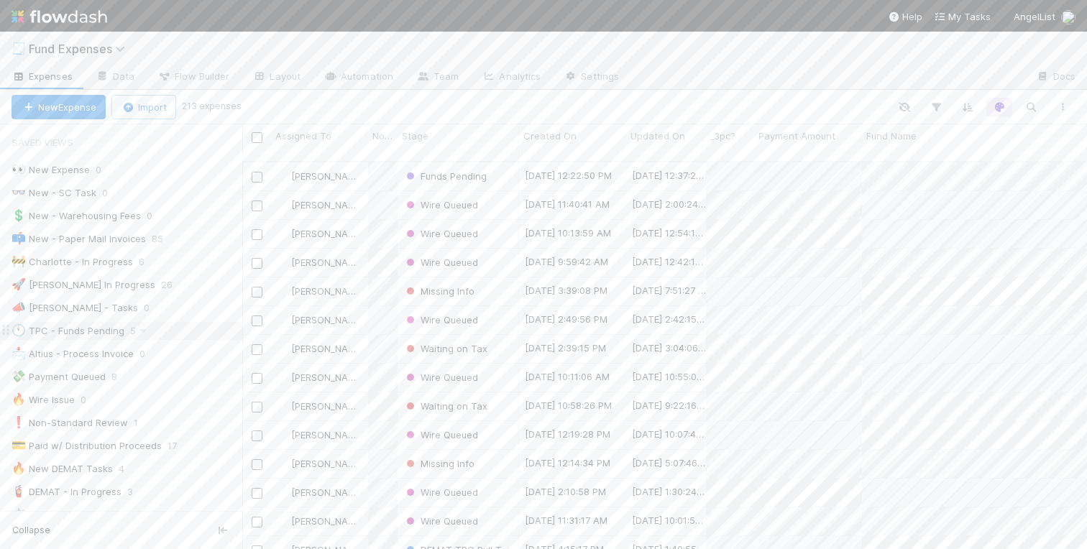
click at [105, 325] on div "🕚 TPC - Funds Pending" at bounding box center [68, 331] width 113 height 18
